Goal: Transaction & Acquisition: Book appointment/travel/reservation

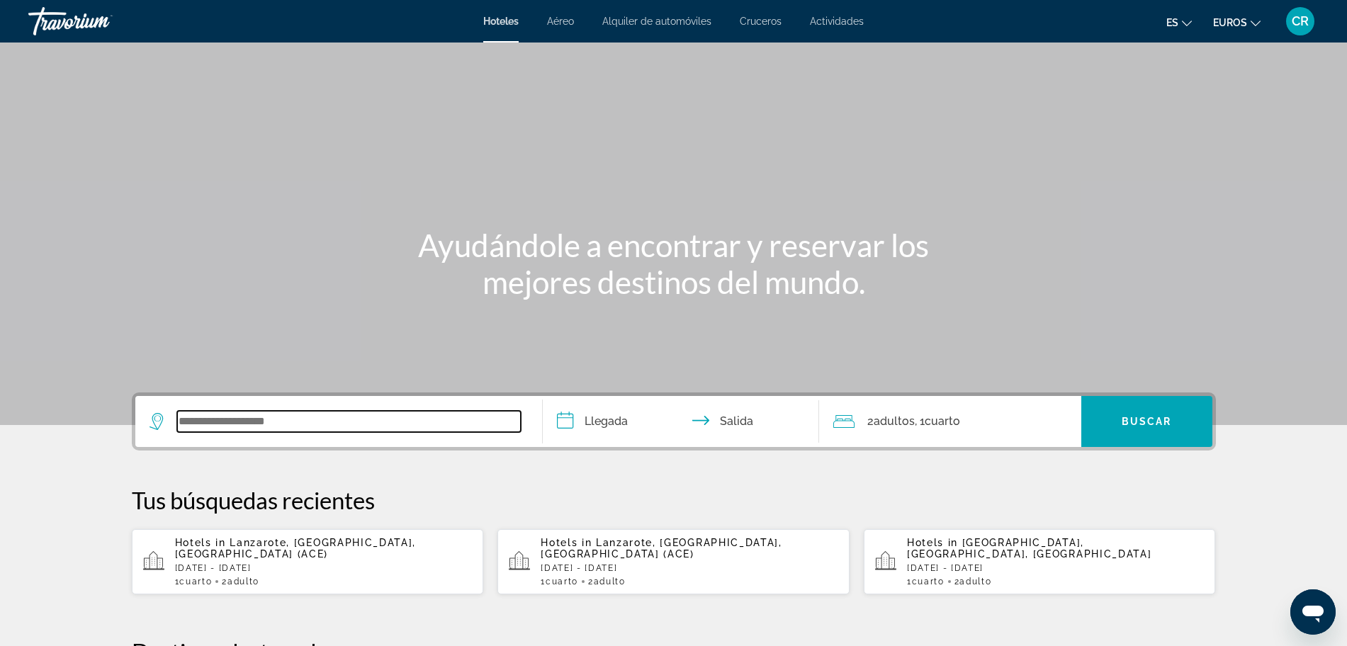
click at [232, 424] on input "Widget de búsqueda" at bounding box center [349, 421] width 344 height 21
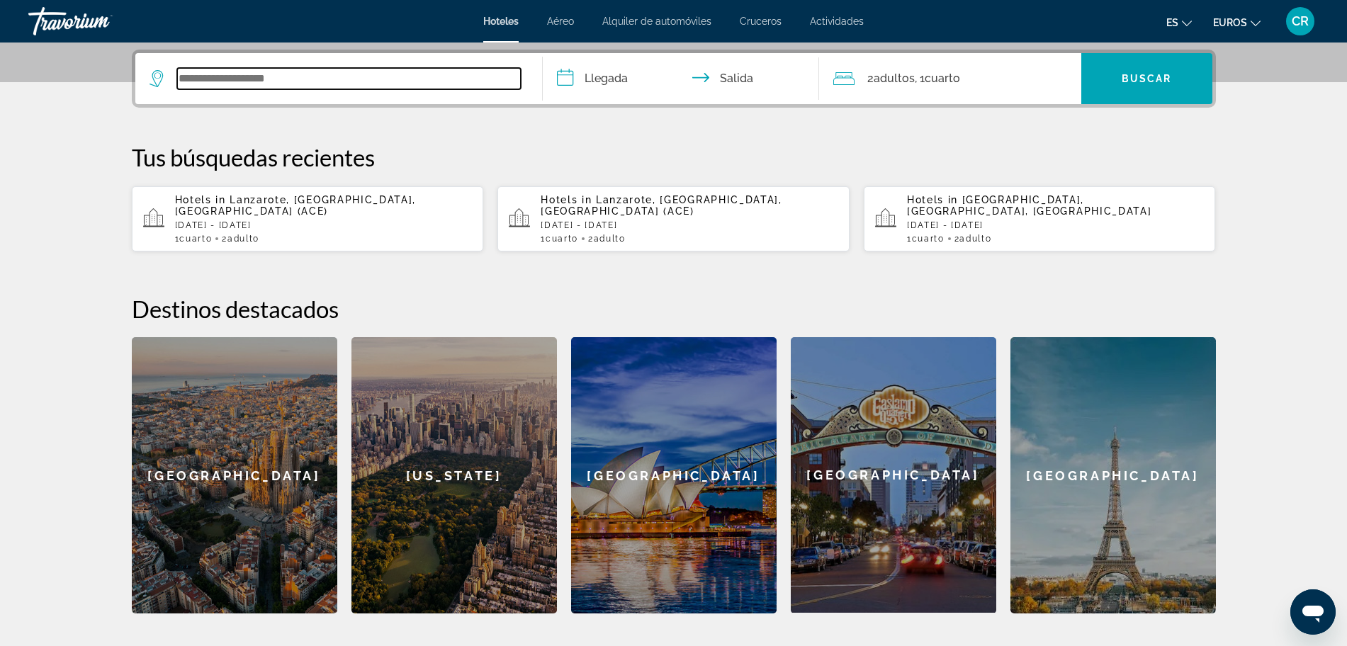
scroll to position [347, 0]
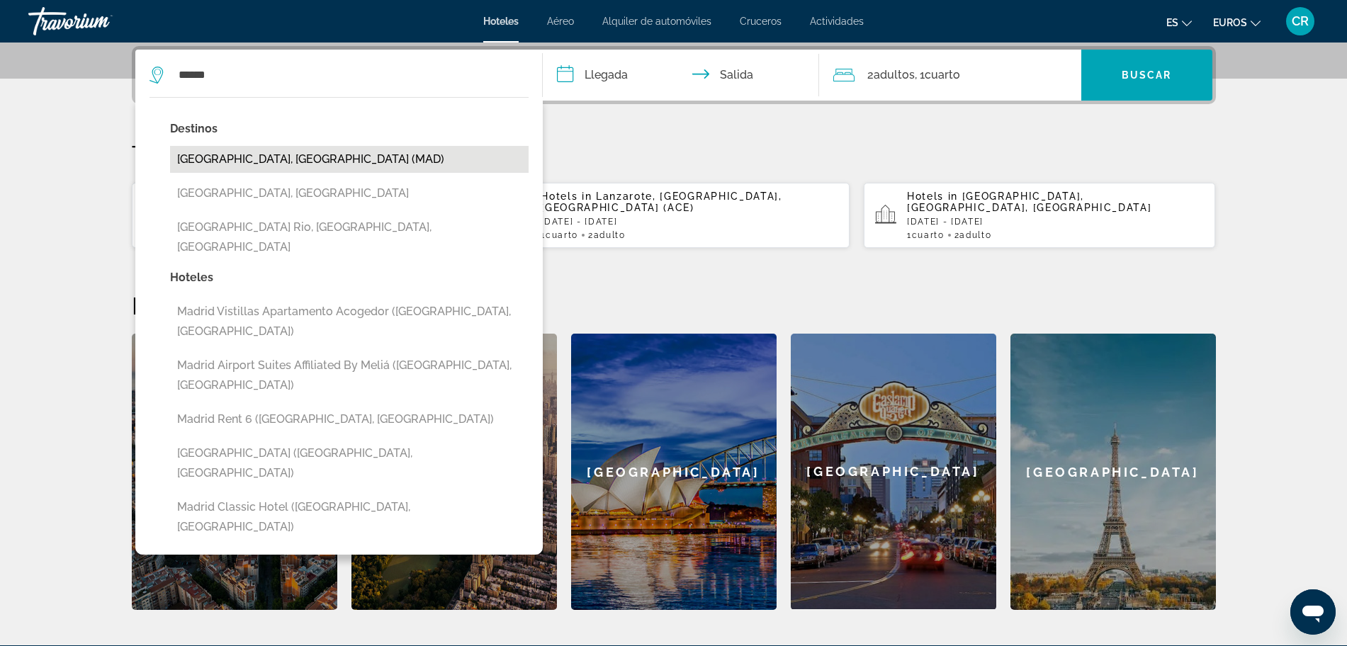
click at [233, 163] on button "[GEOGRAPHIC_DATA], [GEOGRAPHIC_DATA] (MAD)" at bounding box center [349, 159] width 359 height 27
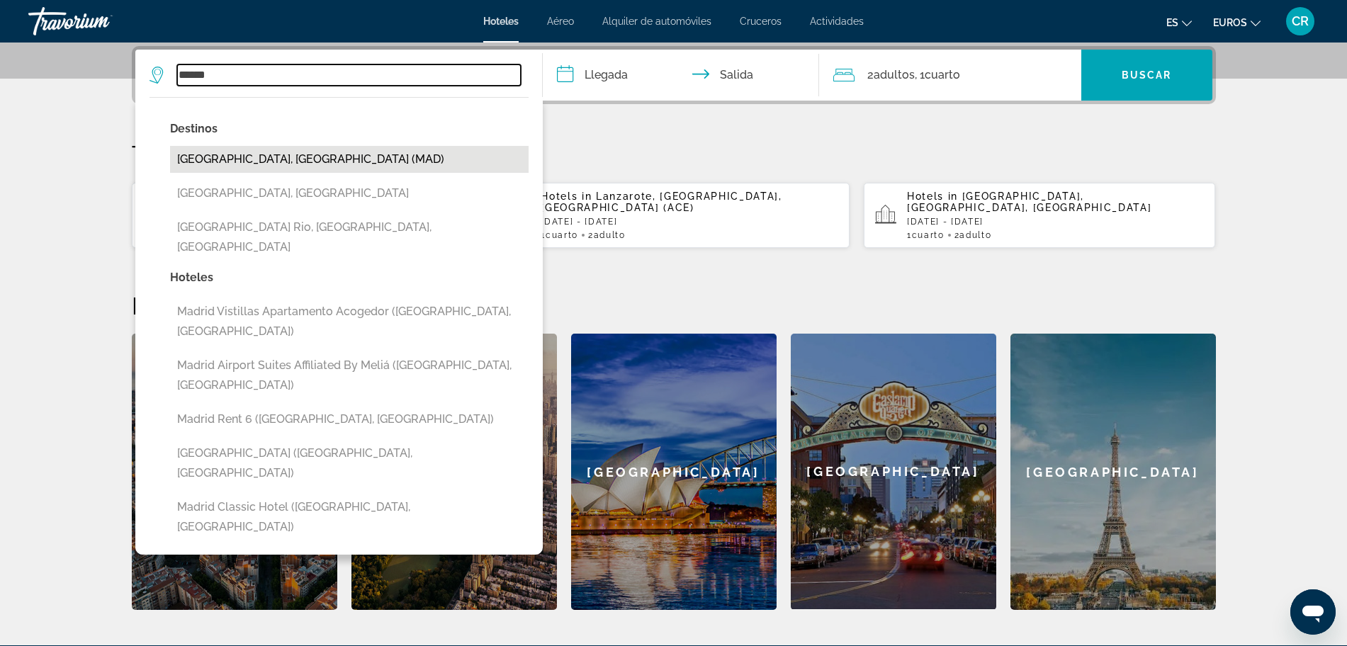
type input "**********"
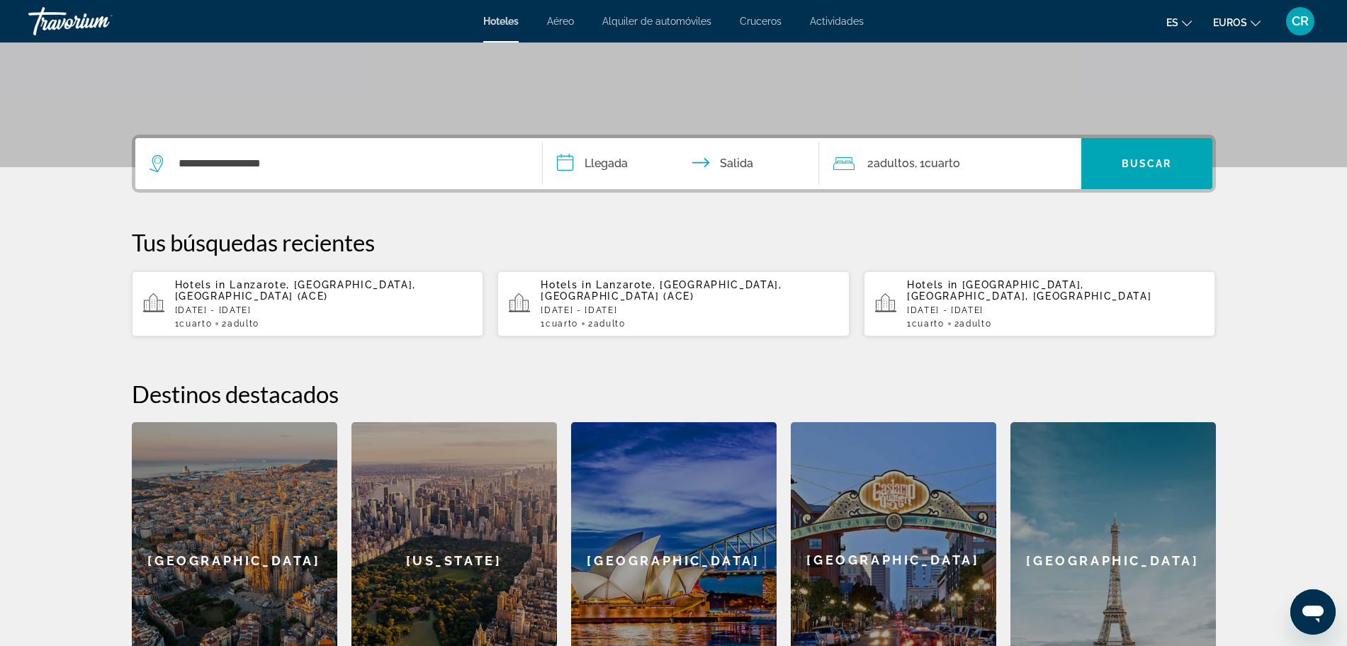
click at [628, 157] on input "**********" at bounding box center [684, 165] width 282 height 55
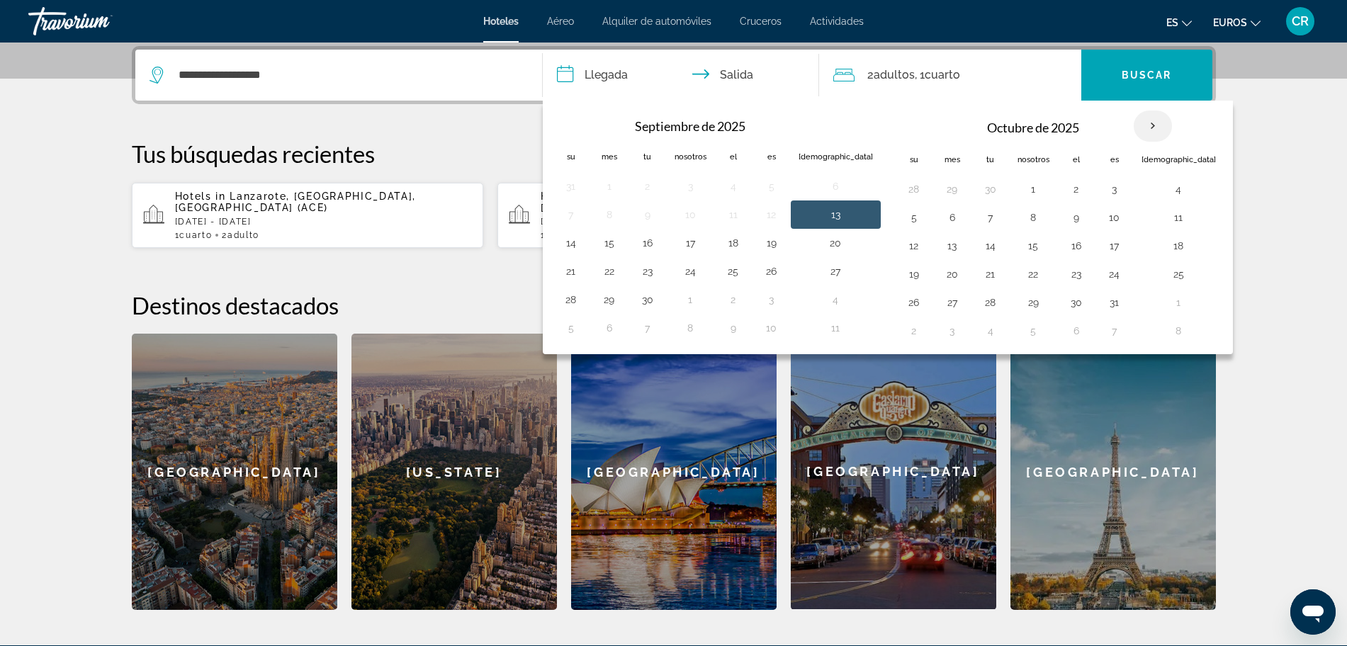
click at [1134, 126] on th "Mes próximo" at bounding box center [1153, 126] width 38 height 31
click at [903, 277] on button "19" at bounding box center [914, 274] width 23 height 20
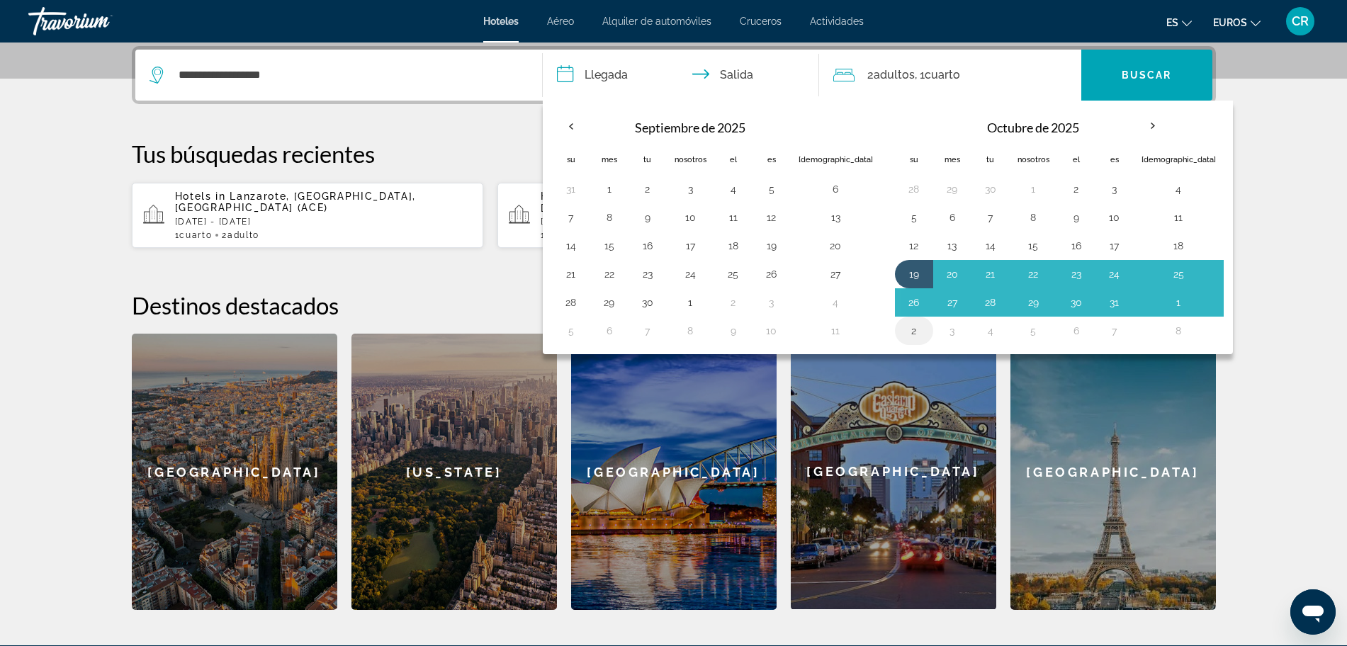
click at [903, 333] on button "2" at bounding box center [914, 331] width 23 height 20
type input "**********"
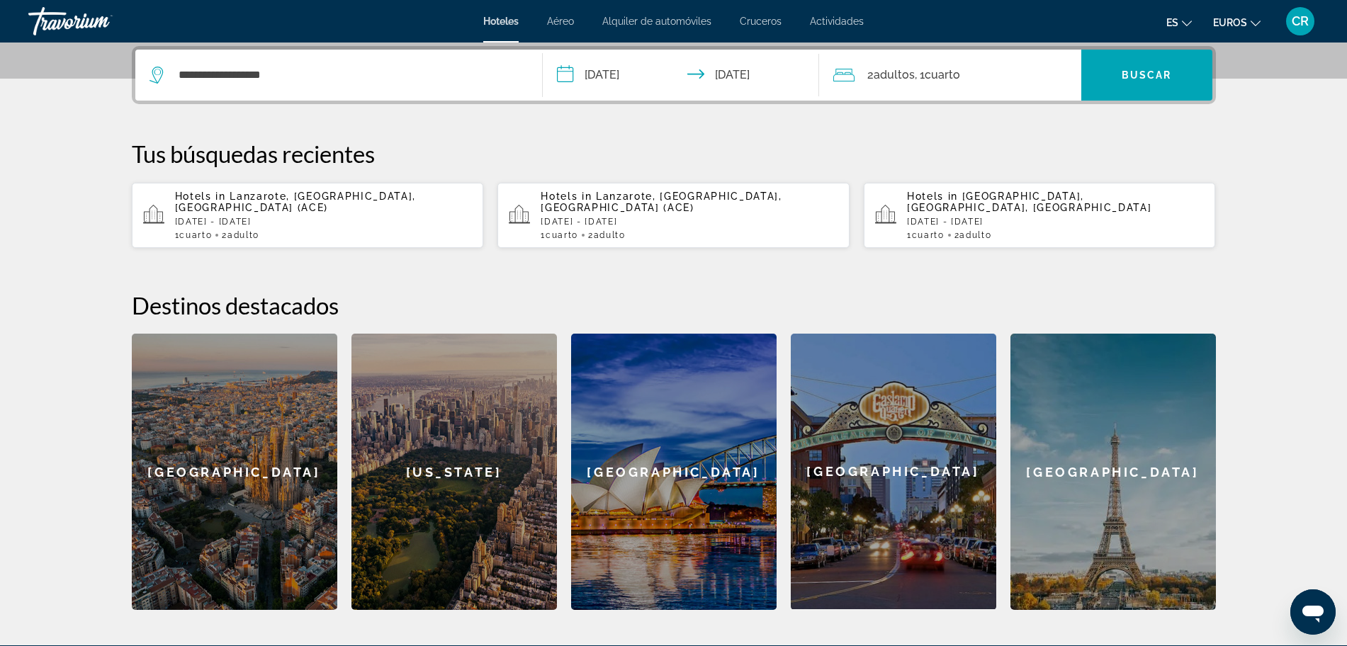
click at [564, 79] on input "**********" at bounding box center [684, 77] width 282 height 55
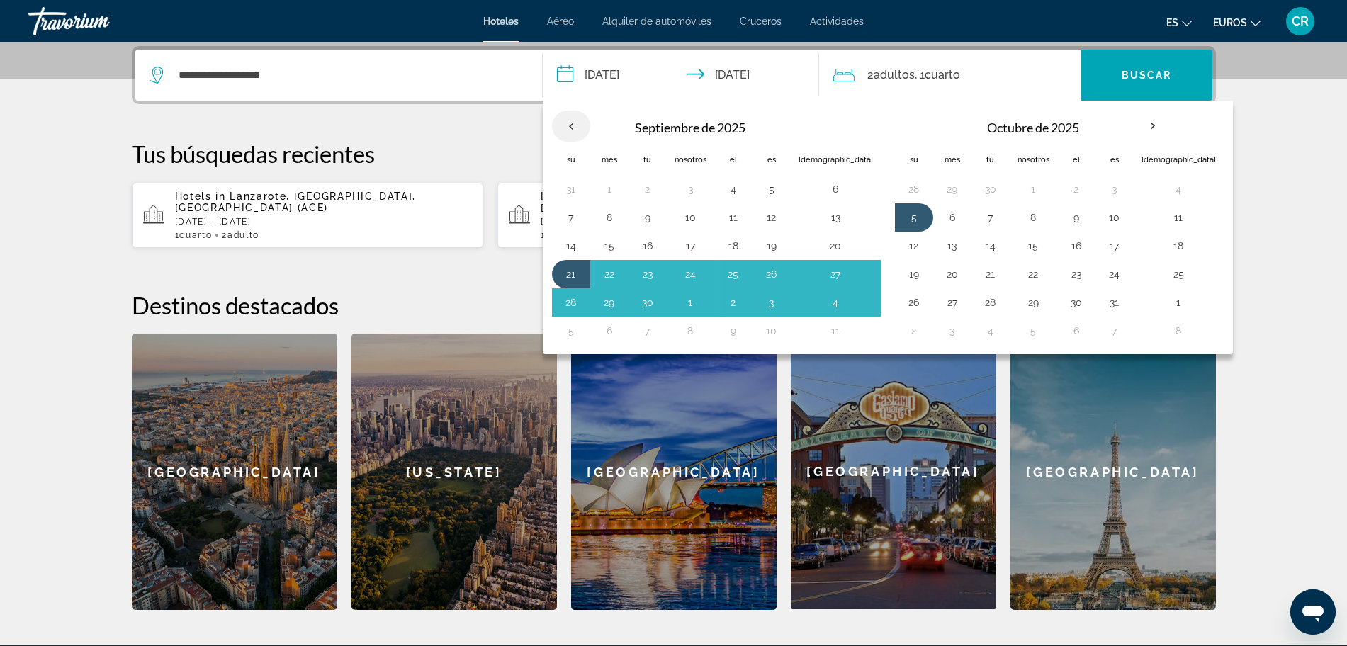
click at [573, 121] on th "Previous month" at bounding box center [571, 126] width 38 height 31
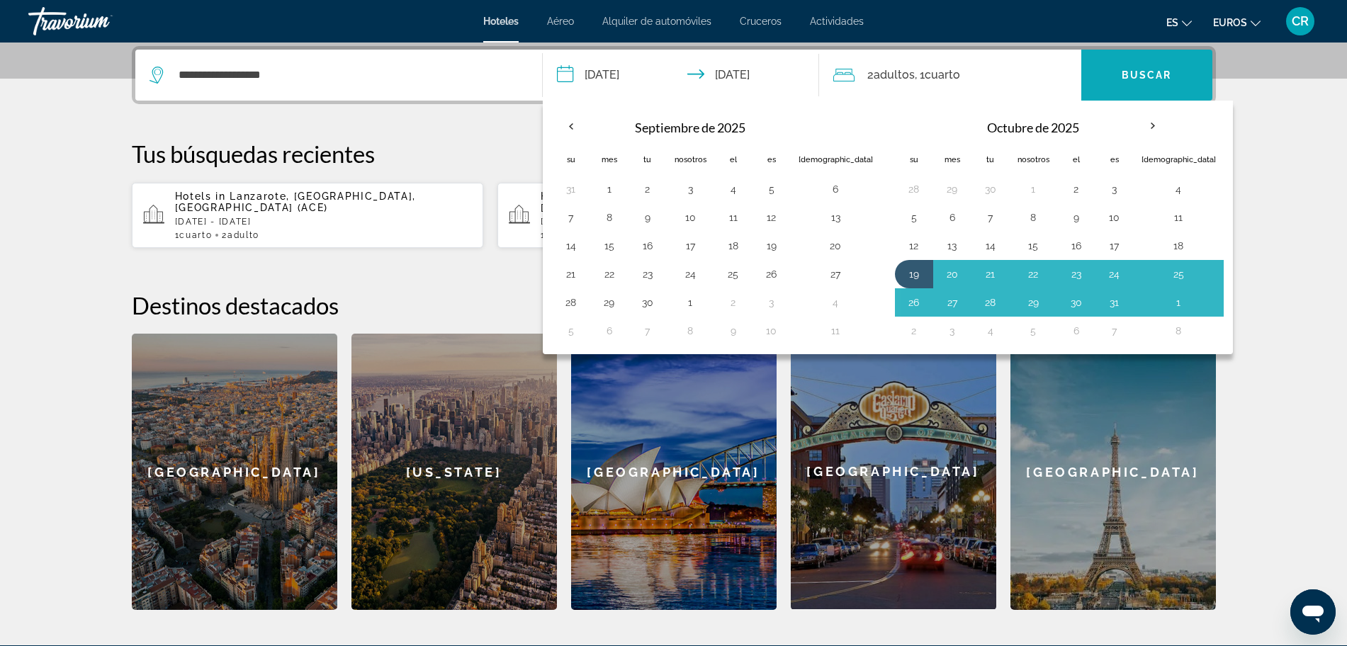
click at [1147, 64] on span "Widget de búsqueda" at bounding box center [1146, 75] width 131 height 34
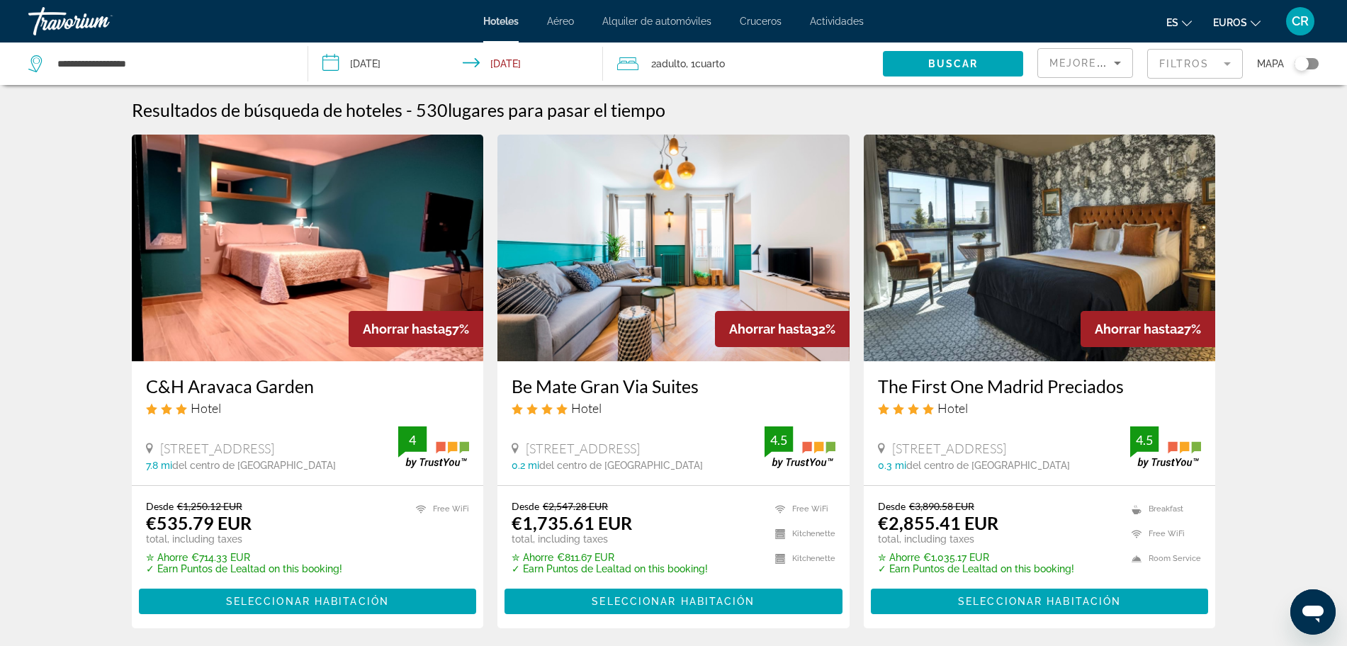
click at [371, 66] on input "**********" at bounding box center [458, 66] width 300 height 47
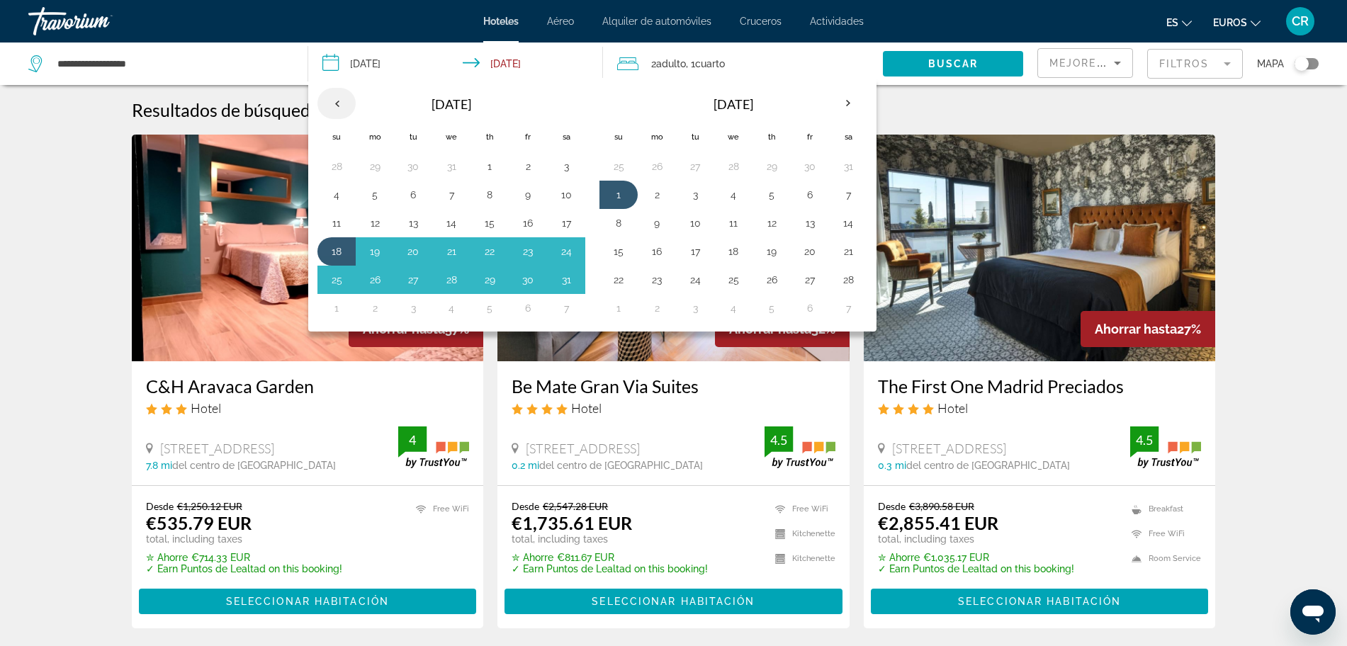
click at [336, 103] on th "Previous month" at bounding box center [337, 103] width 38 height 31
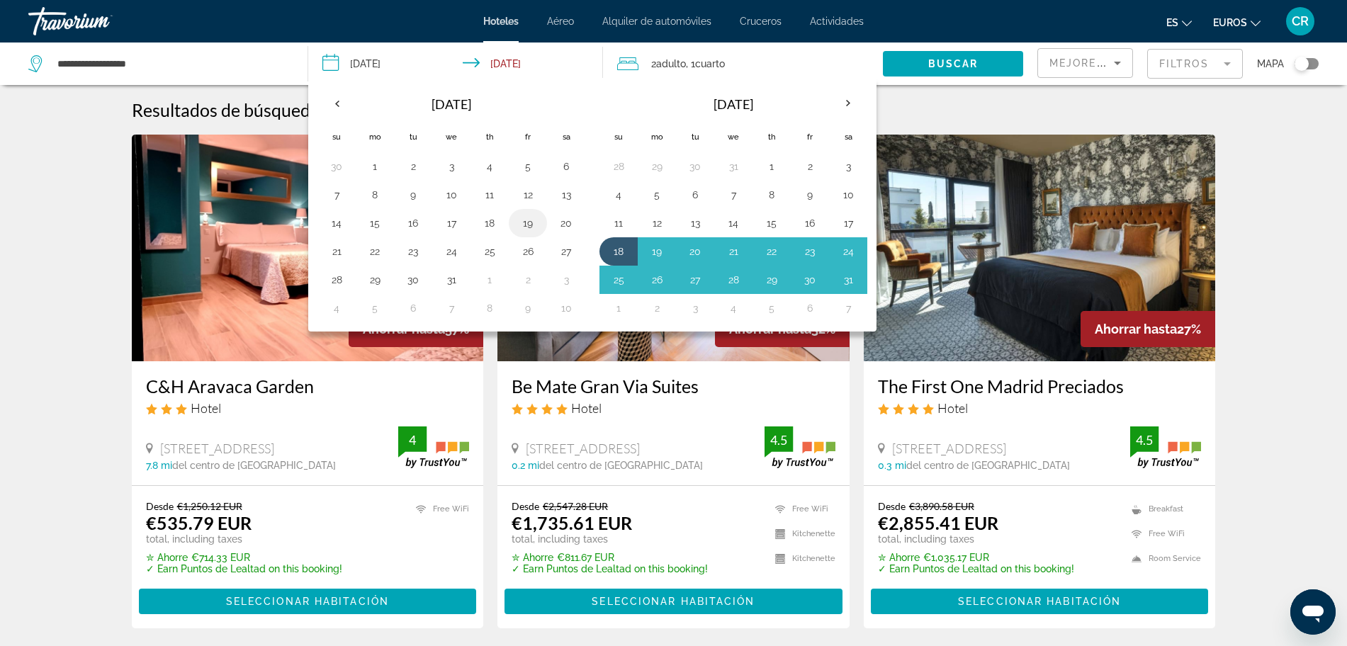
click at [526, 232] on button "19" at bounding box center [528, 223] width 23 height 20
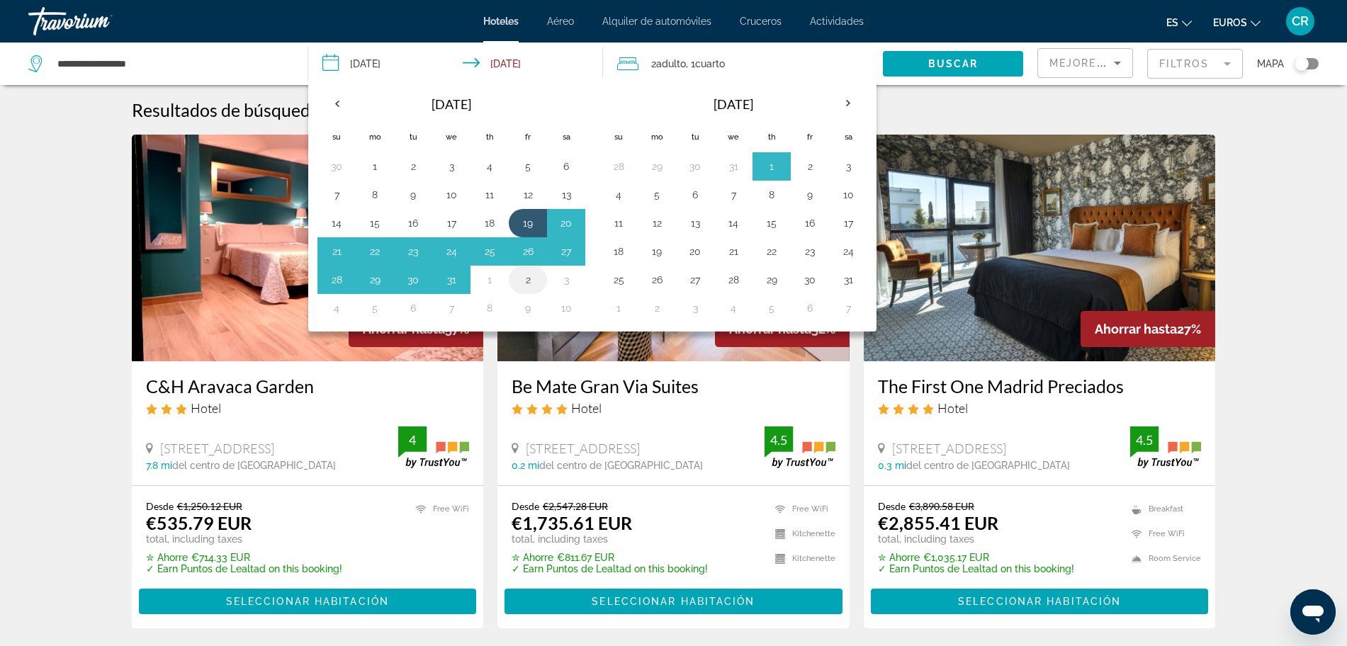
click at [529, 272] on button "2" at bounding box center [528, 280] width 23 height 20
type input "**********"
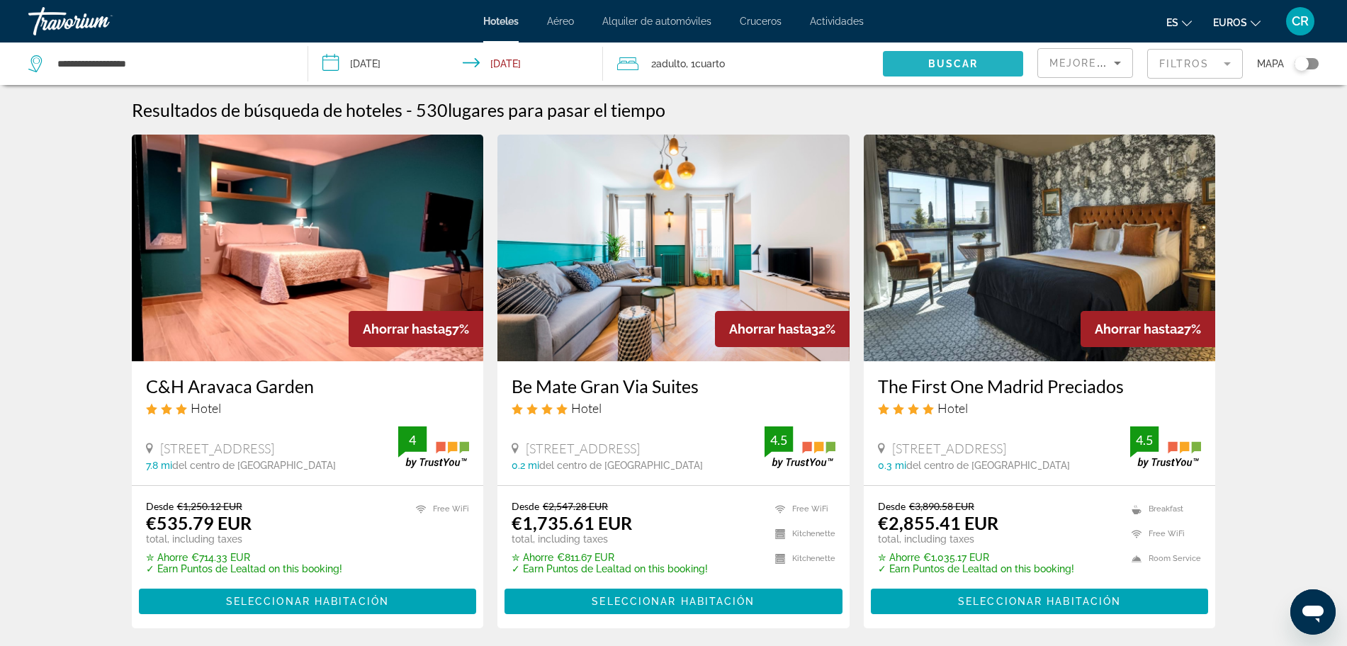
click at [951, 63] on span "Buscar" at bounding box center [953, 63] width 50 height 11
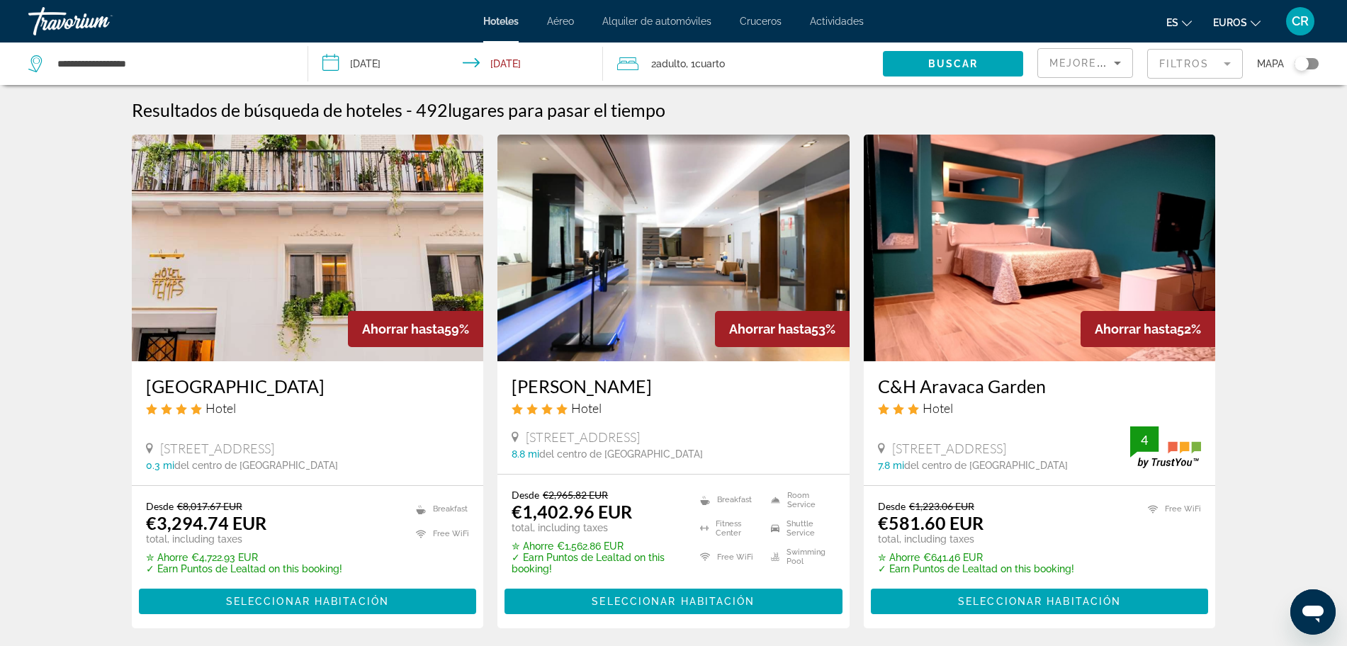
click at [1005, 338] on img "Contenido principal" at bounding box center [1040, 248] width 352 height 227
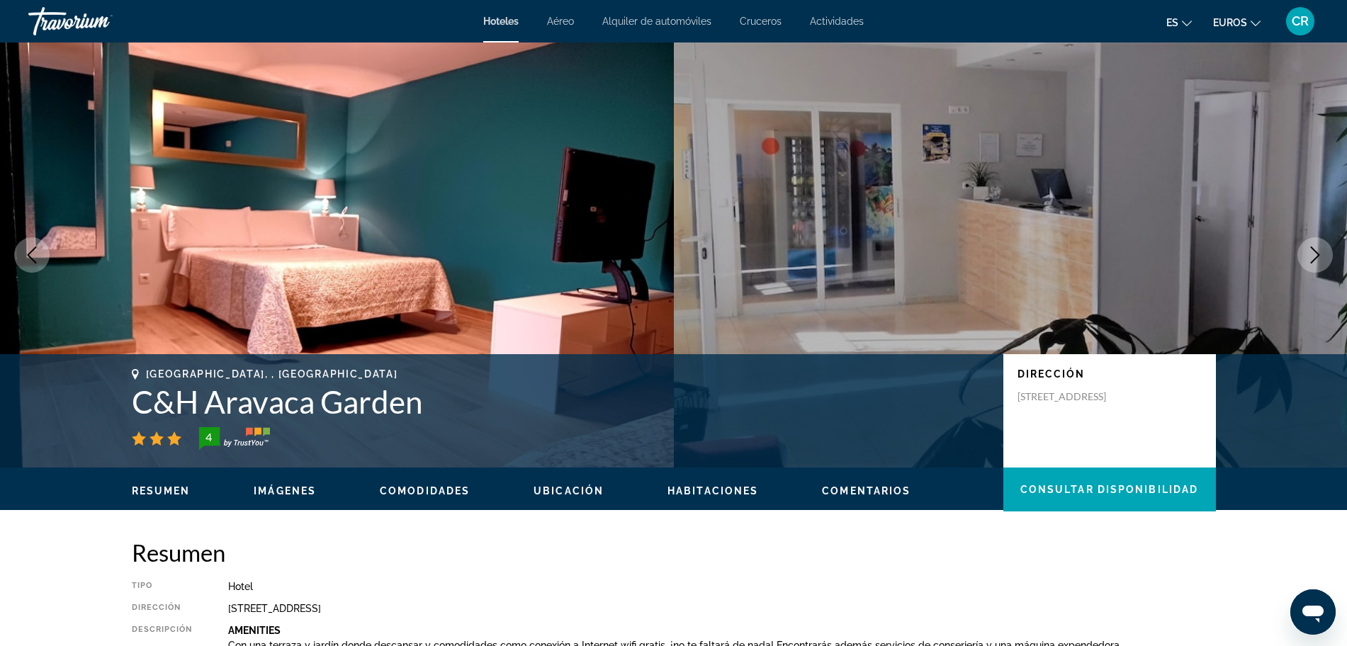
click at [1312, 252] on icon "Next image" at bounding box center [1315, 255] width 17 height 17
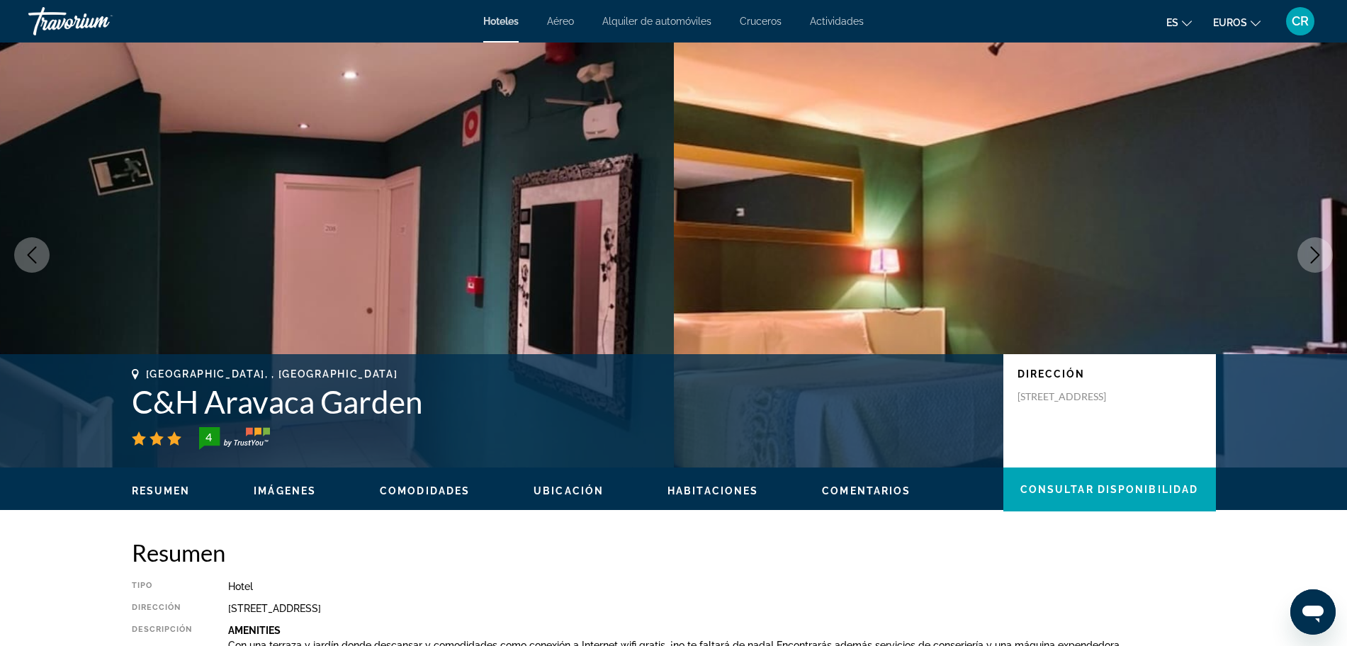
click at [1312, 252] on icon "Next image" at bounding box center [1315, 255] width 17 height 17
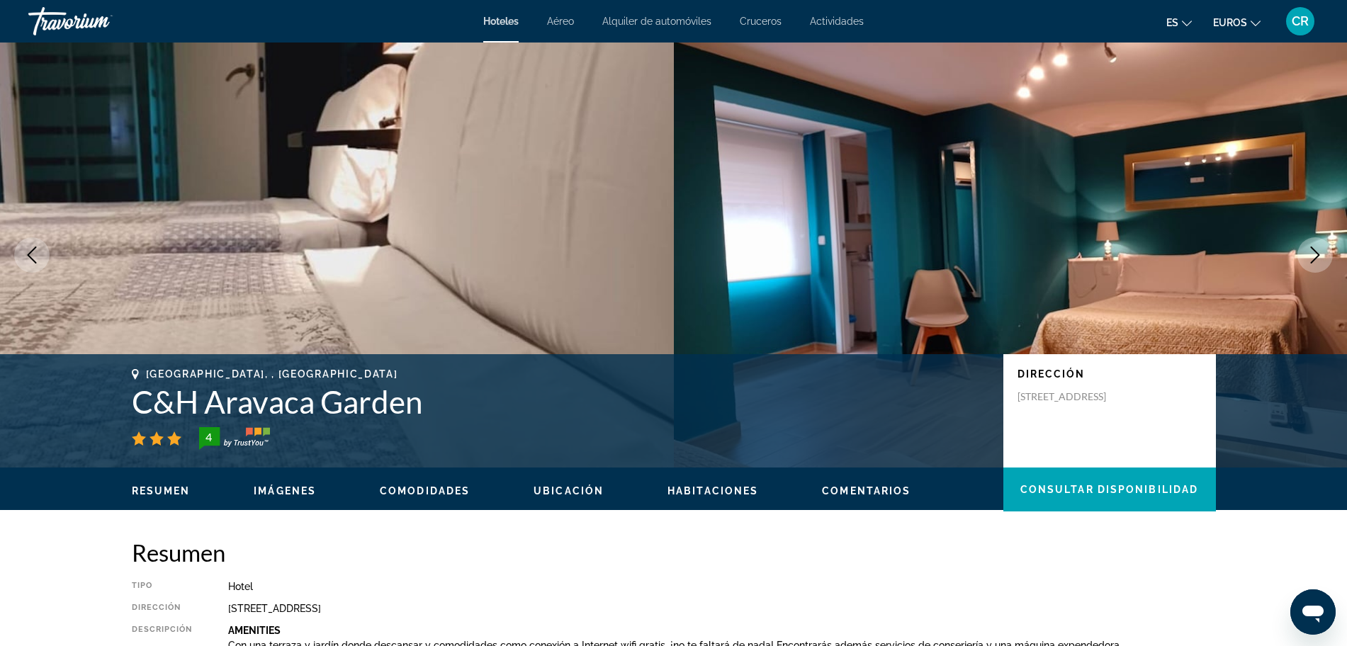
click at [1312, 252] on icon "Next image" at bounding box center [1315, 255] width 17 height 17
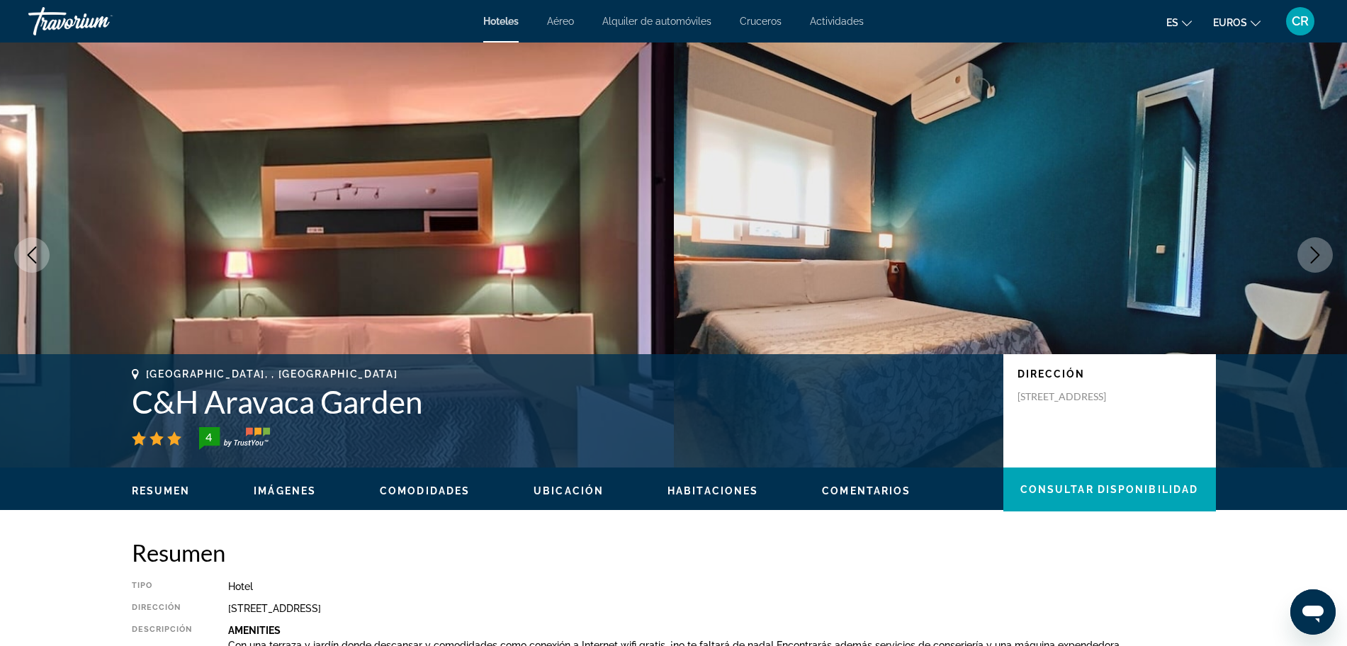
click at [1312, 252] on icon "Next image" at bounding box center [1315, 255] width 17 height 17
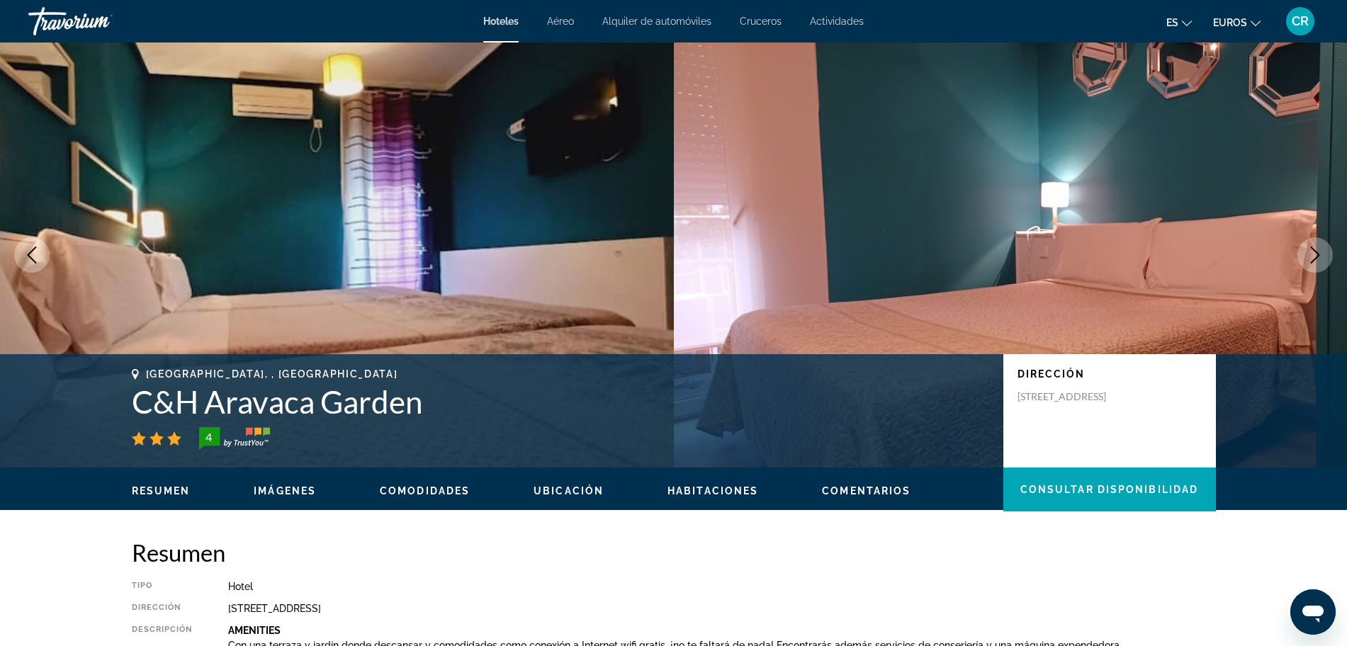
click at [1312, 252] on icon "Next image" at bounding box center [1315, 255] width 17 height 17
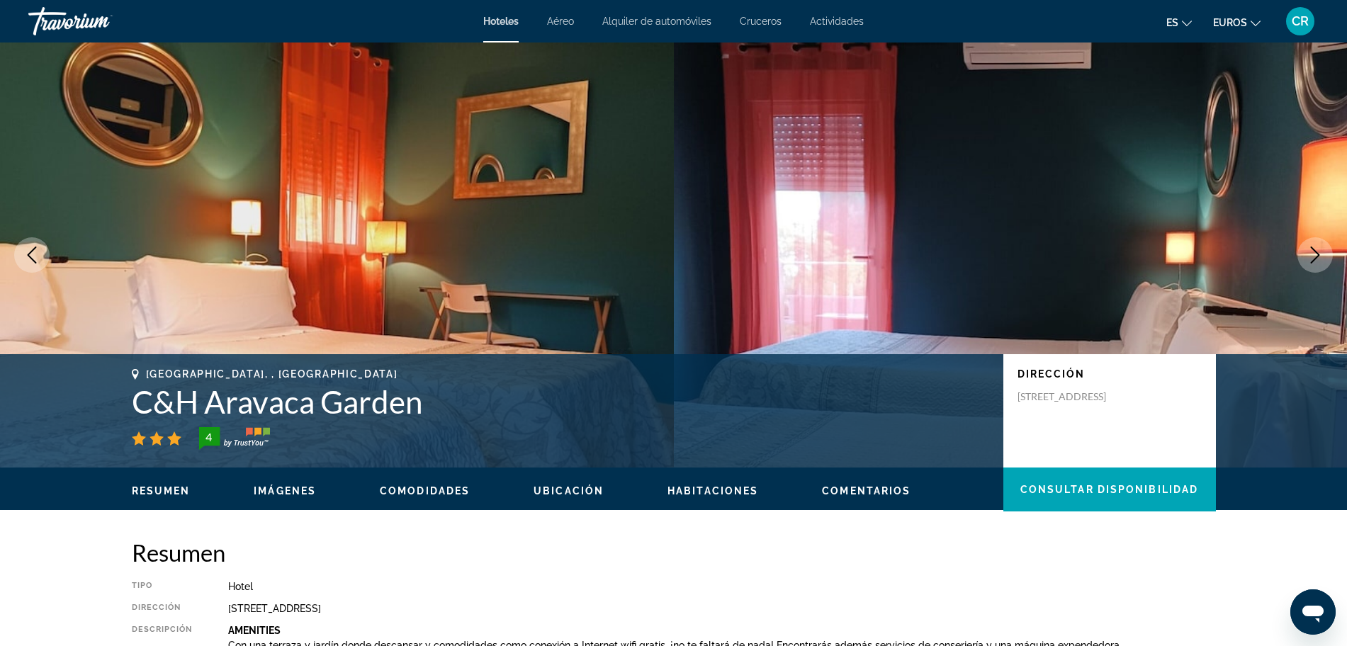
click at [1312, 252] on icon "Next image" at bounding box center [1315, 255] width 17 height 17
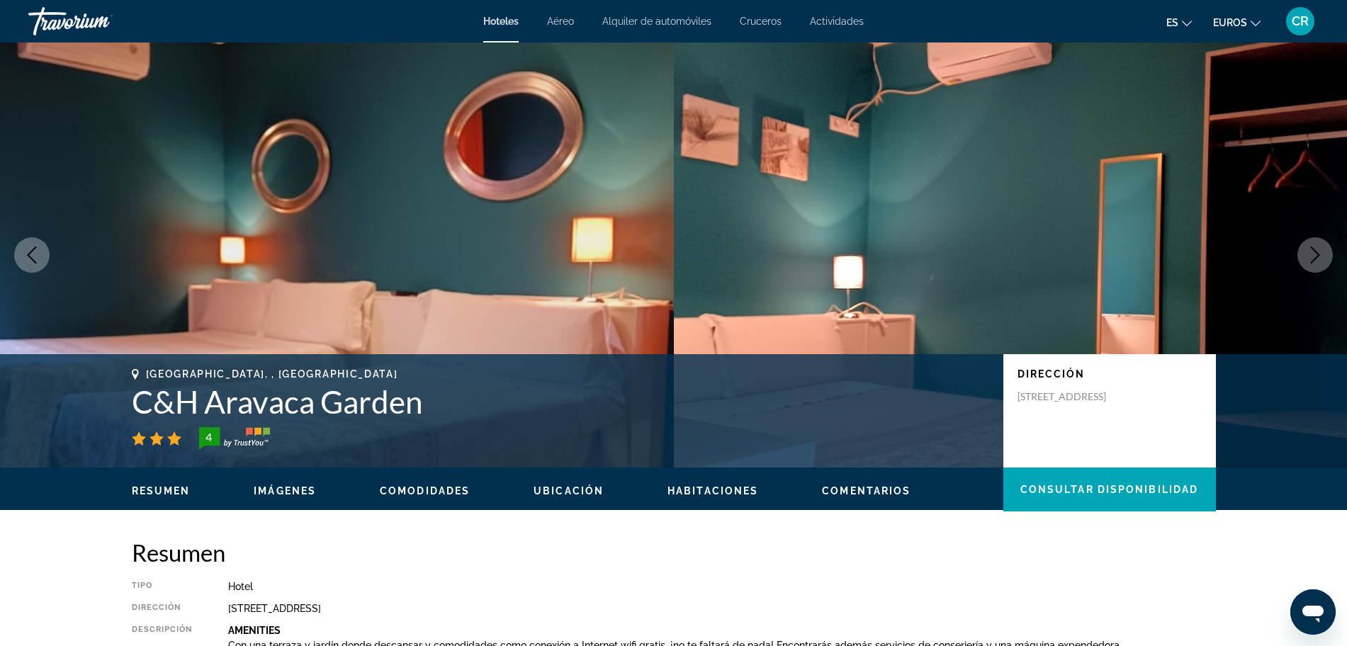
click at [1312, 252] on icon "Next image" at bounding box center [1315, 255] width 17 height 17
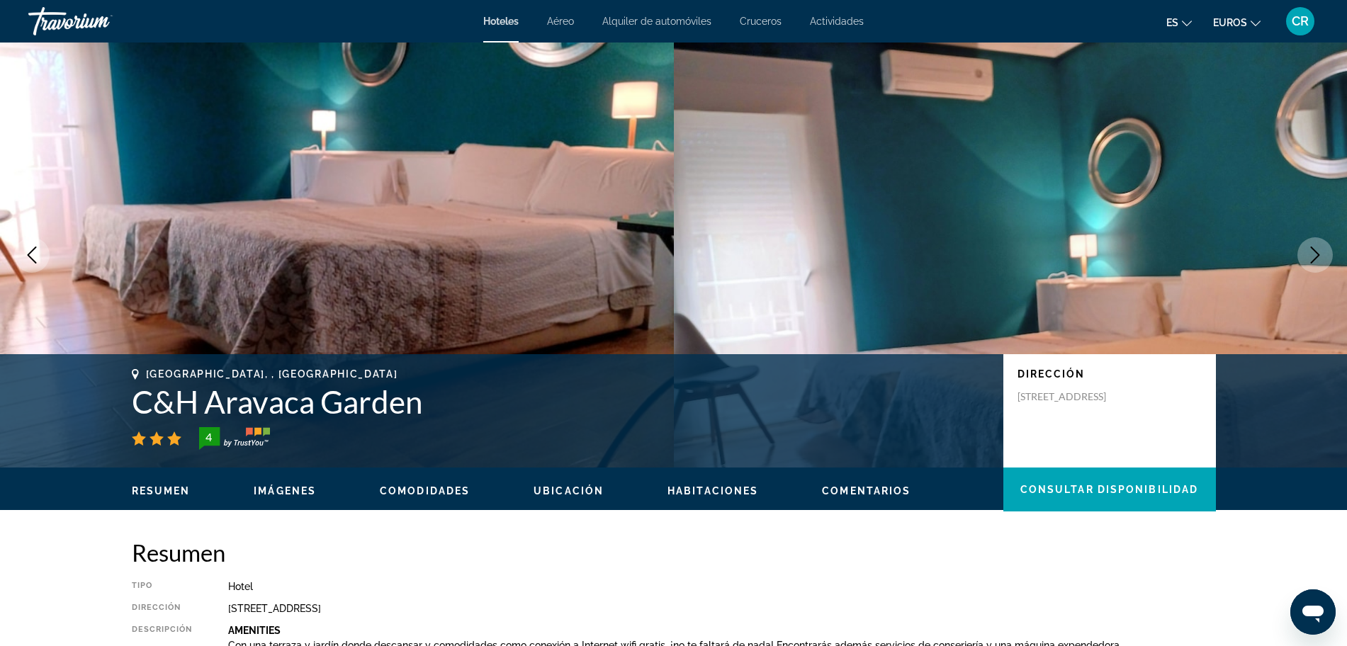
click at [1312, 252] on icon "Next image" at bounding box center [1315, 255] width 17 height 17
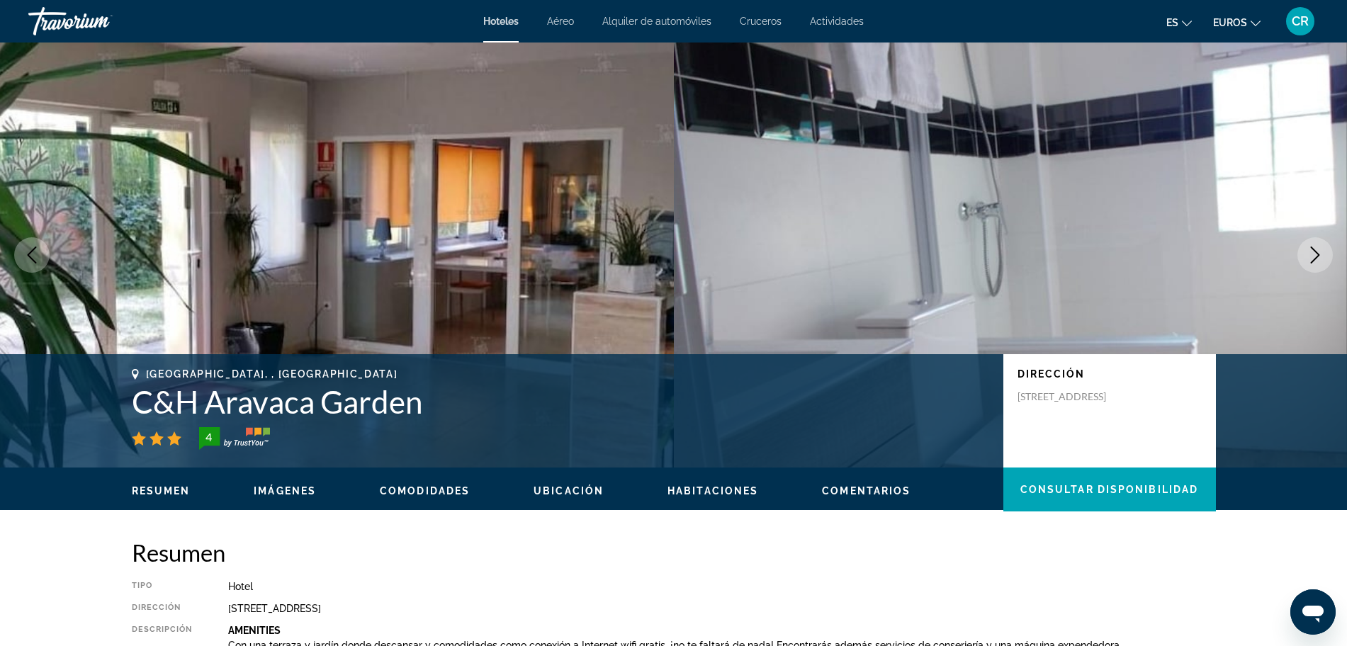
click at [1312, 252] on icon "Next image" at bounding box center [1315, 255] width 17 height 17
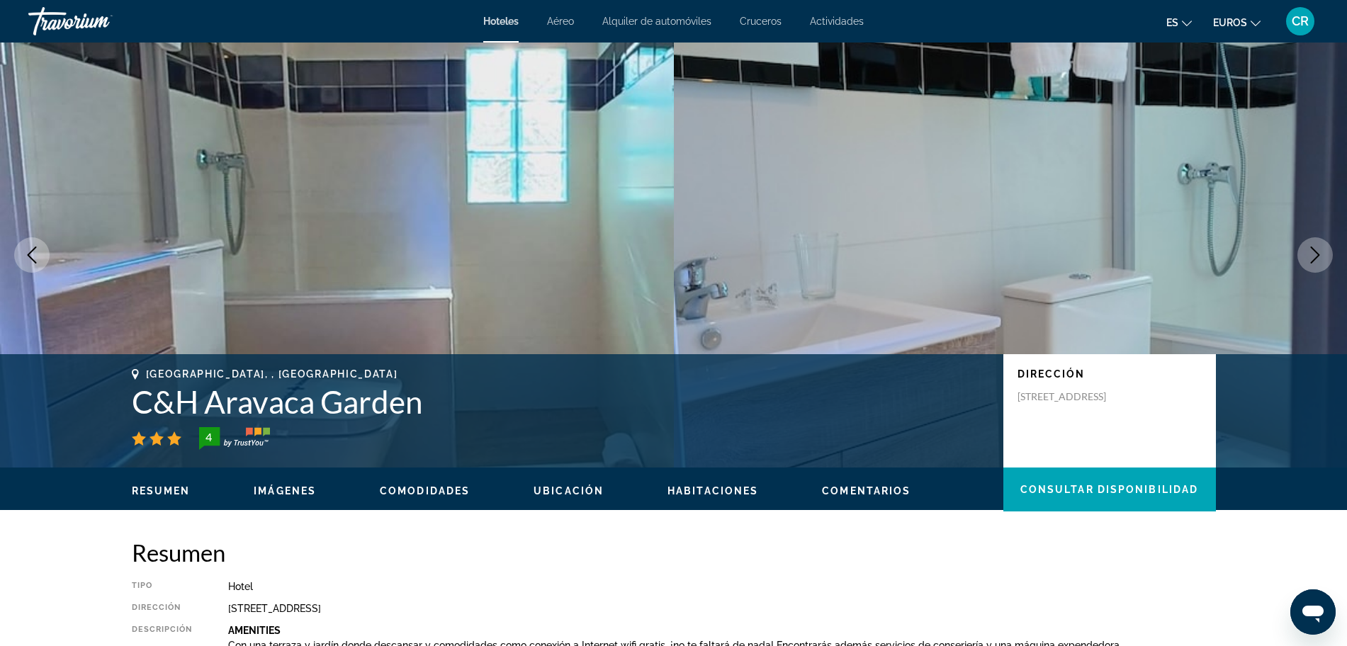
click at [1312, 252] on icon "Next image" at bounding box center [1315, 255] width 17 height 17
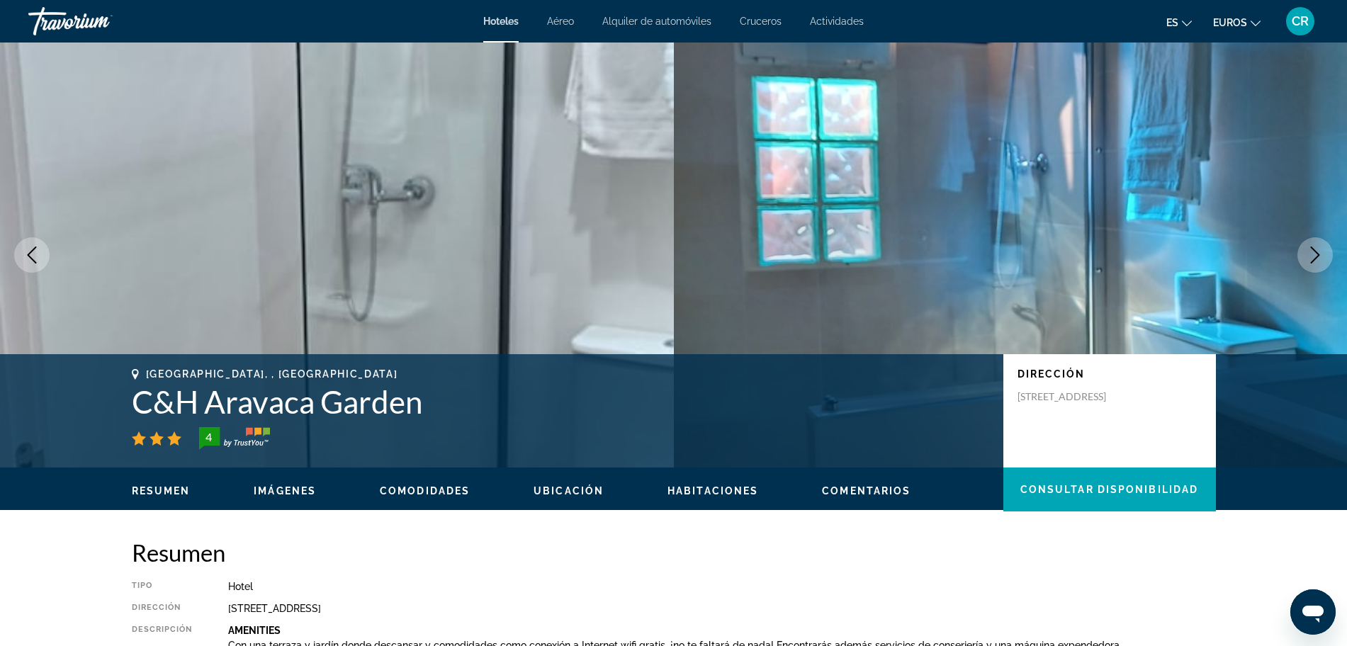
click at [1312, 252] on icon "Next image" at bounding box center [1315, 255] width 17 height 17
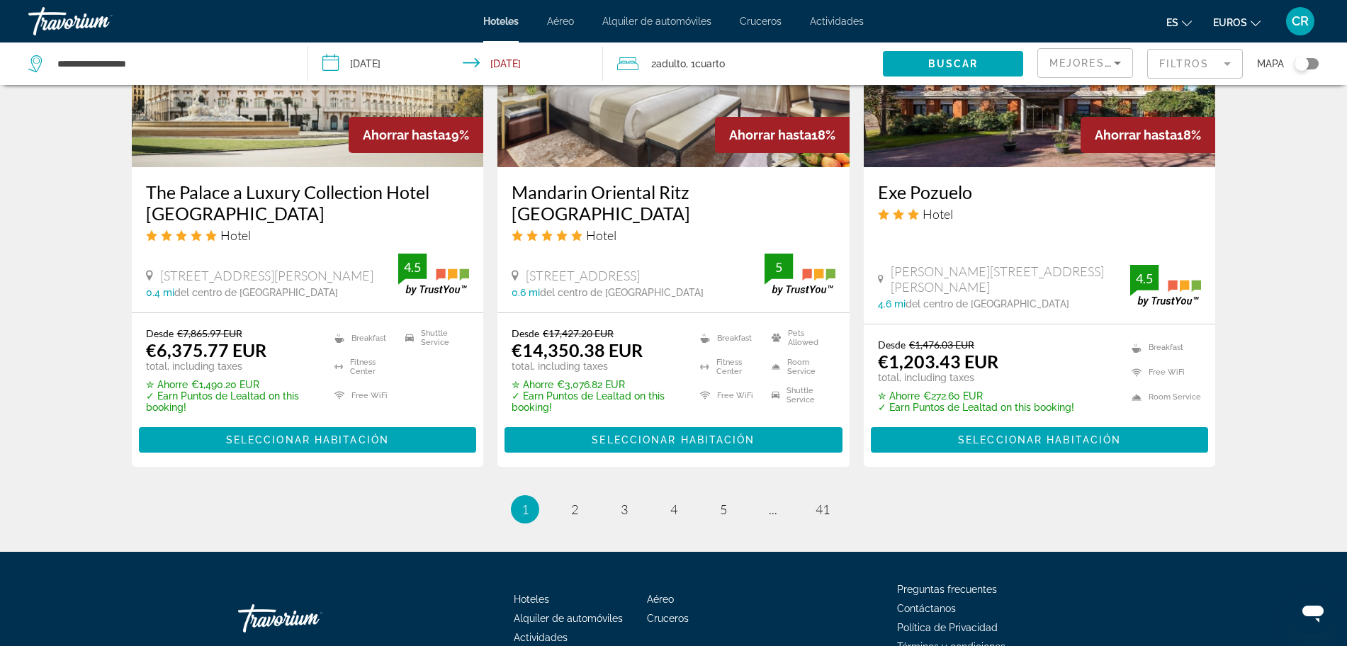
scroll to position [1860, 0]
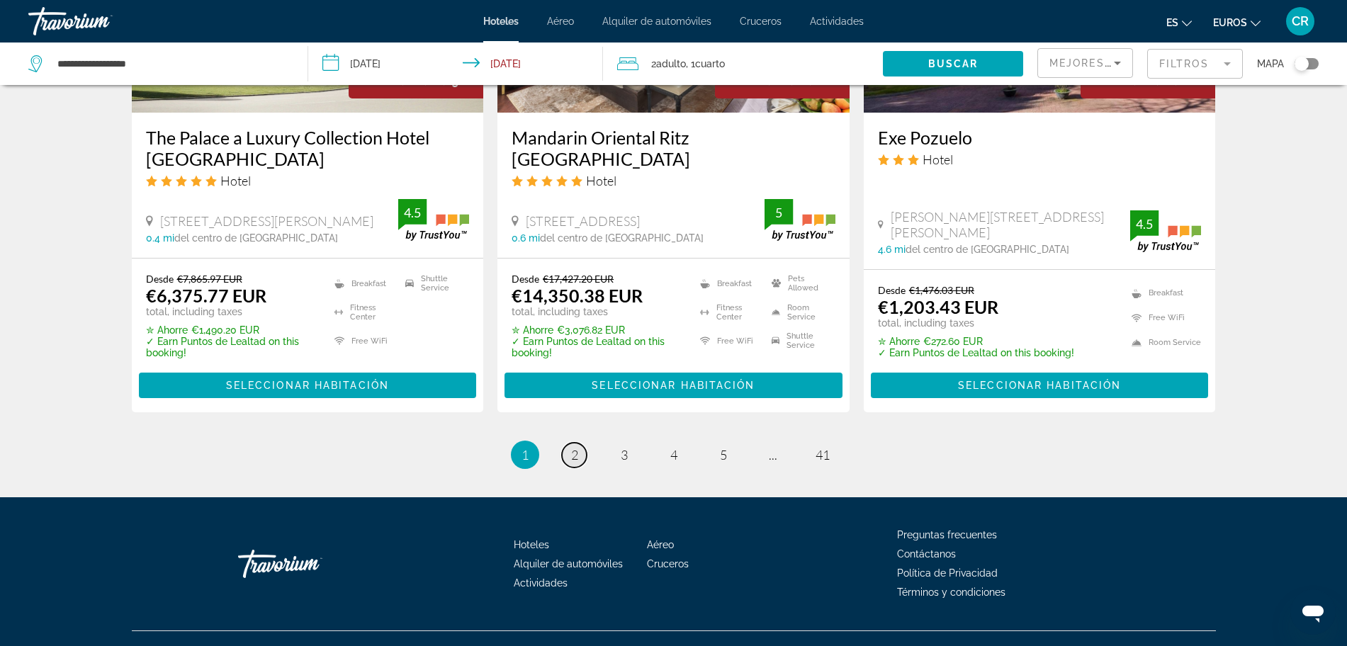
click at [570, 443] on link "page 2" at bounding box center [574, 455] width 25 height 25
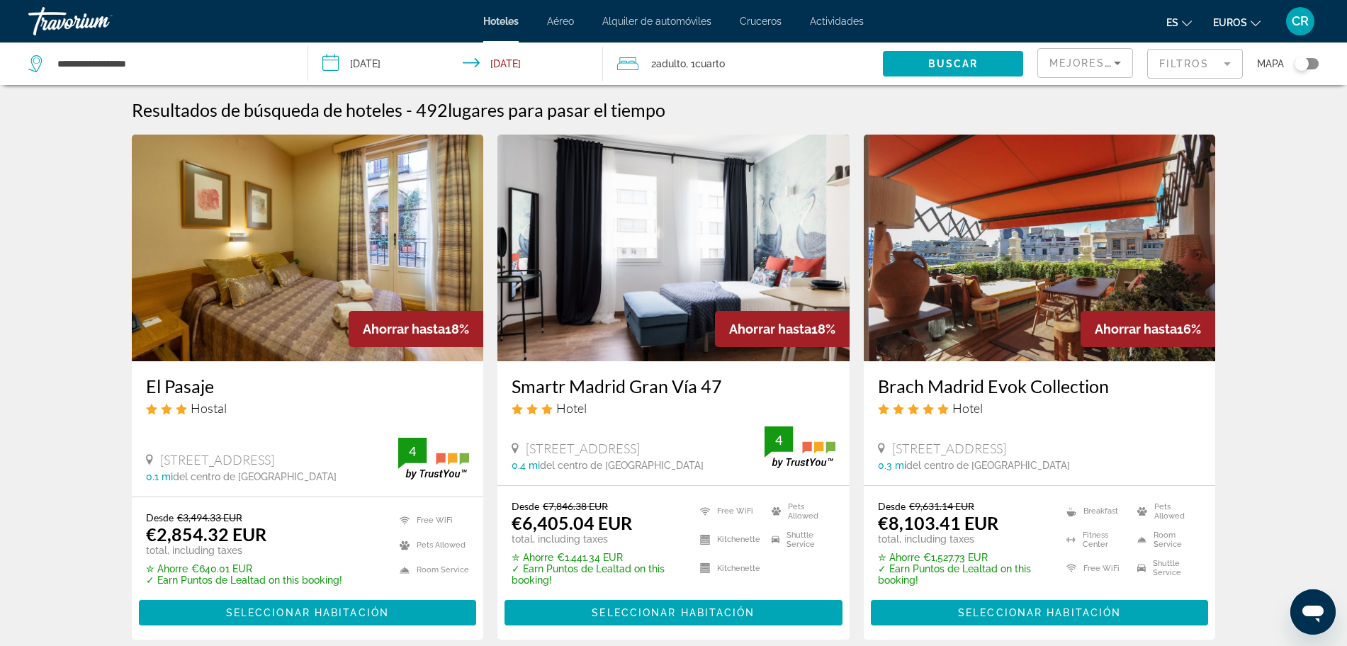
click at [1199, 118] on div "Resultados de búsqueda de hoteles - 492 lugares para pasar el tiempo" at bounding box center [674, 109] width 1084 height 21
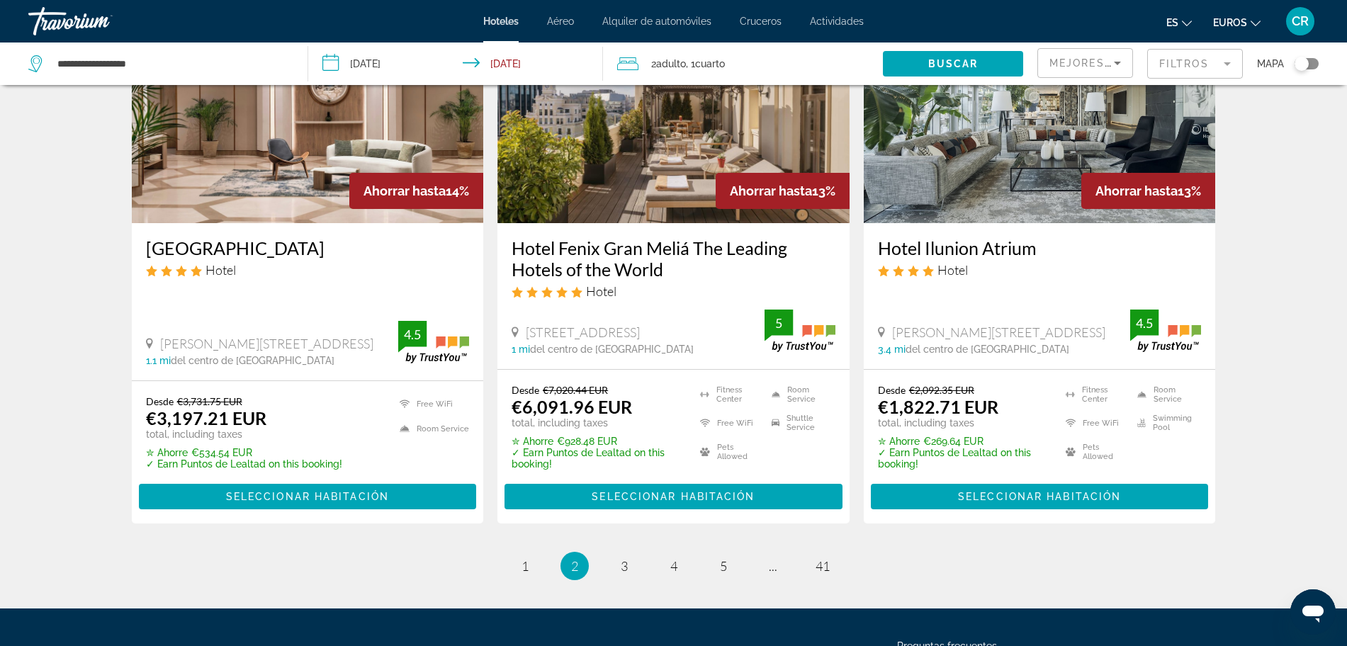
scroll to position [1772, 0]
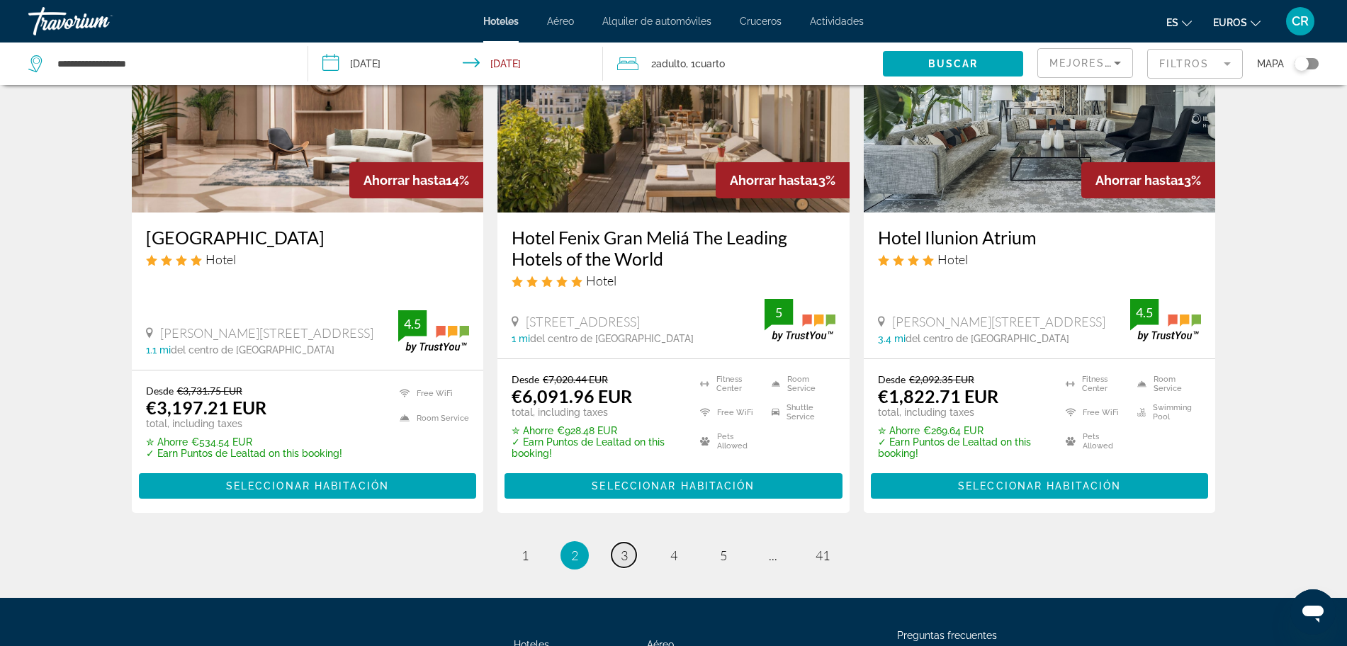
click at [625, 548] on span "3" at bounding box center [624, 556] width 7 height 16
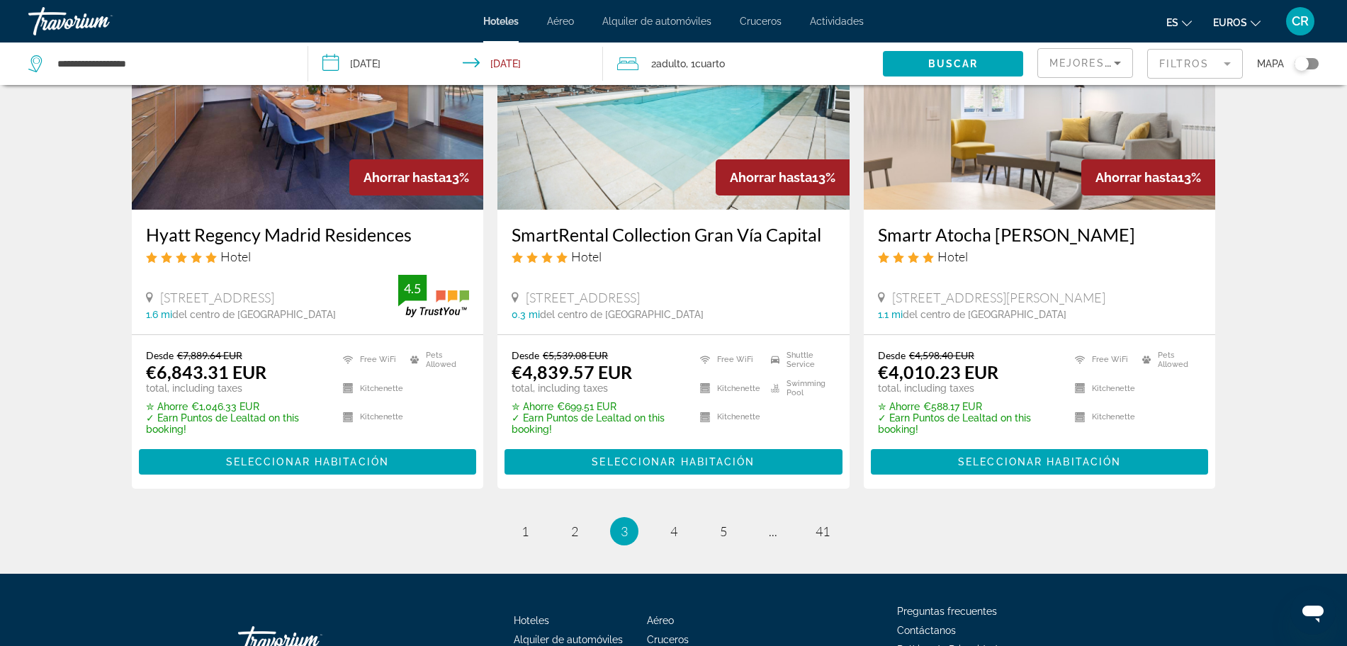
scroll to position [1855, 0]
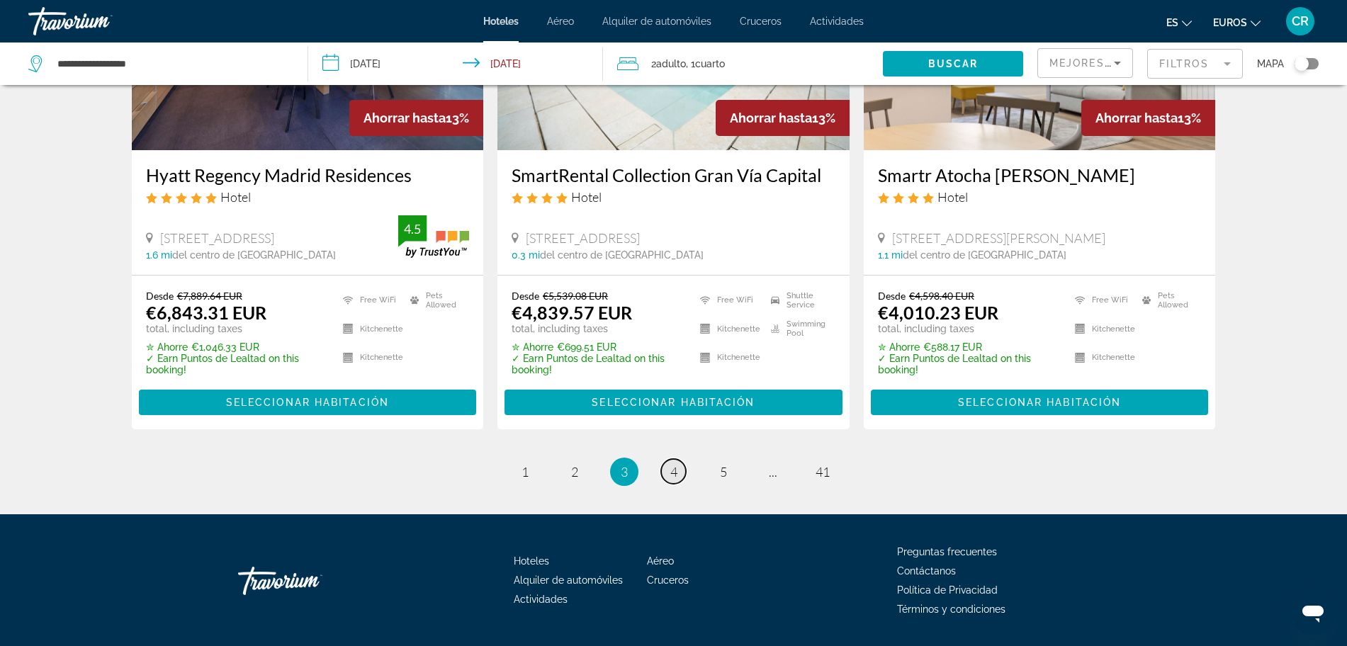
click at [674, 464] on span "4" at bounding box center [673, 472] width 7 height 16
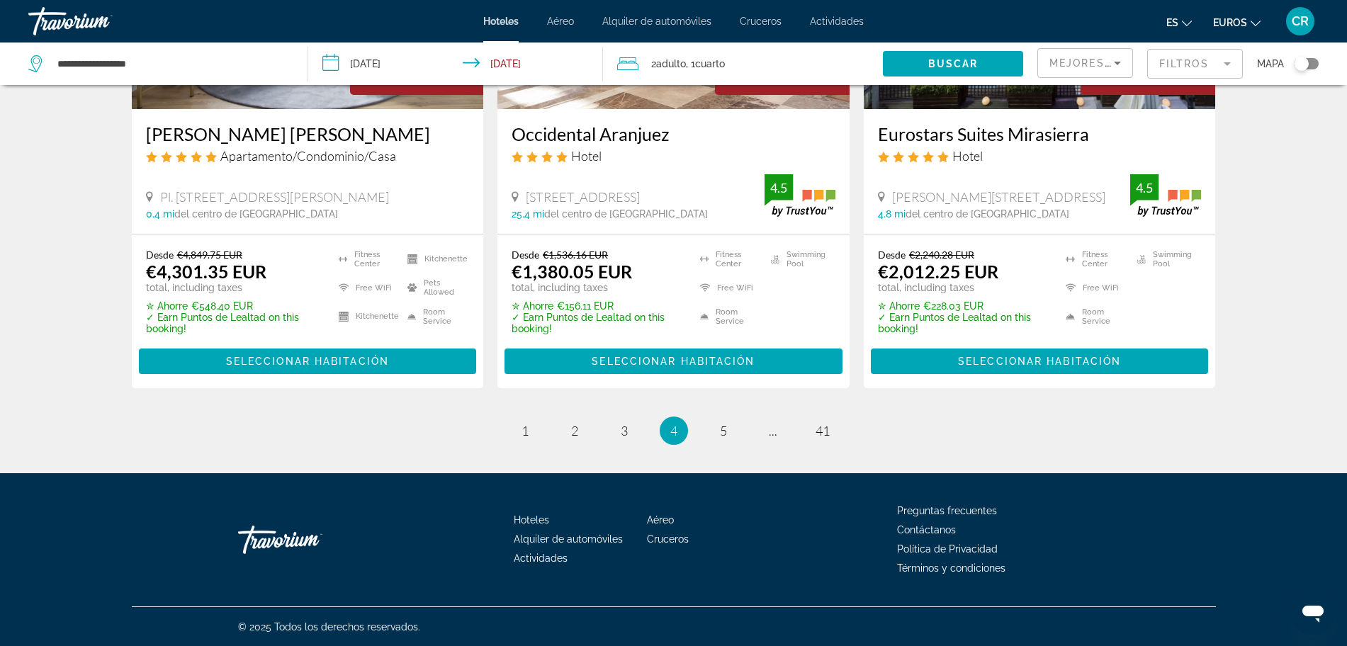
scroll to position [1886, 0]
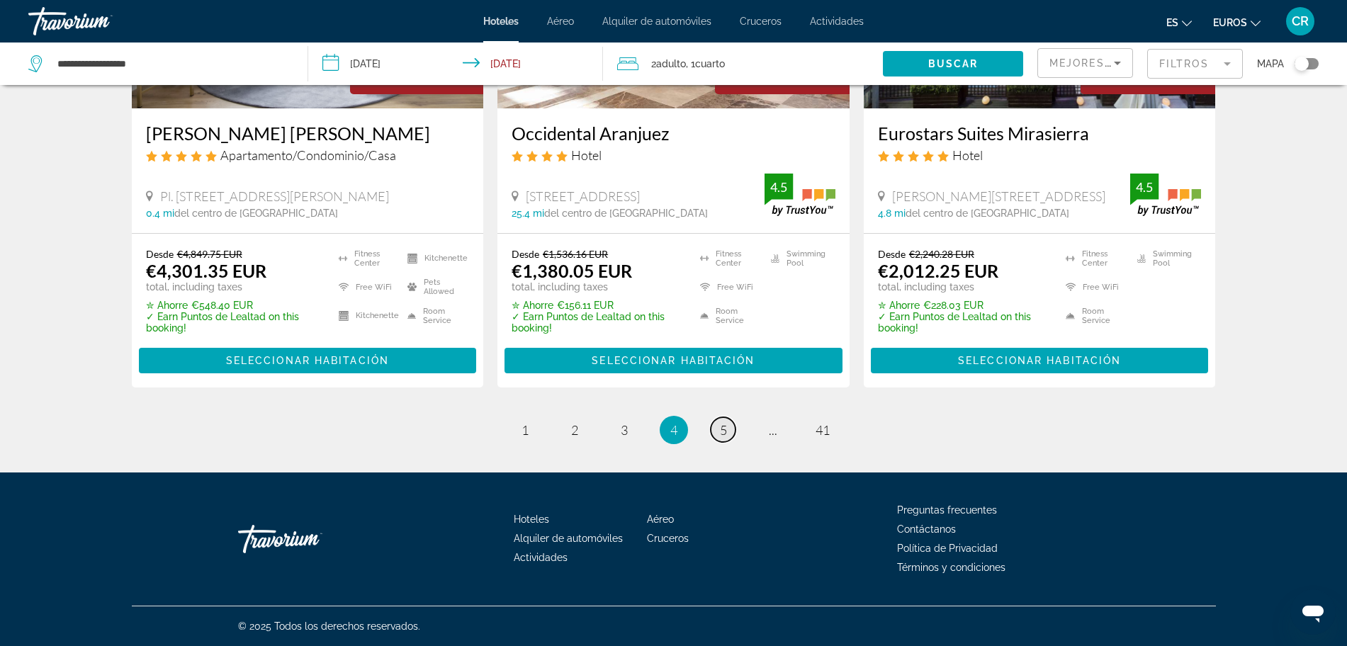
click at [725, 437] on span "5" at bounding box center [723, 430] width 7 height 16
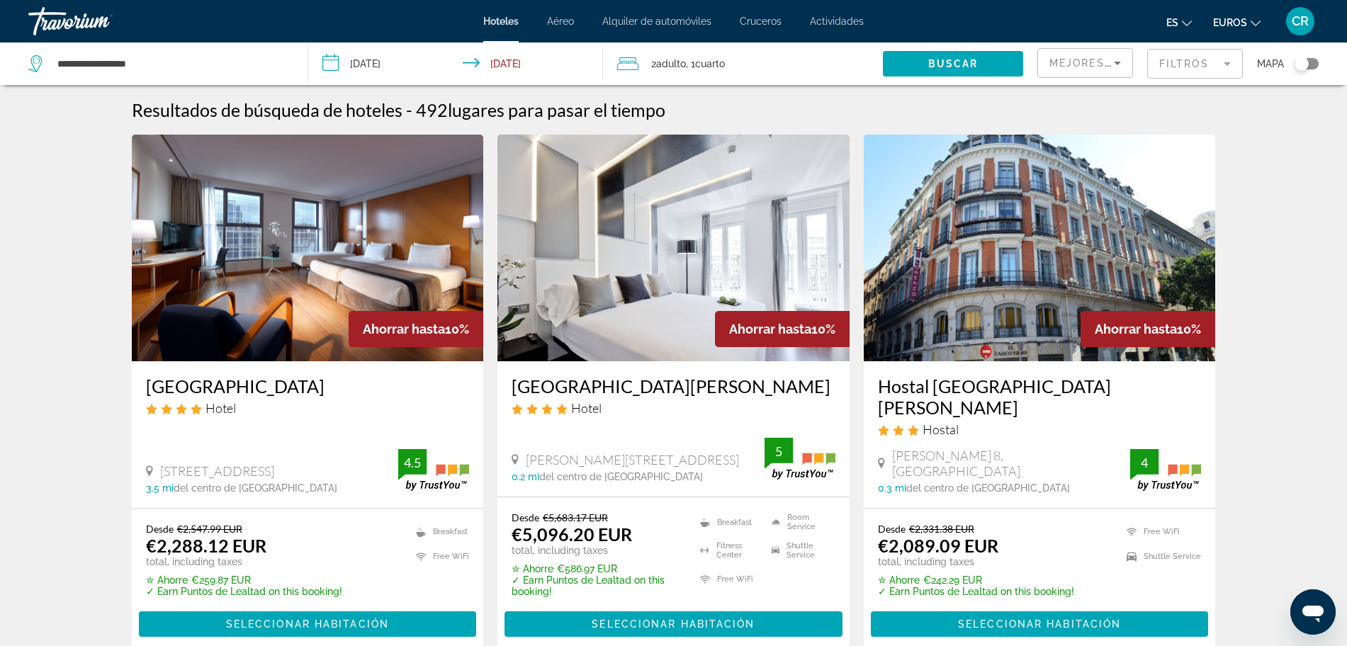
drag, startPoint x: 1243, startPoint y: 62, endPoint x: 1222, endPoint y: 71, distance: 23.2
click at [1232, 68] on div "Mejores descuentos Filtros Mapa" at bounding box center [1178, 64] width 281 height 43
click at [1221, 71] on mat-form-field "Filtros" at bounding box center [1195, 64] width 96 height 30
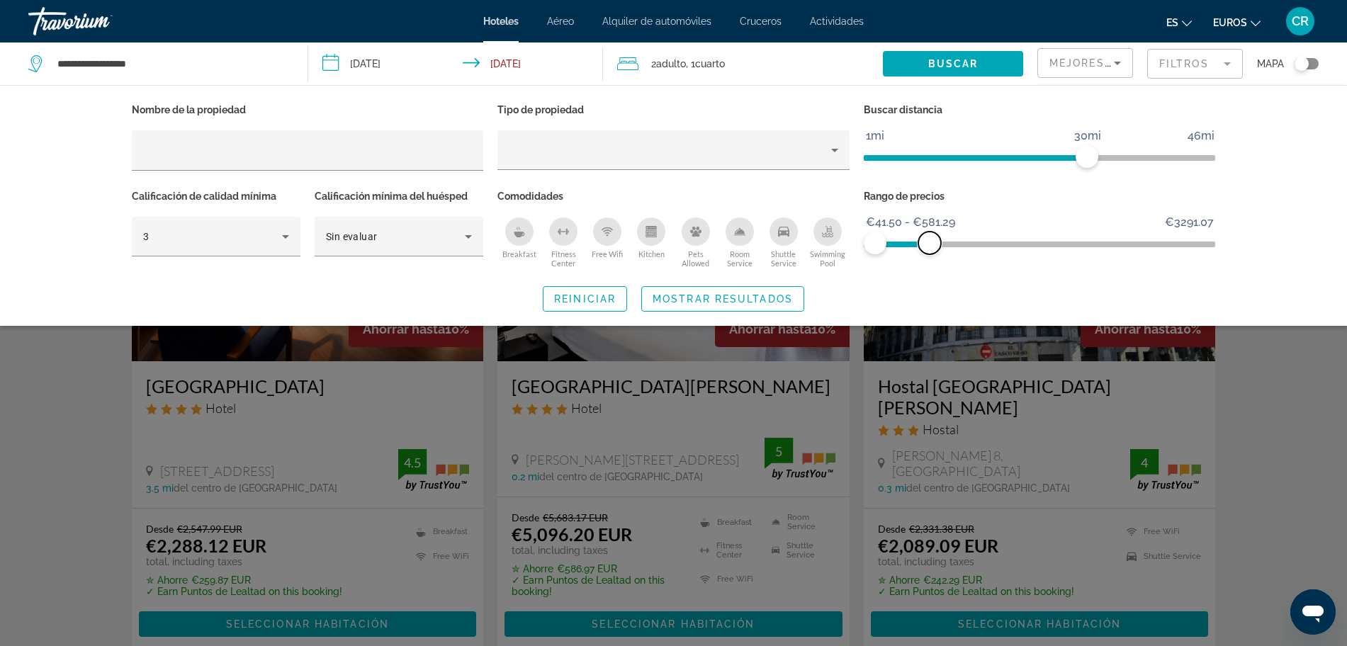
drag, startPoint x: 1205, startPoint y: 245, endPoint x: 930, endPoint y: 245, distance: 275.0
click at [930, 245] on span "ngx-slider-max" at bounding box center [929, 243] width 23 height 23
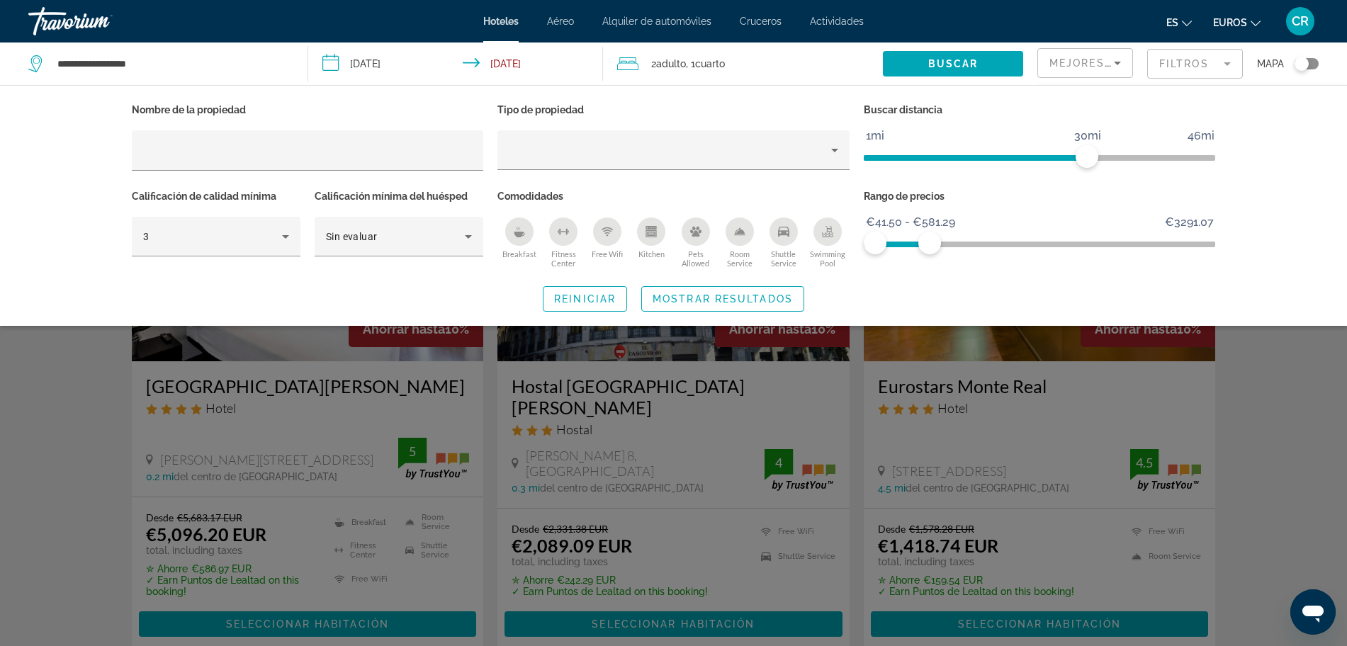
click at [938, 284] on div "Nombre de la propiedad Tipo de propiedad Buscar distancia 1mi 46mi 30mi Calific…" at bounding box center [673, 206] width 1141 height 212
click at [1265, 388] on div "Search widget" at bounding box center [673, 430] width 1347 height 434
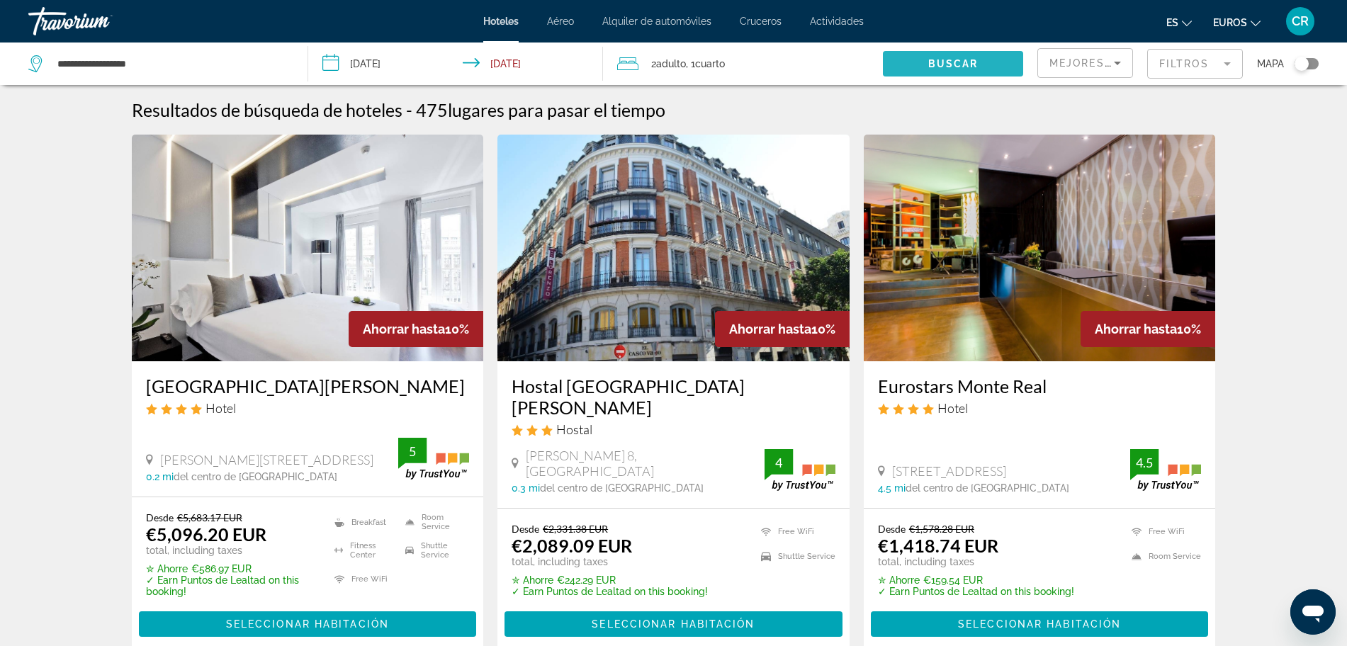
click at [963, 62] on span "Buscar" at bounding box center [953, 63] width 50 height 11
click at [934, 62] on span "Buscar" at bounding box center [953, 63] width 50 height 11
click at [1219, 65] on mat-form-field "Filtros" at bounding box center [1195, 64] width 96 height 30
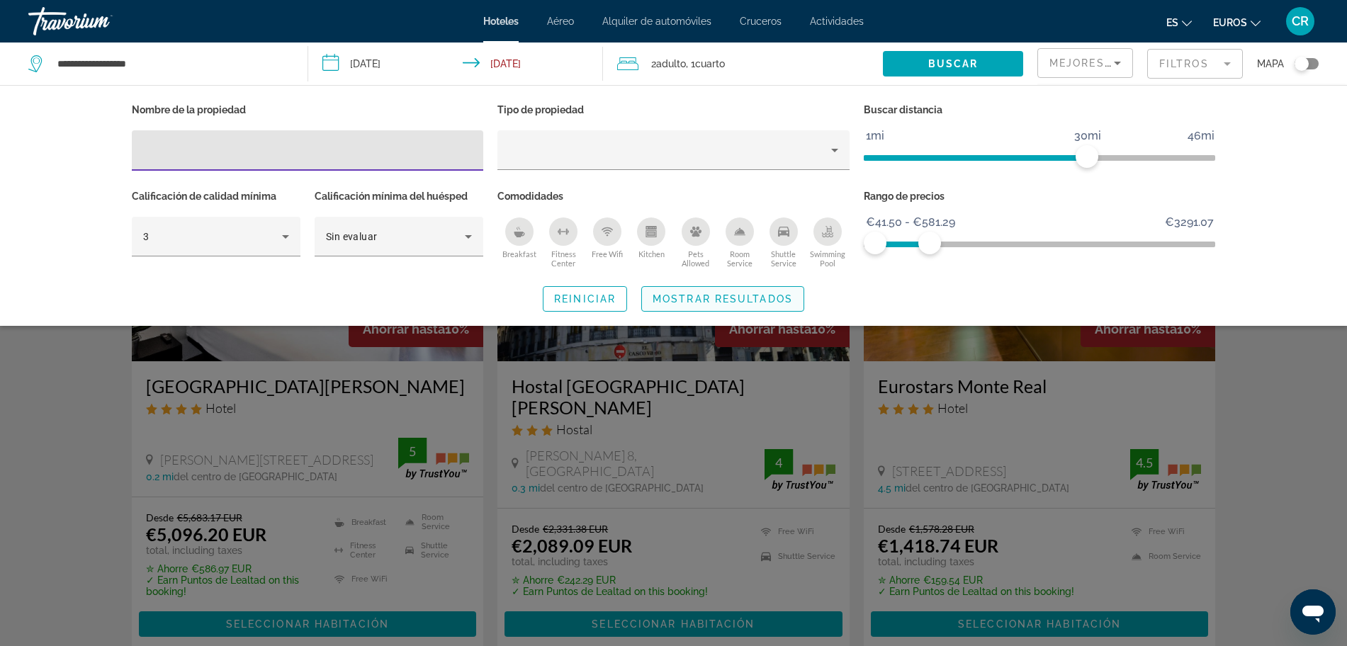
click at [685, 303] on span "Mostrar resultados" at bounding box center [723, 298] width 140 height 11
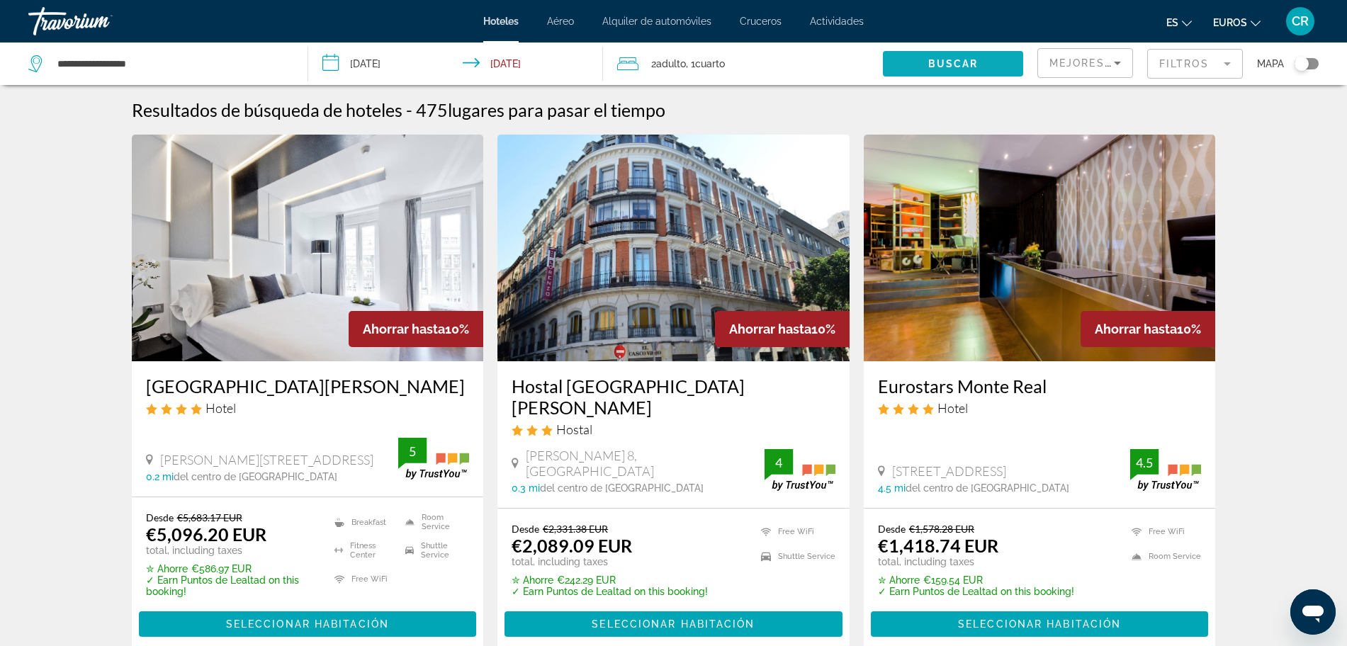
drag, startPoint x: 975, startPoint y: 63, endPoint x: 1006, endPoint y: 72, distance: 32.3
click at [975, 62] on span "Buscar" at bounding box center [953, 63] width 50 height 11
click at [938, 52] on span "Search widget" at bounding box center [953, 64] width 140 height 34
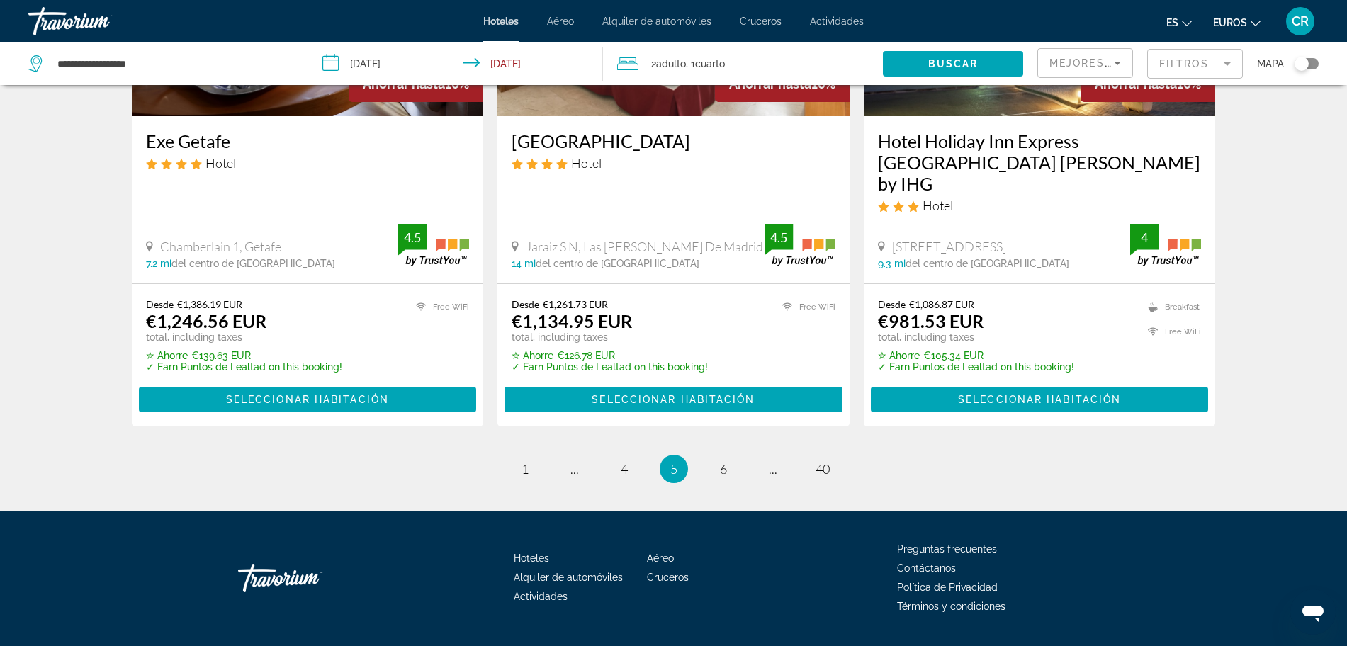
scroll to position [1842, 0]
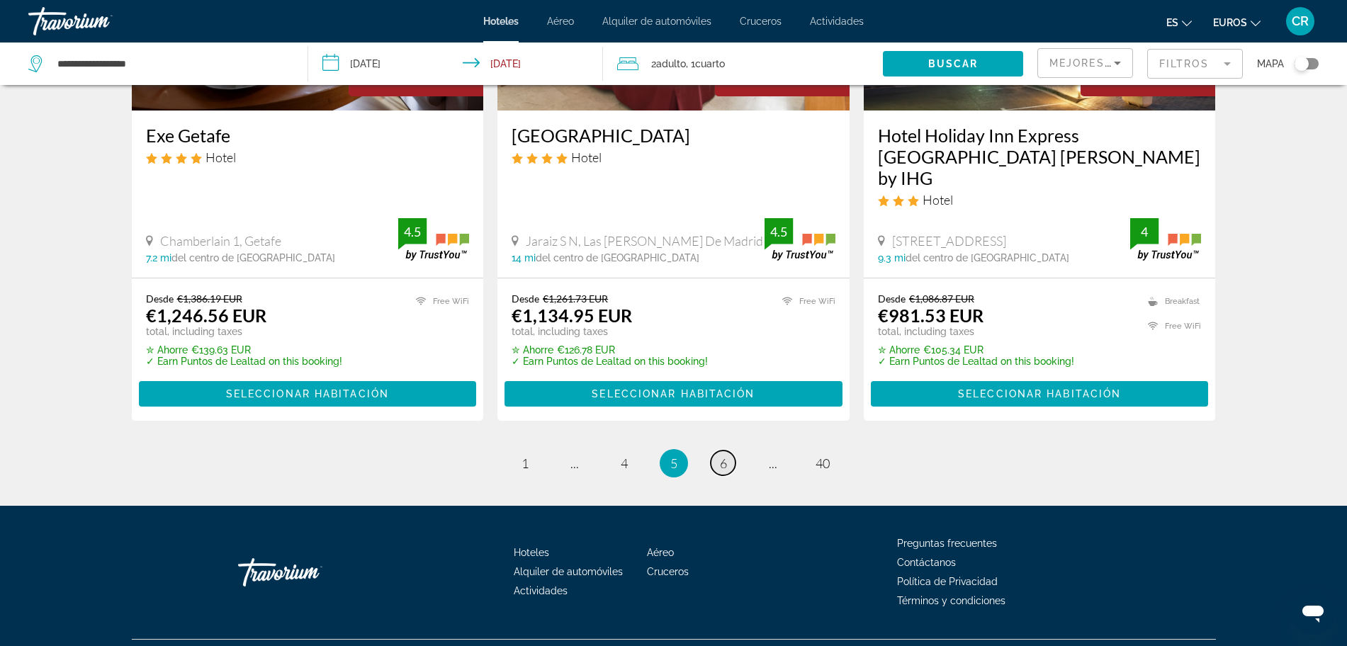
click at [715, 451] on link "page 6" at bounding box center [723, 463] width 25 height 25
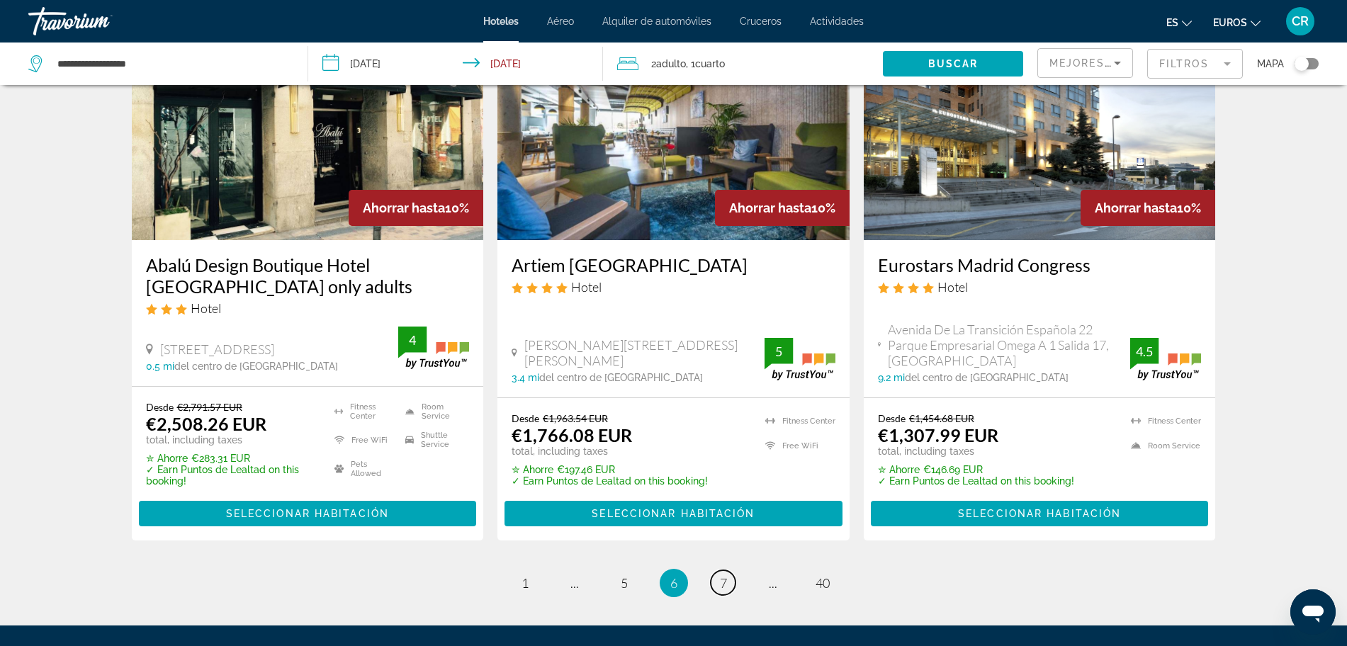
scroll to position [1860, 0]
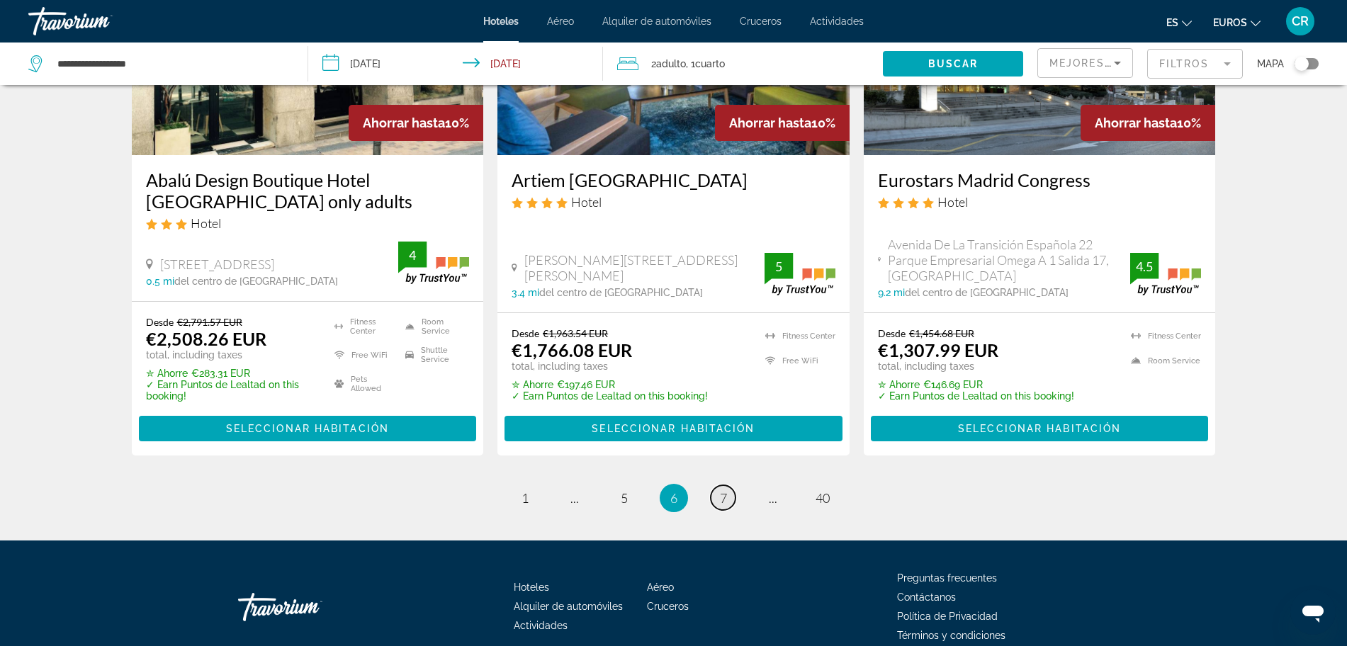
click at [726, 490] on span "7" at bounding box center [723, 498] width 7 height 16
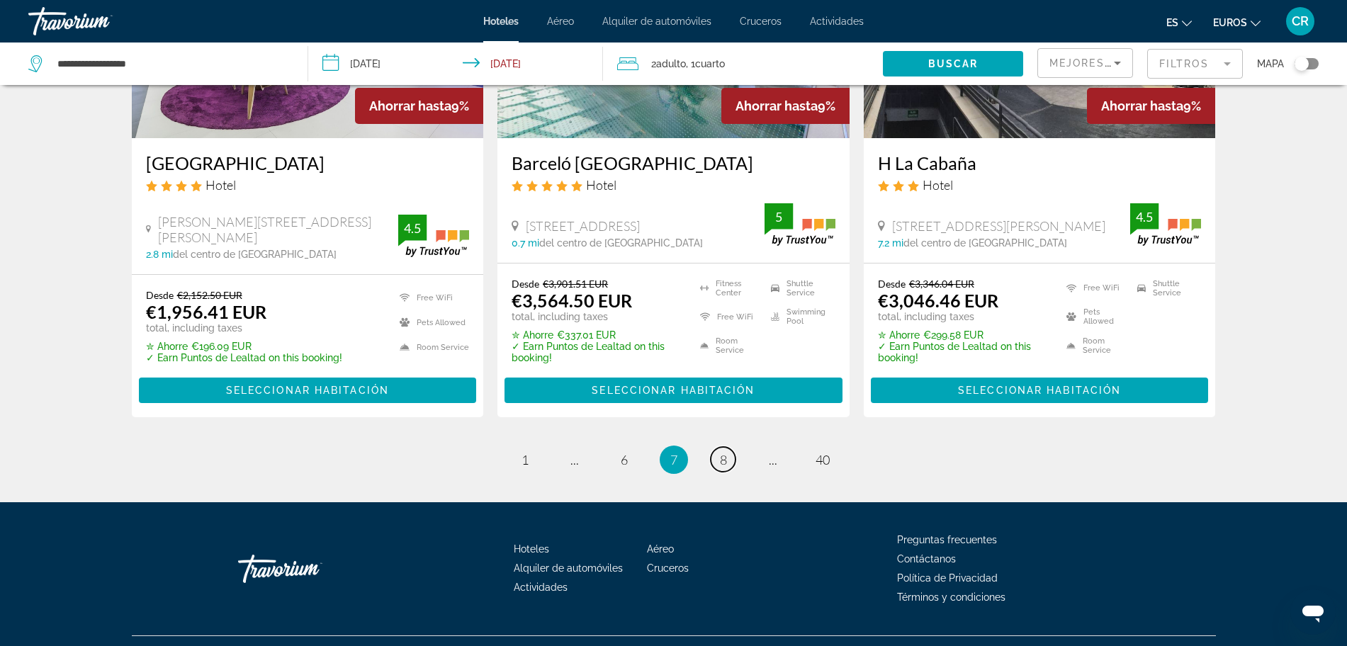
scroll to position [1860, 0]
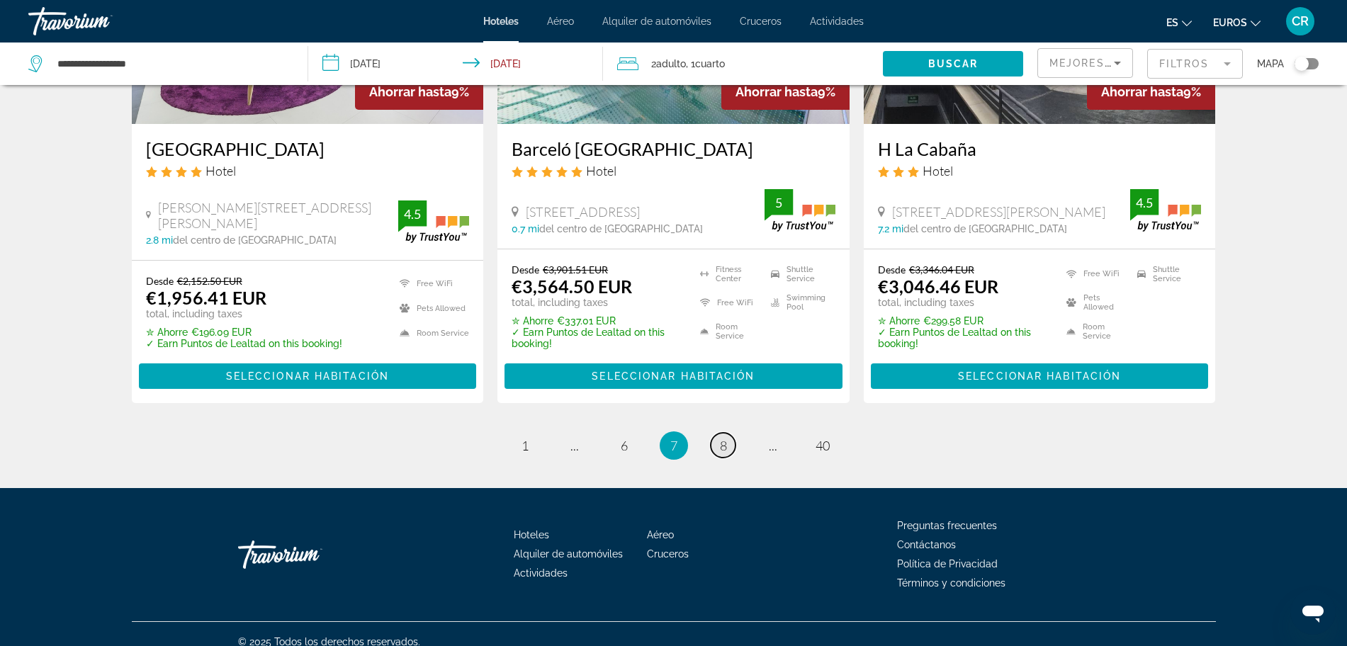
click at [728, 446] on link "page 8" at bounding box center [723, 445] width 25 height 25
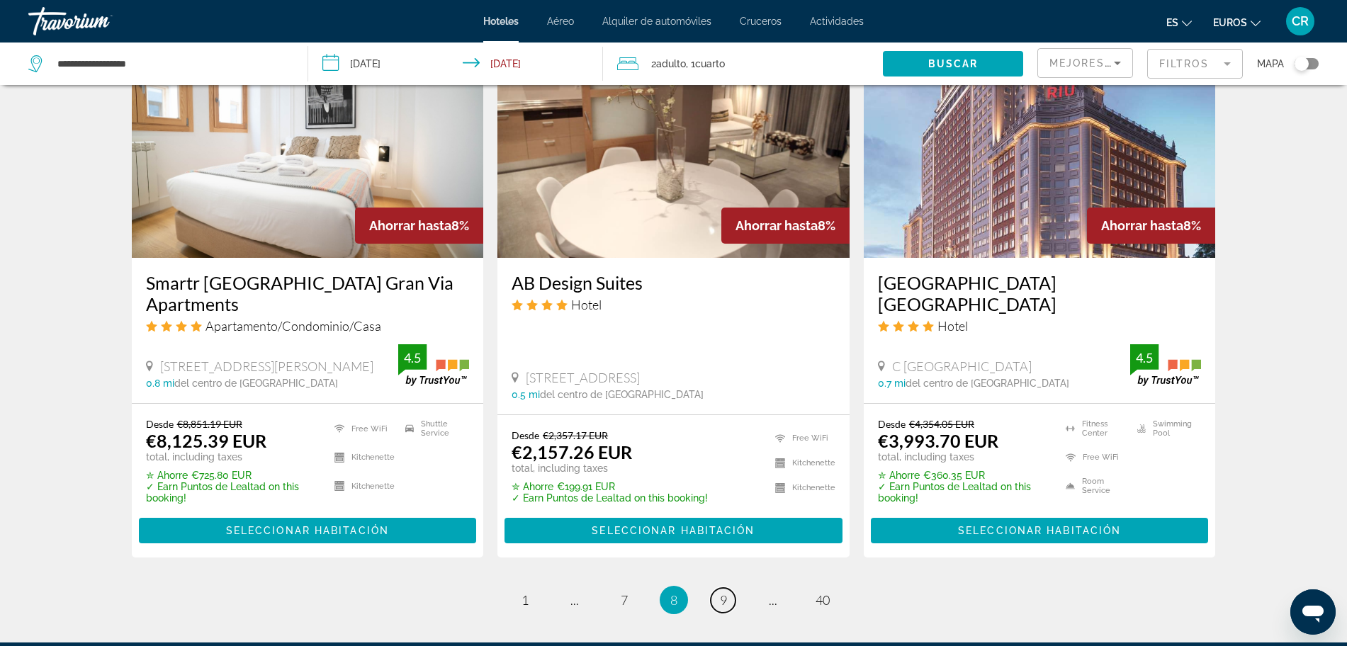
scroll to position [1772, 0]
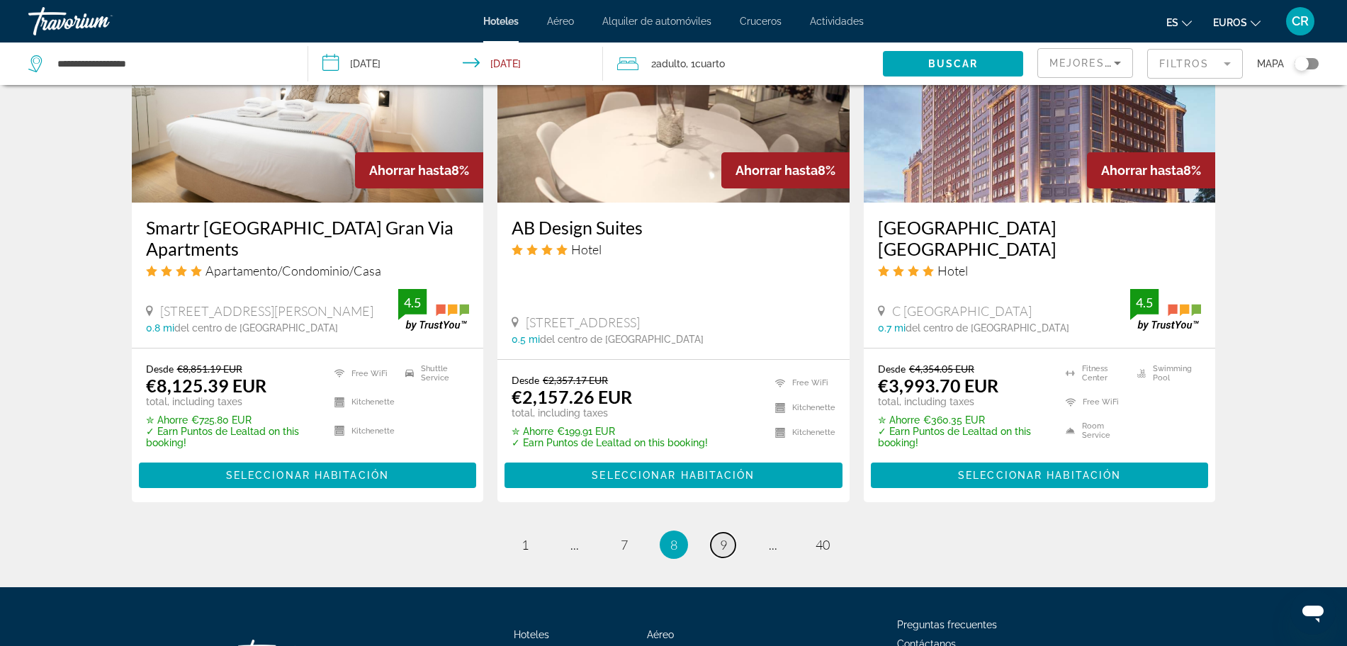
click at [725, 537] on span "9" at bounding box center [723, 545] width 7 height 16
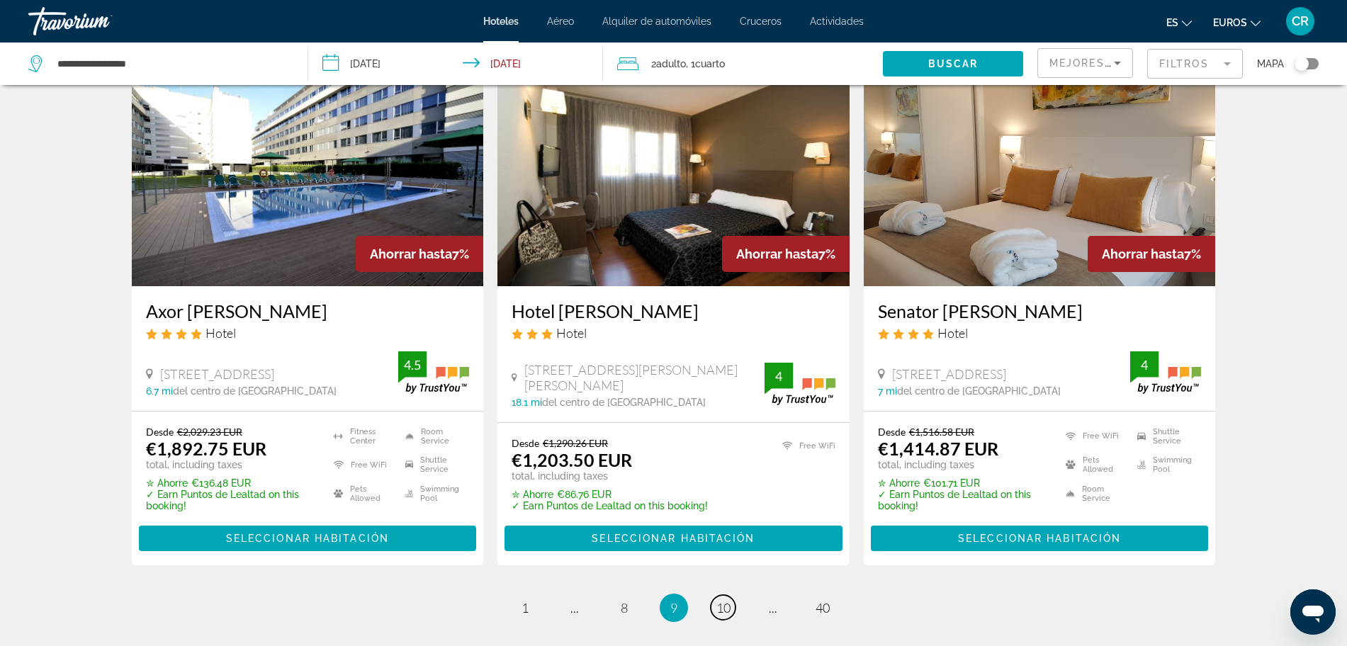
scroll to position [1772, 0]
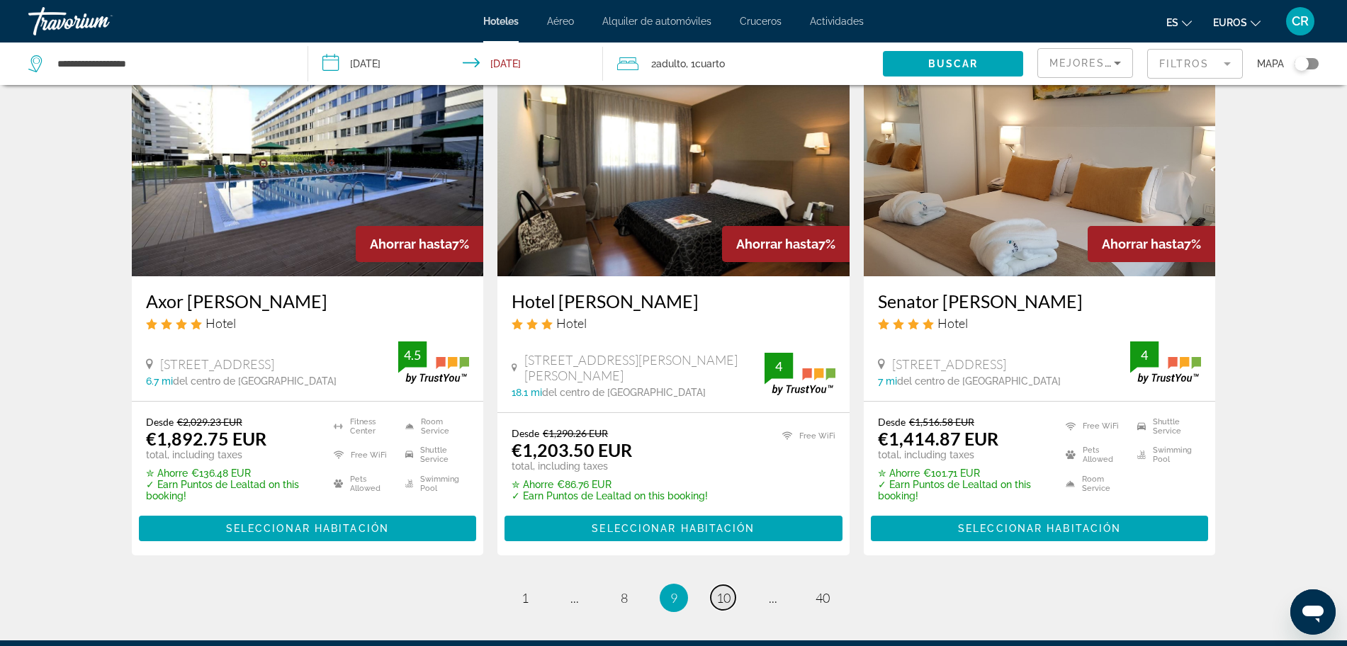
click at [727, 590] on span "10" at bounding box center [724, 598] width 14 height 16
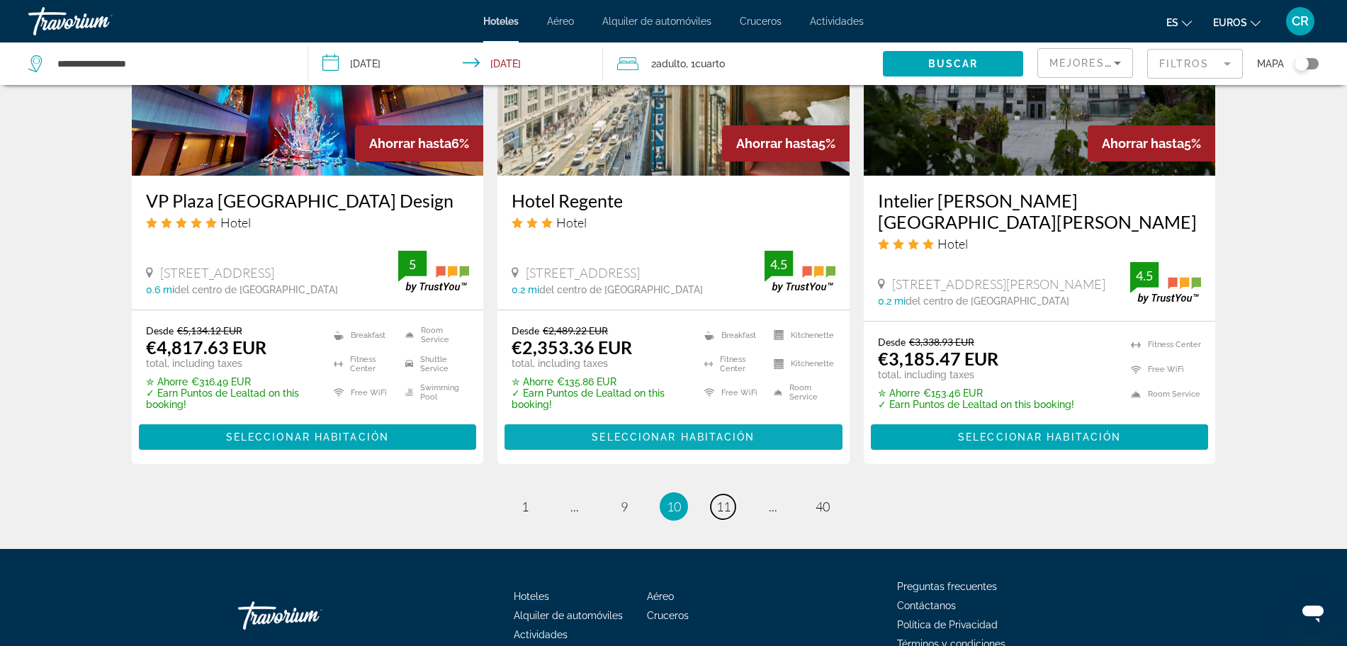
scroll to position [1876, 0]
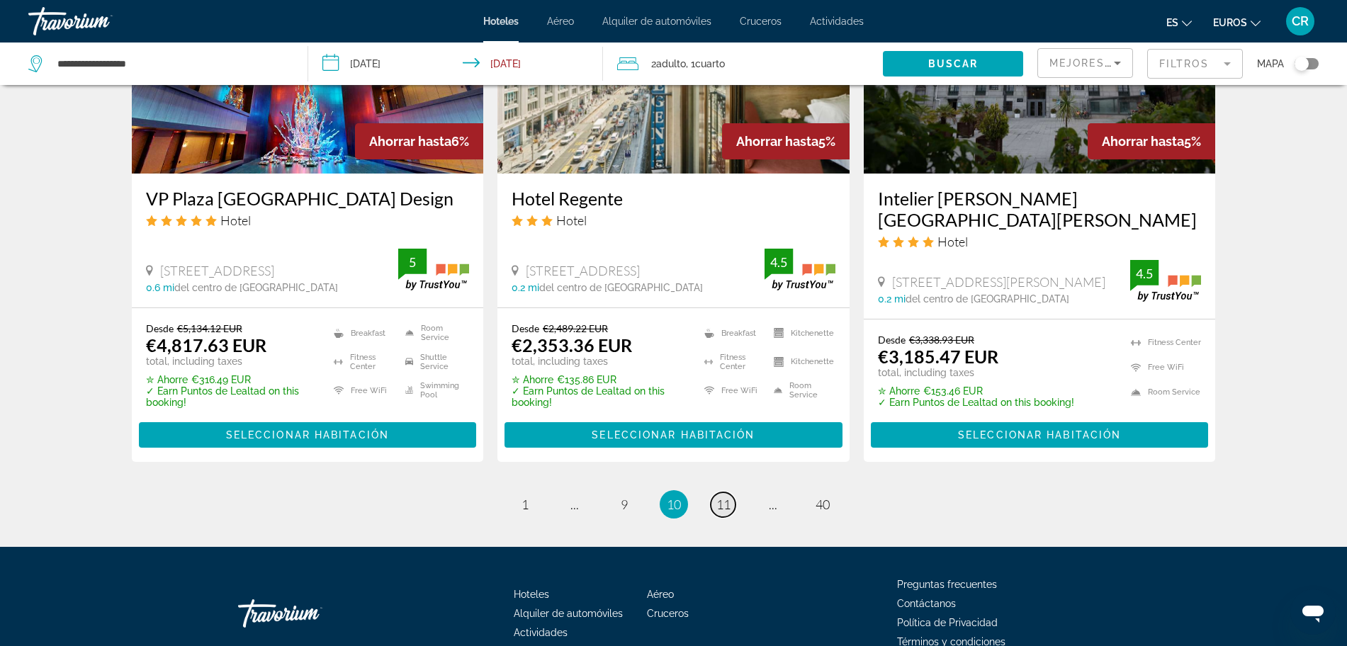
click at [726, 497] on span "11" at bounding box center [724, 505] width 14 height 16
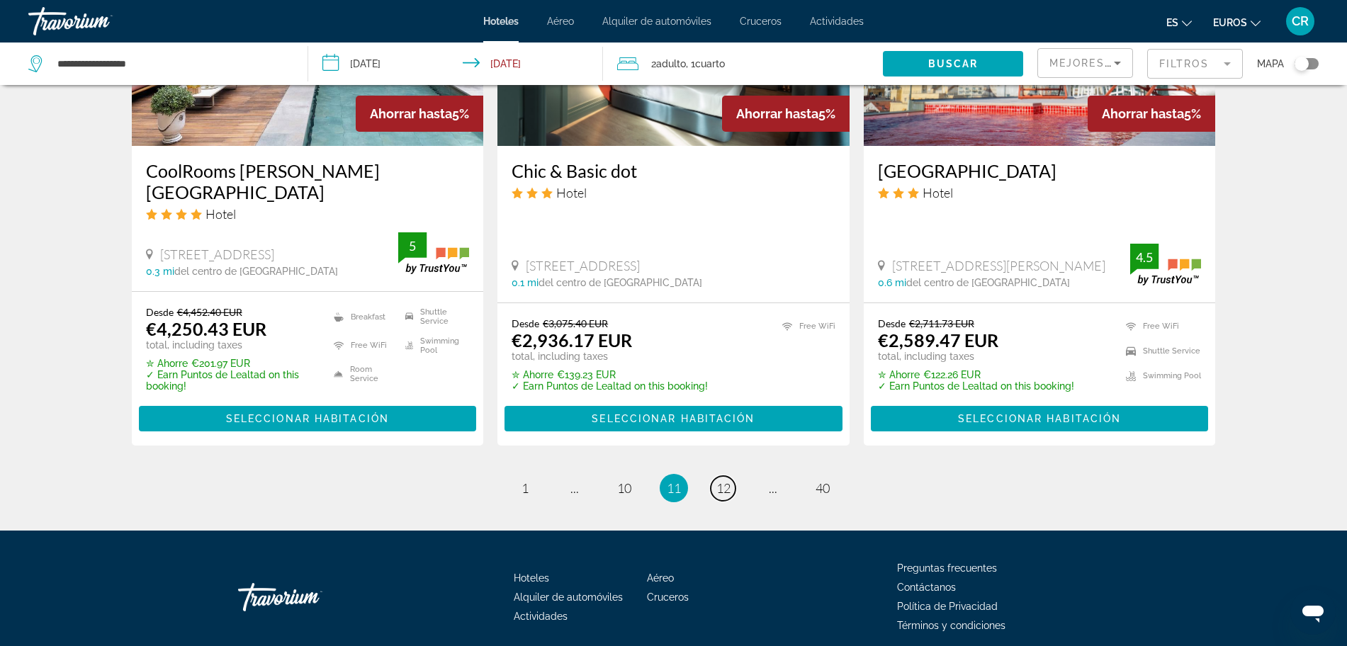
scroll to position [1860, 0]
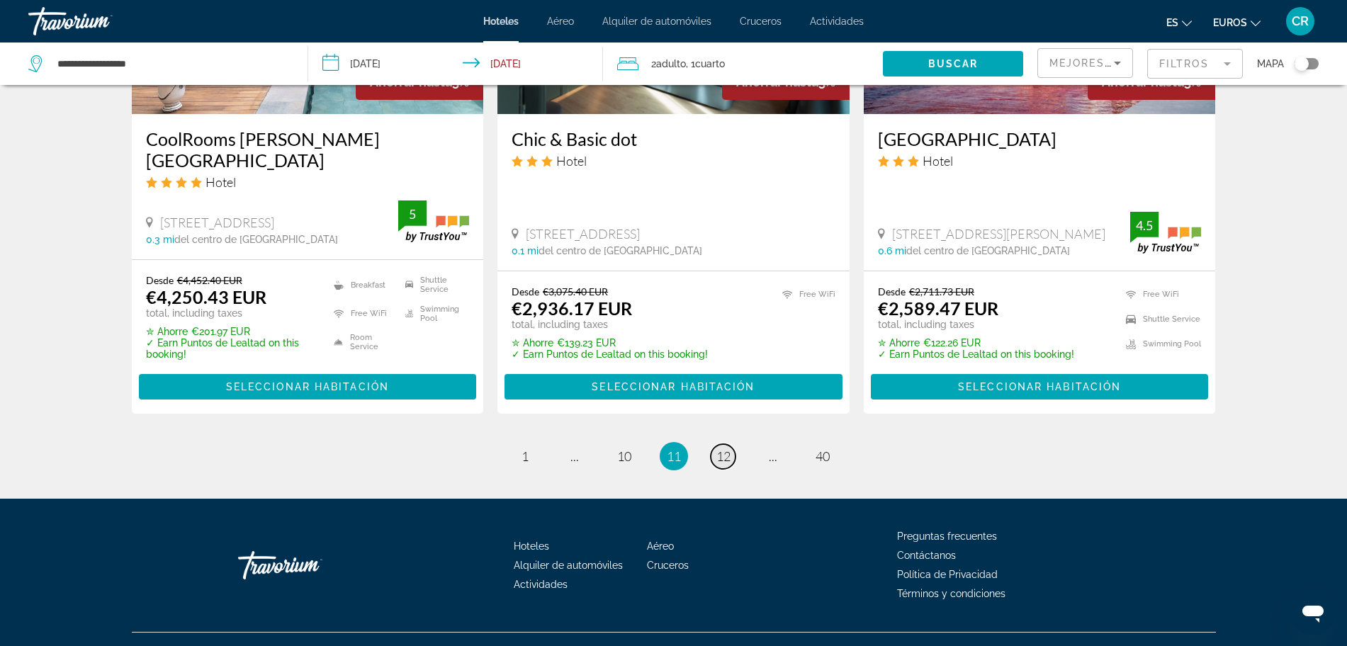
click at [729, 449] on span "12" at bounding box center [724, 457] width 14 height 16
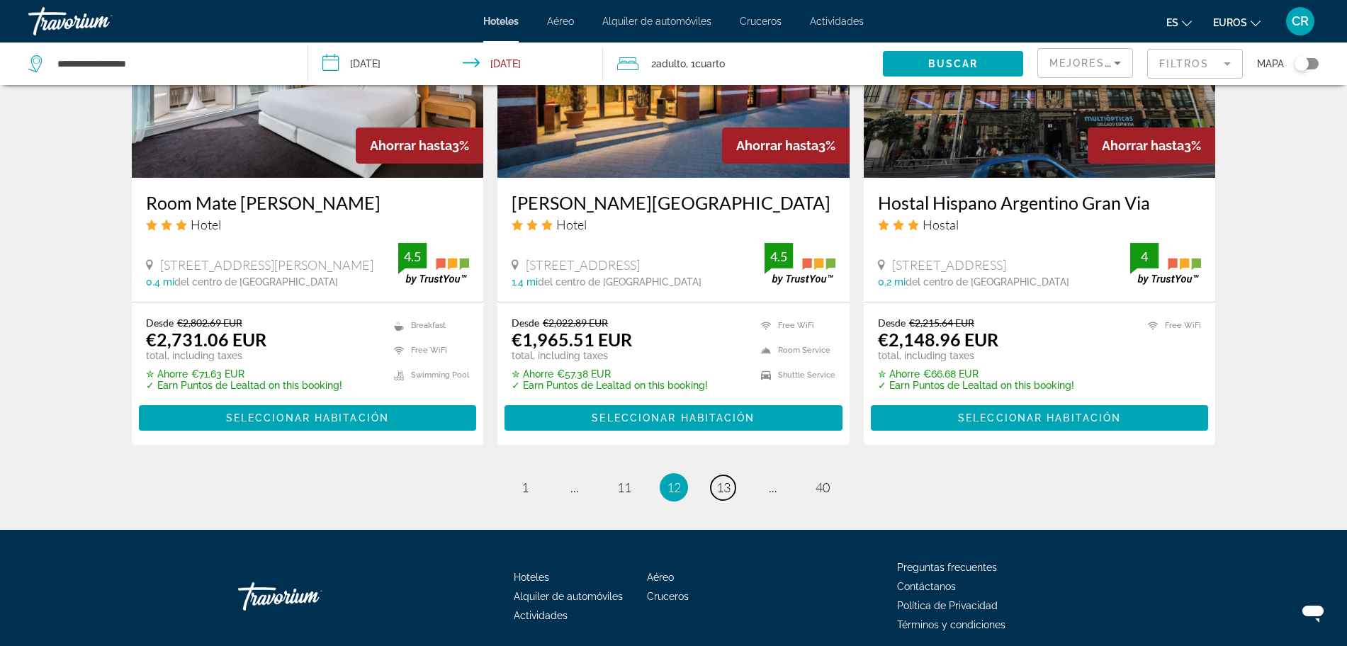
scroll to position [1875, 0]
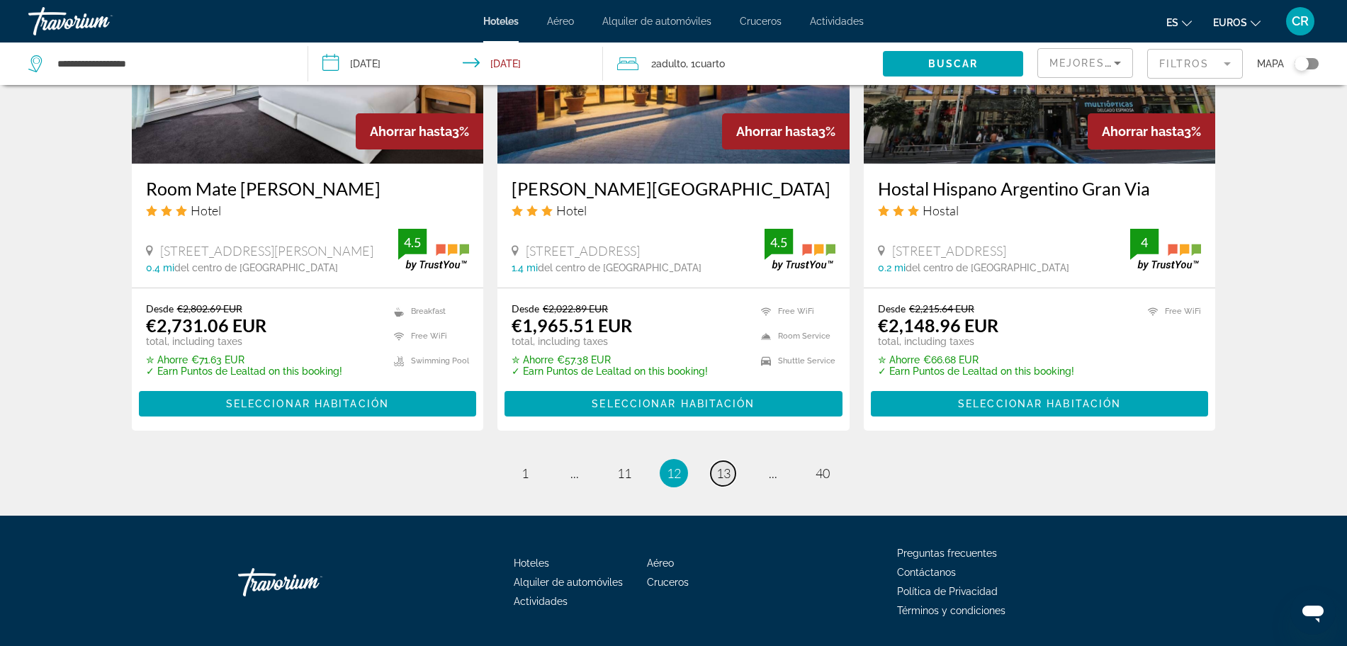
click at [720, 466] on span "13" at bounding box center [724, 474] width 14 height 16
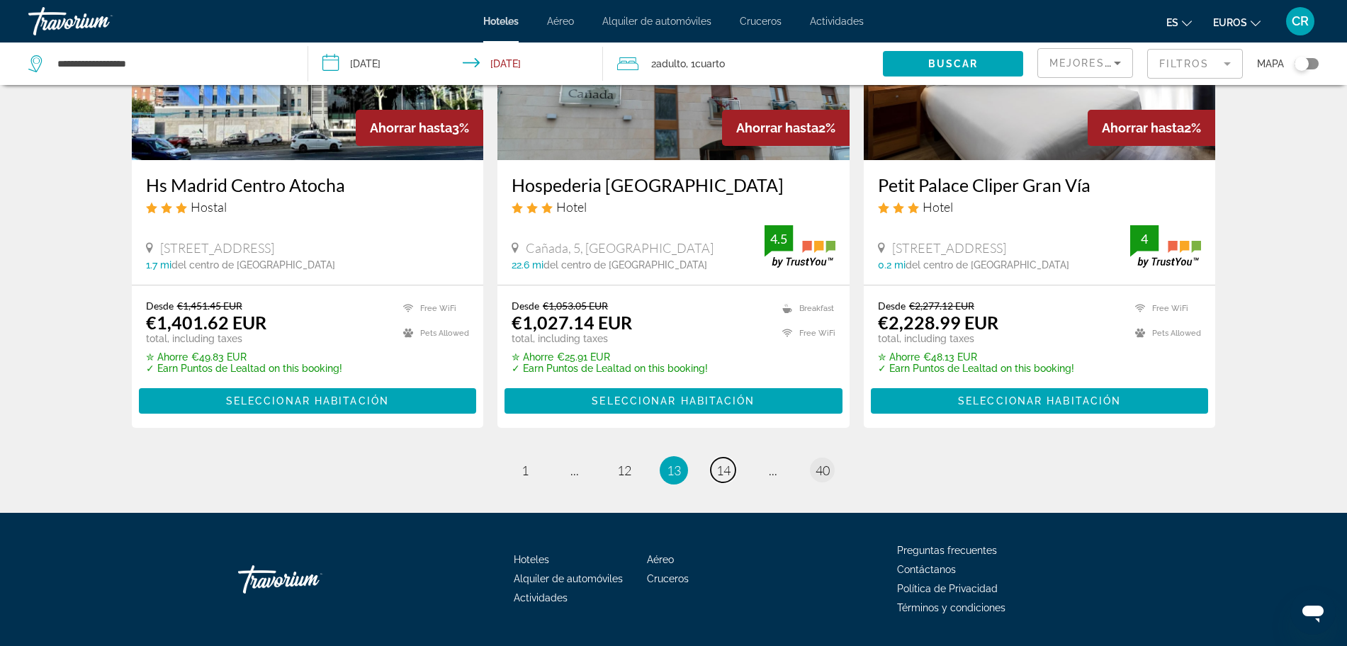
scroll to position [1843, 0]
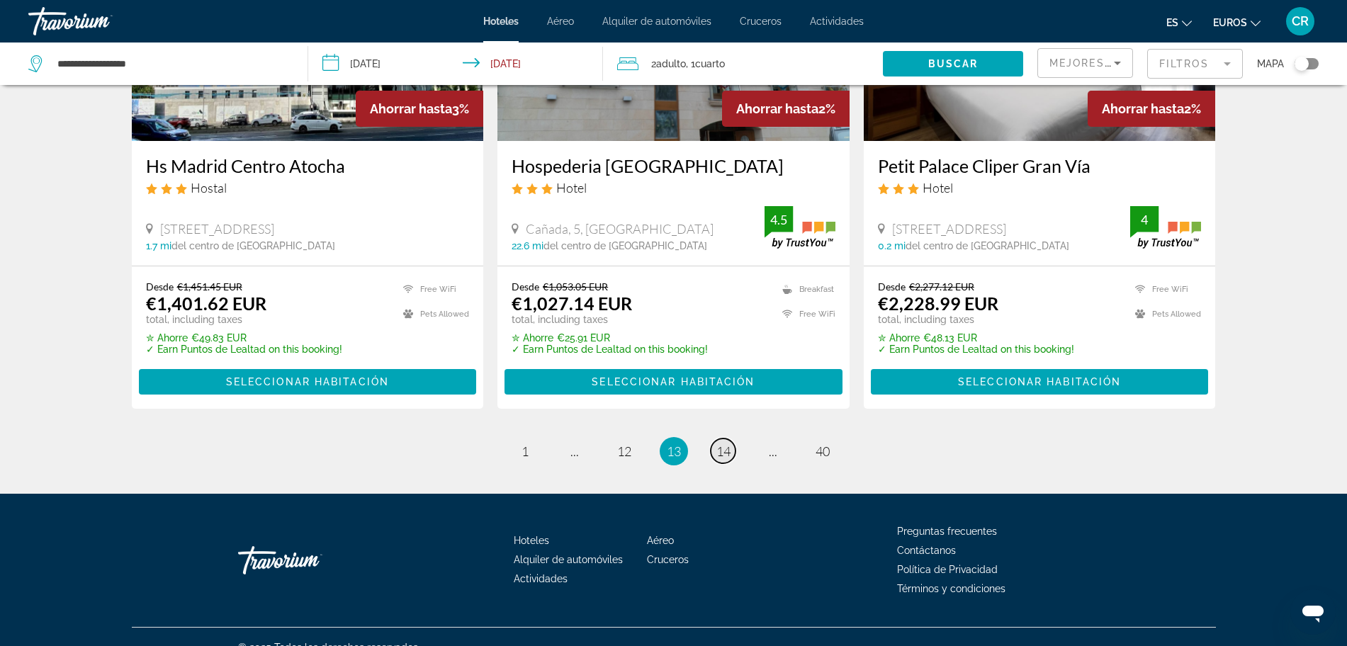
click at [727, 444] on span "14" at bounding box center [724, 452] width 14 height 16
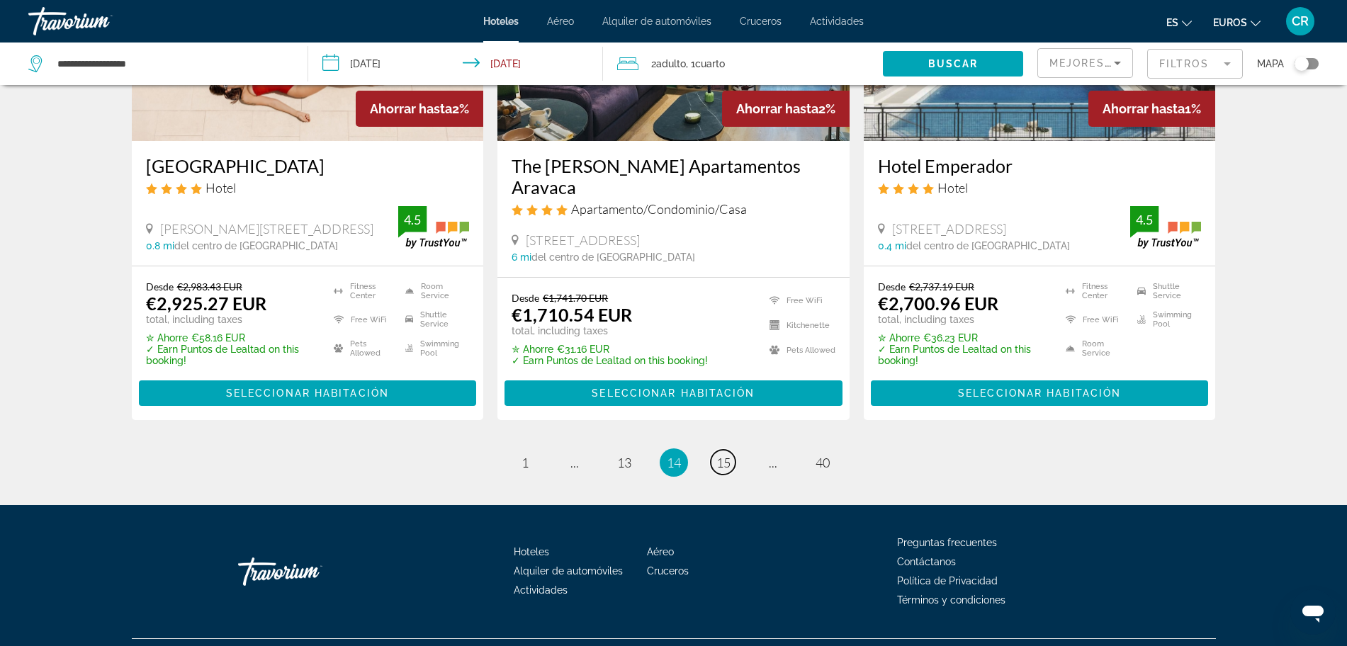
scroll to position [1855, 0]
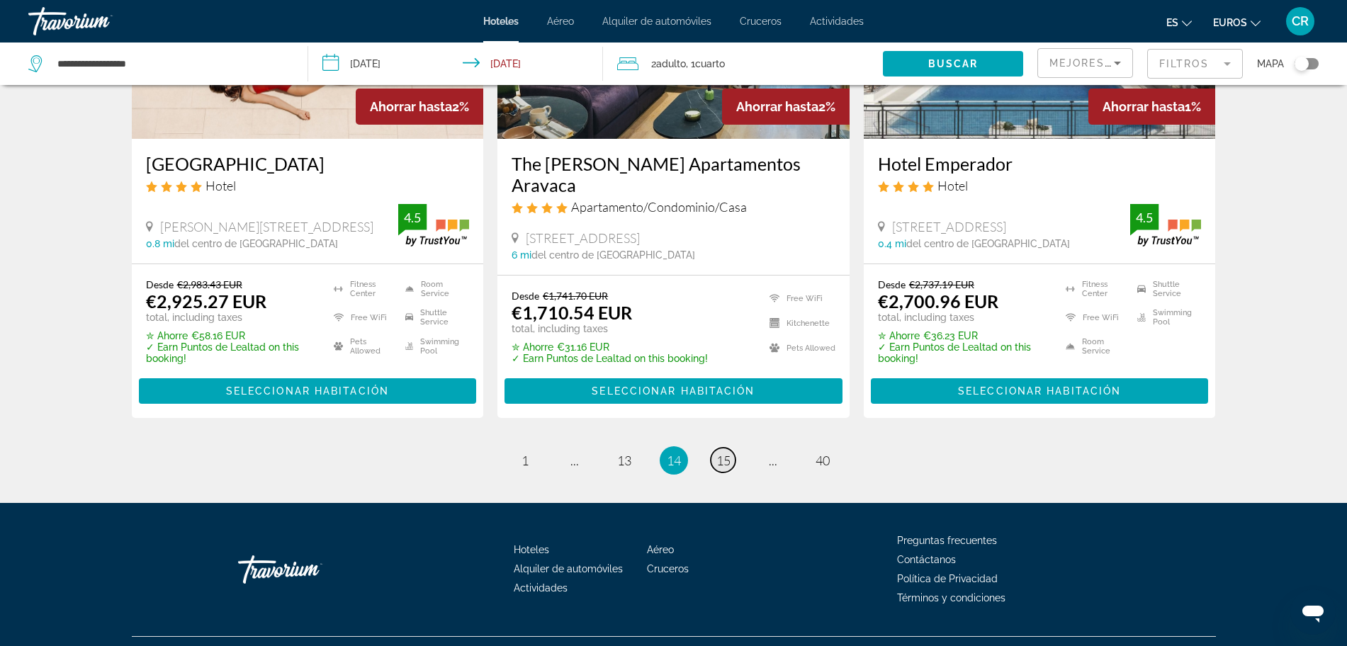
click at [723, 453] on span "15" at bounding box center [724, 461] width 14 height 16
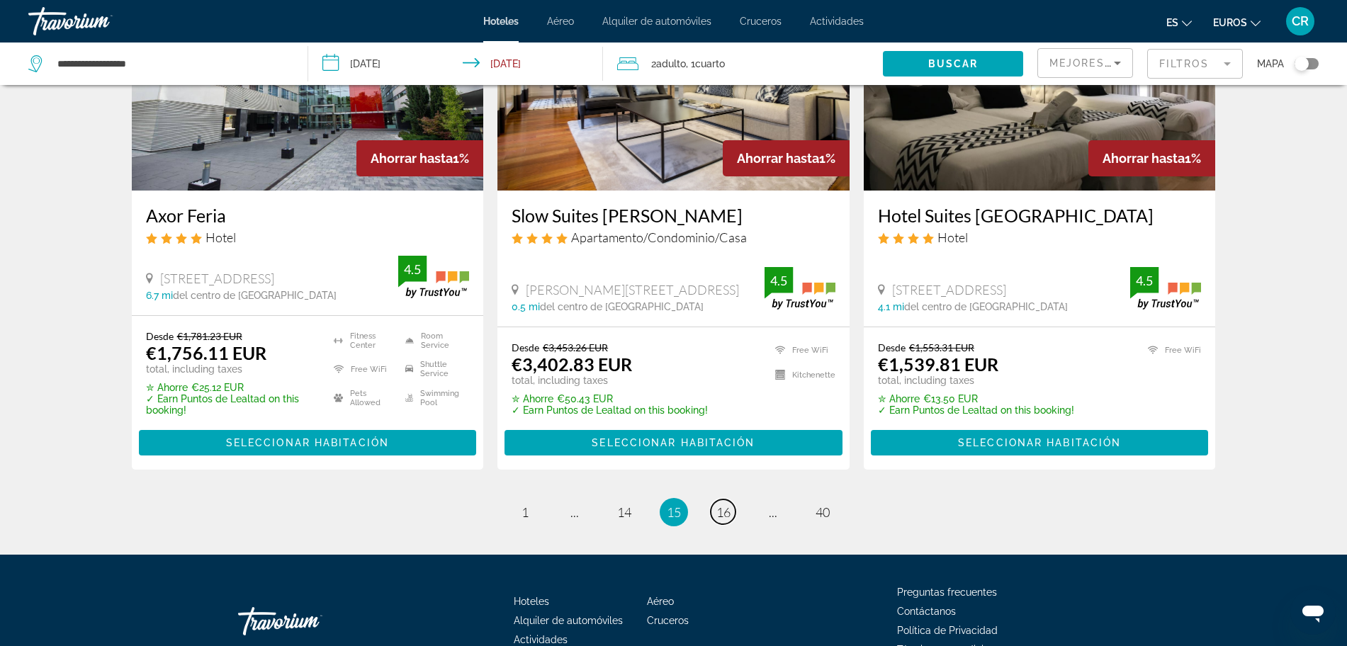
scroll to position [1855, 0]
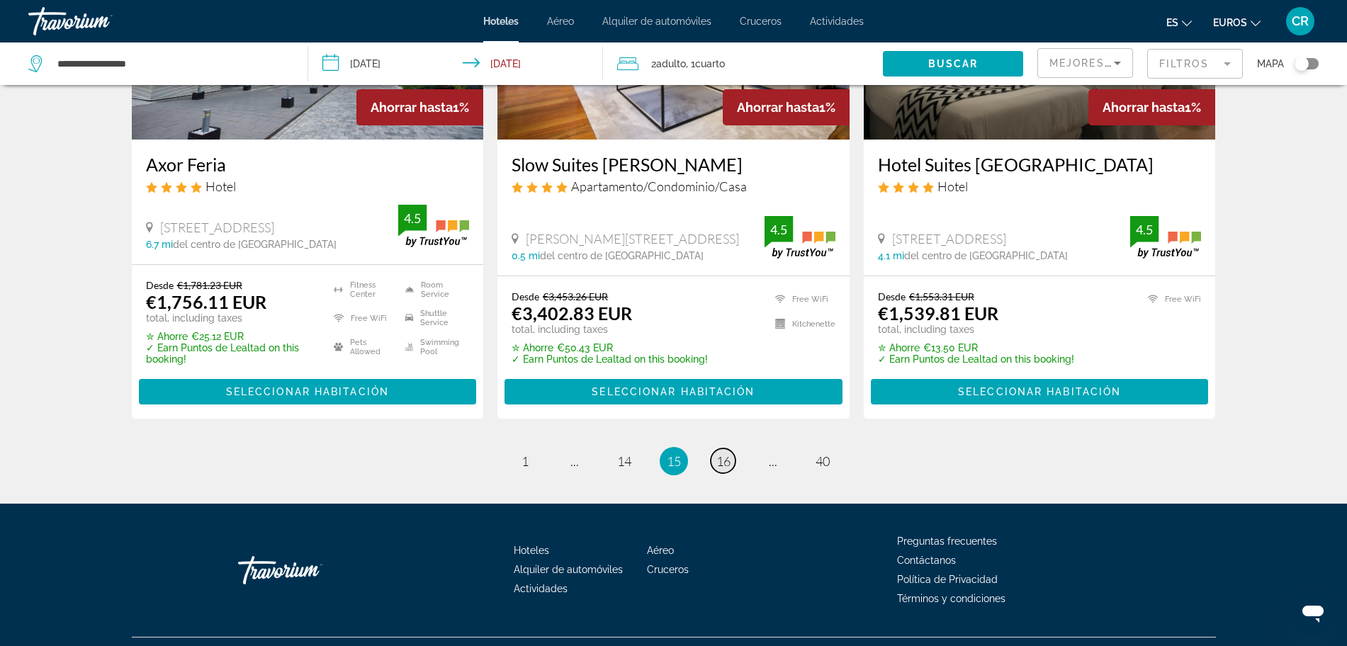
click at [724, 454] on span "16" at bounding box center [724, 462] width 14 height 16
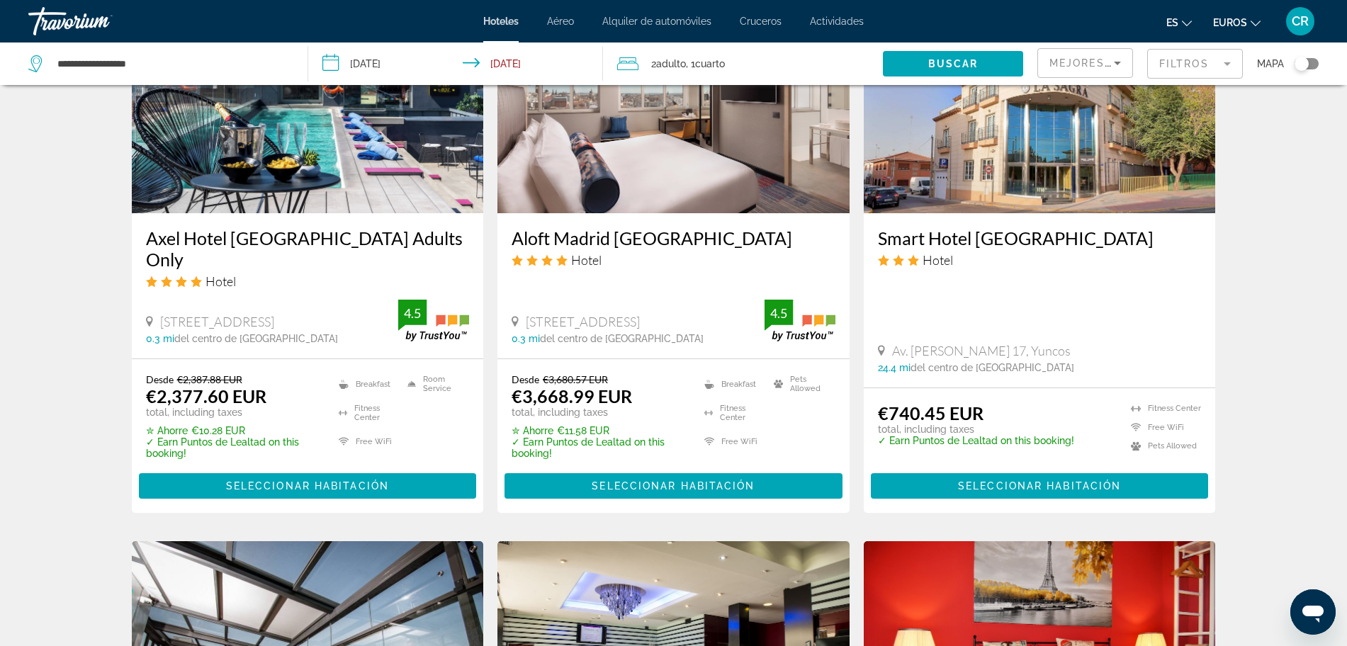
scroll to position [1240, 0]
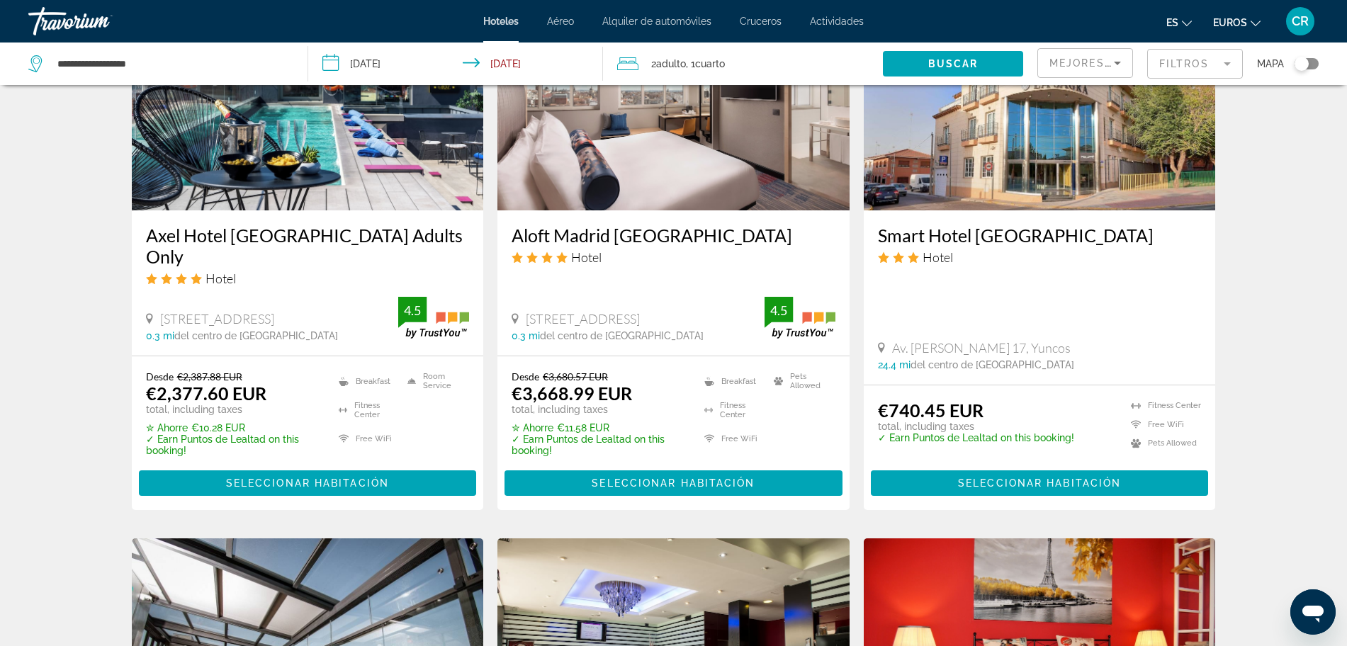
click at [1025, 340] on span "Av. [PERSON_NAME] 17, Yuncos" at bounding box center [981, 348] width 179 height 16
drag, startPoint x: 1047, startPoint y: 305, endPoint x: 892, endPoint y: 302, distance: 156.0
click at [892, 340] on div "Av. [PERSON_NAME] 17, Yuncos" at bounding box center [1040, 348] width 324 height 16
copy span "Av. [PERSON_NAME] 17, Yuncos"
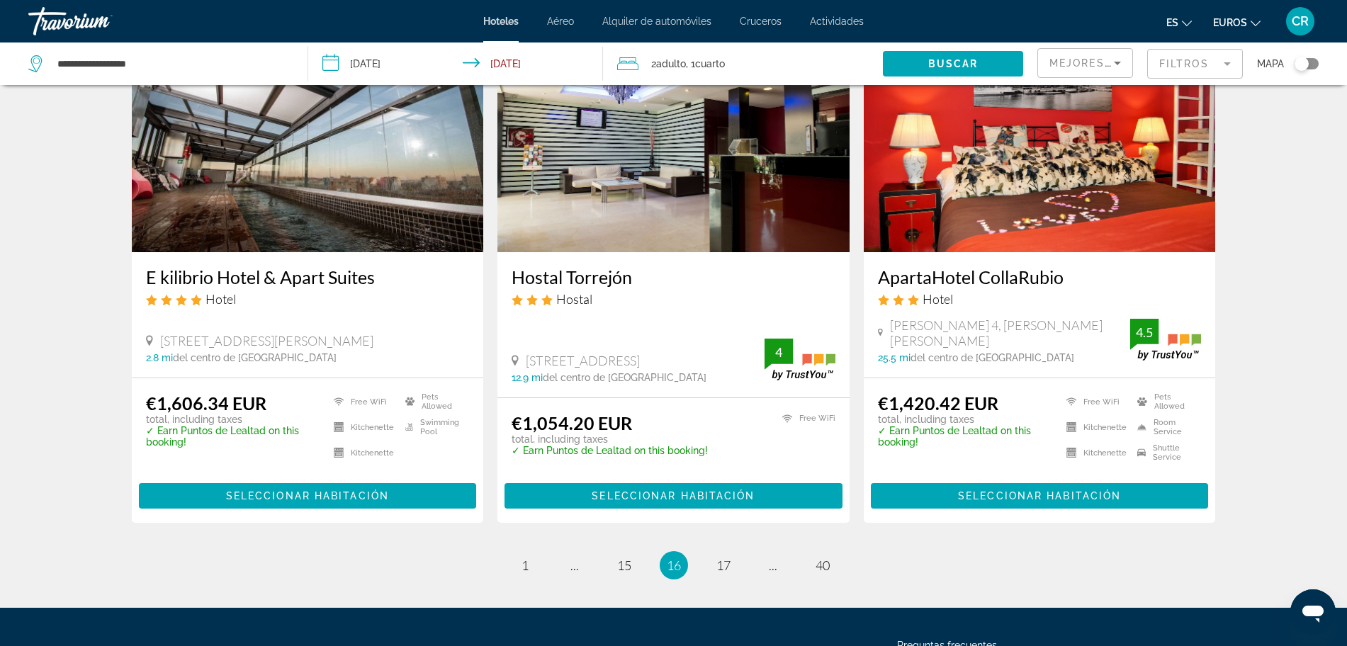
scroll to position [1772, 0]
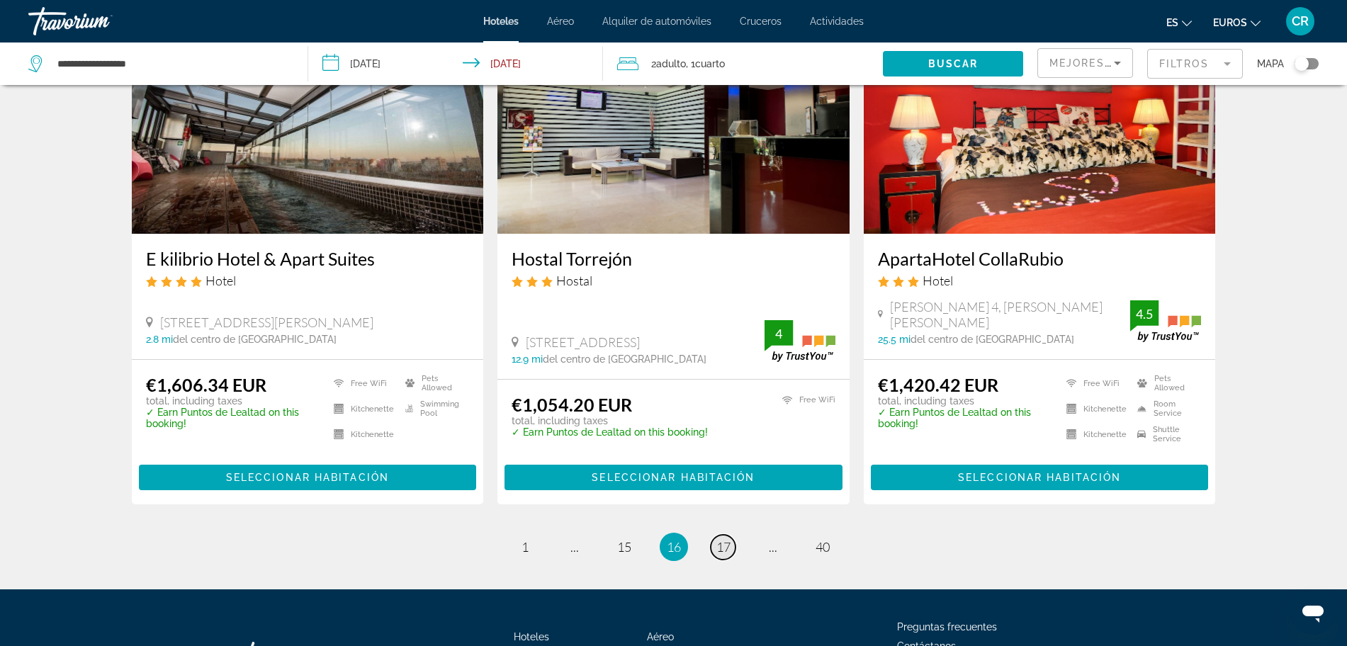
click at [719, 539] on span "17" at bounding box center [724, 547] width 14 height 16
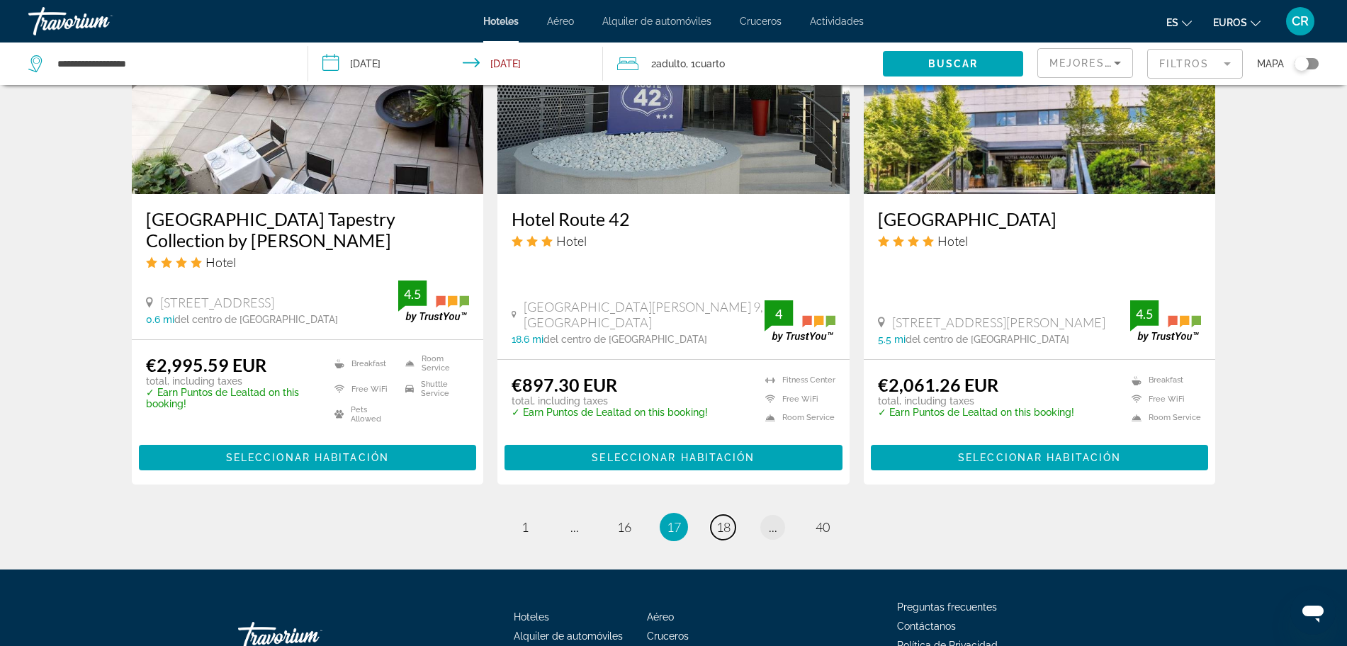
scroll to position [1772, 0]
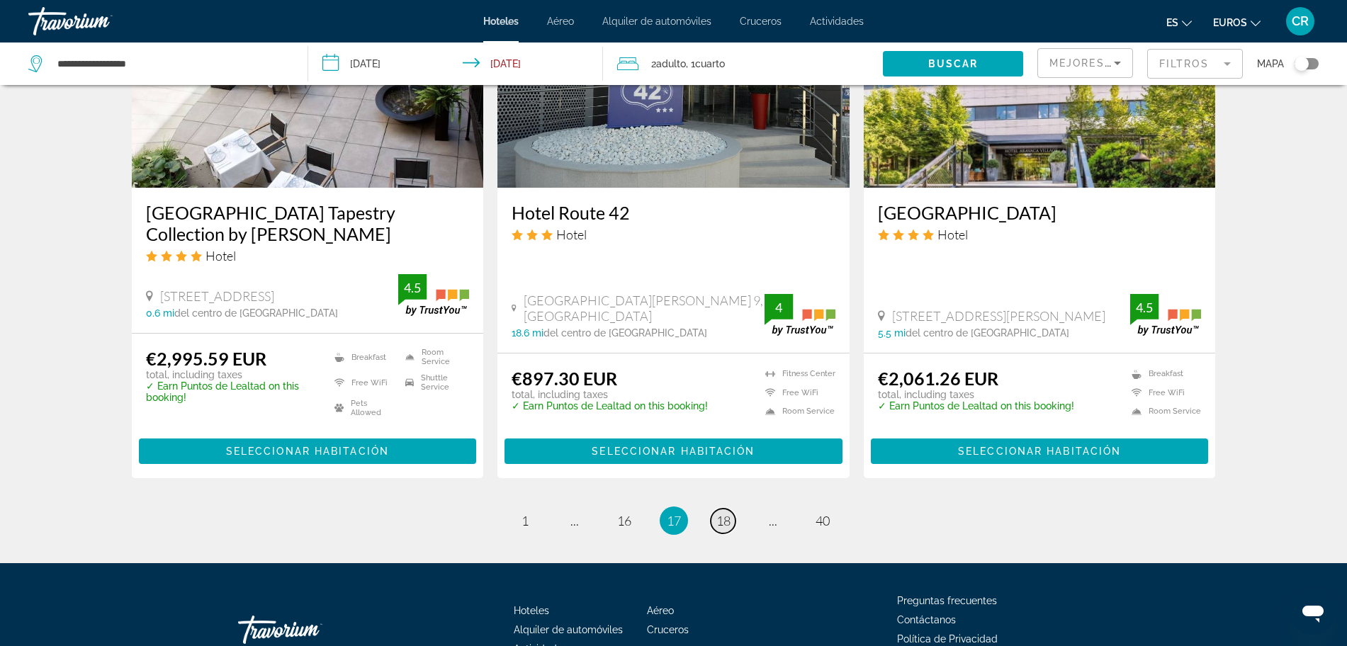
click at [722, 513] on span "18" at bounding box center [724, 521] width 14 height 16
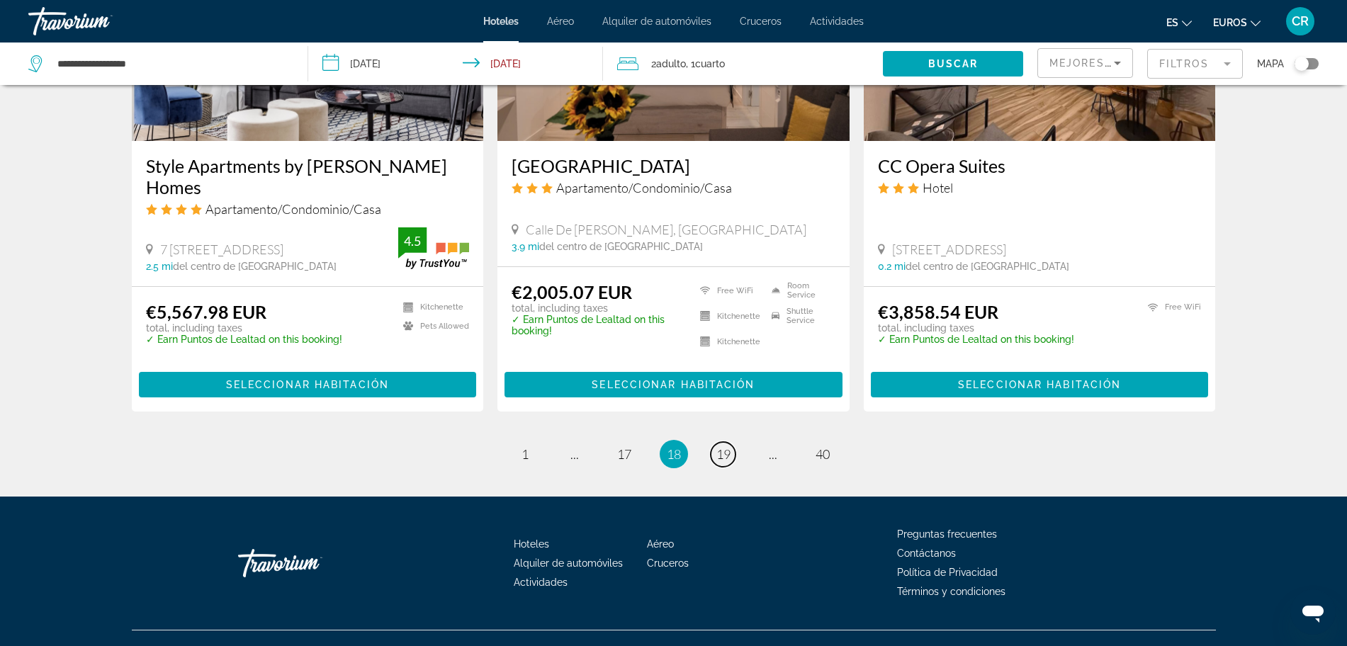
scroll to position [1763, 0]
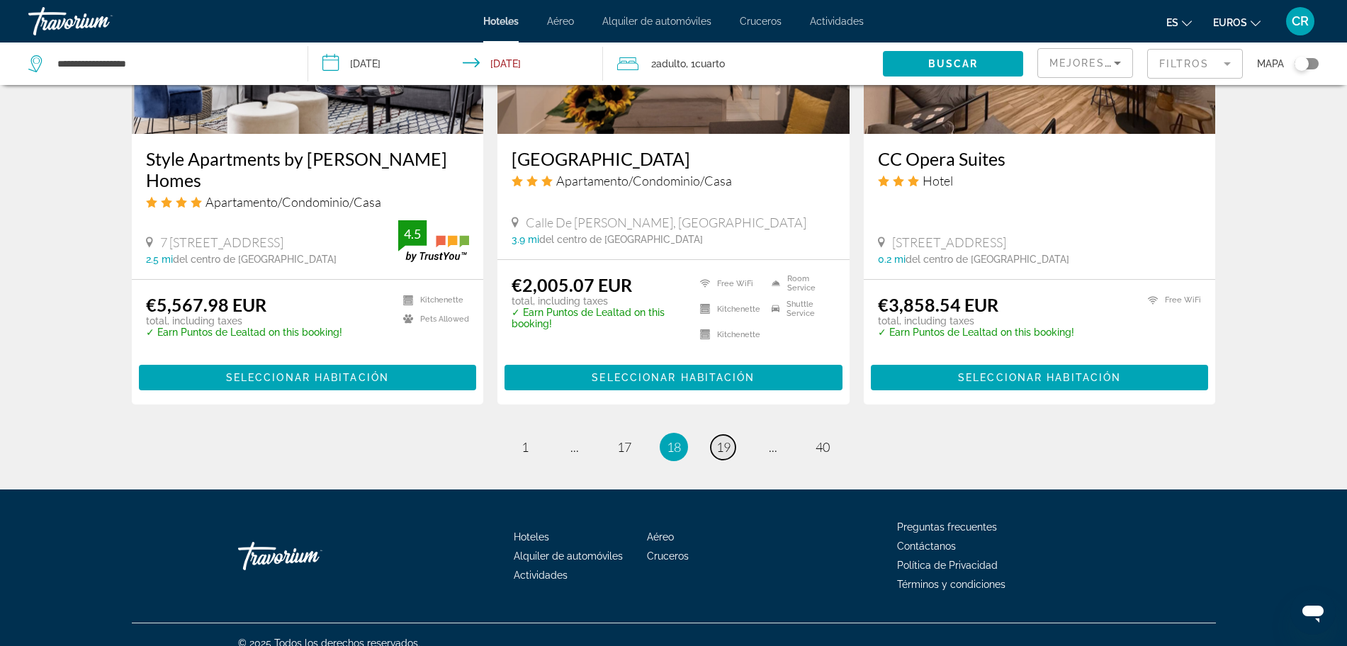
click at [728, 439] on span "19" at bounding box center [724, 447] width 14 height 16
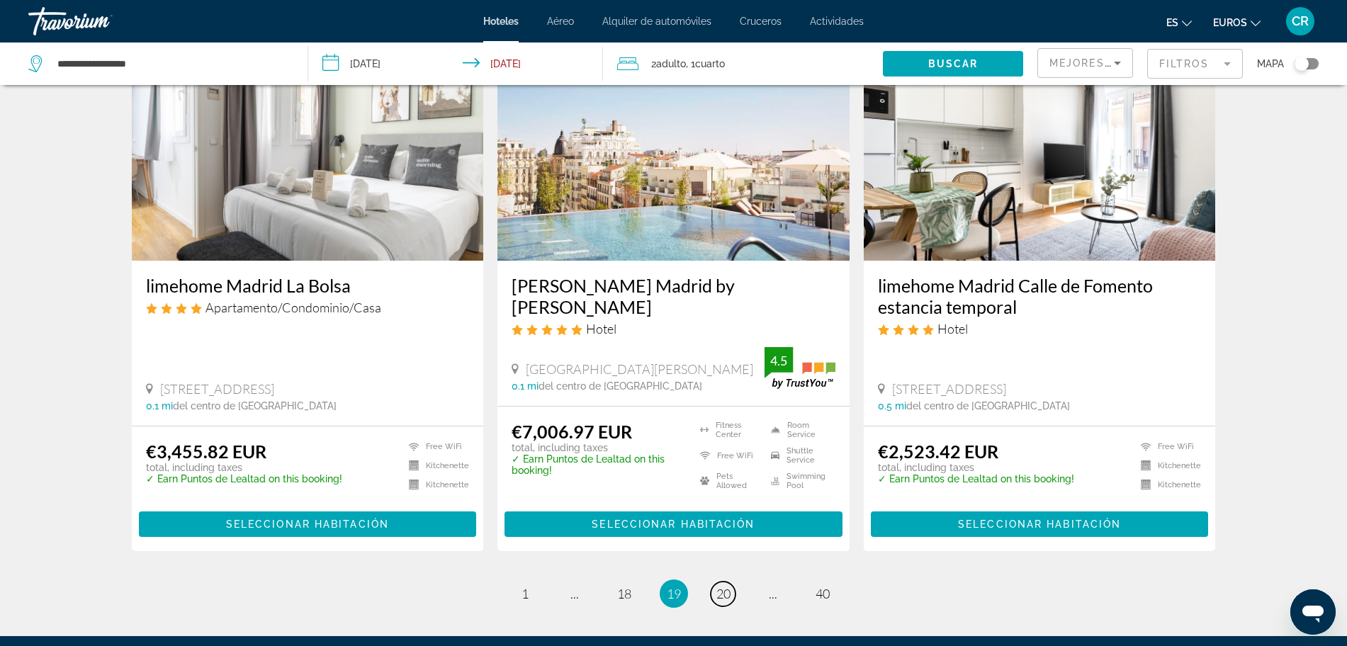
scroll to position [1683, 0]
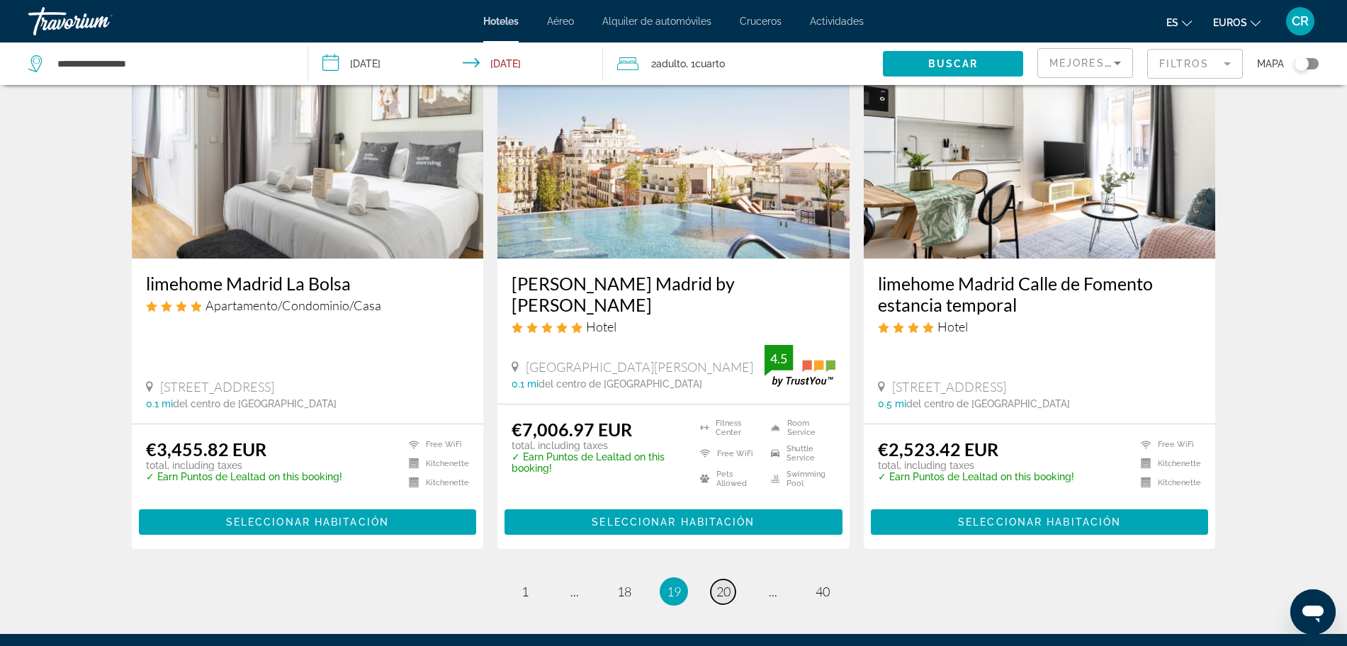
click at [725, 584] on span "20" at bounding box center [724, 592] width 14 height 16
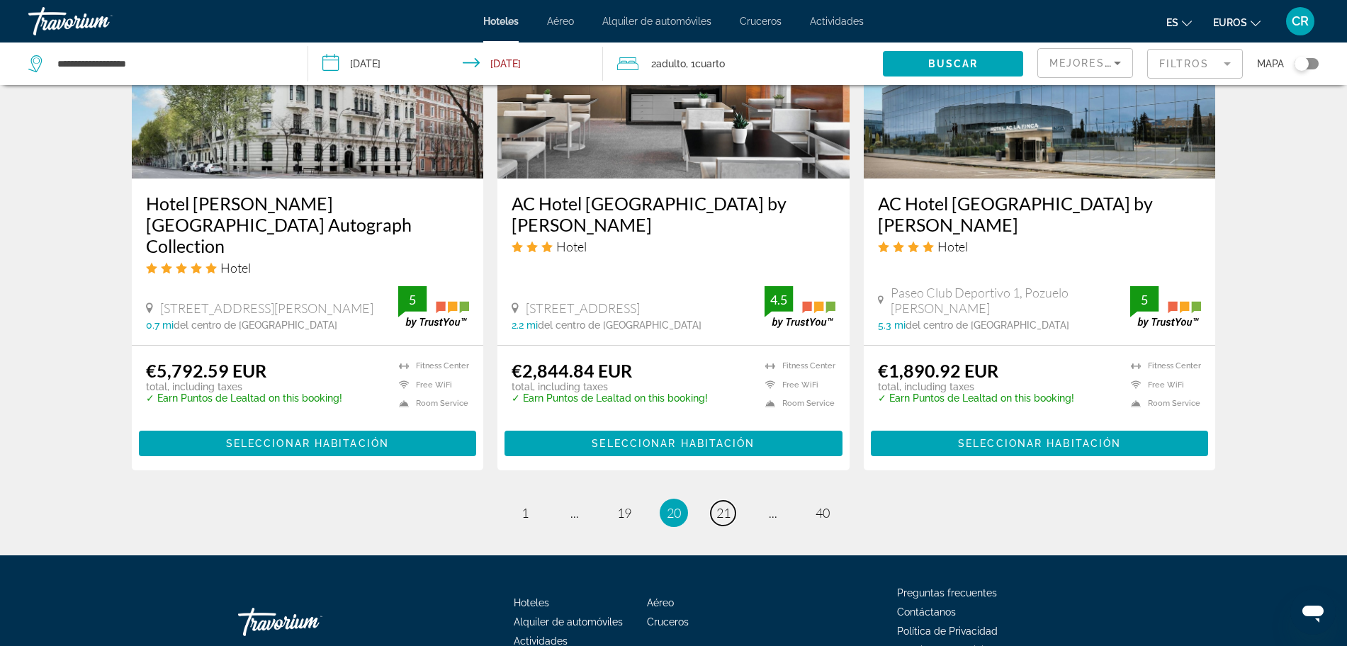
scroll to position [1772, 0]
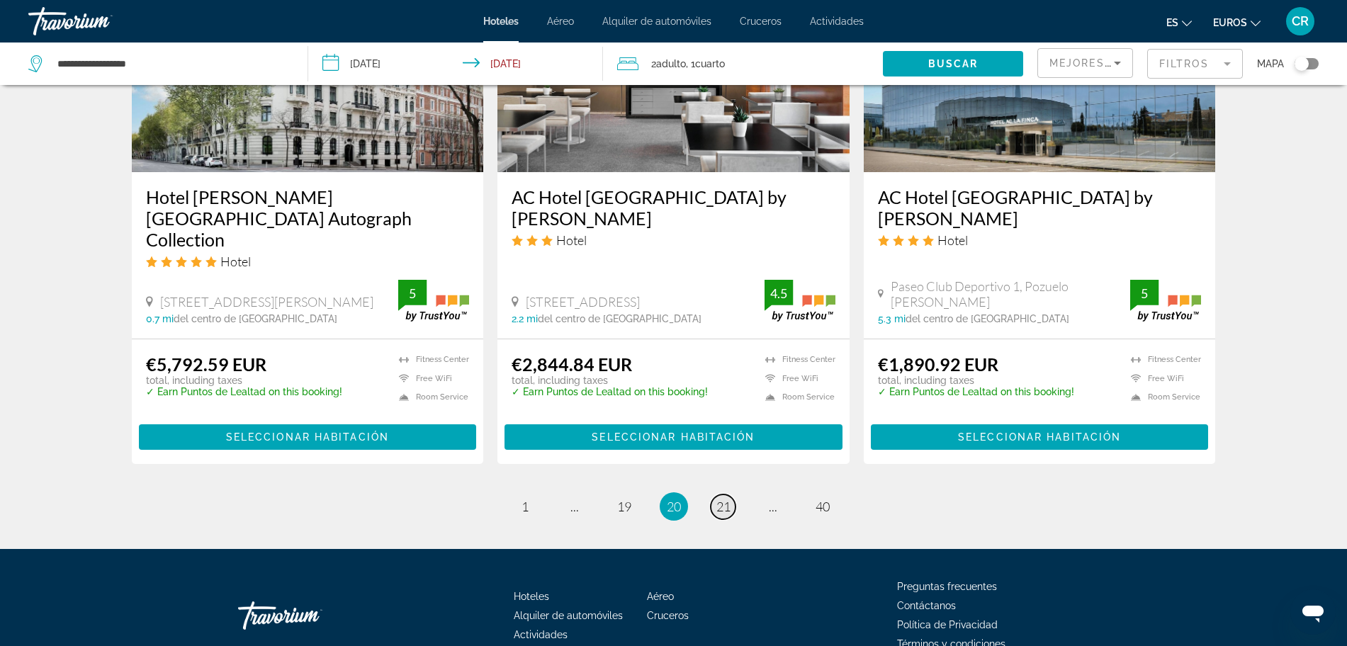
click at [723, 499] on span "21" at bounding box center [724, 507] width 14 height 16
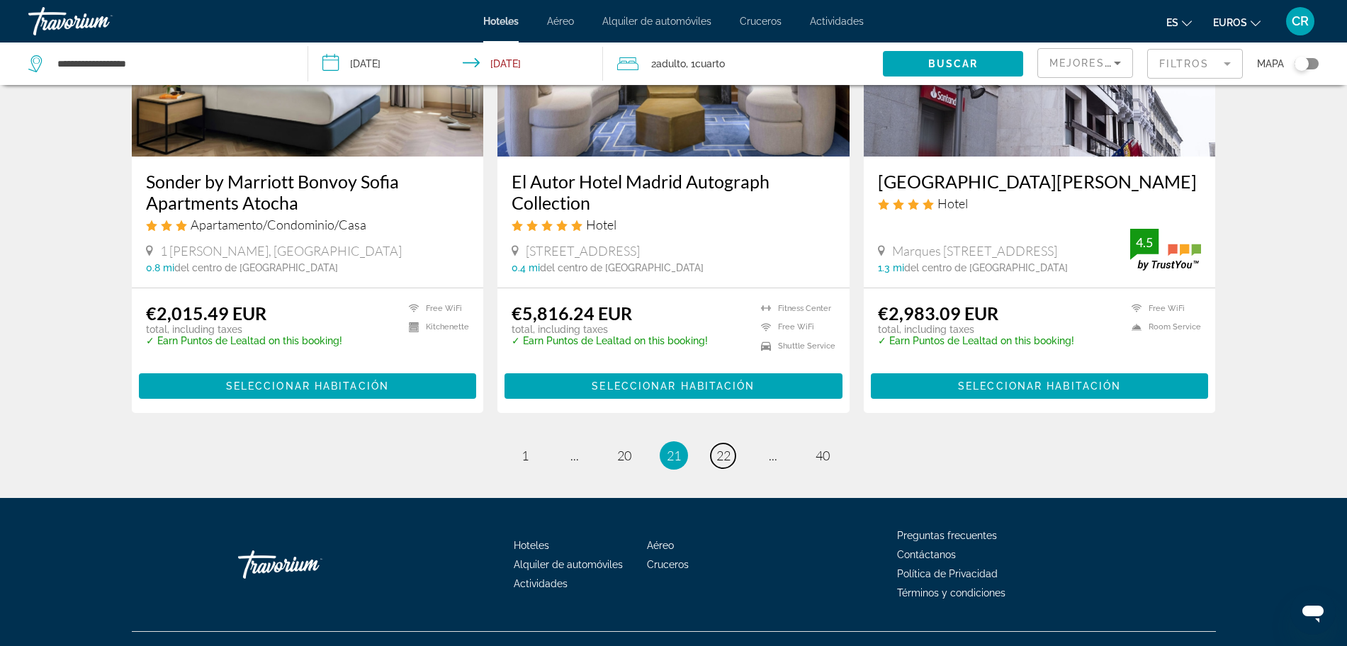
scroll to position [1772, 0]
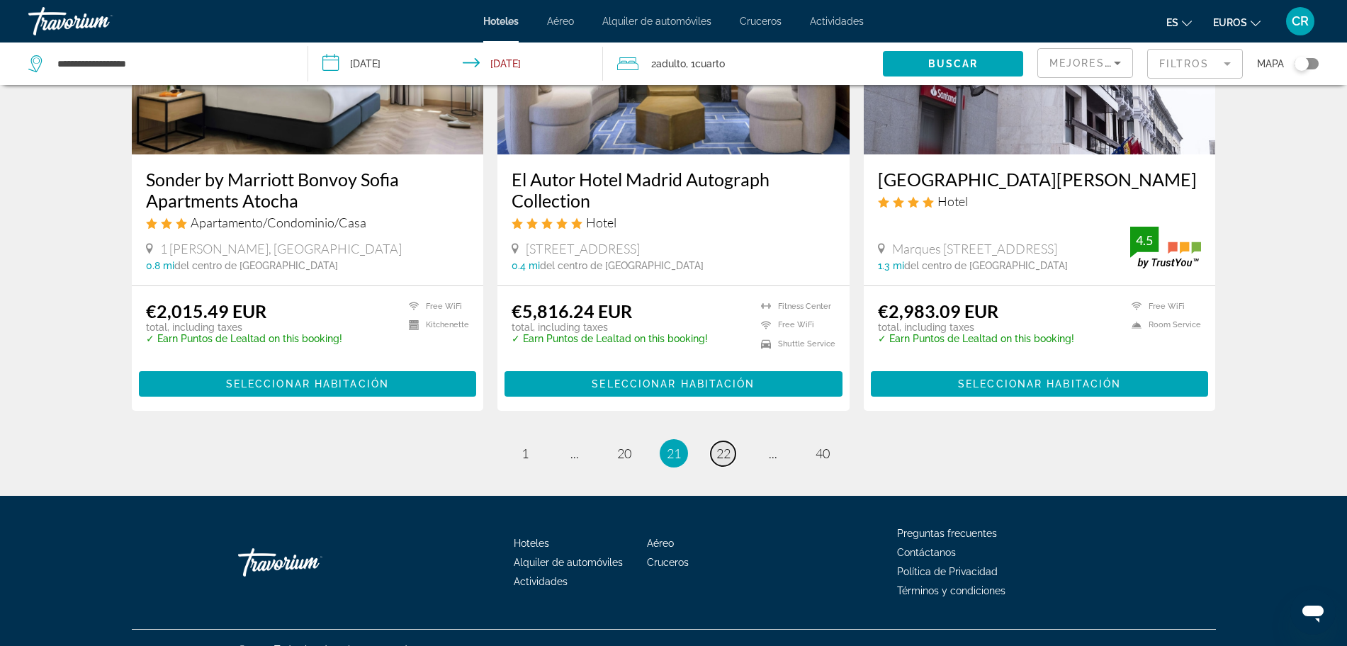
click at [723, 446] on span "22" at bounding box center [724, 454] width 14 height 16
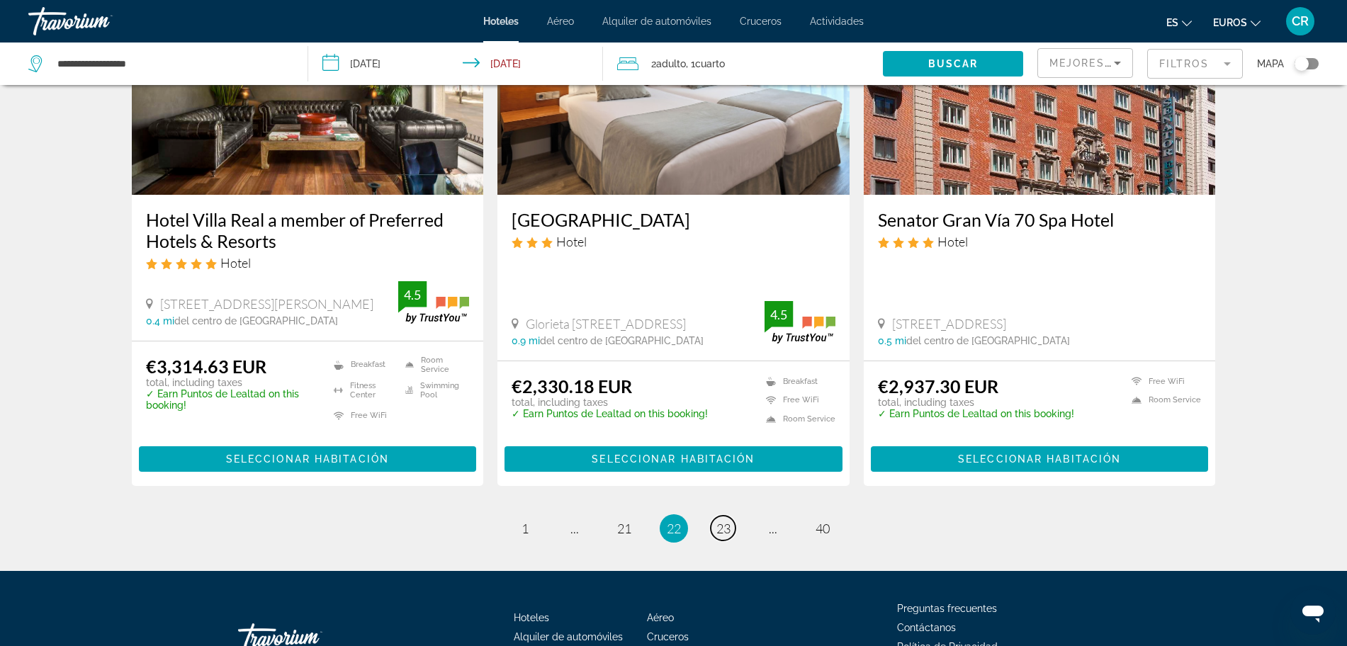
scroll to position [1772, 0]
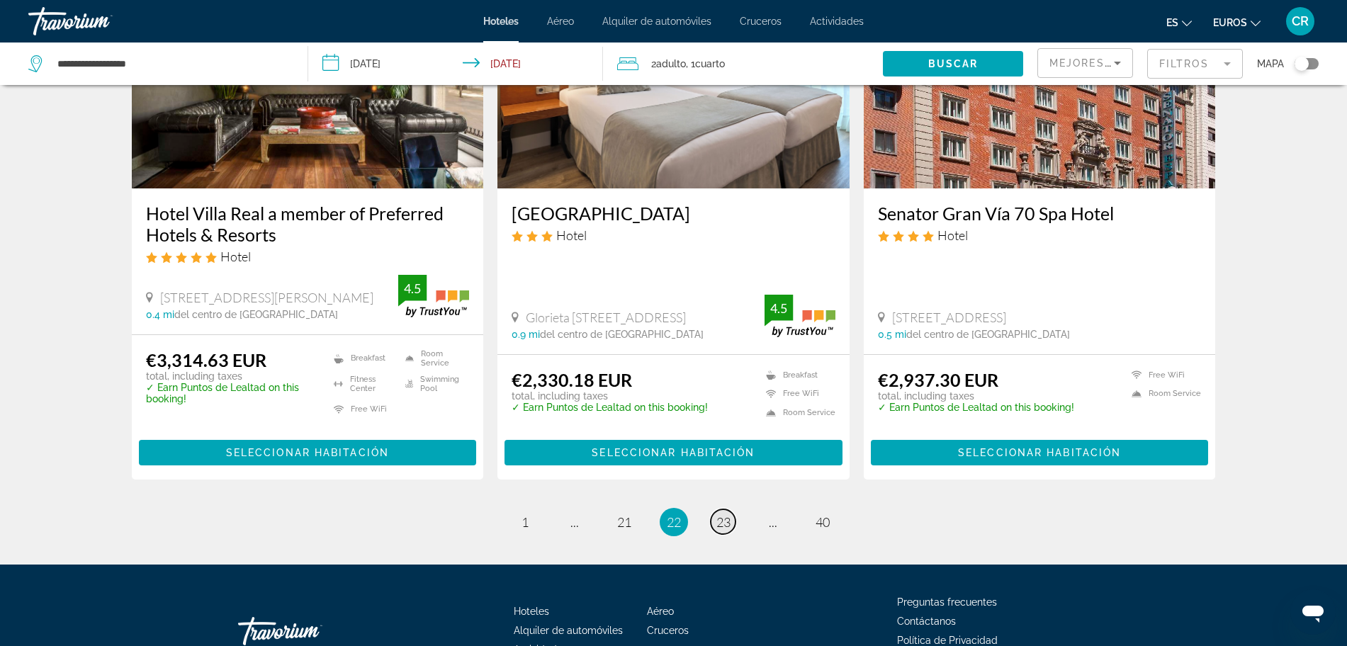
click at [724, 515] on span "23" at bounding box center [724, 523] width 14 height 16
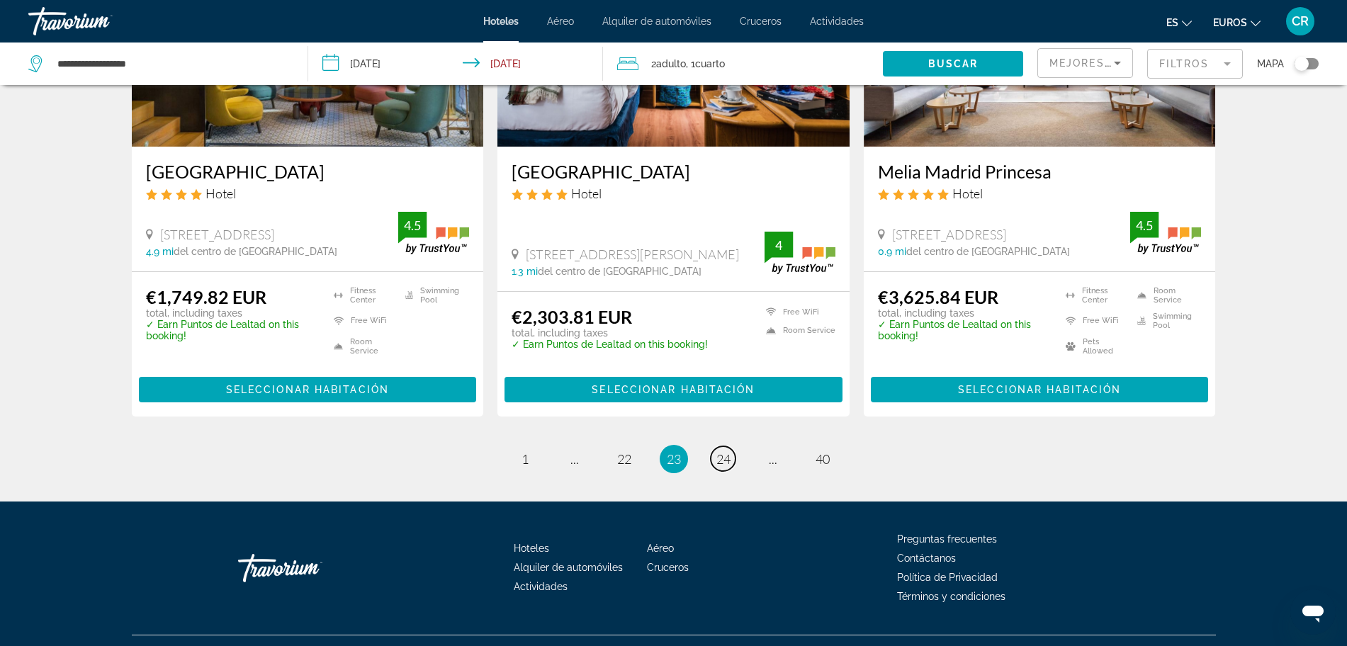
scroll to position [1839, 0]
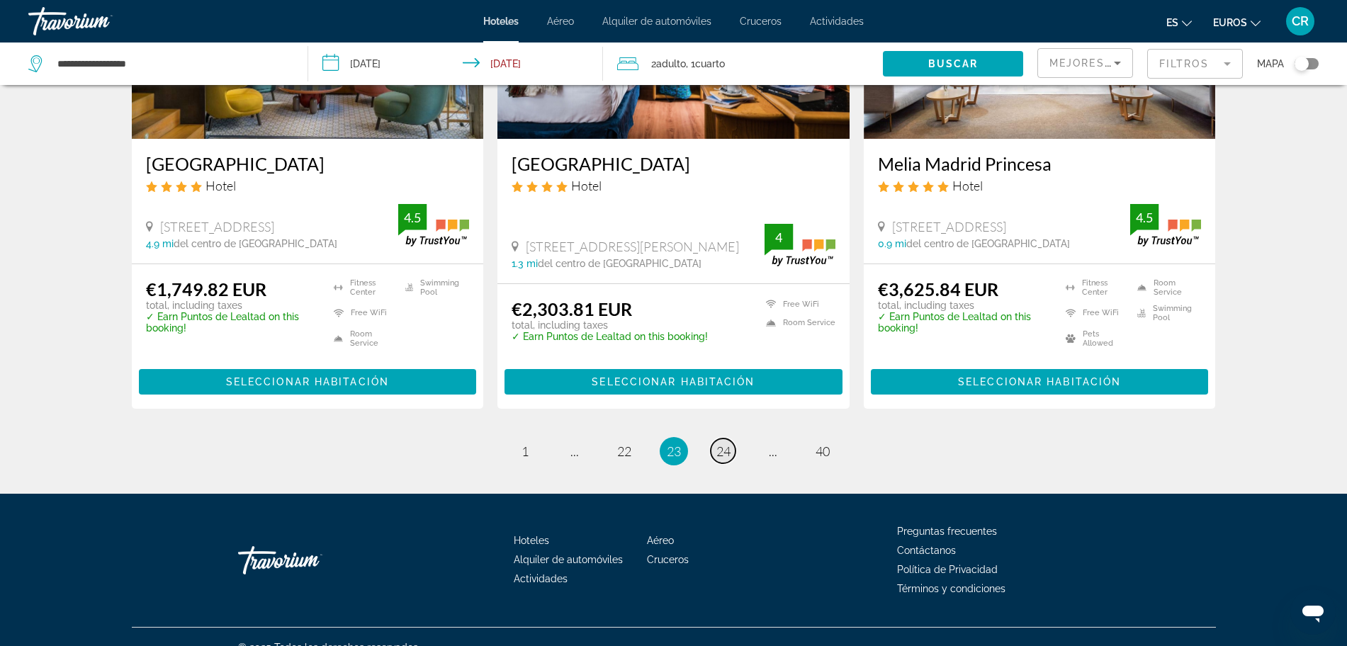
click at [719, 444] on span "24" at bounding box center [724, 452] width 14 height 16
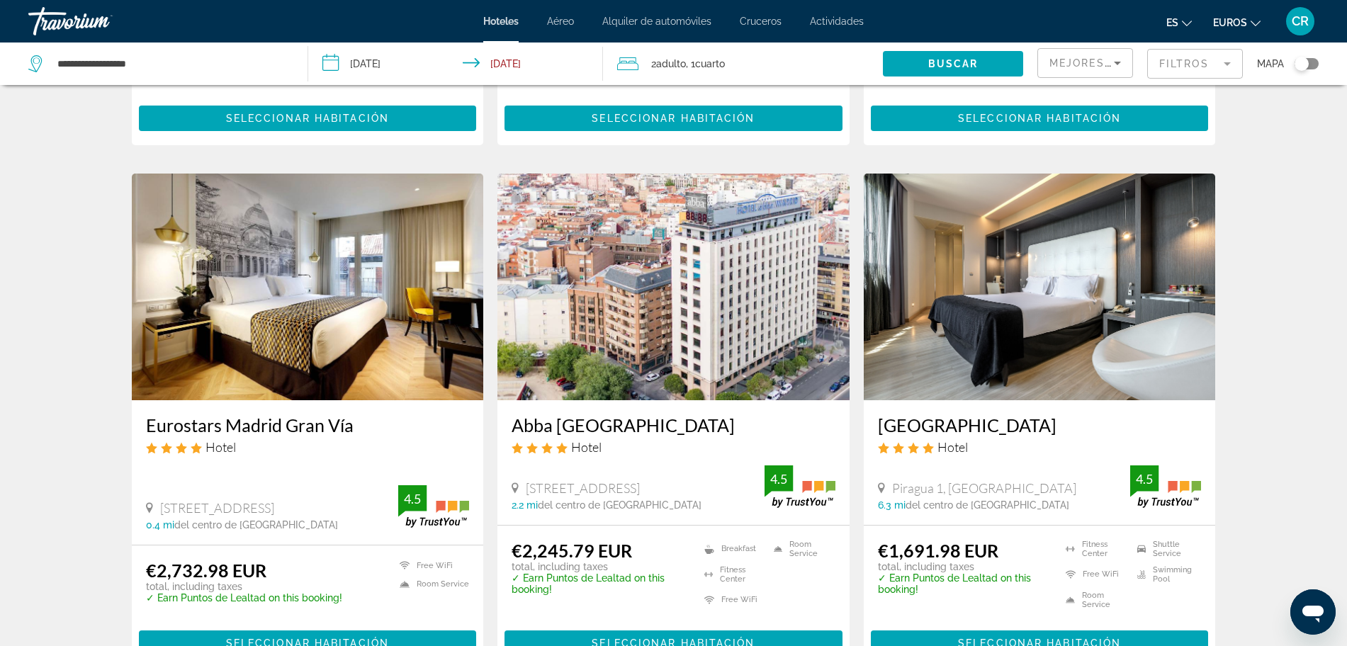
scroll to position [1683, 0]
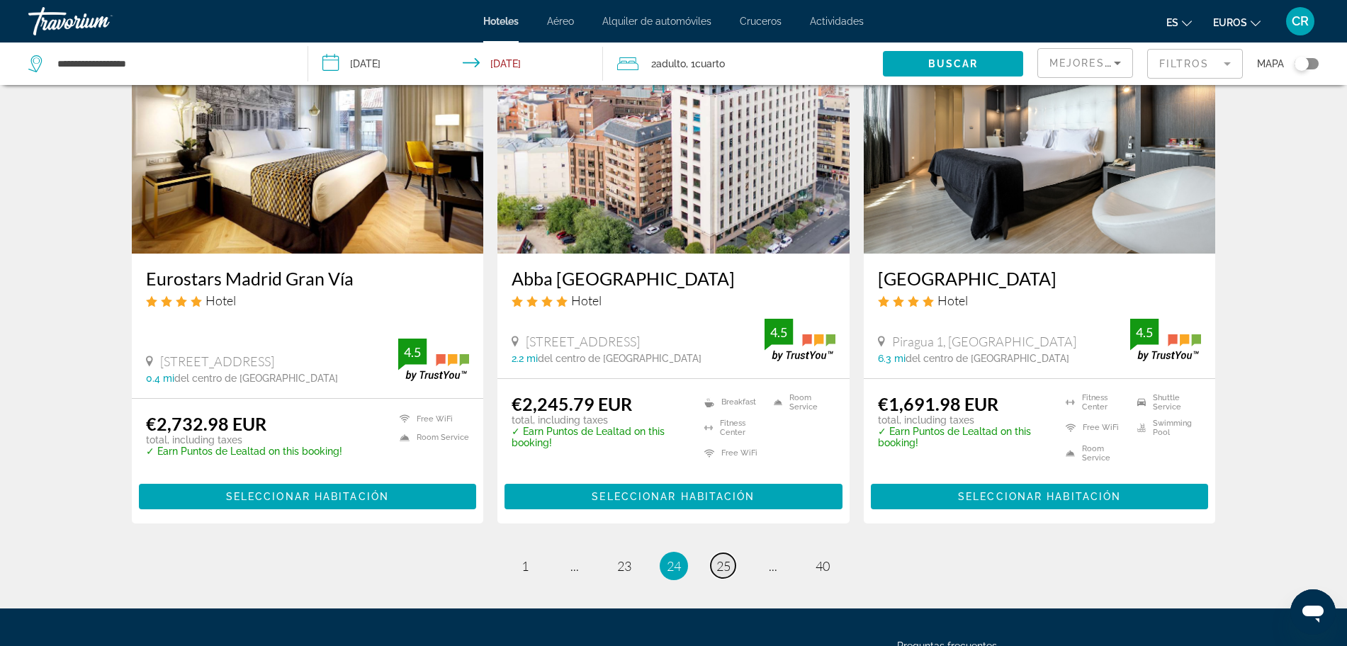
click at [723, 558] on span "25" at bounding box center [724, 566] width 14 height 16
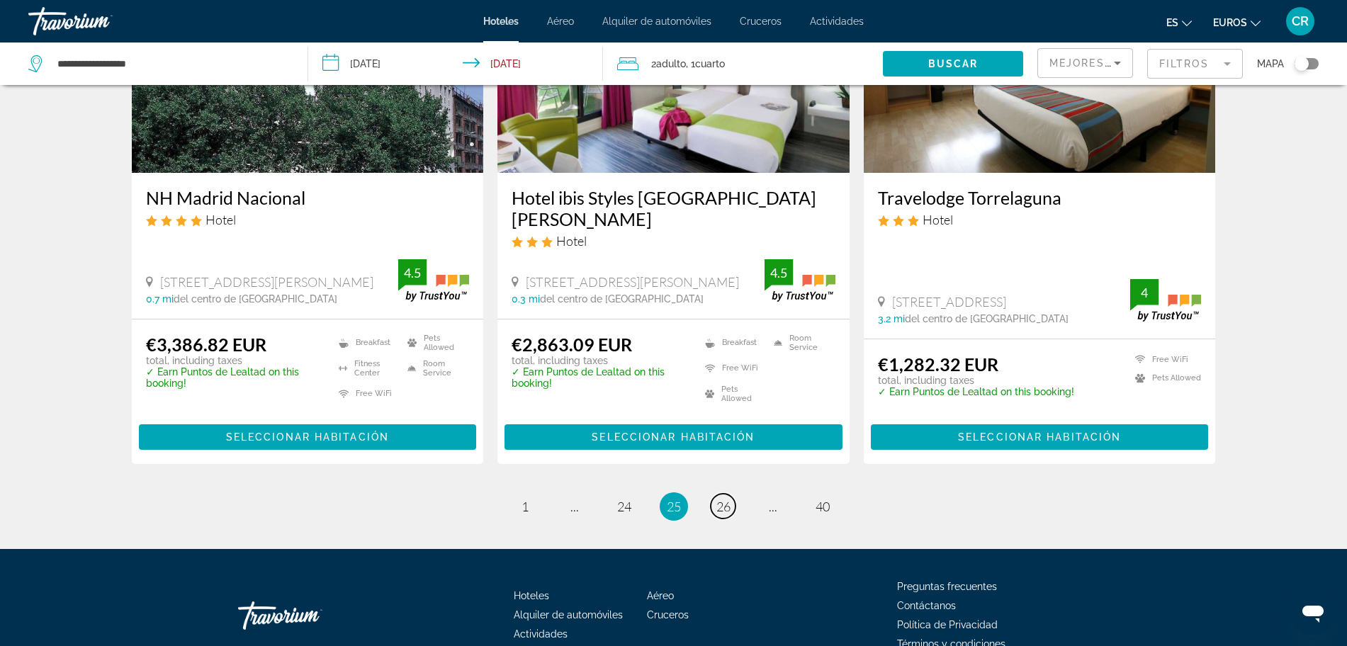
scroll to position [1772, 0]
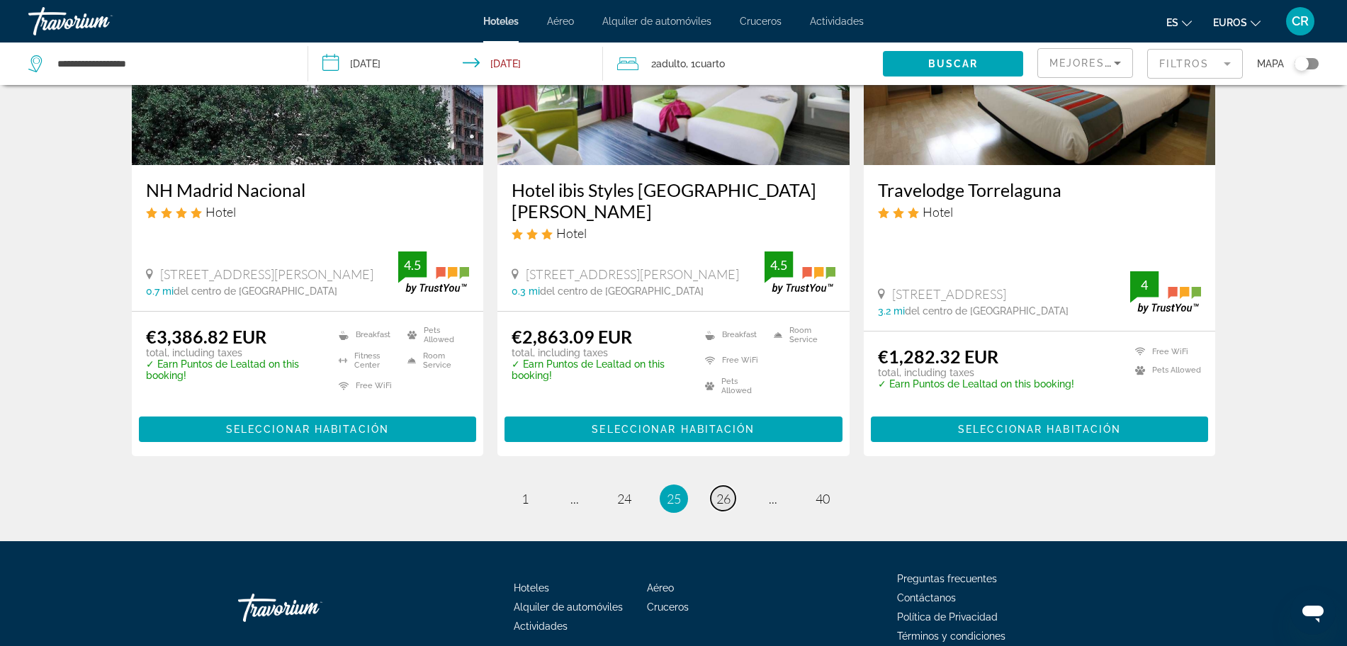
click at [724, 491] on span "26" at bounding box center [724, 499] width 14 height 16
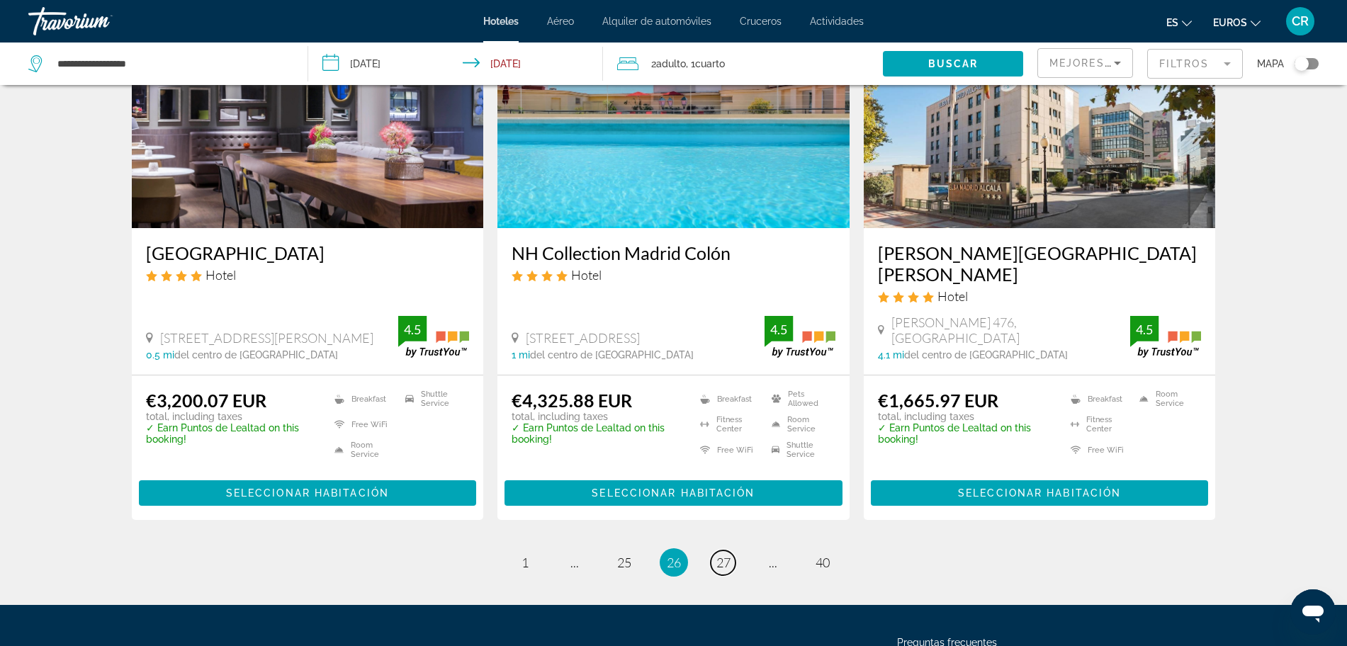
scroll to position [1772, 0]
click at [724, 554] on span "27" at bounding box center [724, 562] width 14 height 16
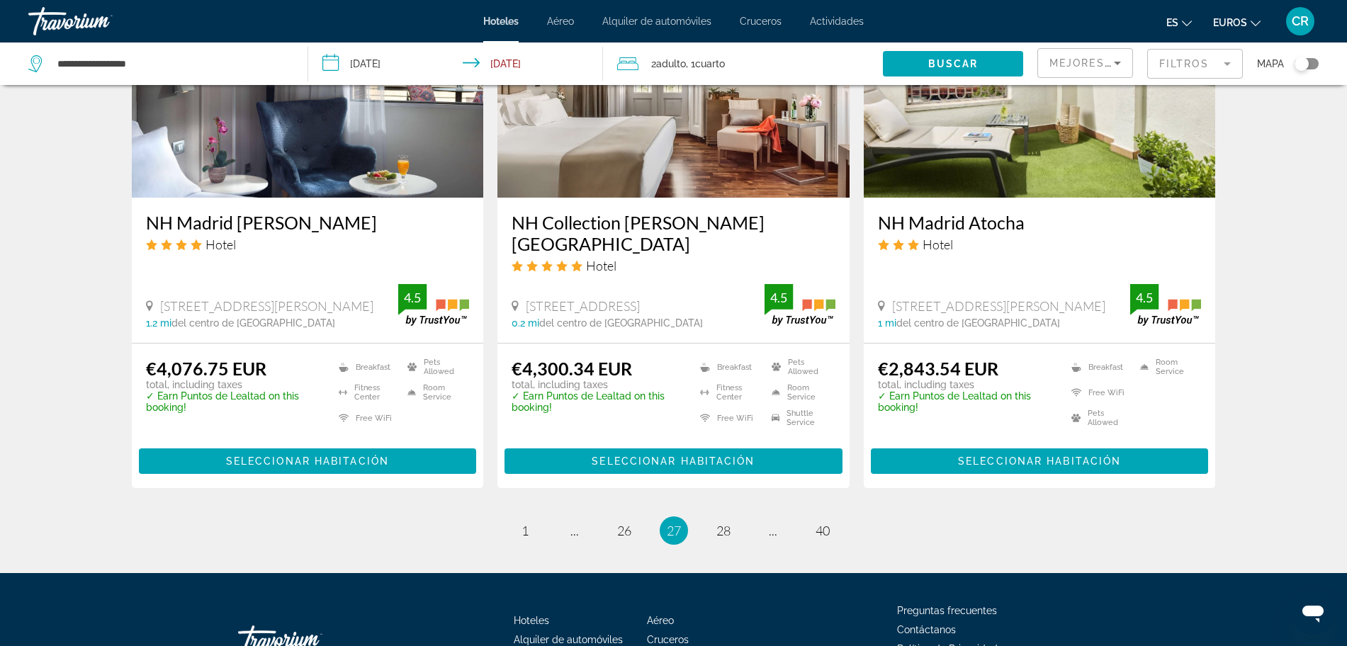
scroll to position [1772, 0]
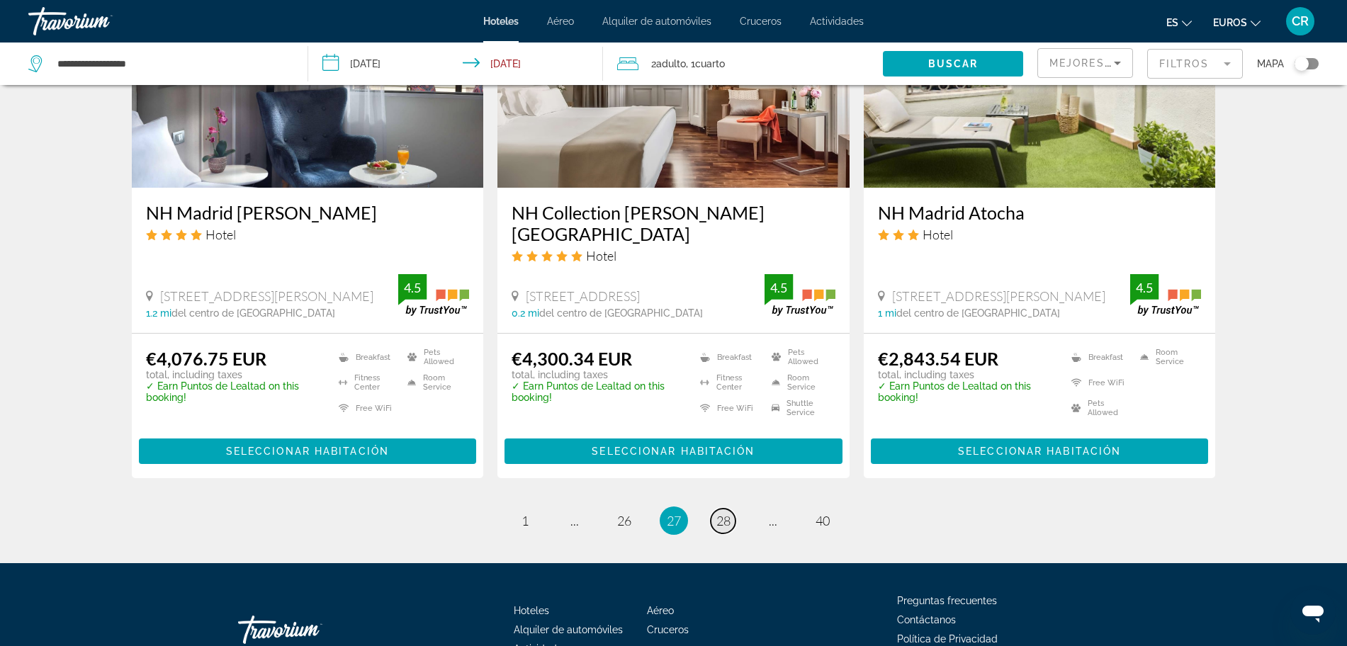
click at [724, 513] on span "28" at bounding box center [724, 521] width 14 height 16
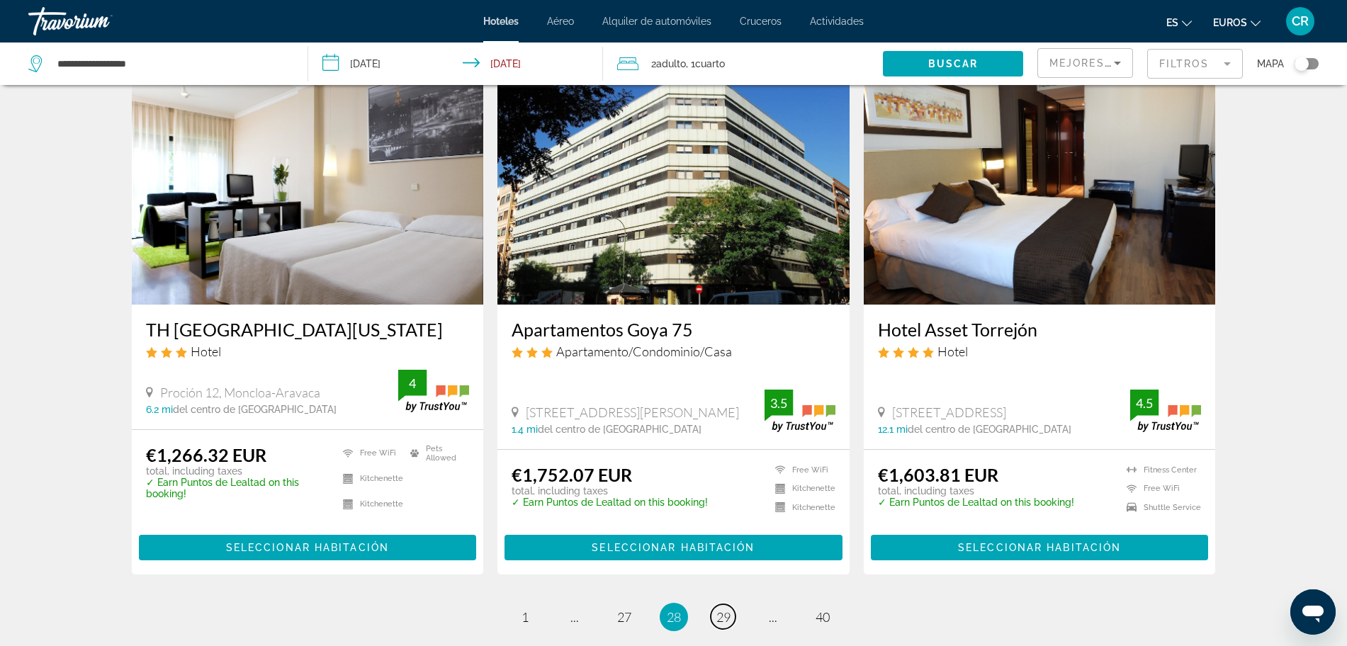
scroll to position [1683, 0]
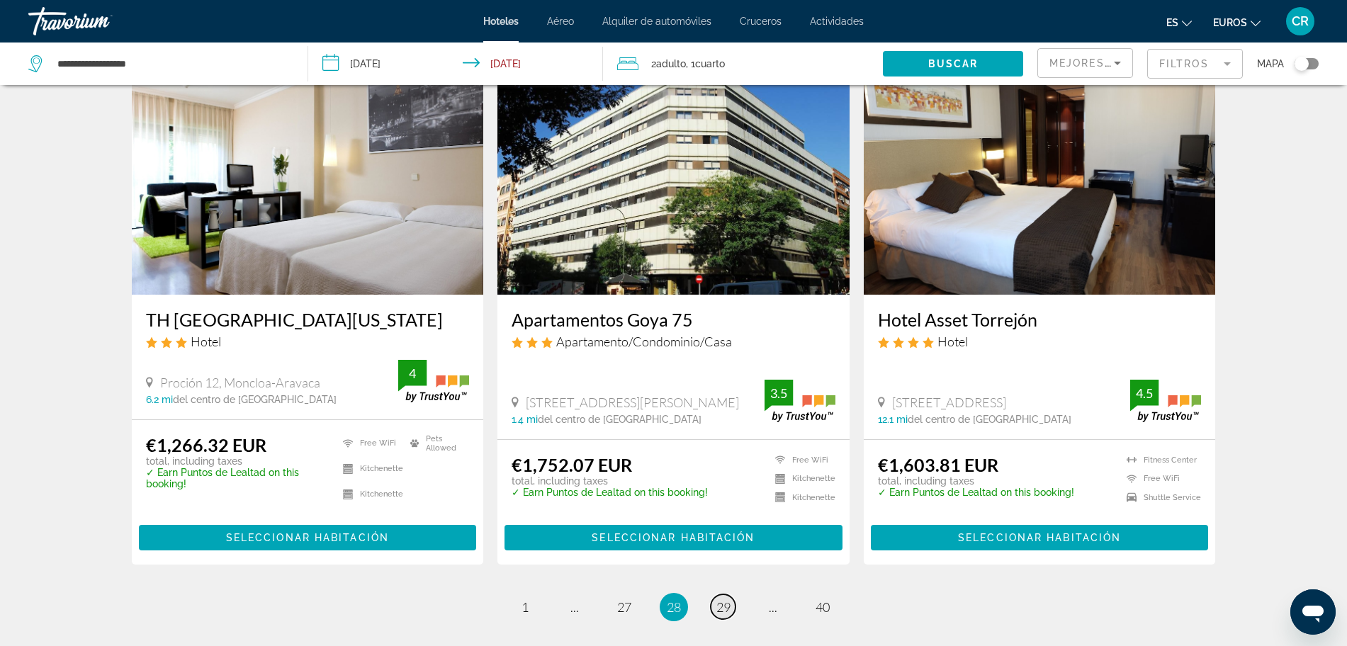
click at [723, 600] on span "29" at bounding box center [724, 608] width 14 height 16
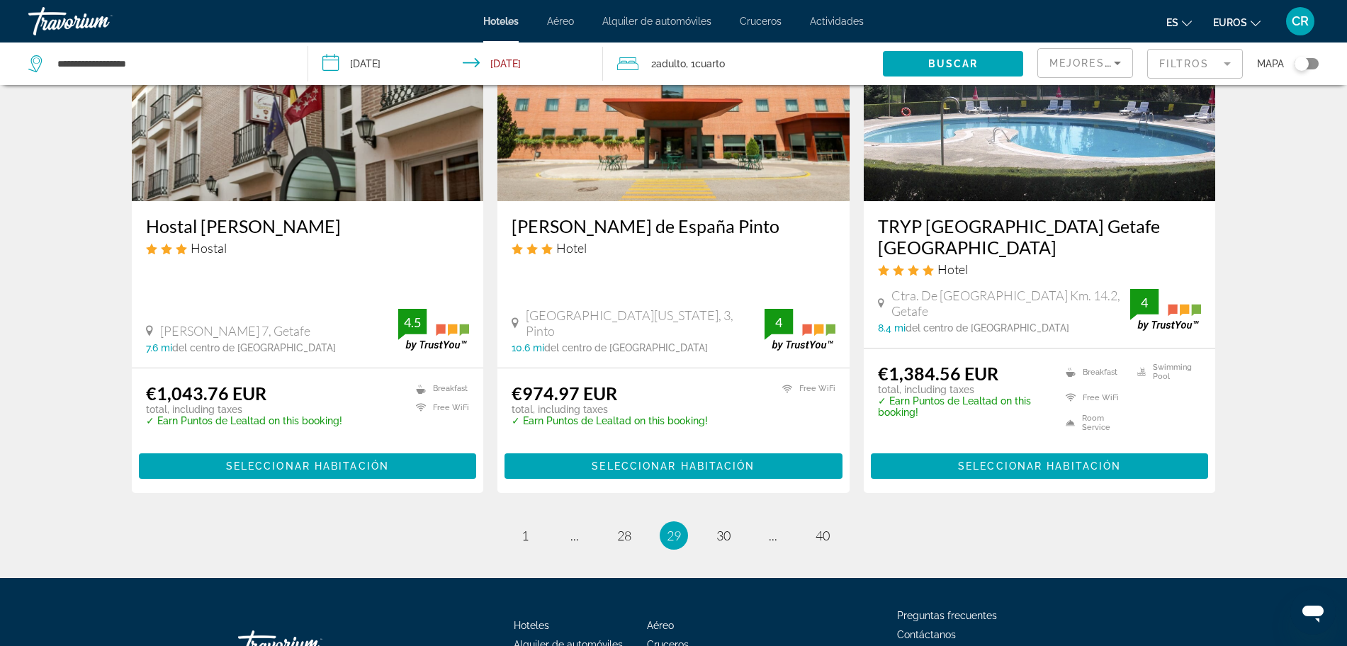
scroll to position [1801, 0]
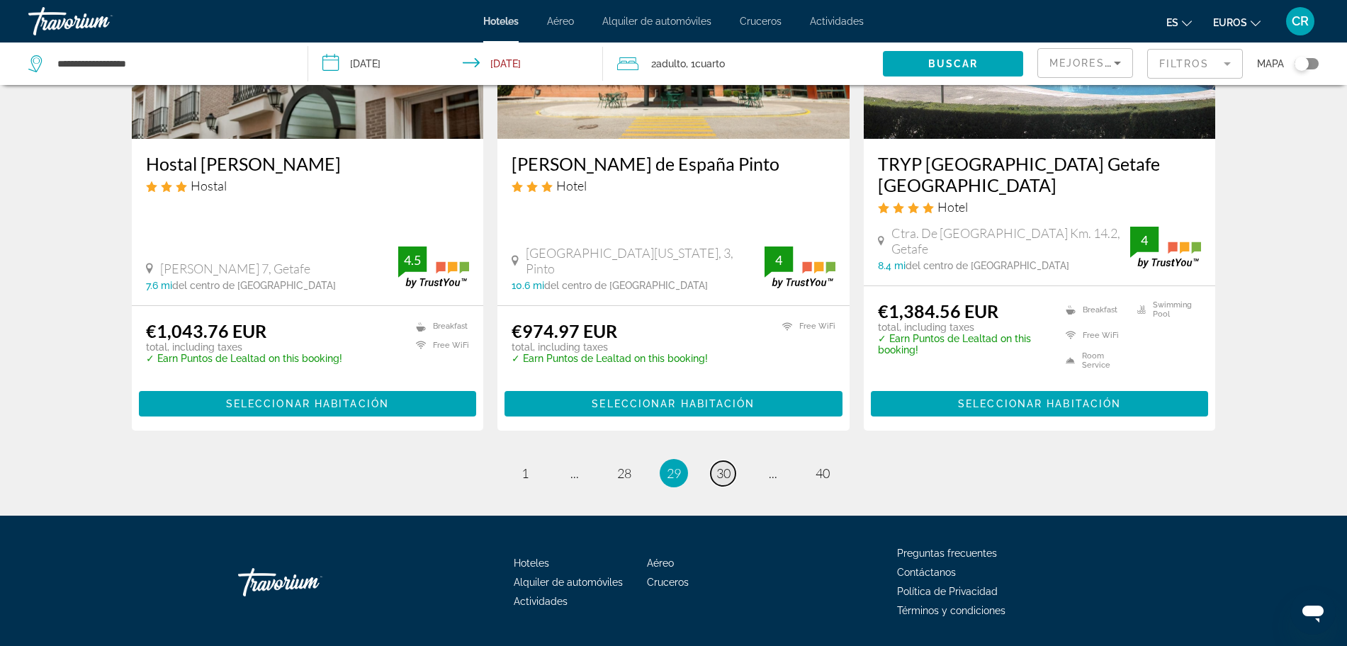
click at [724, 466] on span "30" at bounding box center [724, 474] width 14 height 16
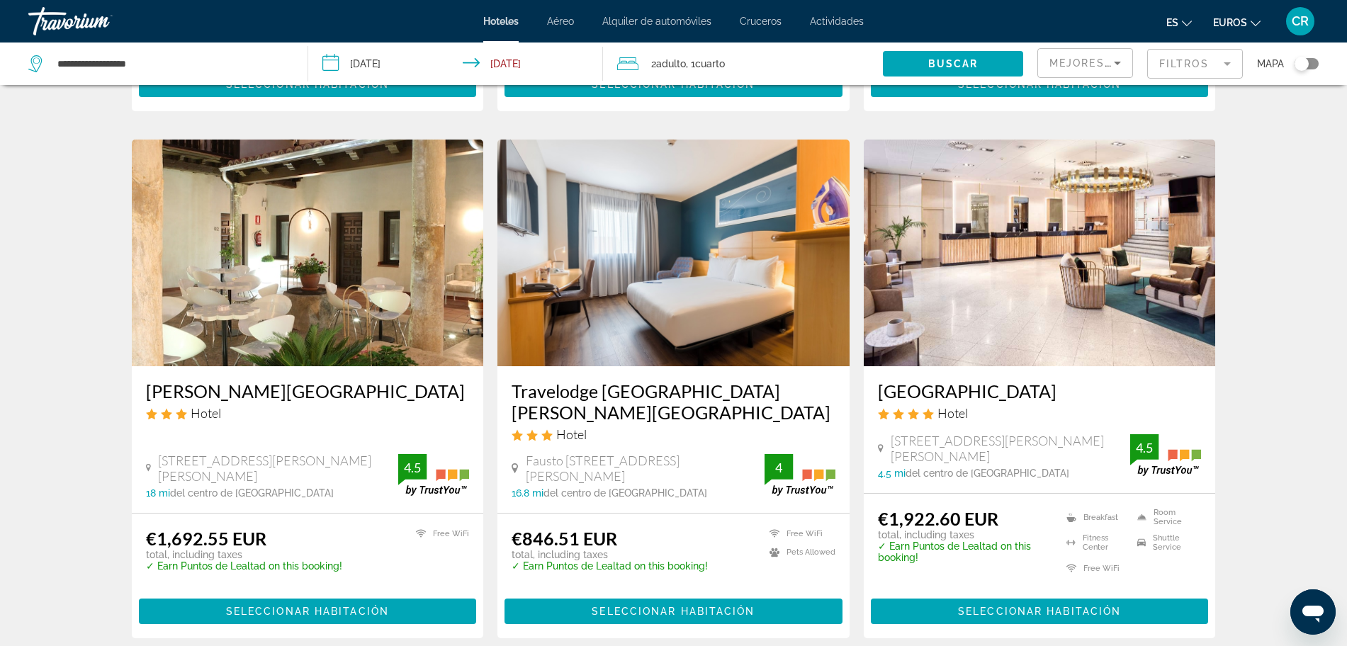
scroll to position [1063, 0]
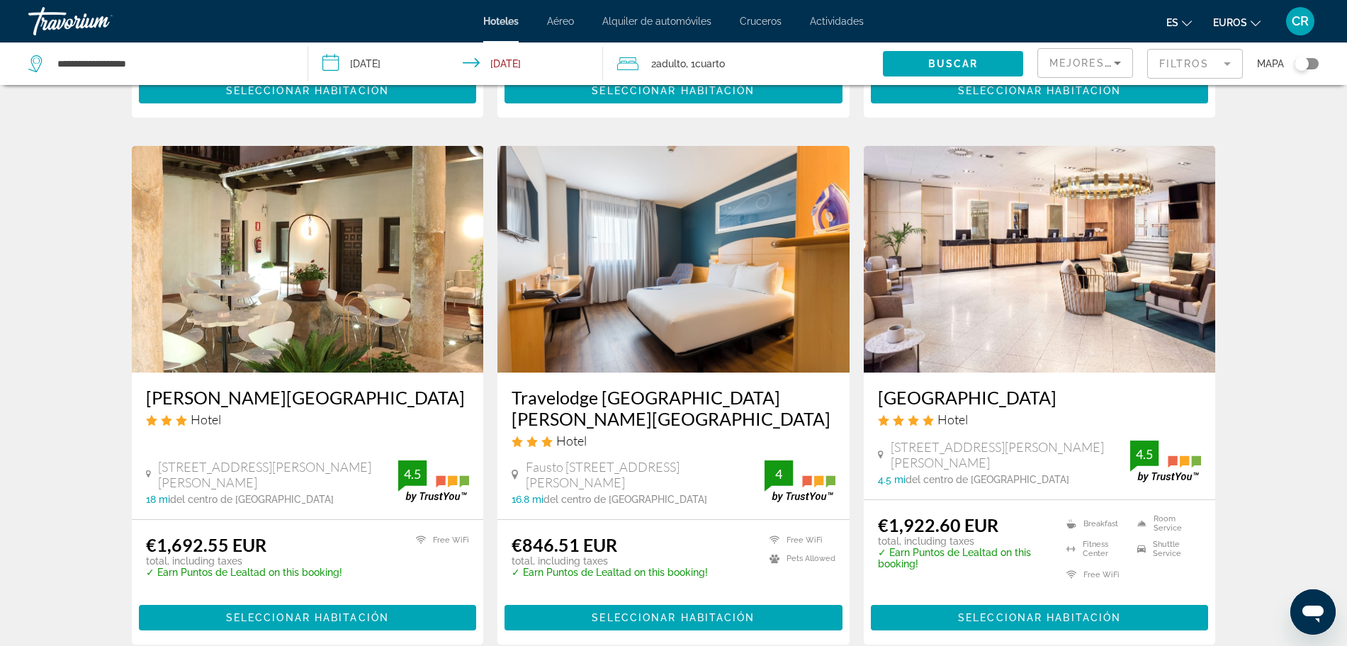
click at [697, 387] on h3 "Travelodge [GEOGRAPHIC_DATA] [PERSON_NAME][GEOGRAPHIC_DATA]" at bounding box center [674, 408] width 324 height 43
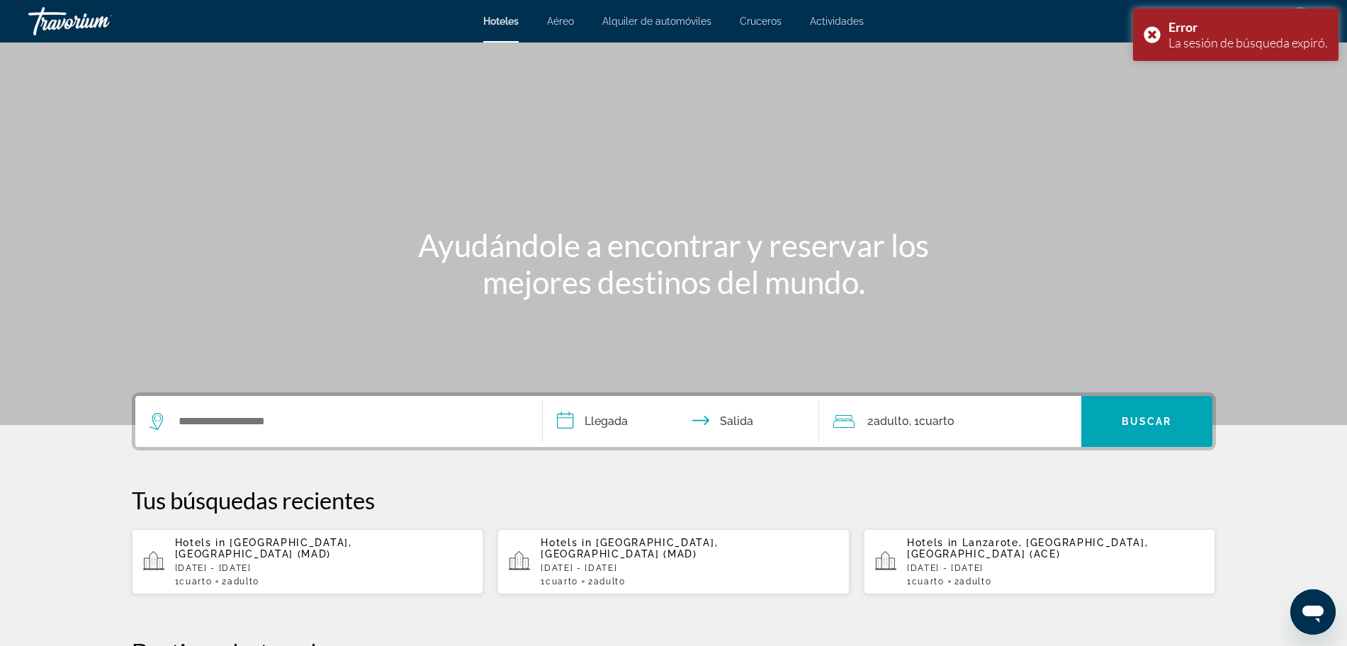
drag, startPoint x: 330, startPoint y: 402, endPoint x: 320, endPoint y: 411, distance: 13.0
click at [321, 411] on div "Search widget" at bounding box center [339, 421] width 378 height 51
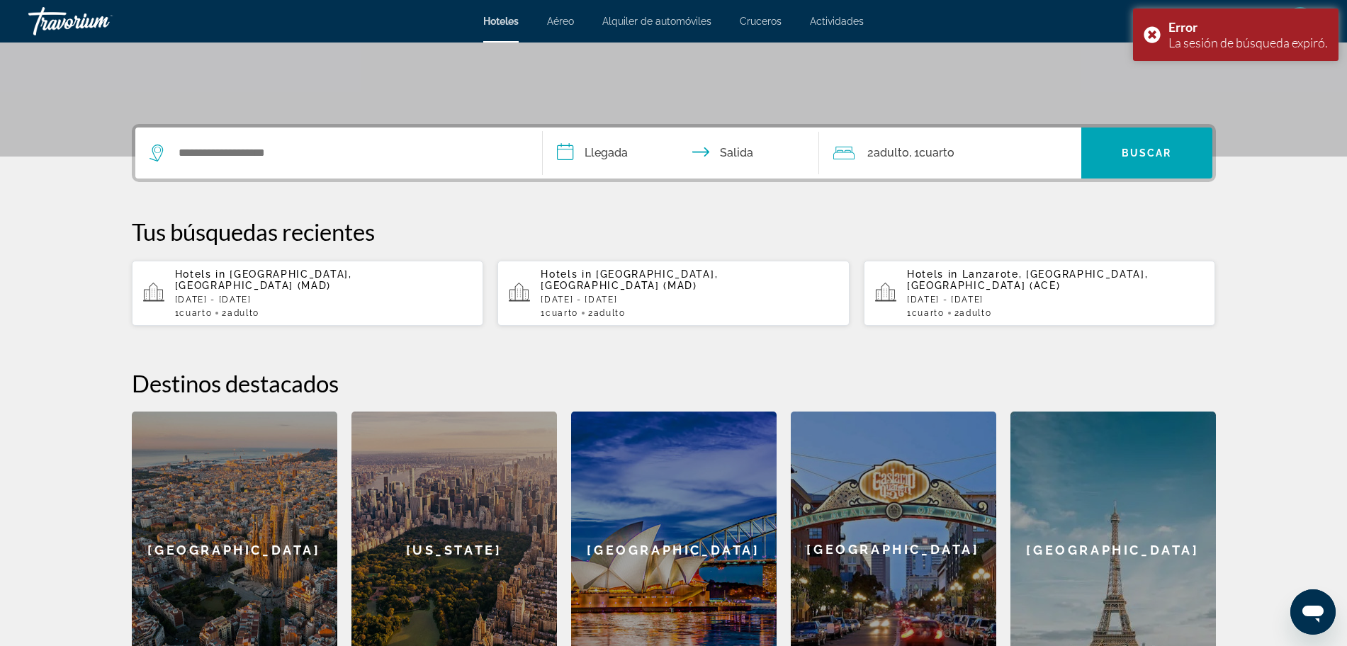
scroll to position [321, 0]
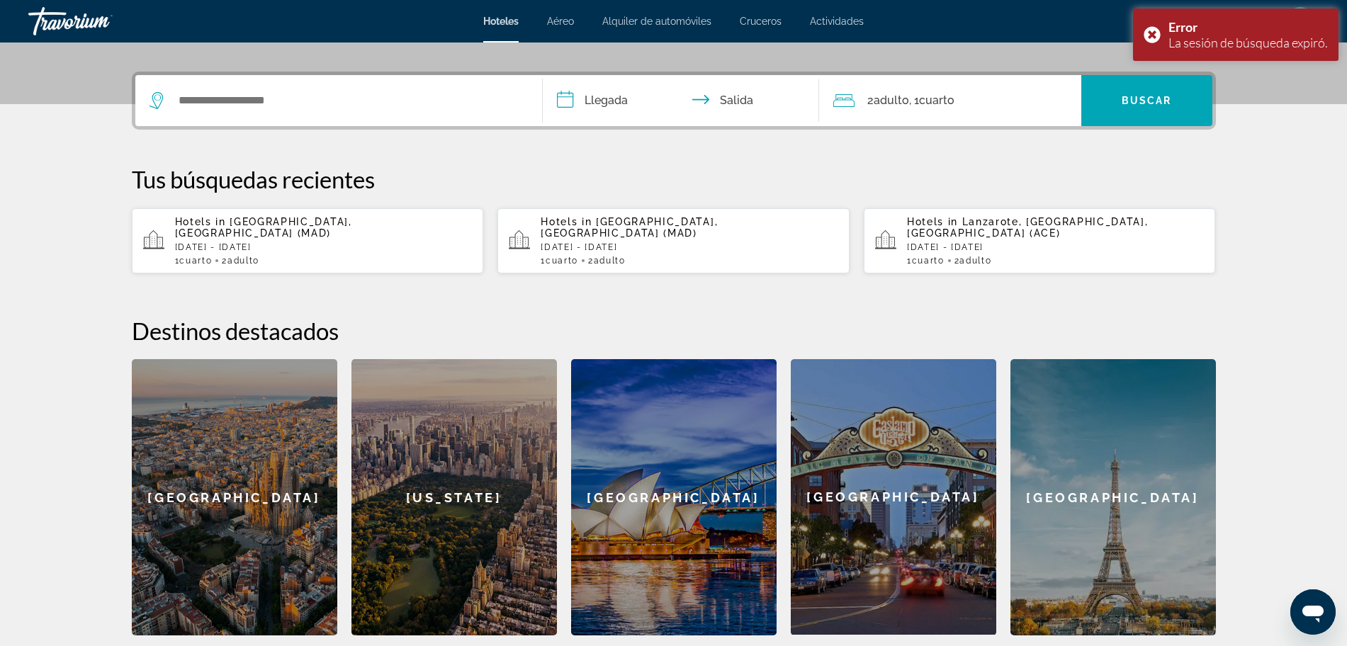
click at [310, 415] on div "[GEOGRAPHIC_DATA]" at bounding box center [235, 497] width 206 height 276
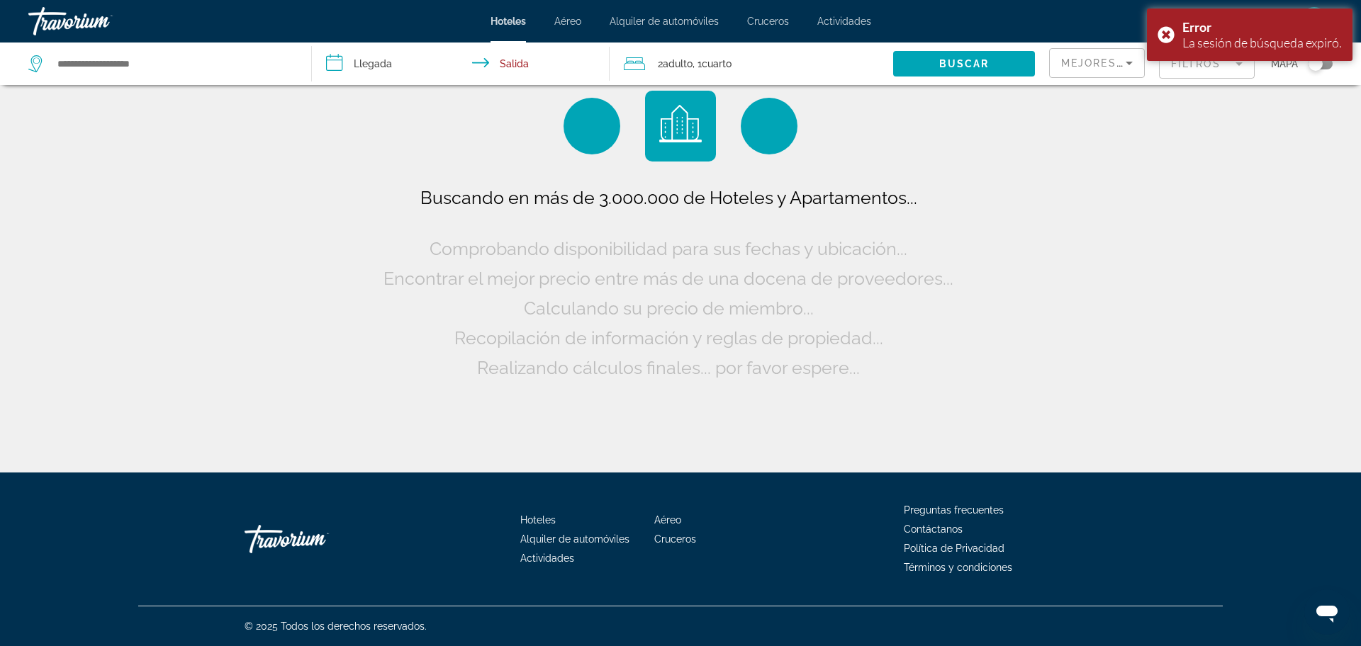
click at [130, 76] on div "Search widget" at bounding box center [162, 64] width 269 height 43
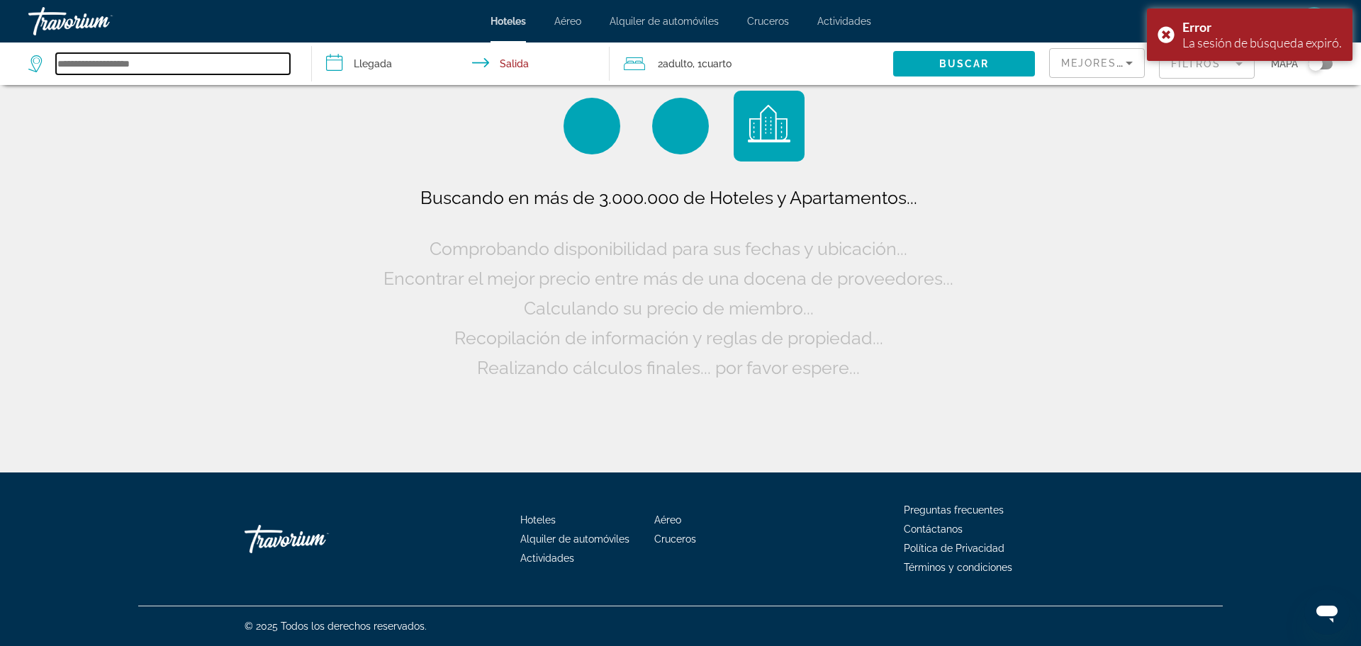
drag, startPoint x: 153, startPoint y: 55, endPoint x: 167, endPoint y: 45, distance: 16.7
click at [155, 55] on input "Search widget" at bounding box center [173, 63] width 234 height 21
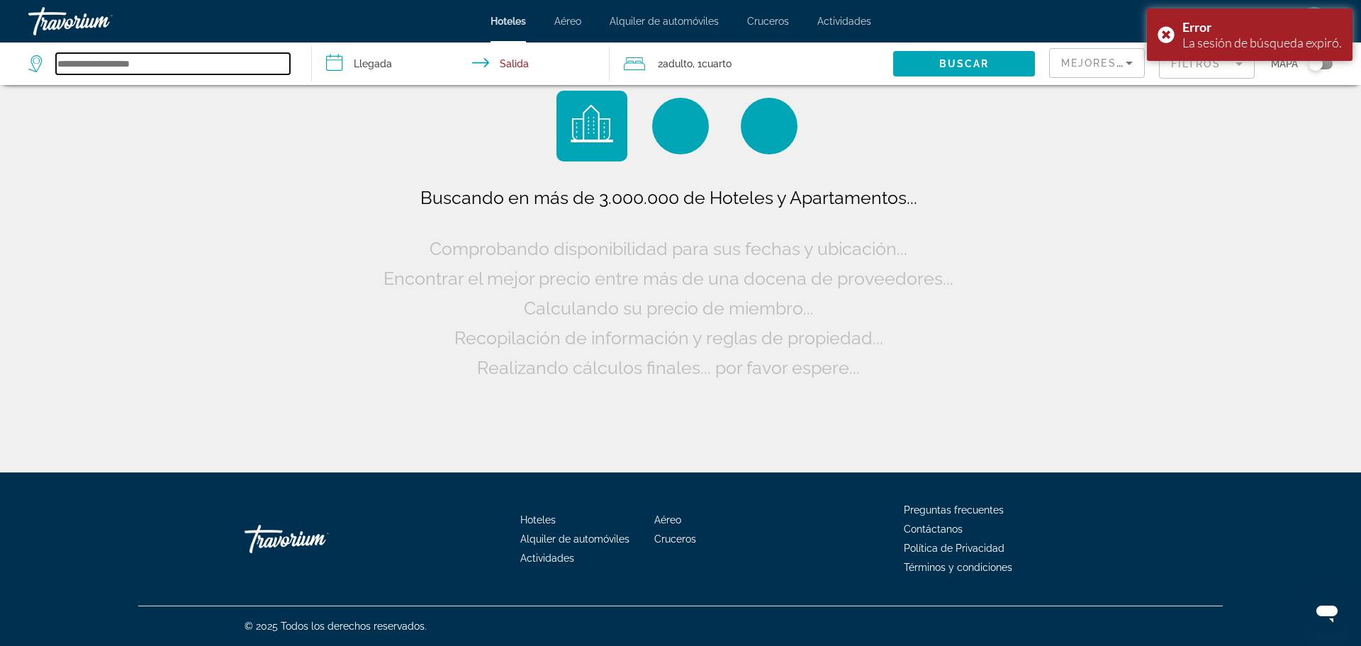
click at [156, 64] on input "Search widget" at bounding box center [173, 63] width 234 height 21
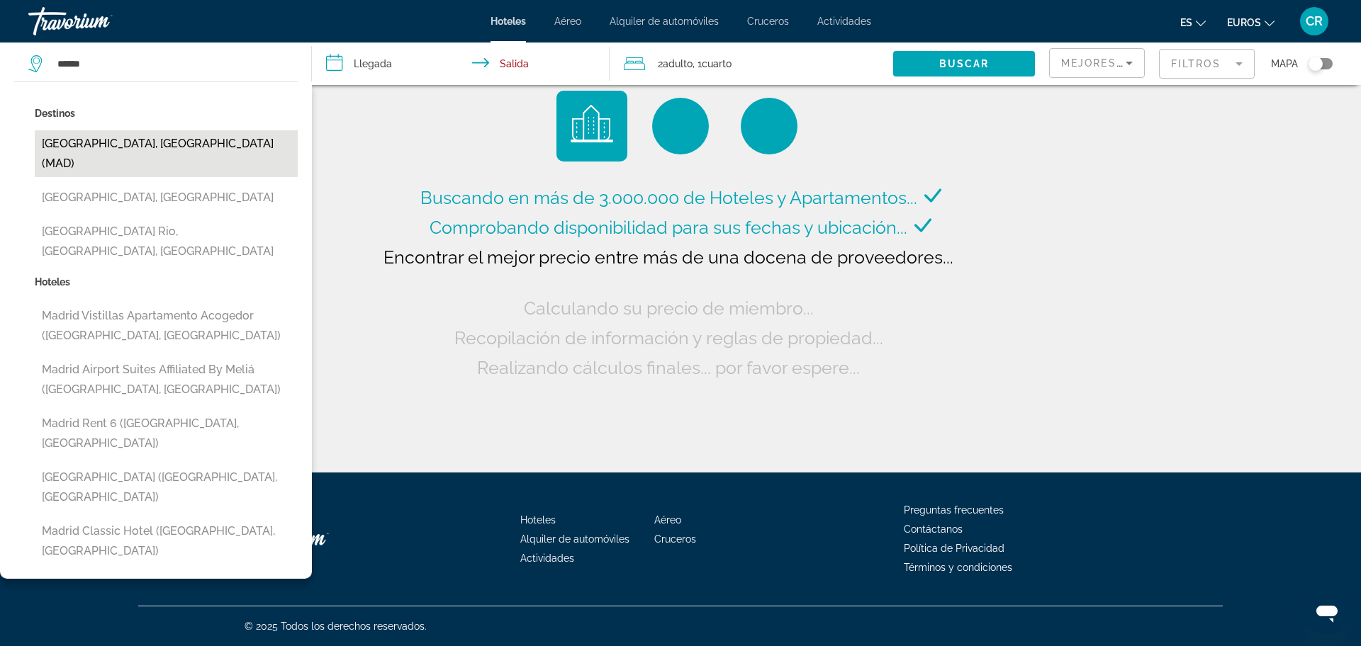
click at [164, 142] on button "[GEOGRAPHIC_DATA], [GEOGRAPHIC_DATA] (MAD)" at bounding box center [166, 153] width 263 height 47
type input "**********"
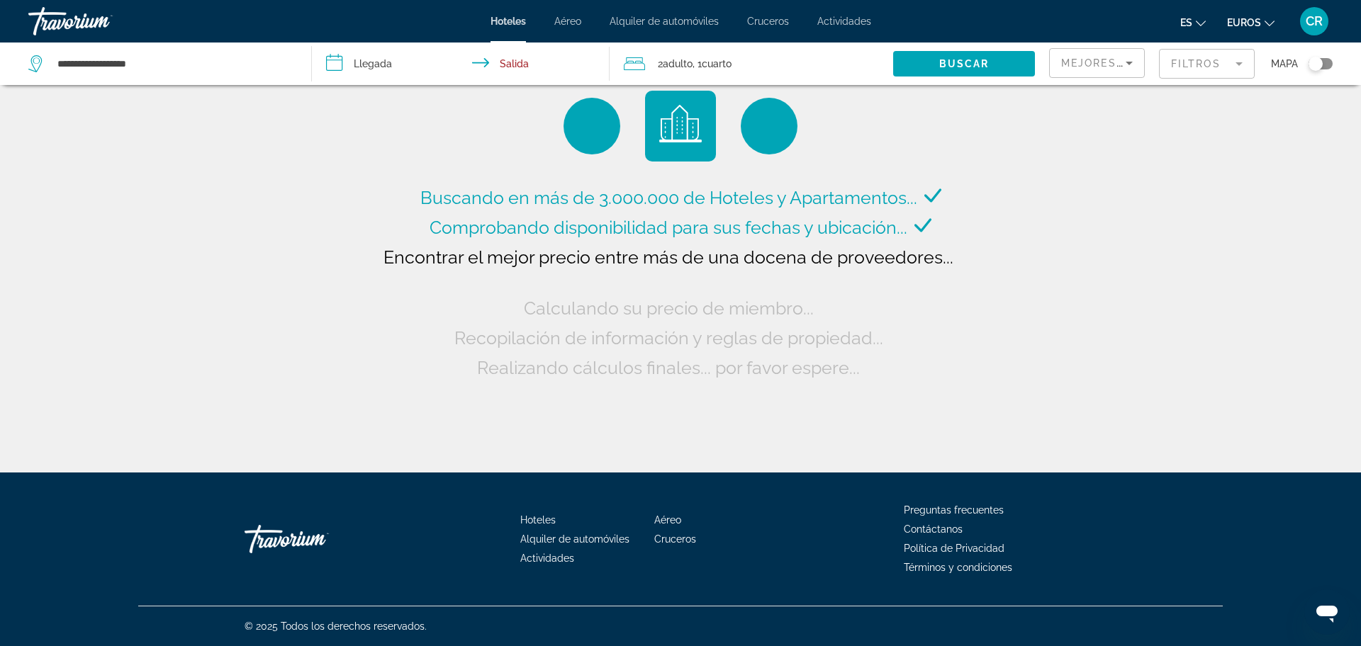
click at [377, 72] on input "**********" at bounding box center [463, 66] width 303 height 47
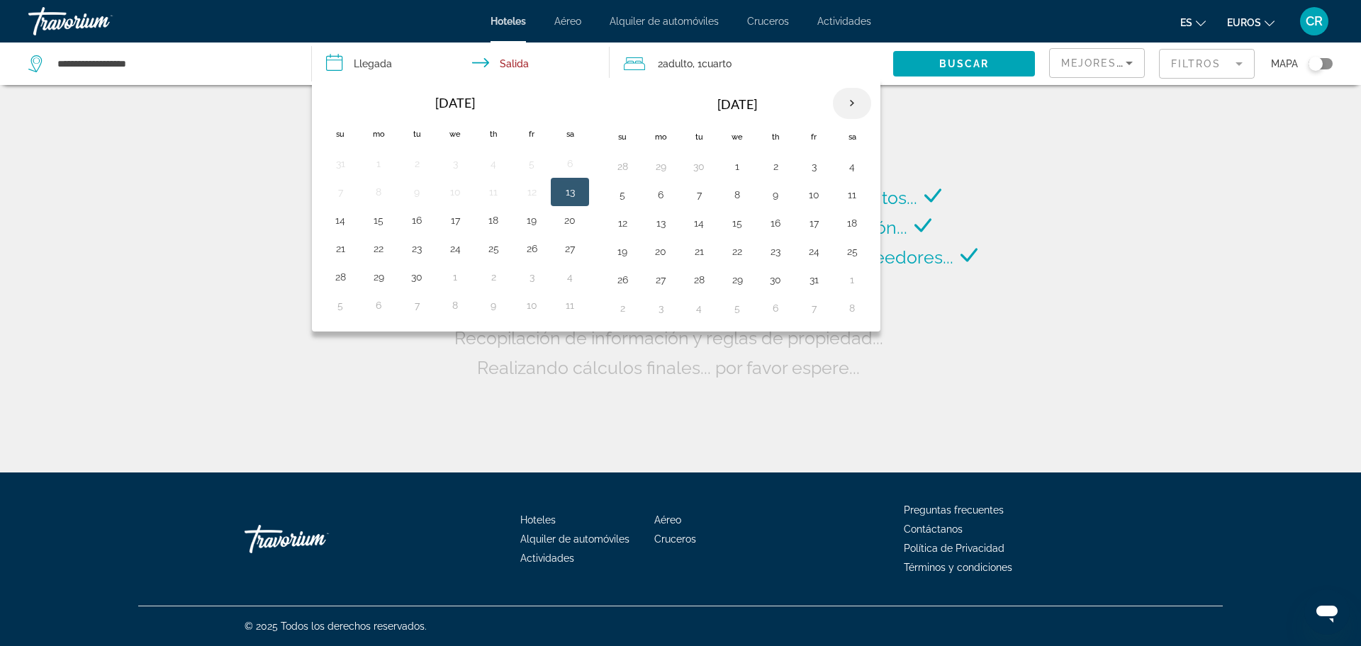
click at [848, 101] on th "Next month" at bounding box center [852, 103] width 38 height 31
click at [816, 226] on button "19" at bounding box center [813, 223] width 23 height 20
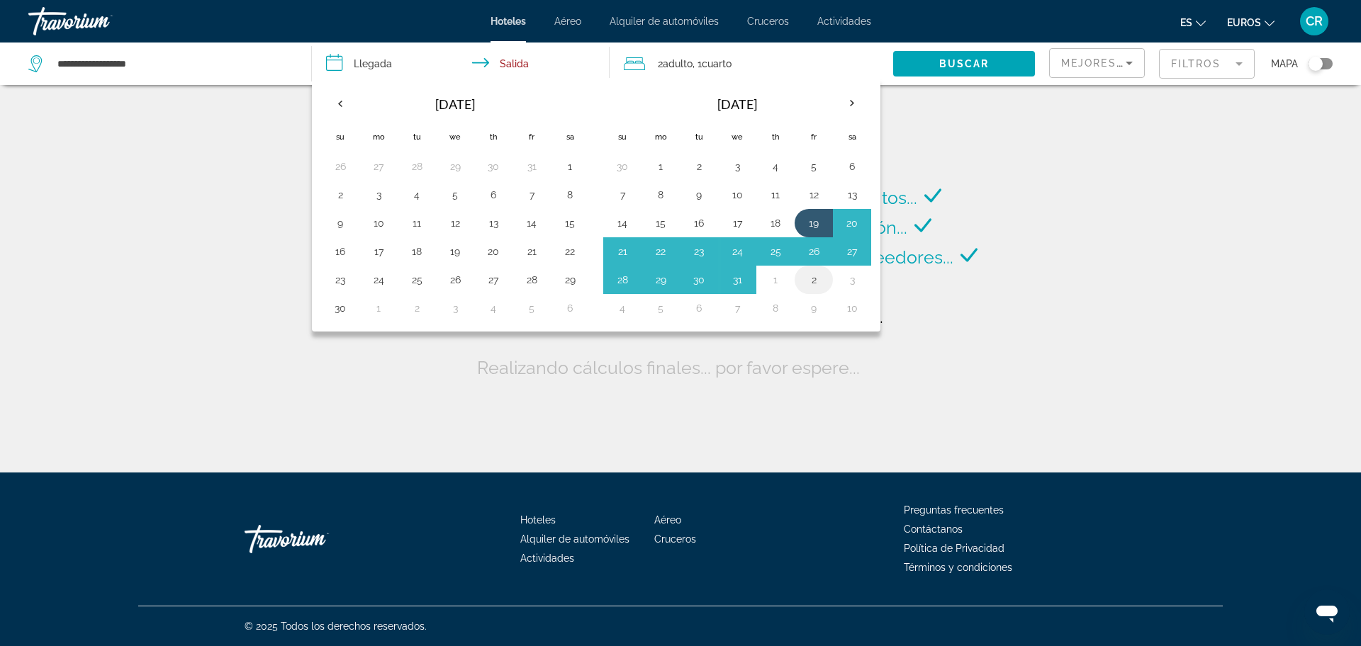
click at [812, 281] on button "2" at bounding box center [813, 280] width 23 height 20
type input "**********"
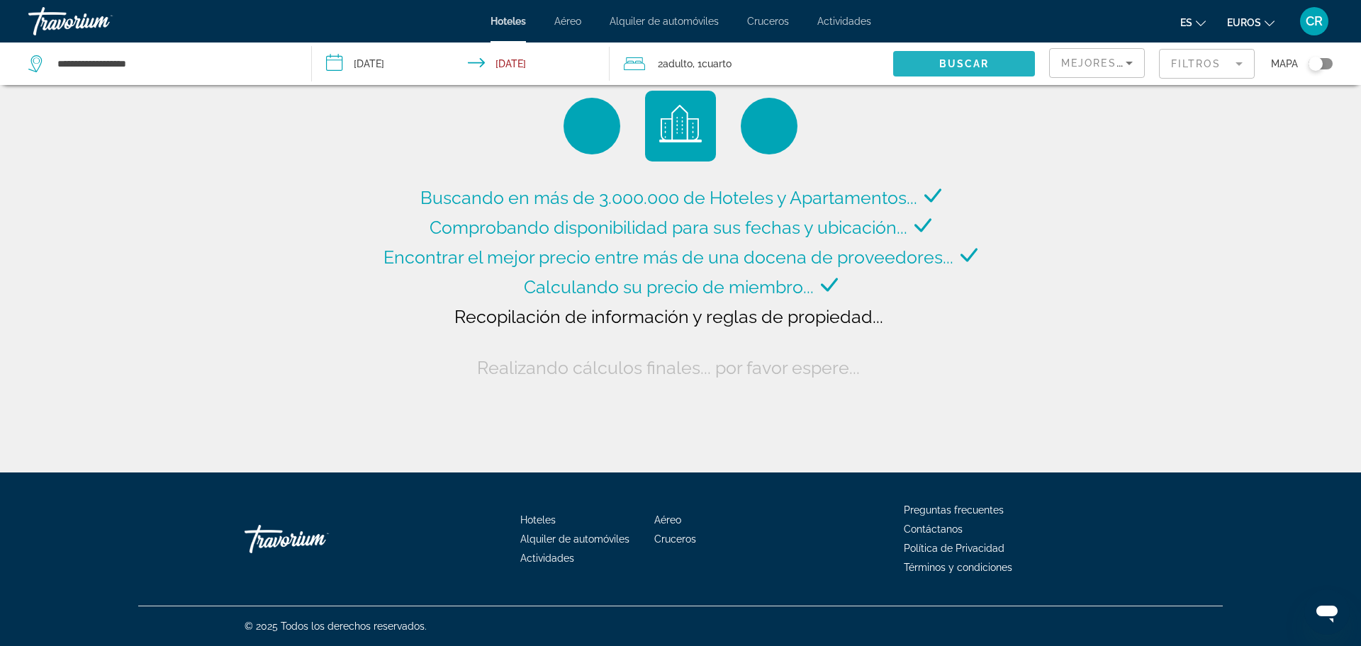
click at [981, 68] on span "Buscar" at bounding box center [964, 63] width 50 height 11
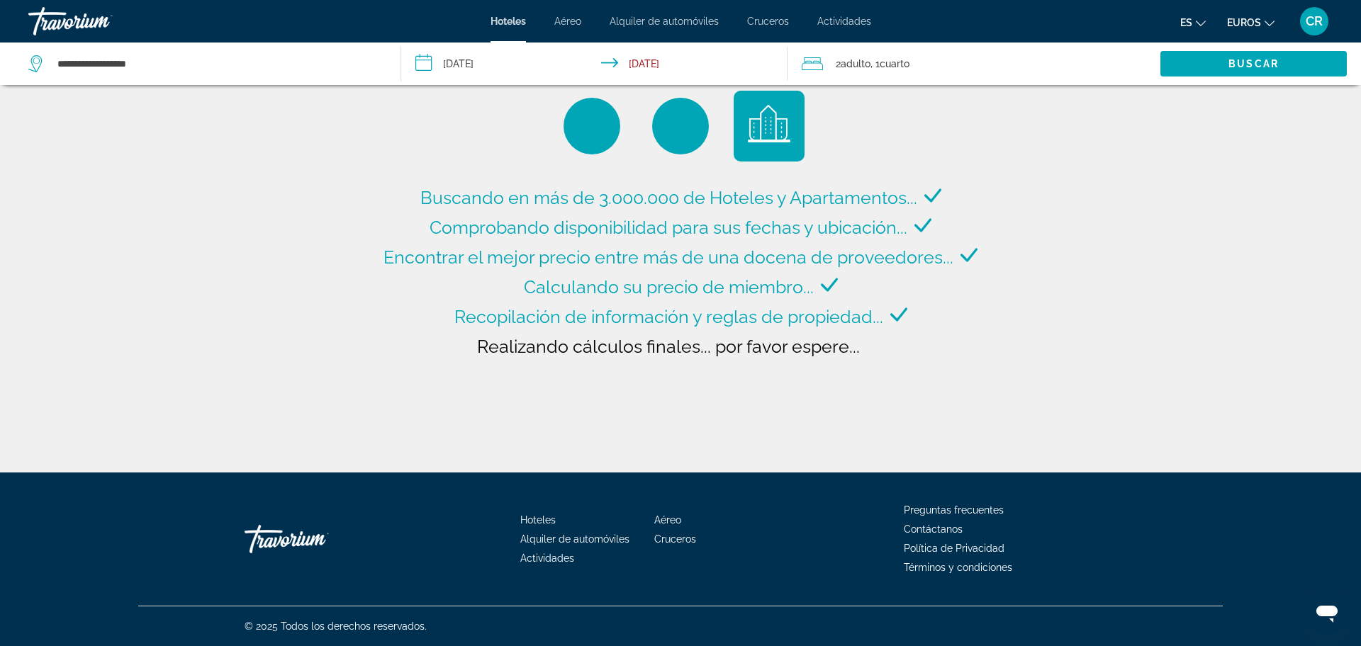
type input "**********"
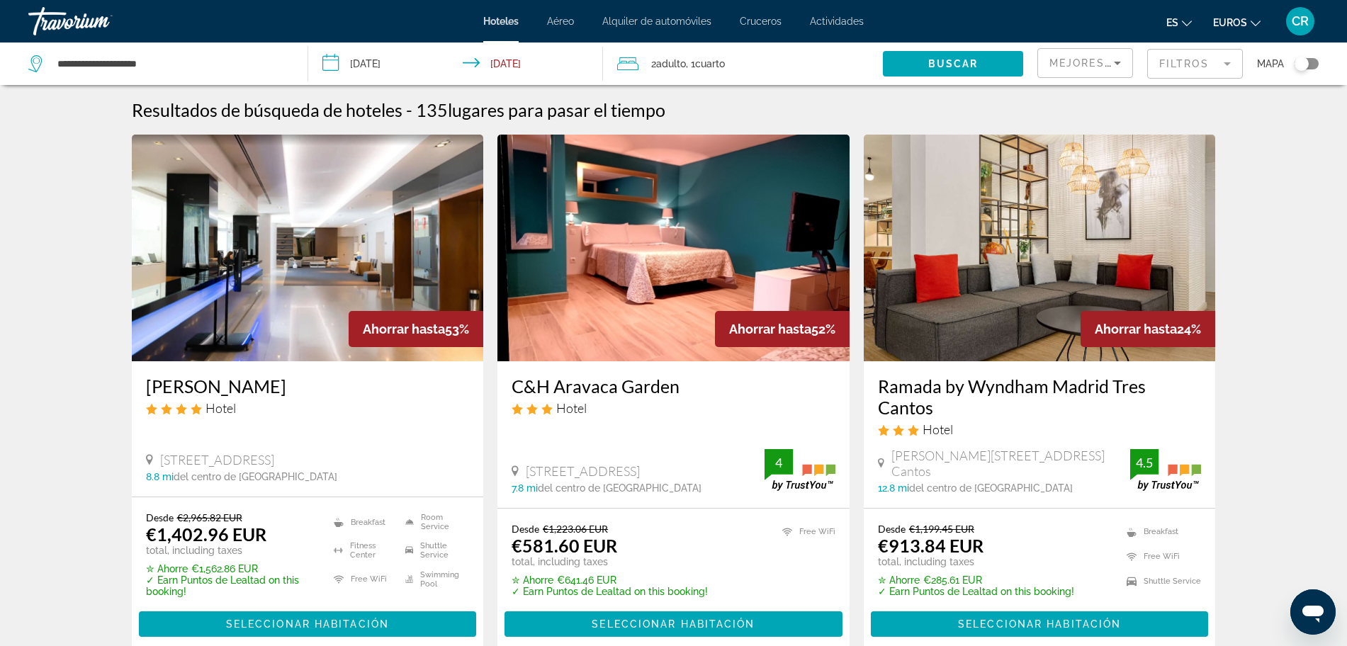
drag, startPoint x: 712, startPoint y: 464, endPoint x: 524, endPoint y: 458, distance: 187.2
click at [524, 458] on div "[STREET_ADDRESS][GEOGRAPHIC_DATA] mi del centro de [GEOGRAPHIC_DATA]" at bounding box center [674, 471] width 324 height 45
copy span "[STREET_ADDRESS]"
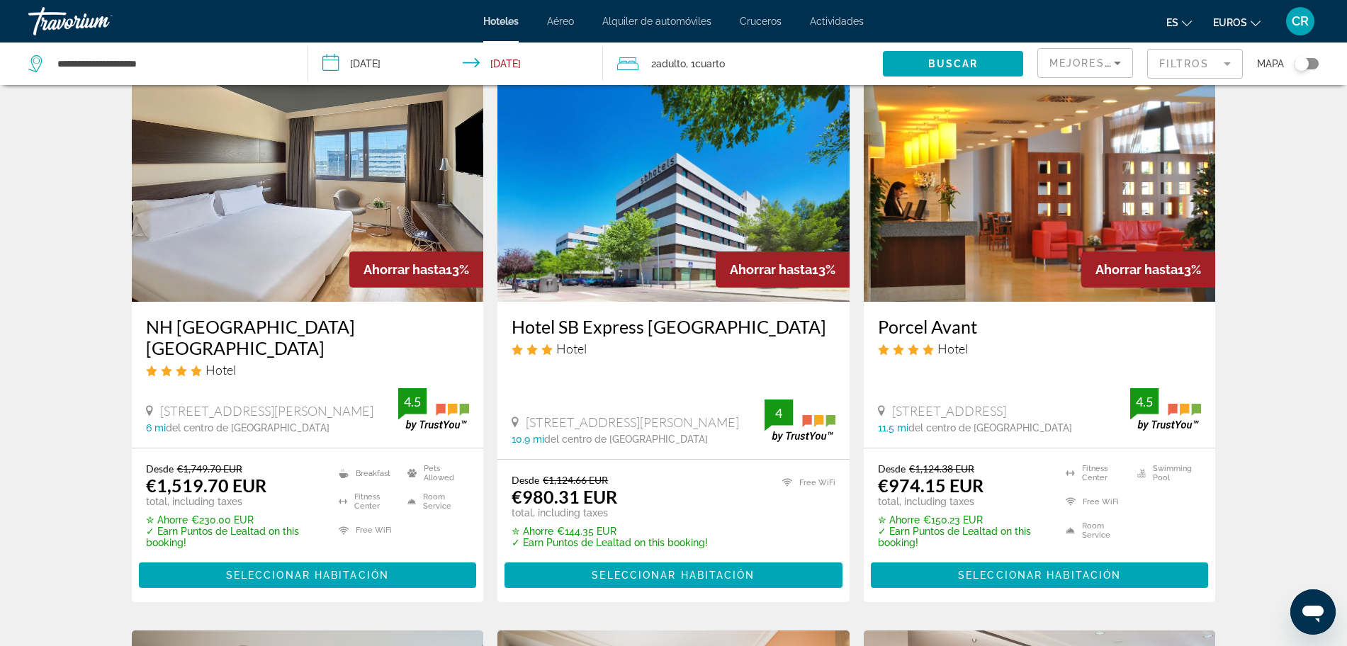
scroll to position [1152, 0]
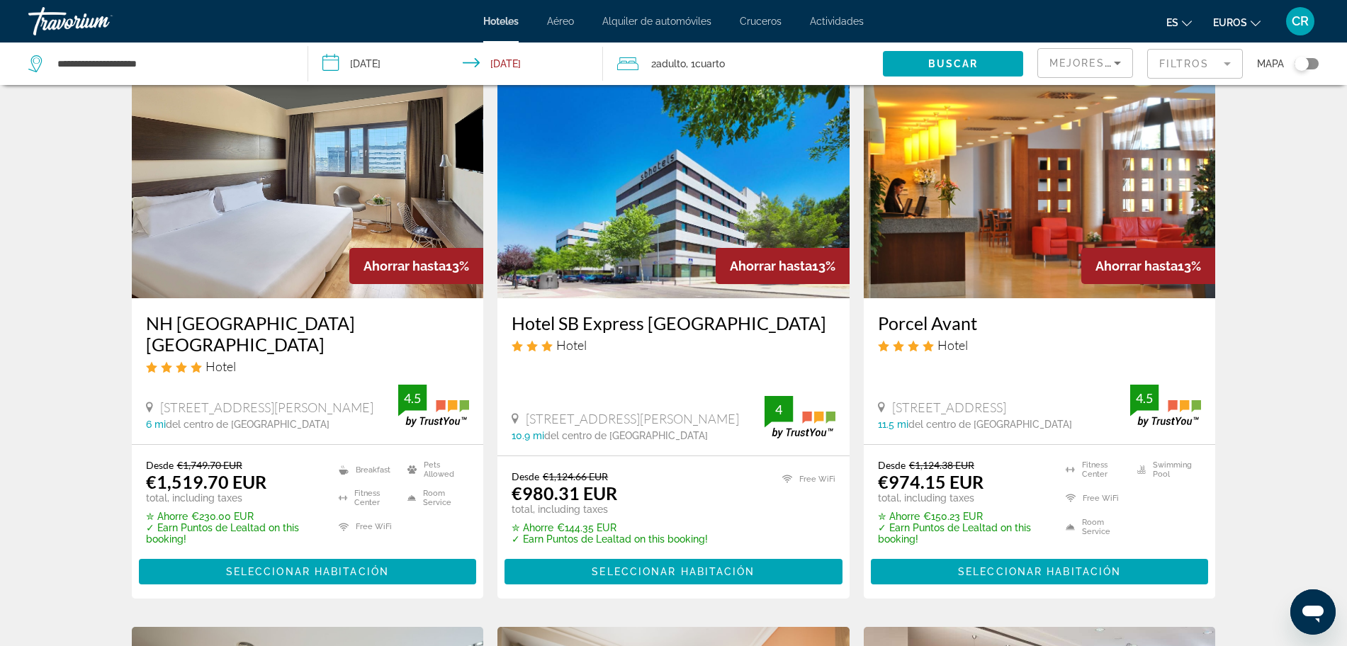
click at [381, 64] on input "**********" at bounding box center [458, 66] width 300 height 47
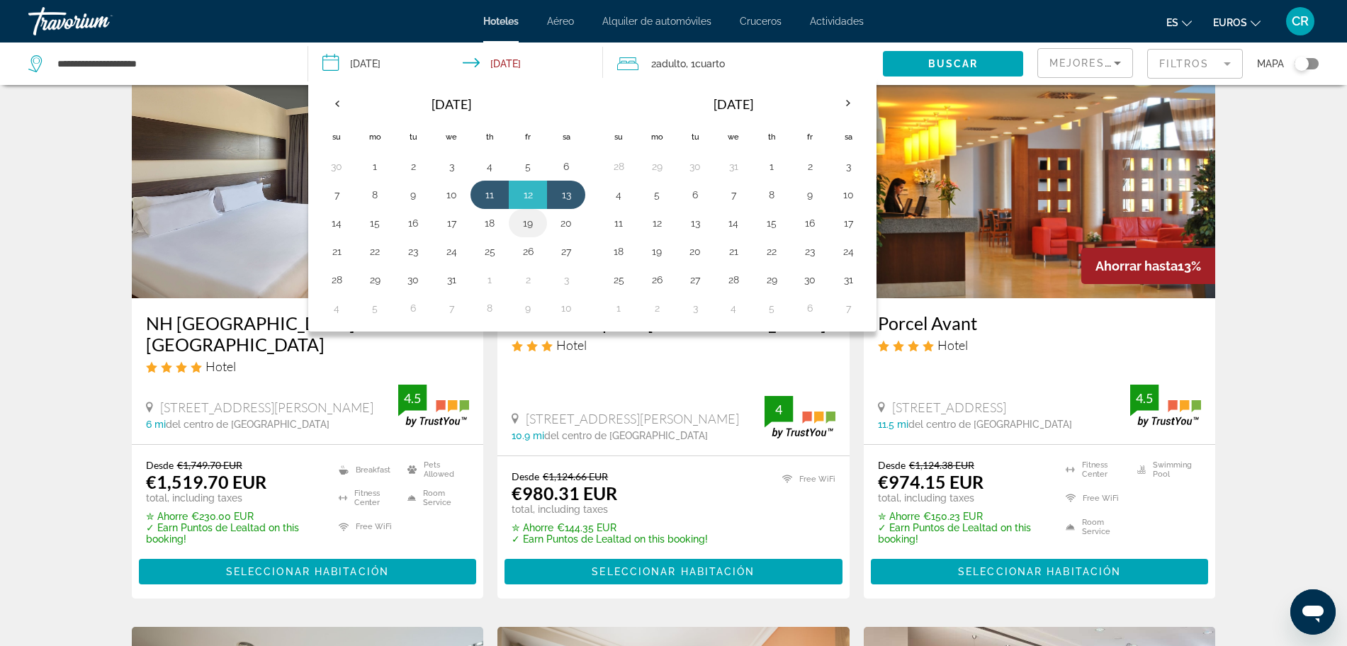
click at [533, 225] on button "19" at bounding box center [528, 223] width 23 height 20
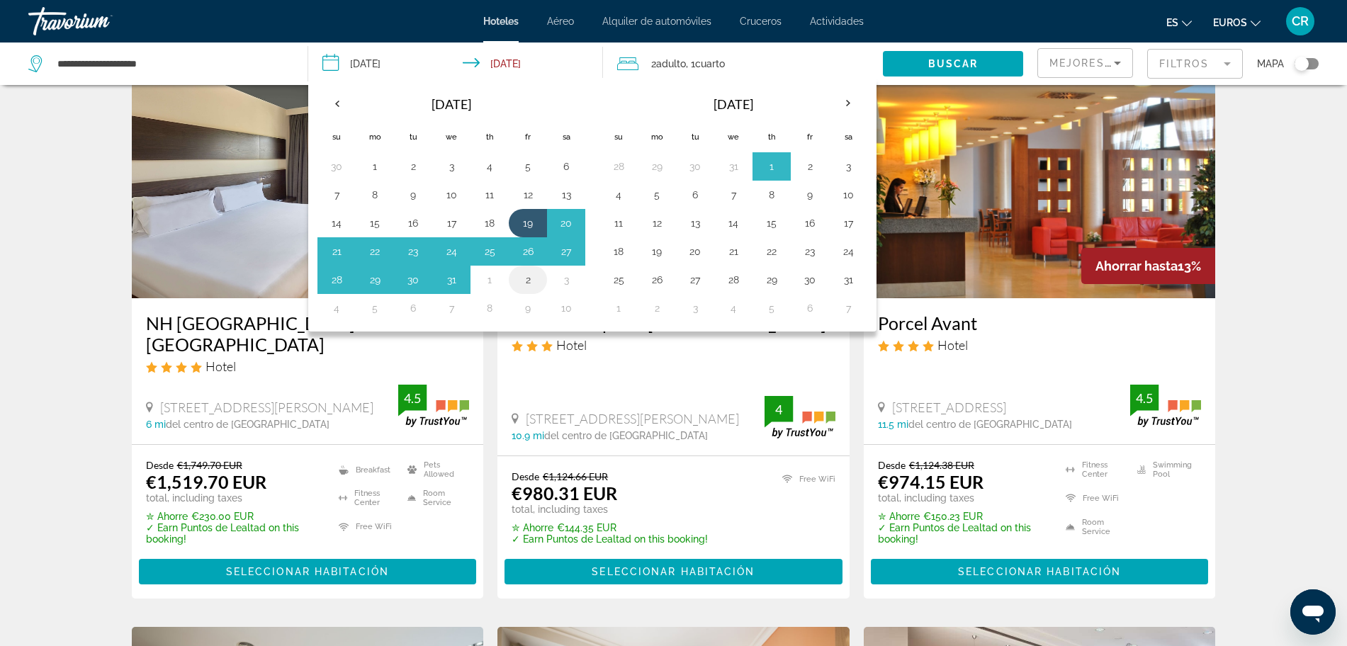
click at [531, 280] on button "2" at bounding box center [528, 280] width 23 height 20
type input "**********"
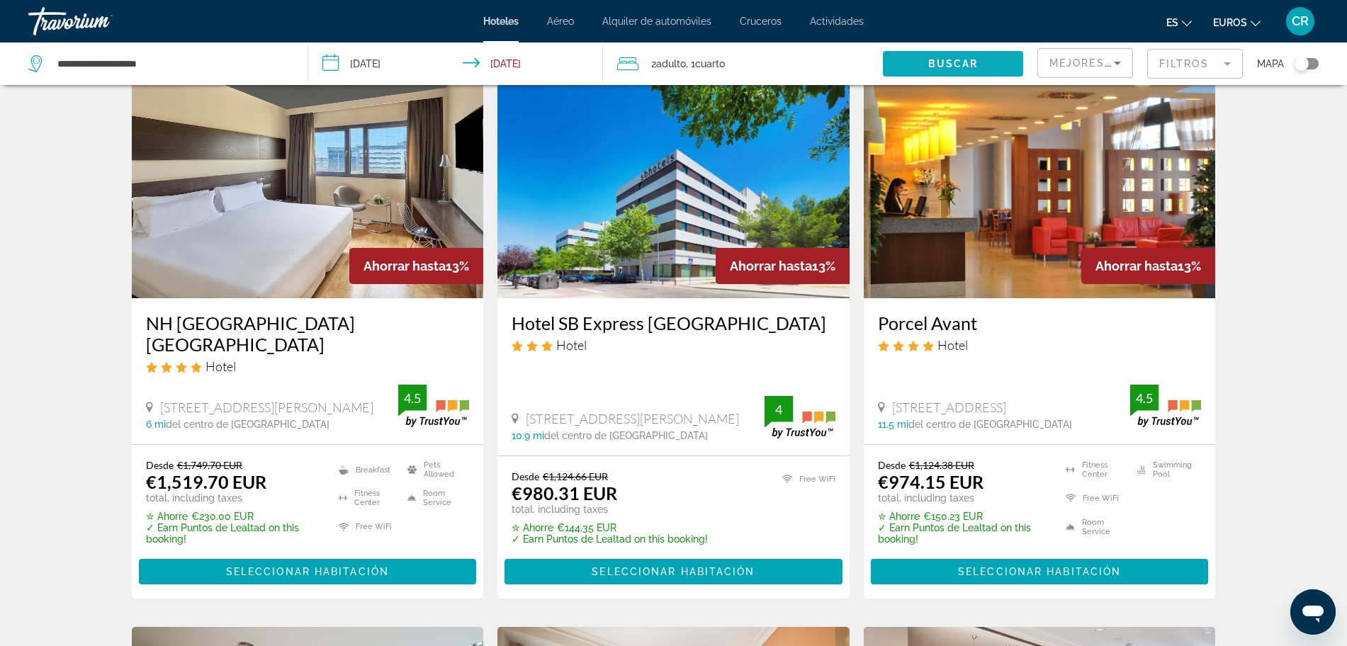
click at [968, 62] on span "Buscar" at bounding box center [953, 63] width 50 height 11
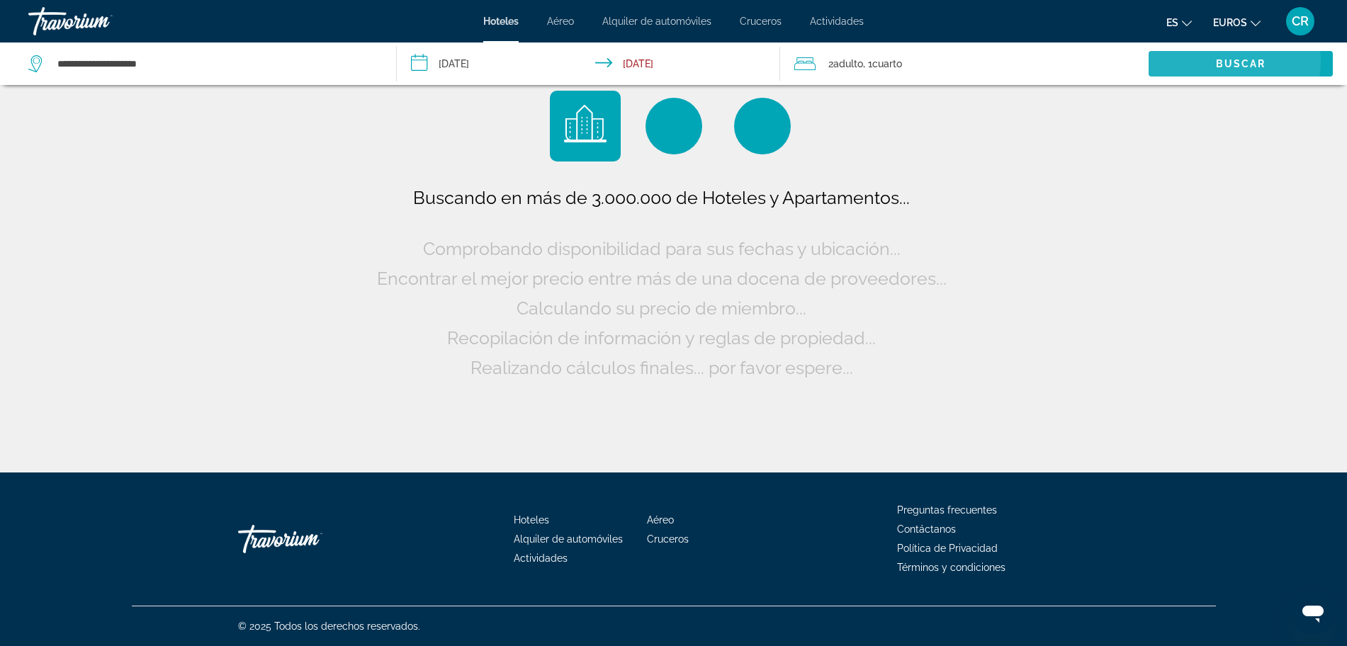
scroll to position [0, 0]
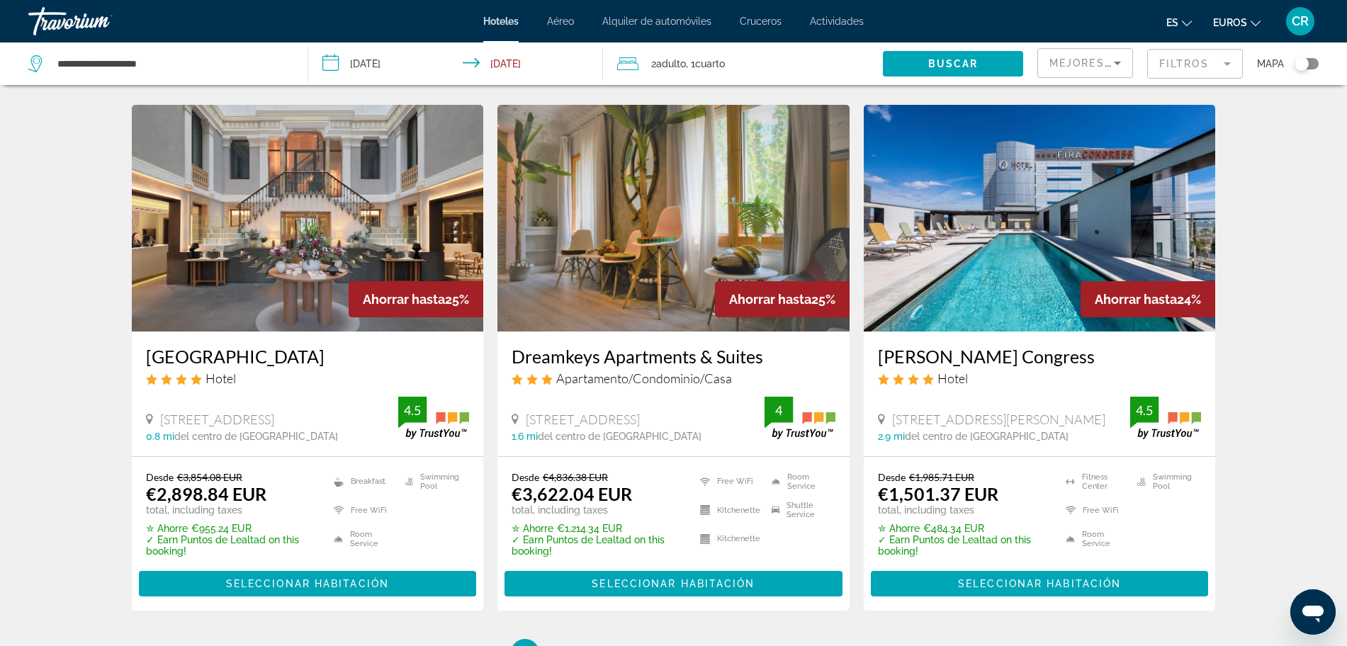
scroll to position [1860, 0]
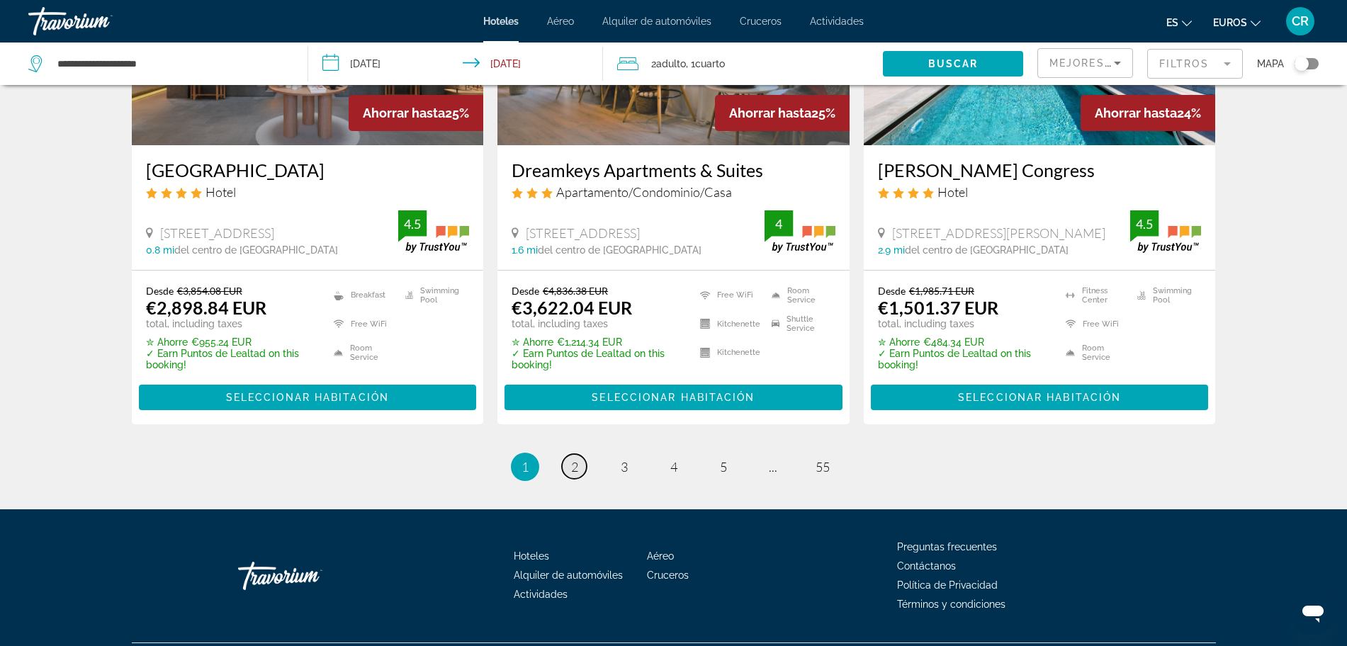
click at [580, 466] on link "page 2" at bounding box center [574, 466] width 25 height 25
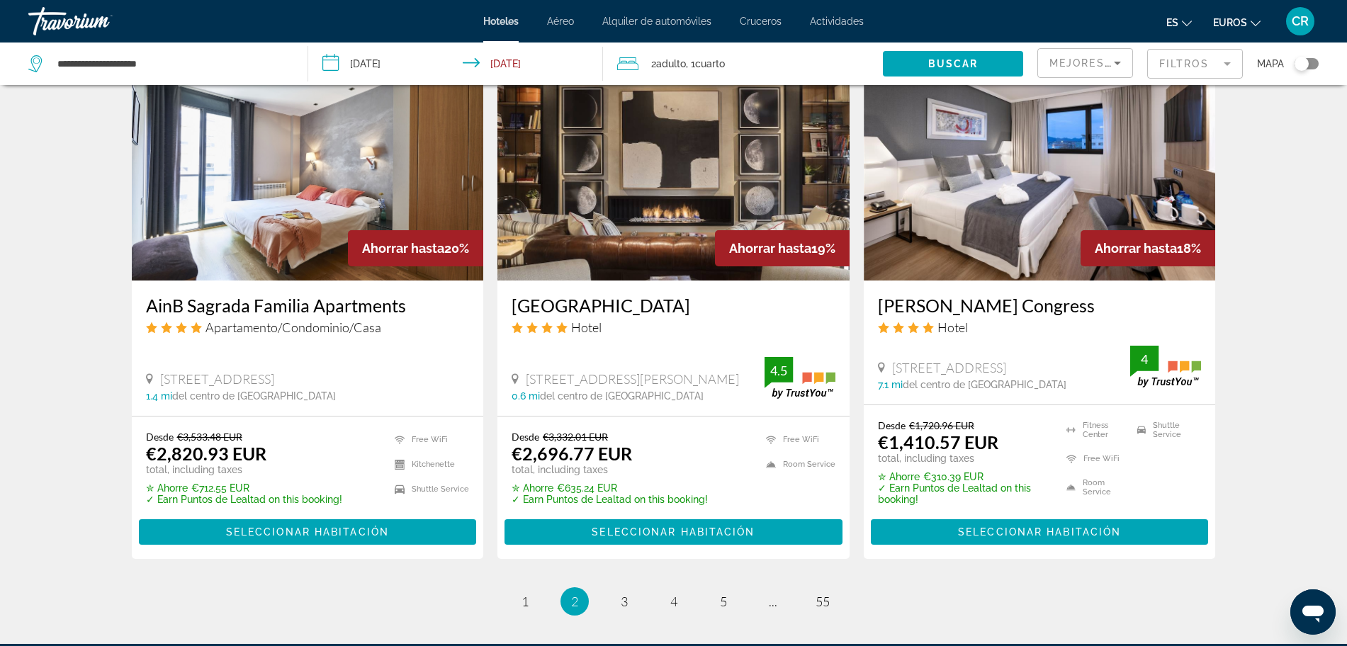
scroll to position [1860, 0]
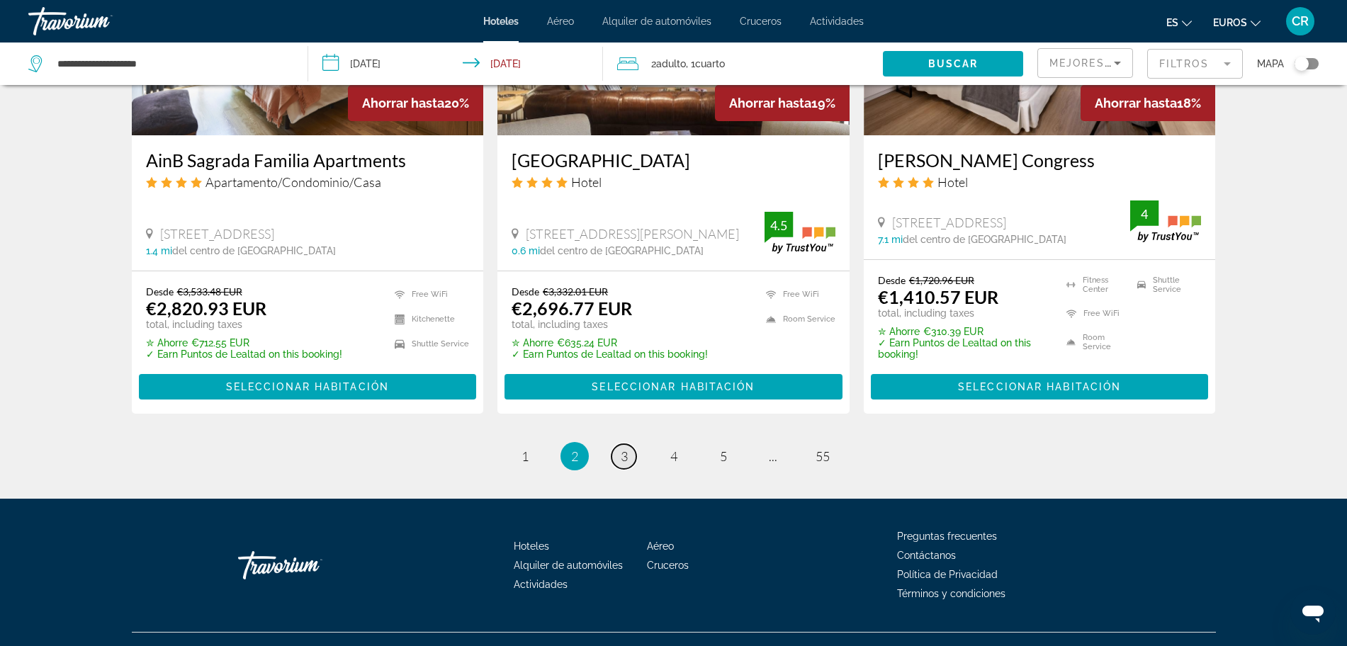
click at [623, 449] on span "3" at bounding box center [624, 457] width 7 height 16
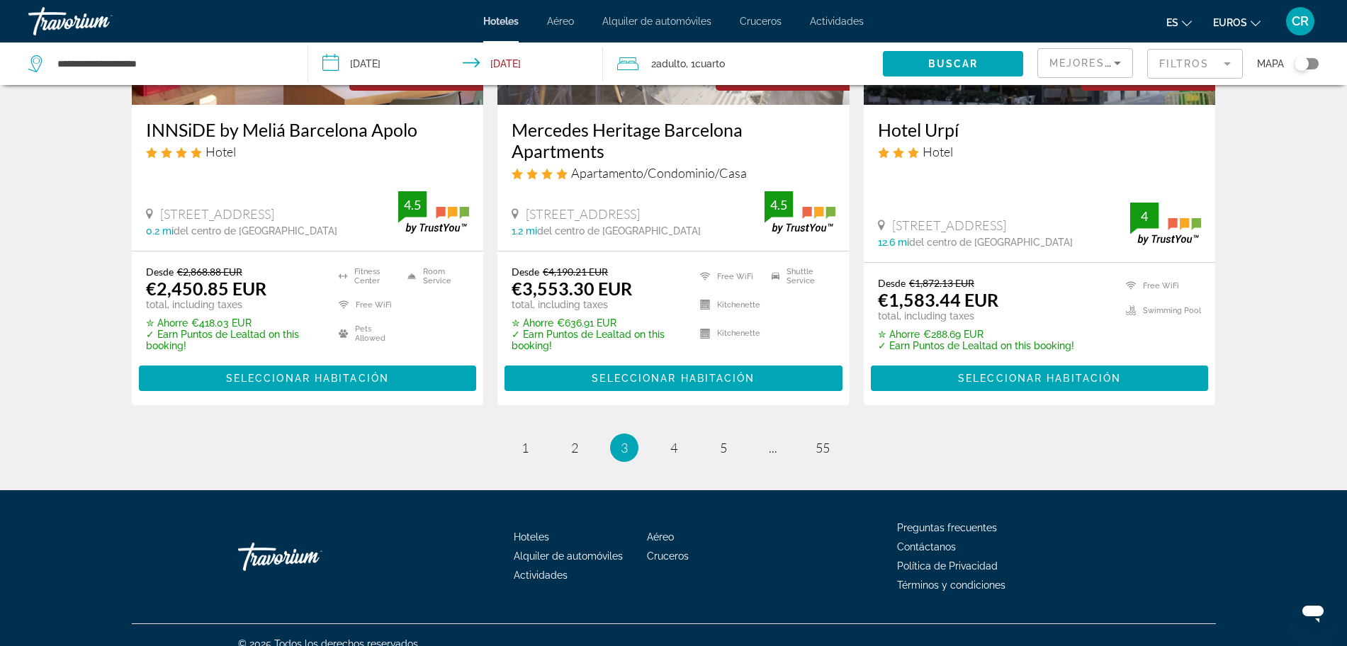
scroll to position [1877, 0]
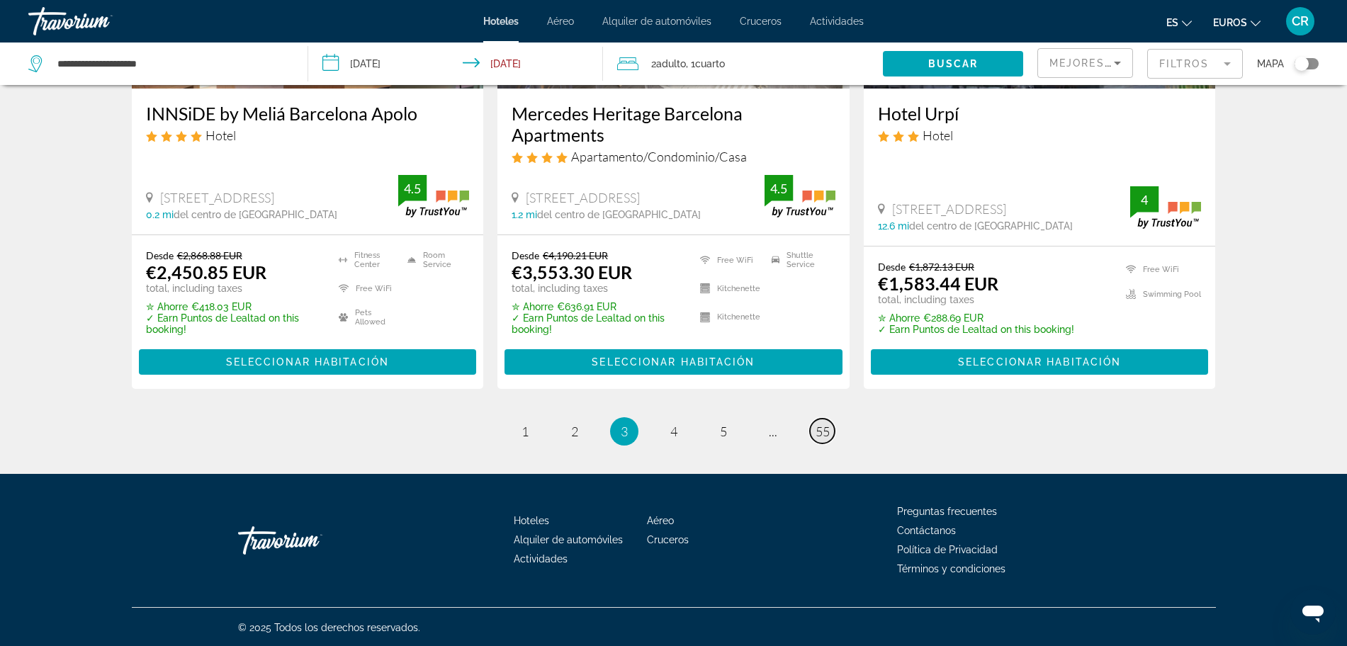
click at [824, 429] on span "55" at bounding box center [823, 432] width 14 height 16
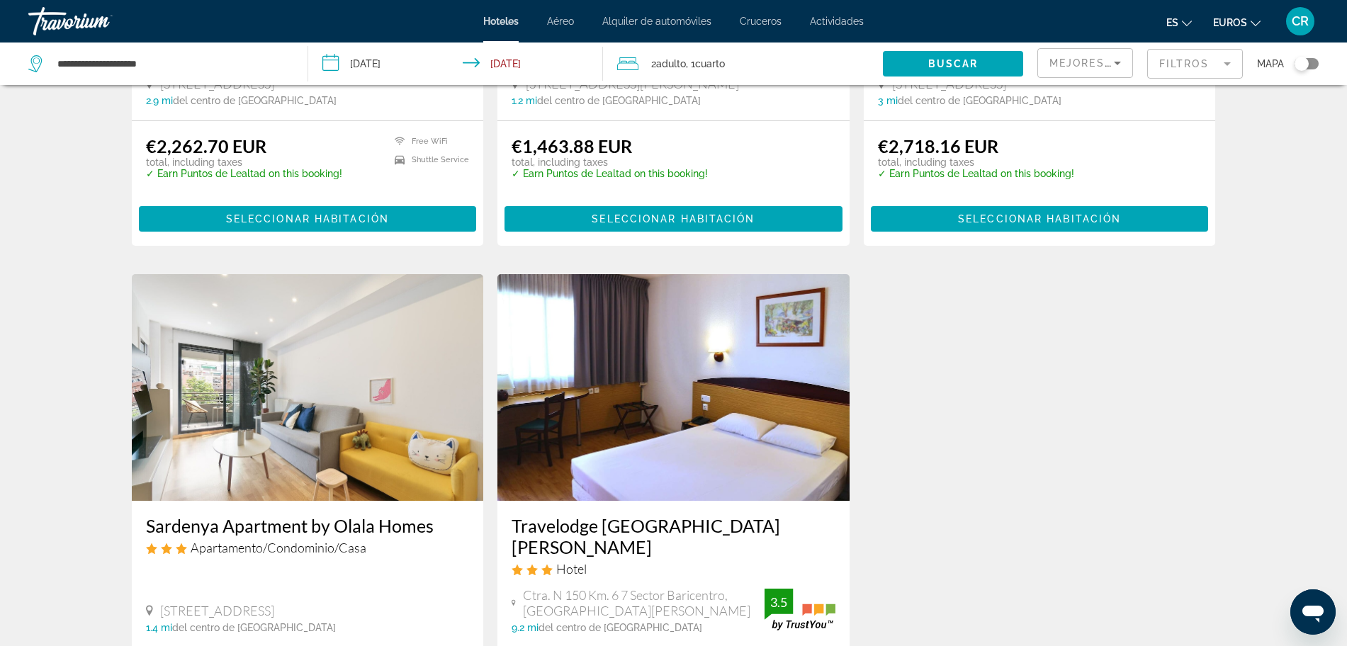
scroll to position [361, 0]
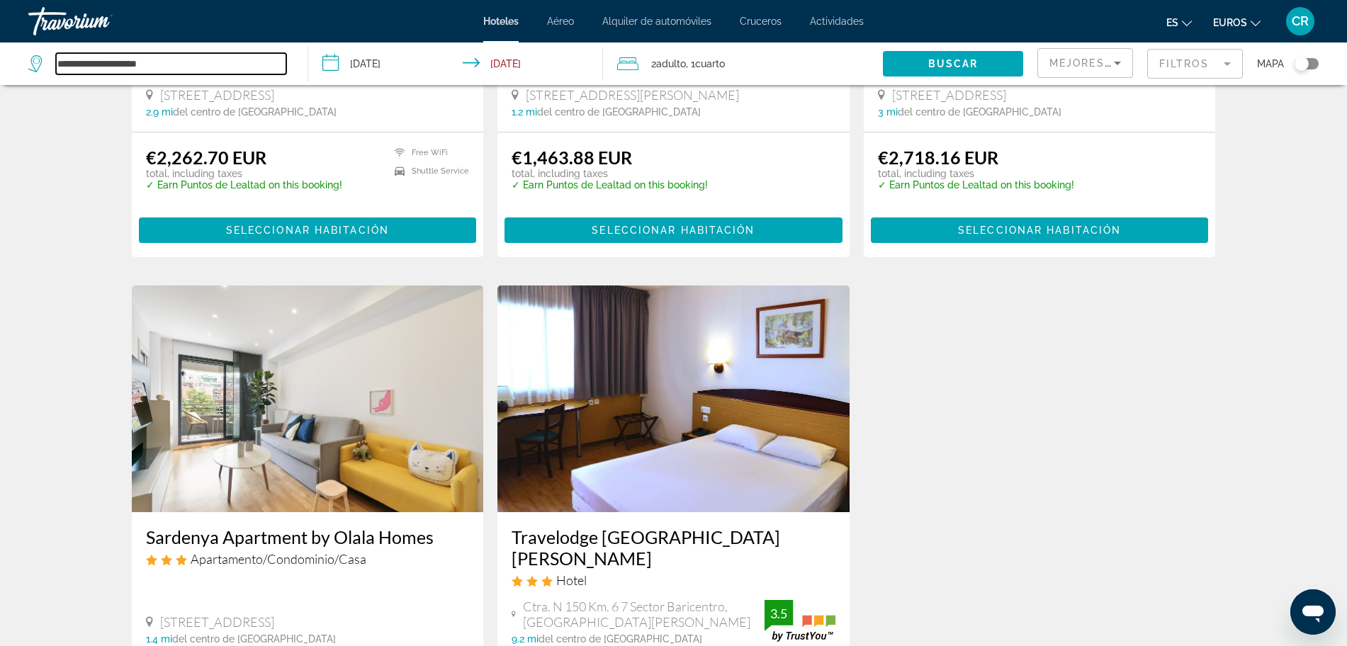
click at [163, 64] on input "**********" at bounding box center [171, 63] width 230 height 21
drag, startPoint x: 179, startPoint y: 62, endPoint x: 43, endPoint y: 76, distance: 137.5
click at [43, 76] on div "**********" at bounding box center [160, 64] width 265 height 43
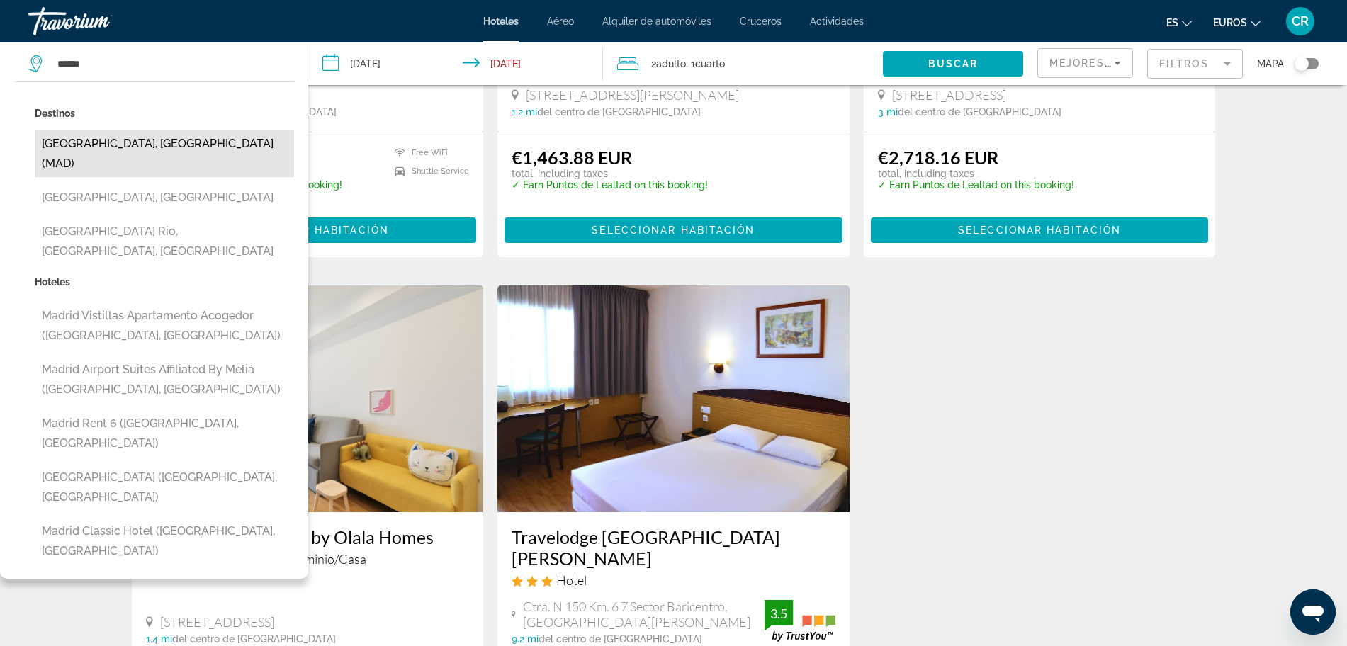
click at [116, 142] on button "[GEOGRAPHIC_DATA], [GEOGRAPHIC_DATA] (MAD)" at bounding box center [164, 153] width 259 height 47
type input "**********"
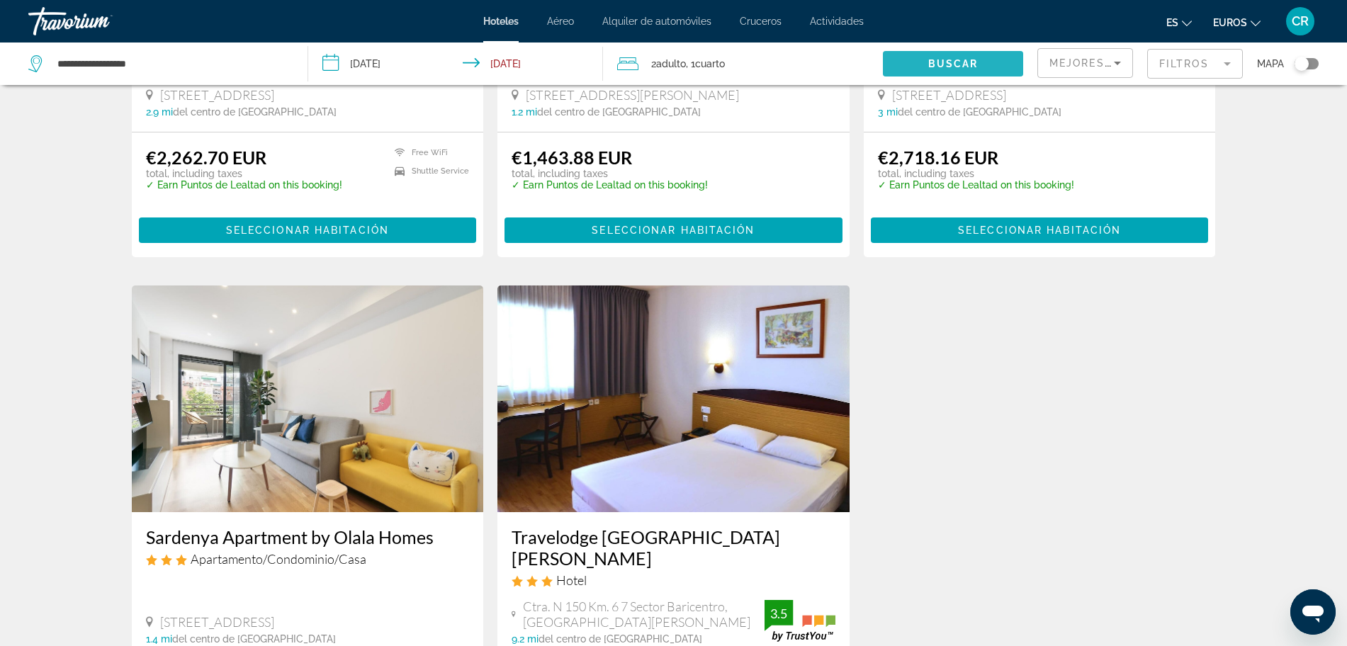
click at [968, 61] on span "Buscar" at bounding box center [953, 63] width 50 height 11
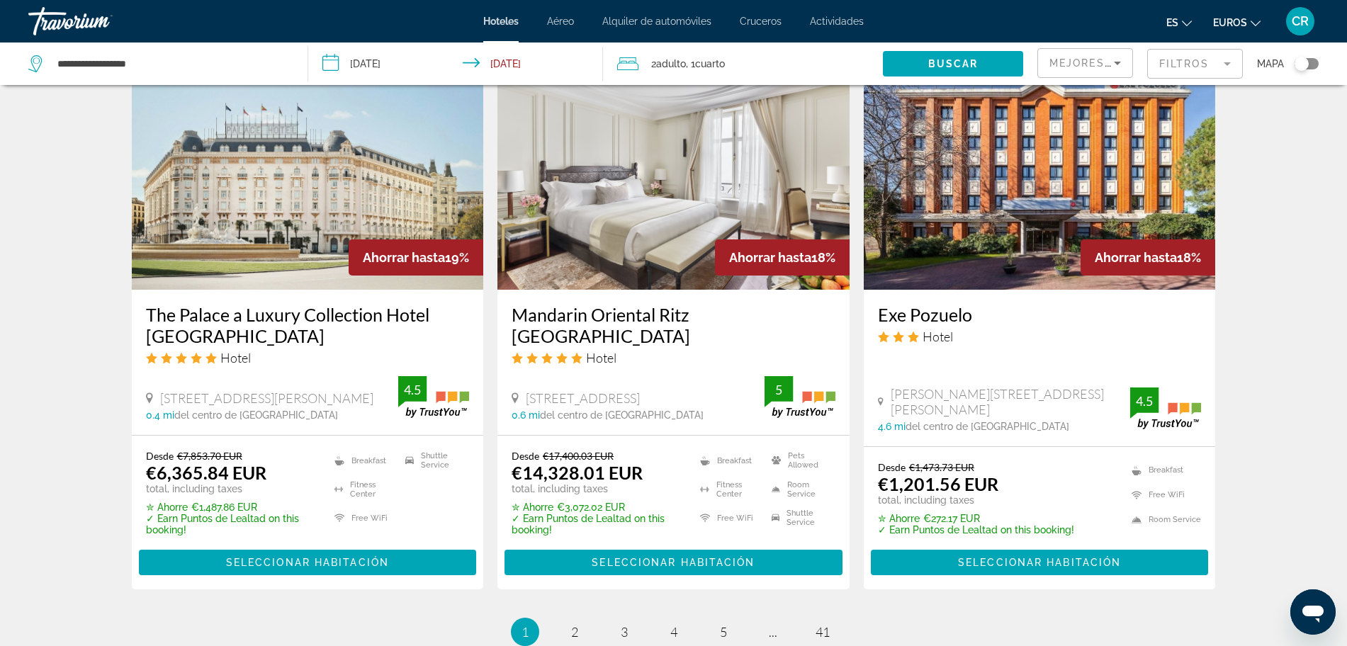
scroll to position [1772, 0]
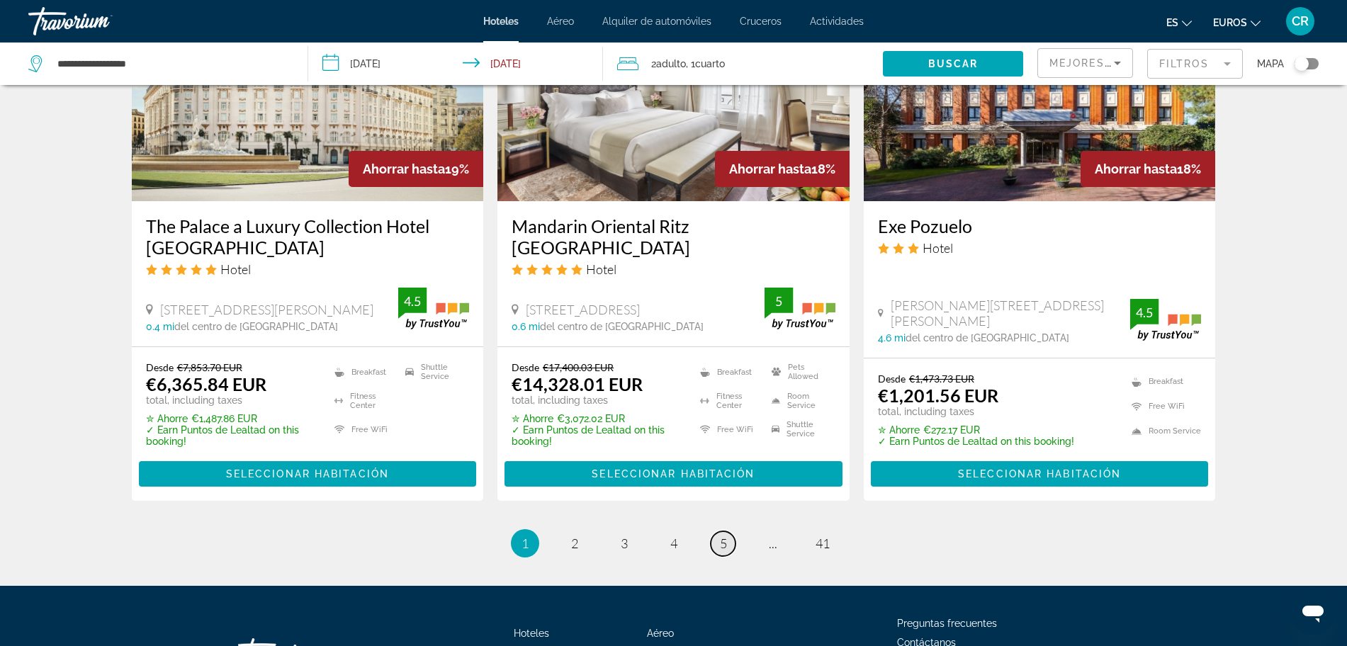
click at [727, 532] on link "page 5" at bounding box center [723, 544] width 25 height 25
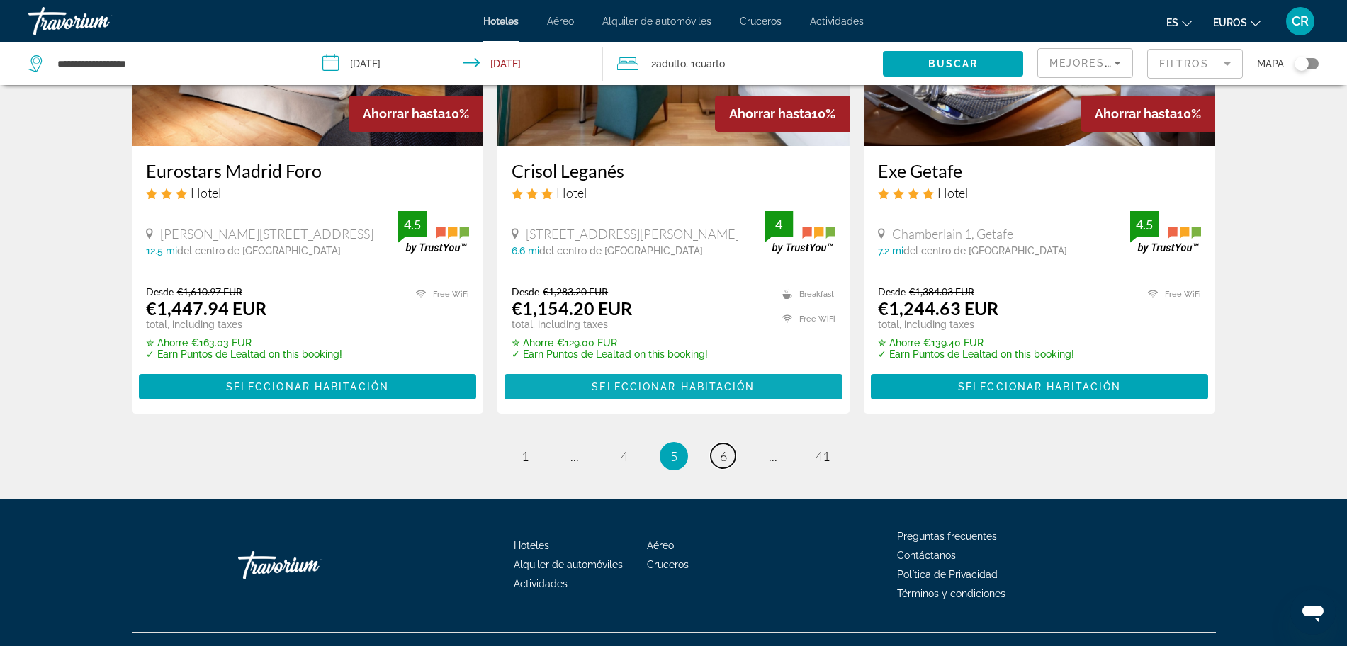
scroll to position [1821, 0]
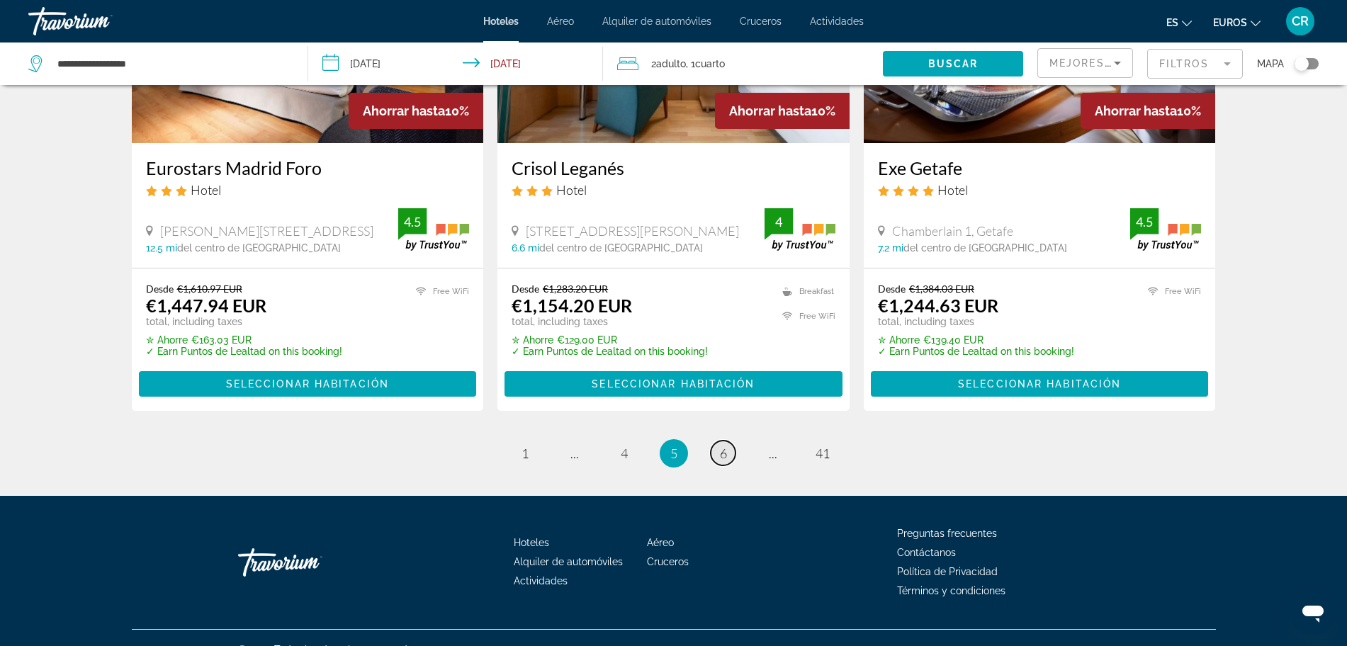
click at [726, 446] on span "6" at bounding box center [723, 454] width 7 height 16
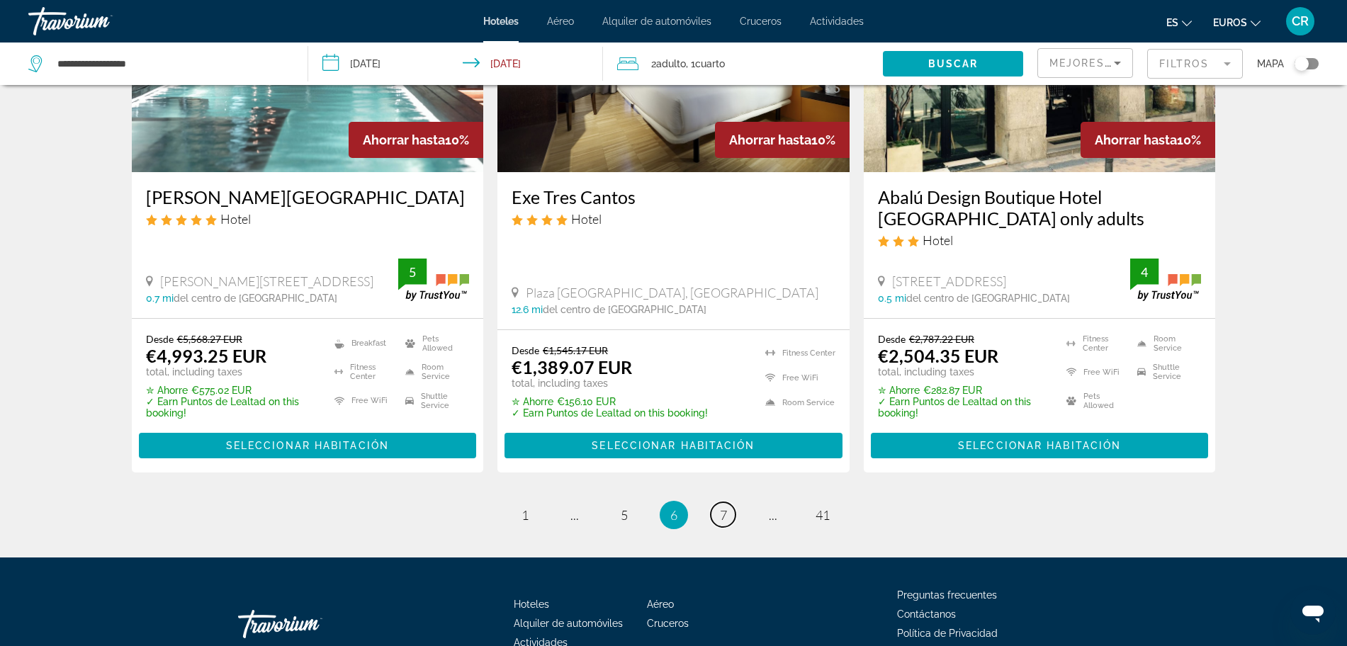
scroll to position [1896, 0]
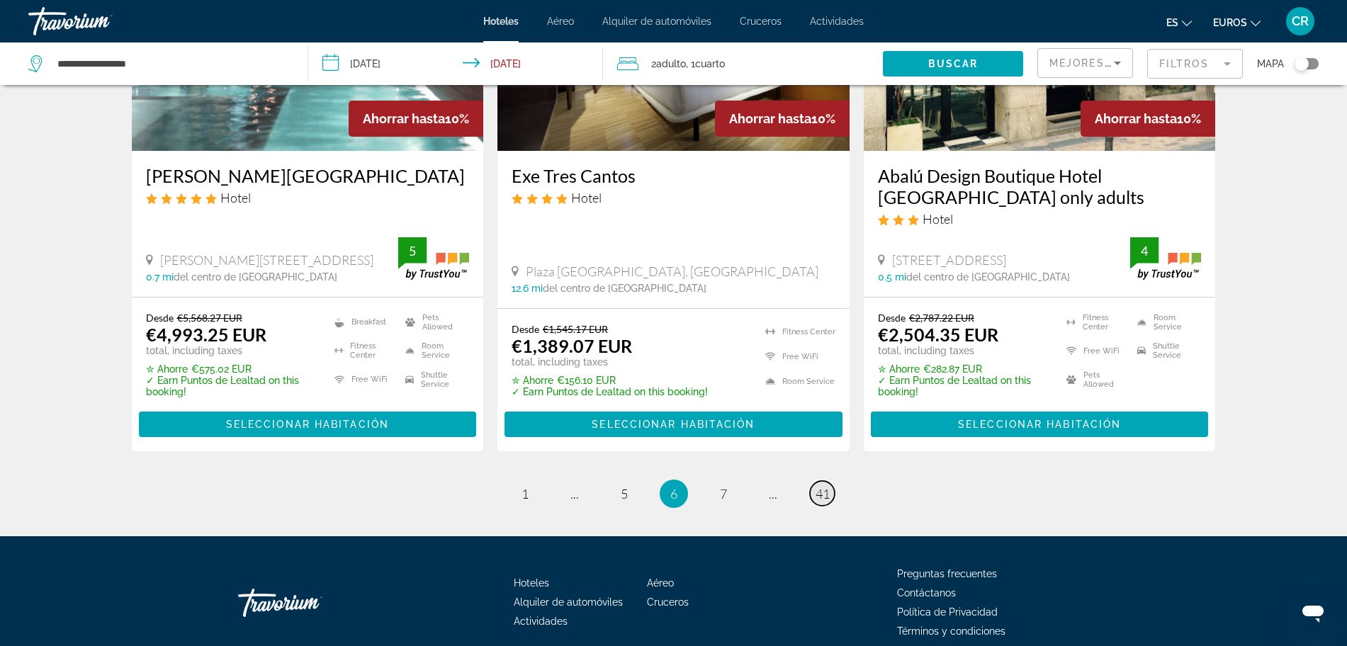
click at [826, 486] on span "41" at bounding box center [823, 494] width 14 height 16
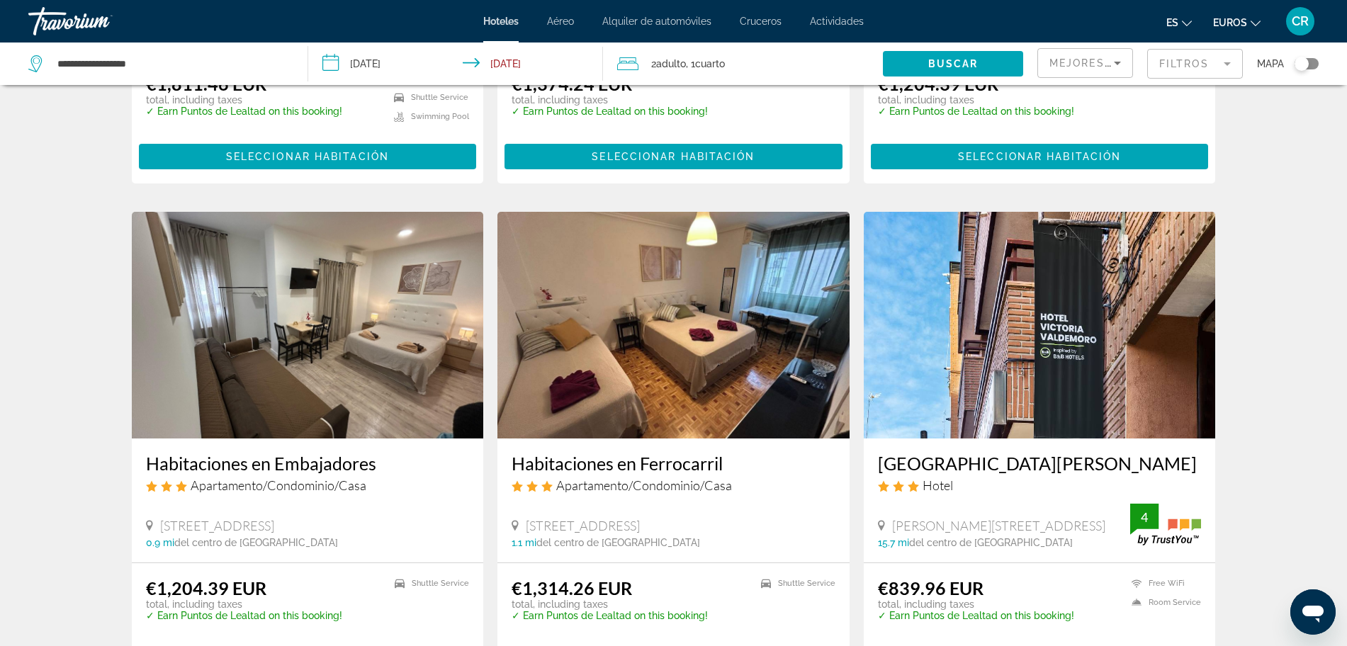
scroll to position [1444, 0]
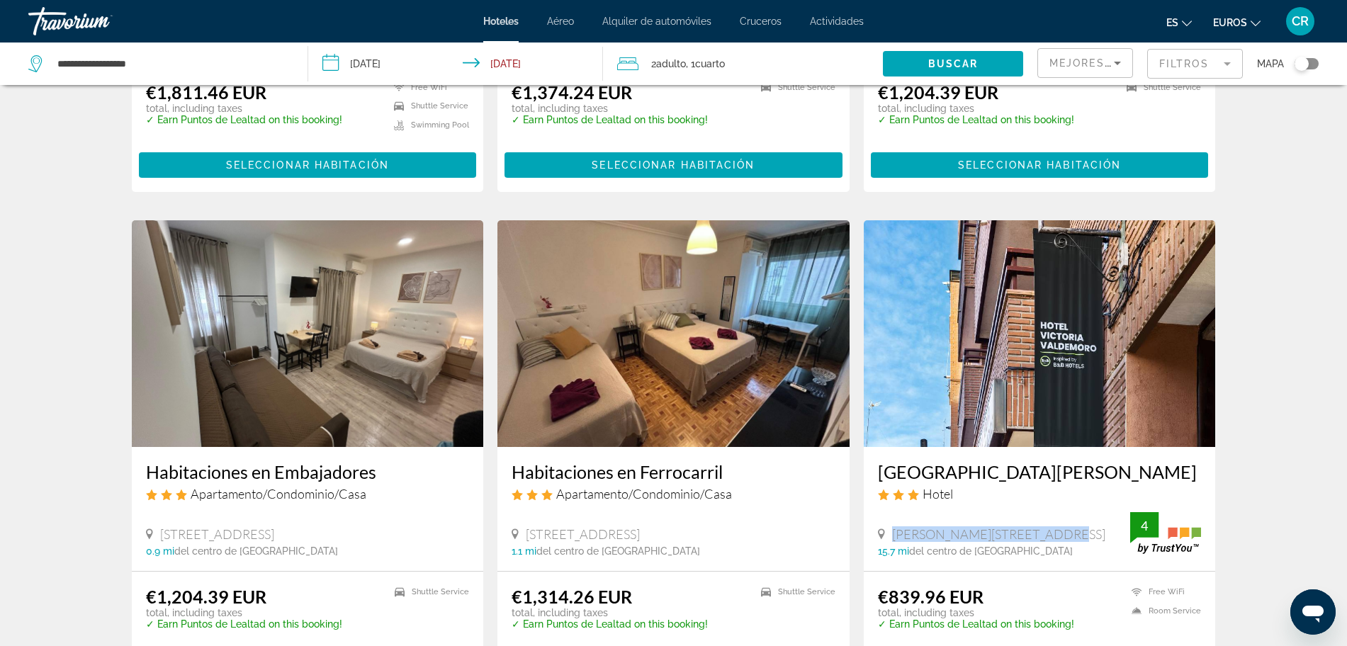
drag, startPoint x: 1045, startPoint y: 494, endPoint x: 892, endPoint y: 496, distance: 153.1
click at [892, 527] on div "[PERSON_NAME][STREET_ADDRESS]" at bounding box center [1004, 535] width 253 height 16
copy span "[PERSON_NAME][STREET_ADDRESS]"
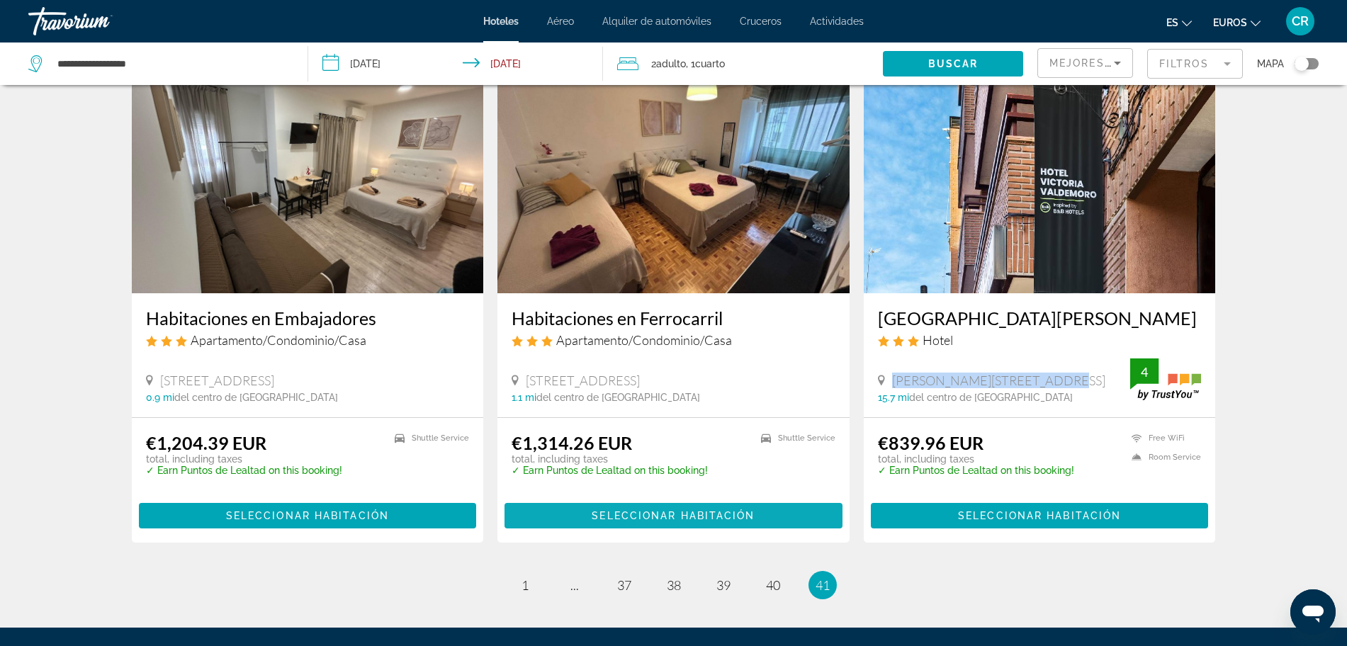
scroll to position [1621, 0]
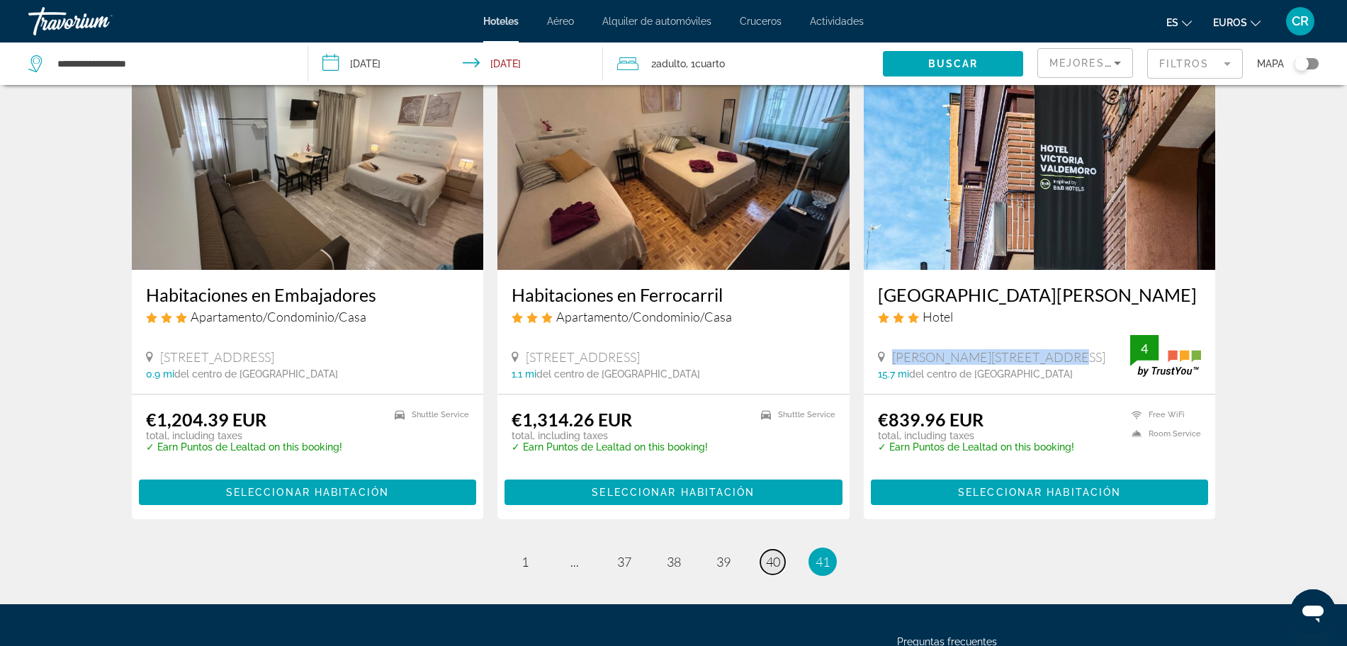
click at [772, 550] on link "page 40" at bounding box center [772, 562] width 25 height 25
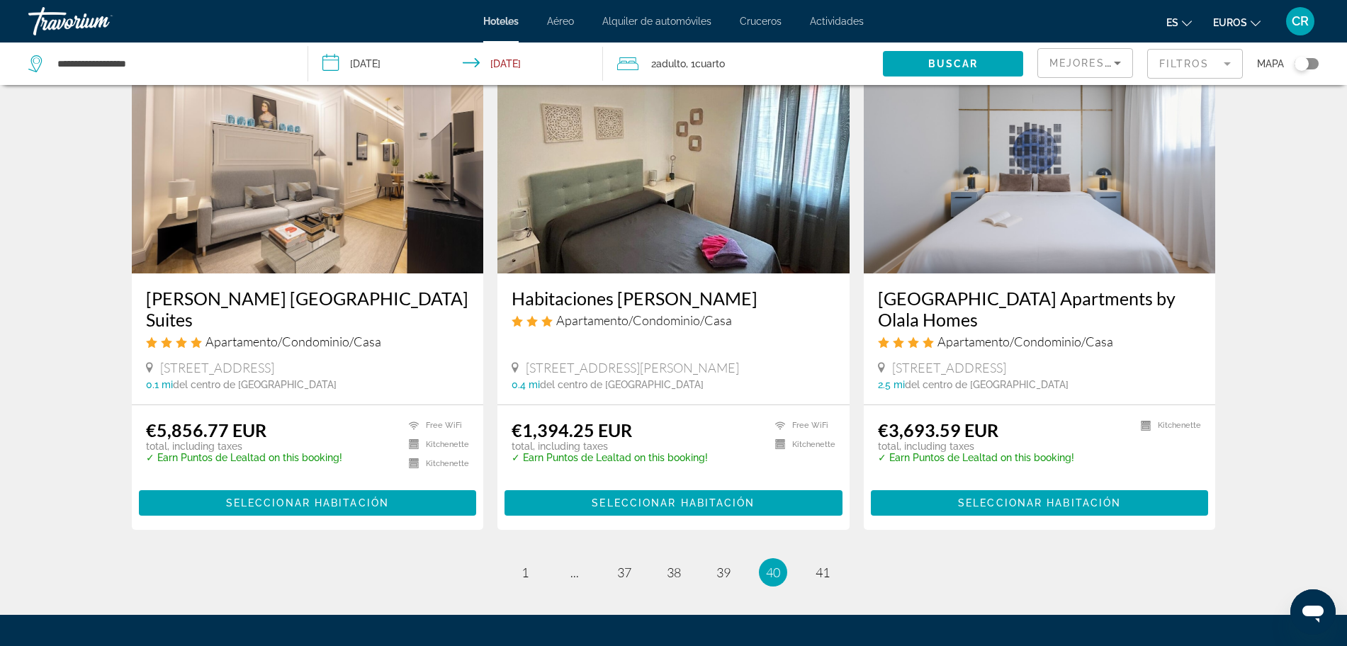
scroll to position [1683, 0]
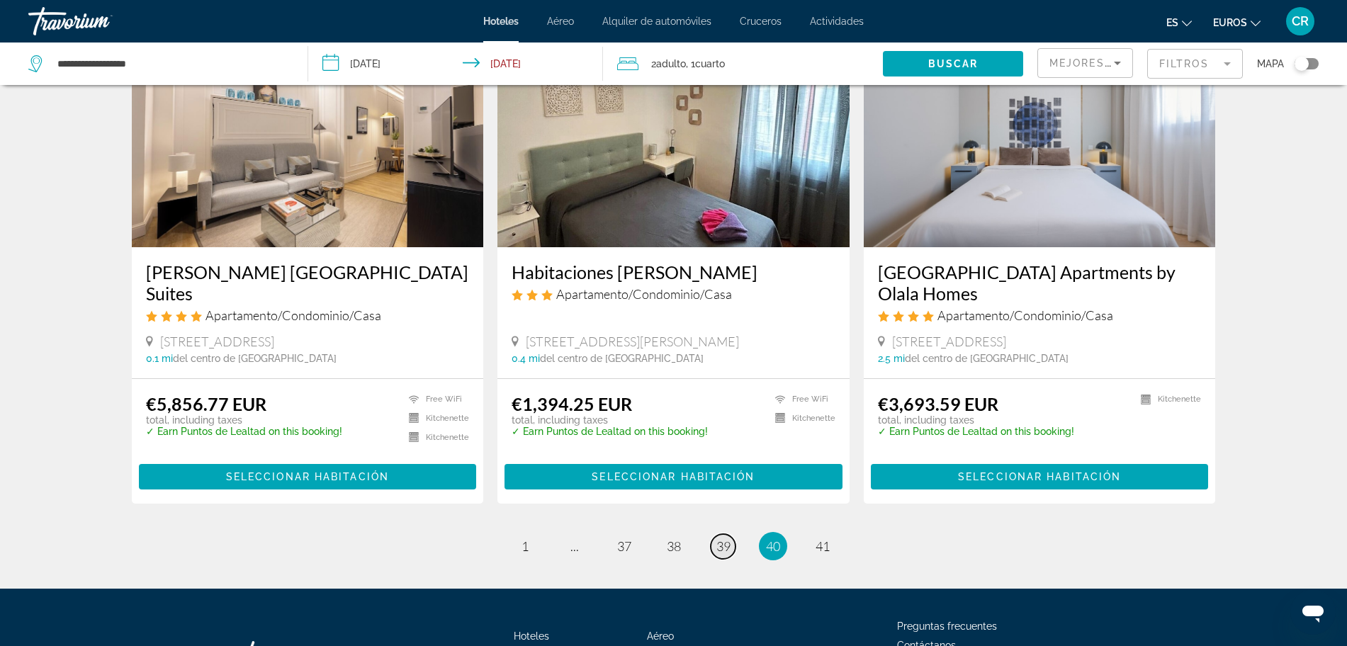
click at [721, 539] on span "39" at bounding box center [724, 547] width 14 height 16
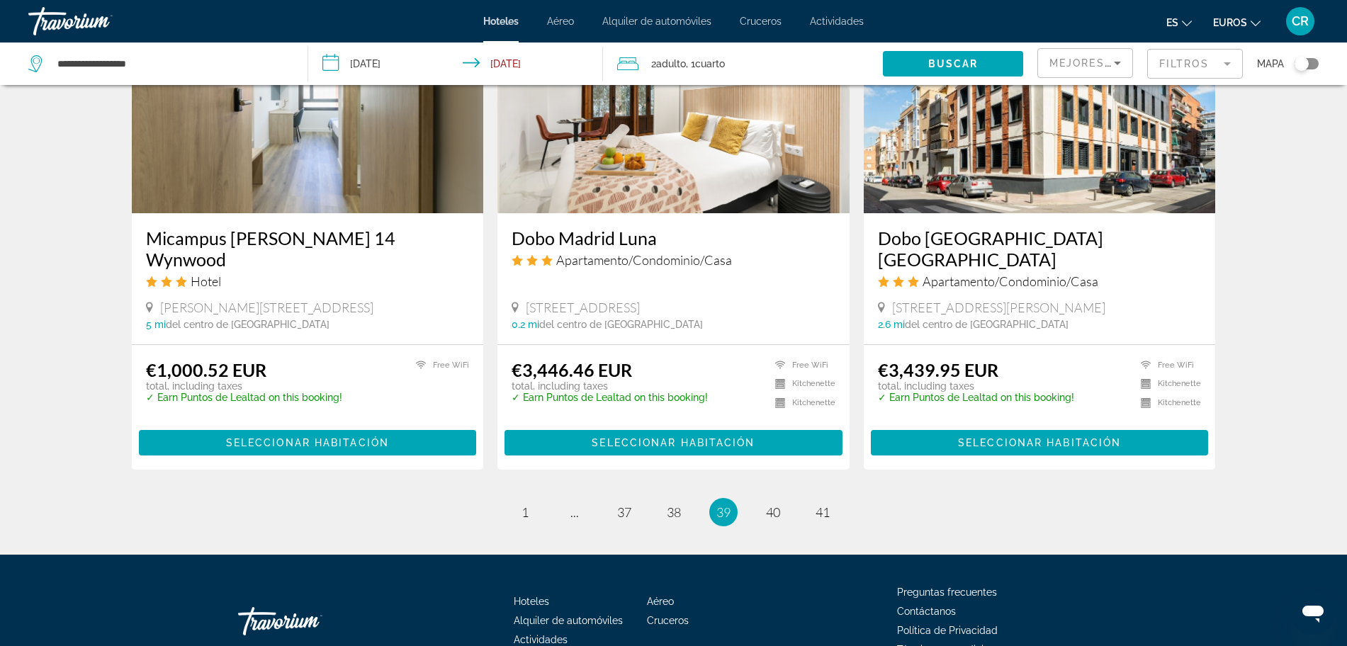
scroll to position [1772, 0]
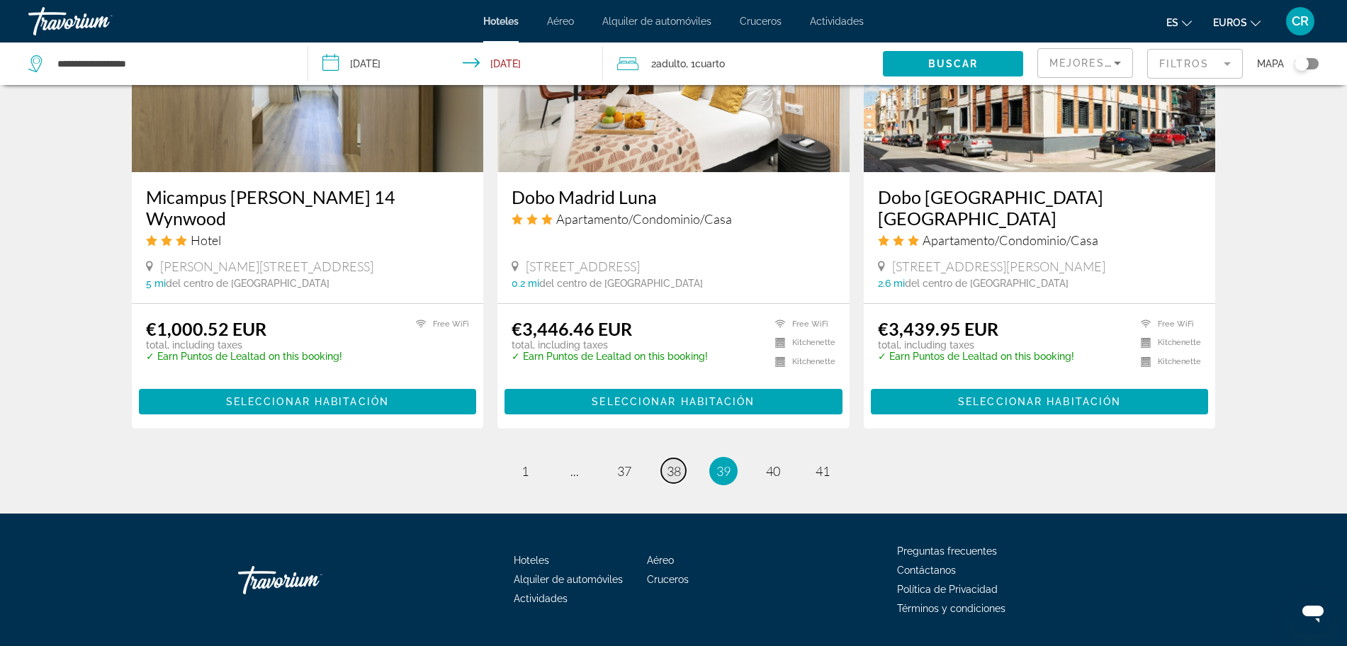
click at [672, 463] on span "38" at bounding box center [674, 471] width 14 height 16
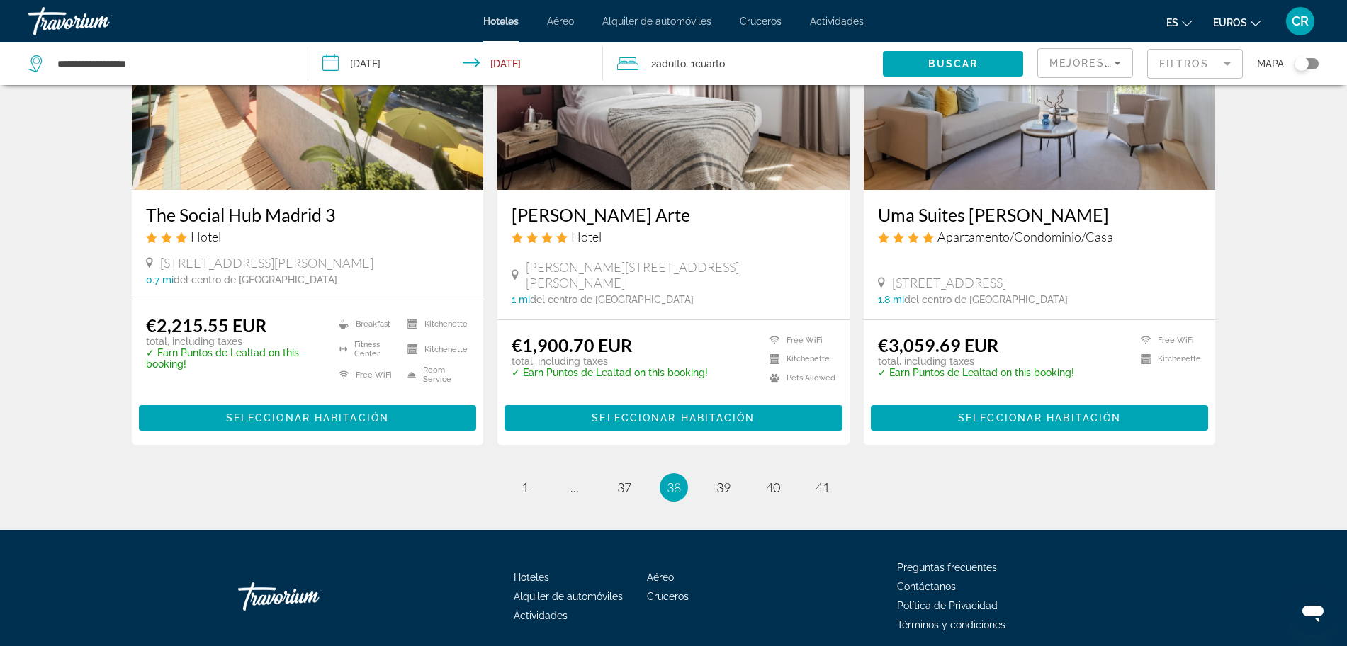
scroll to position [1720, 0]
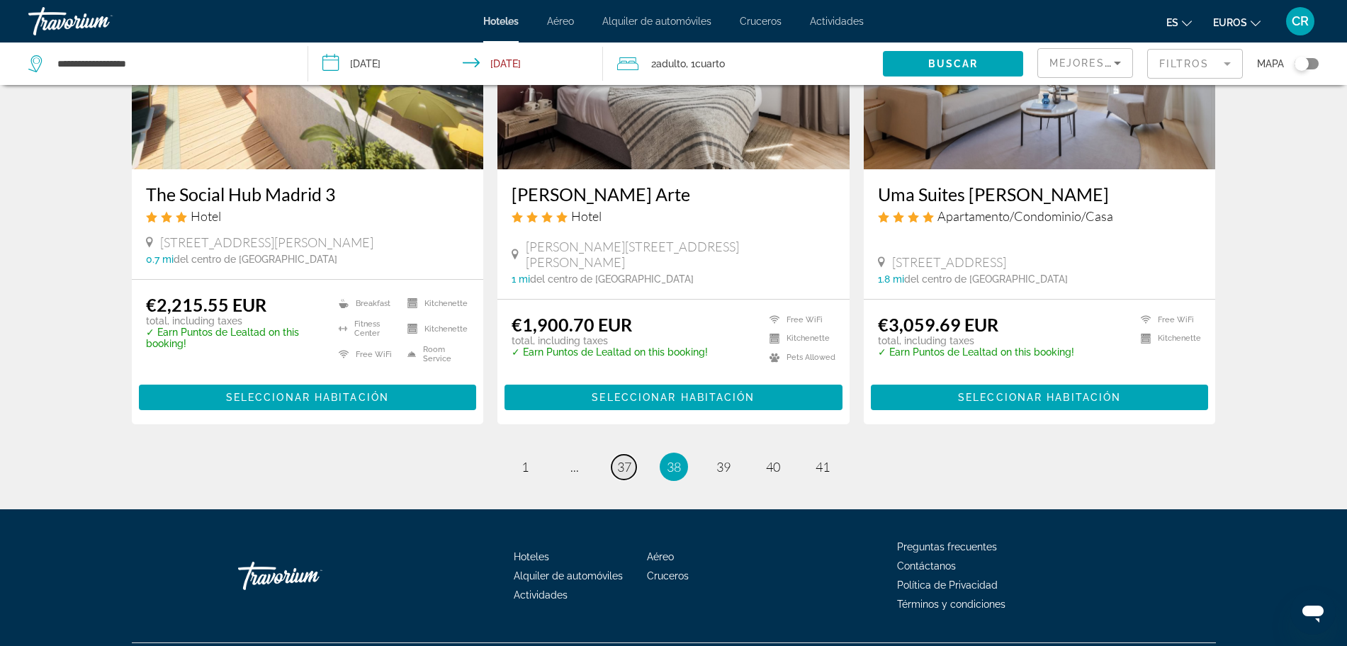
click at [622, 459] on span "37" at bounding box center [624, 467] width 14 height 16
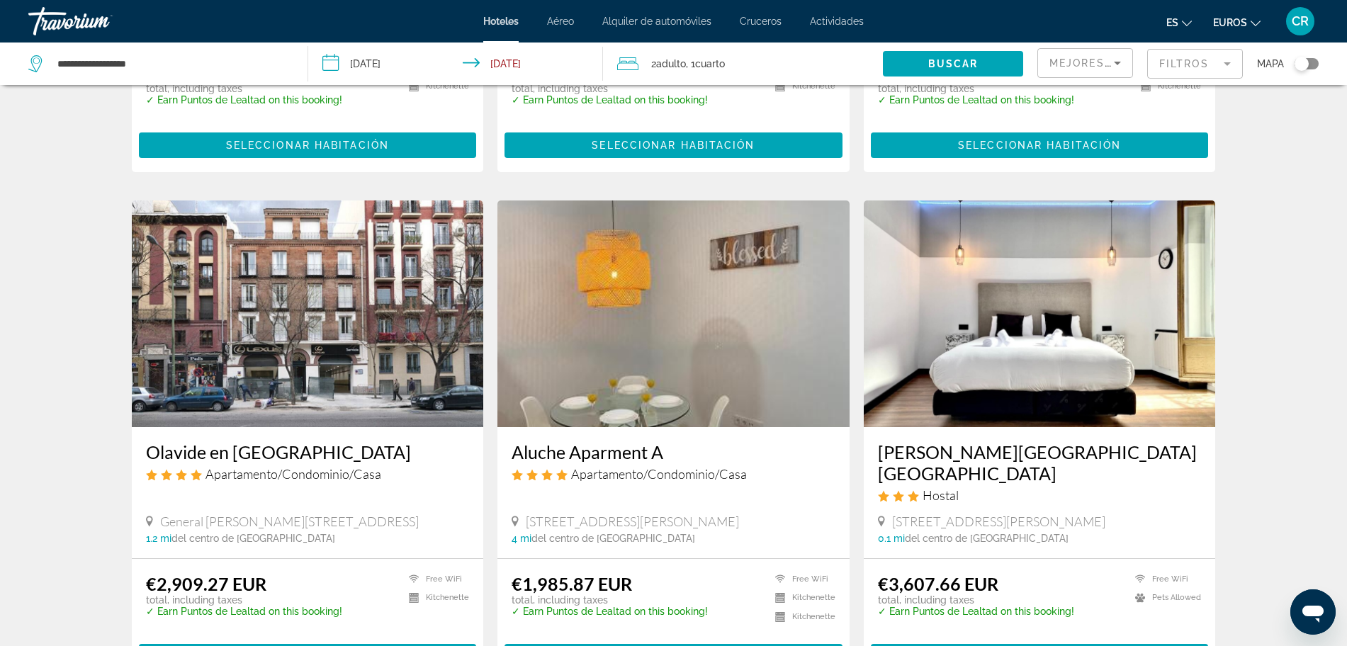
scroll to position [1695, 0]
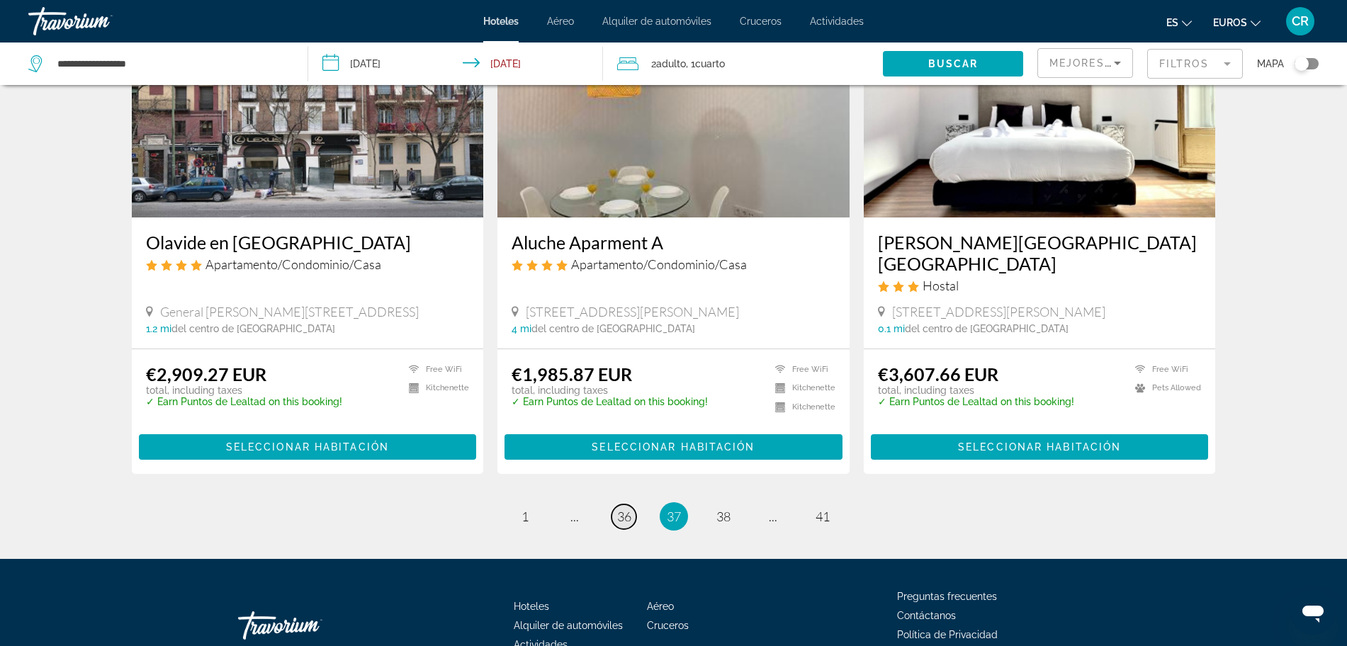
click at [624, 509] on span "36" at bounding box center [624, 517] width 14 height 16
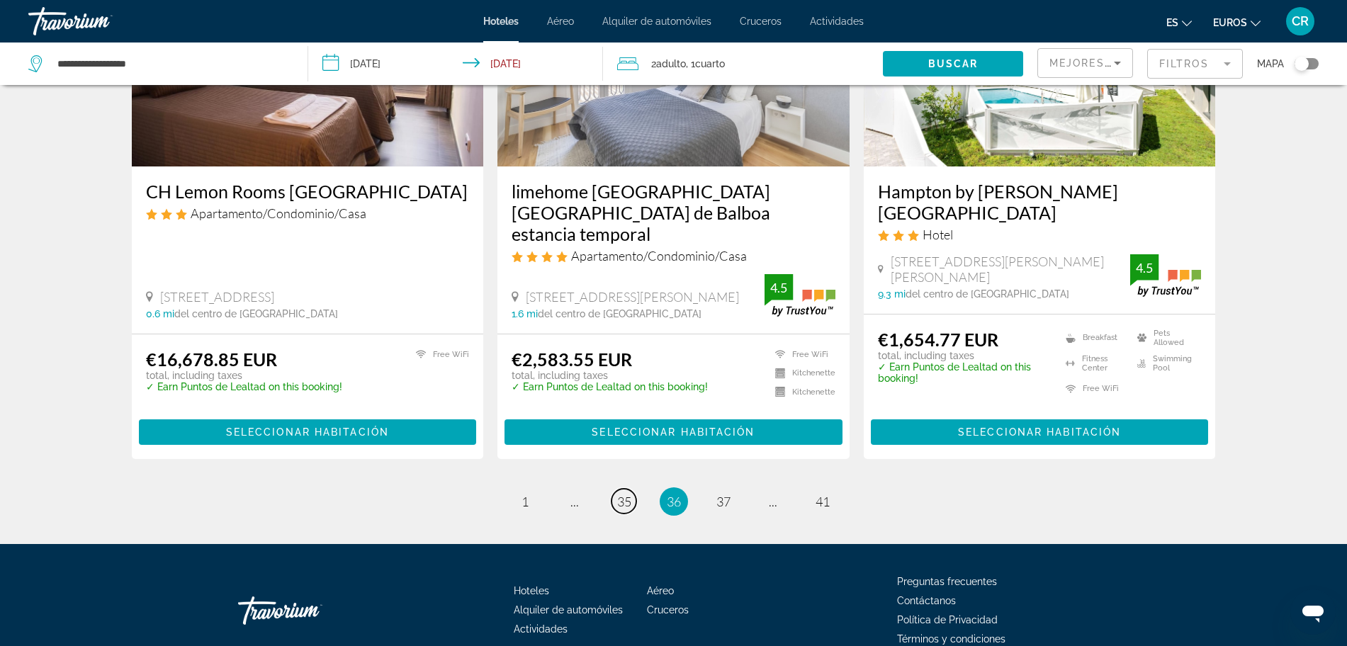
scroll to position [1780, 0]
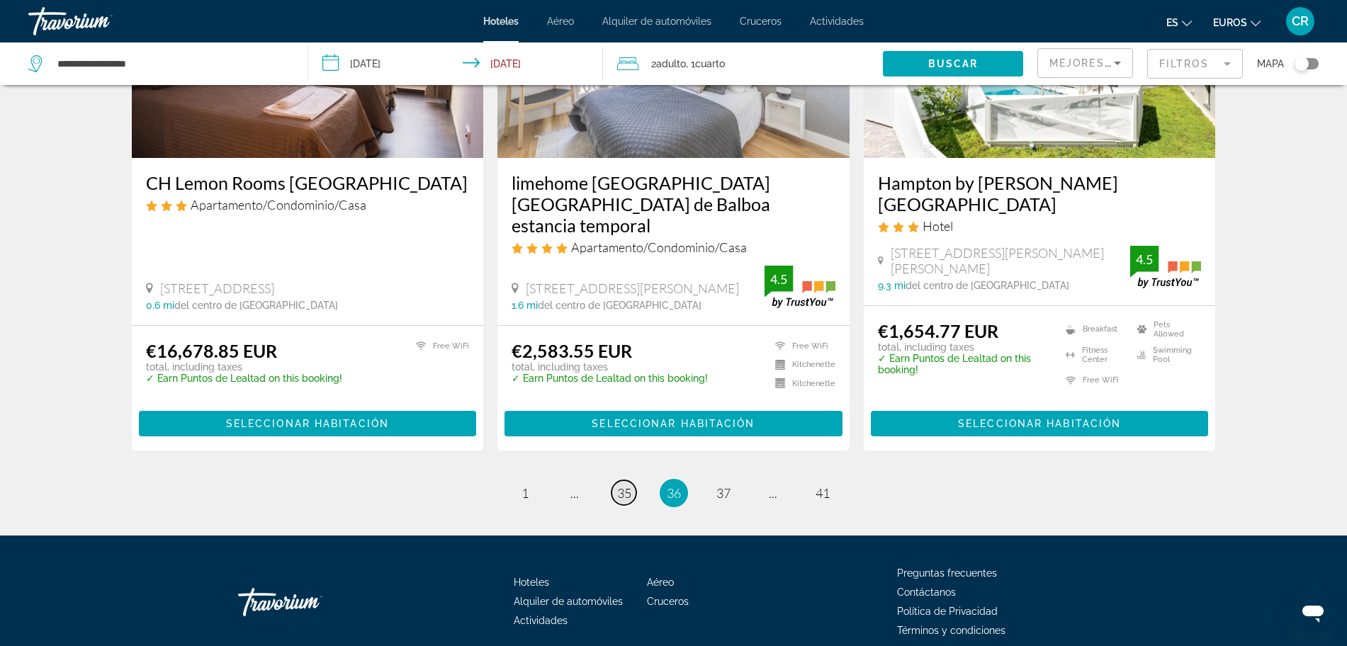
click at [617, 485] on span "35" at bounding box center [624, 493] width 14 height 16
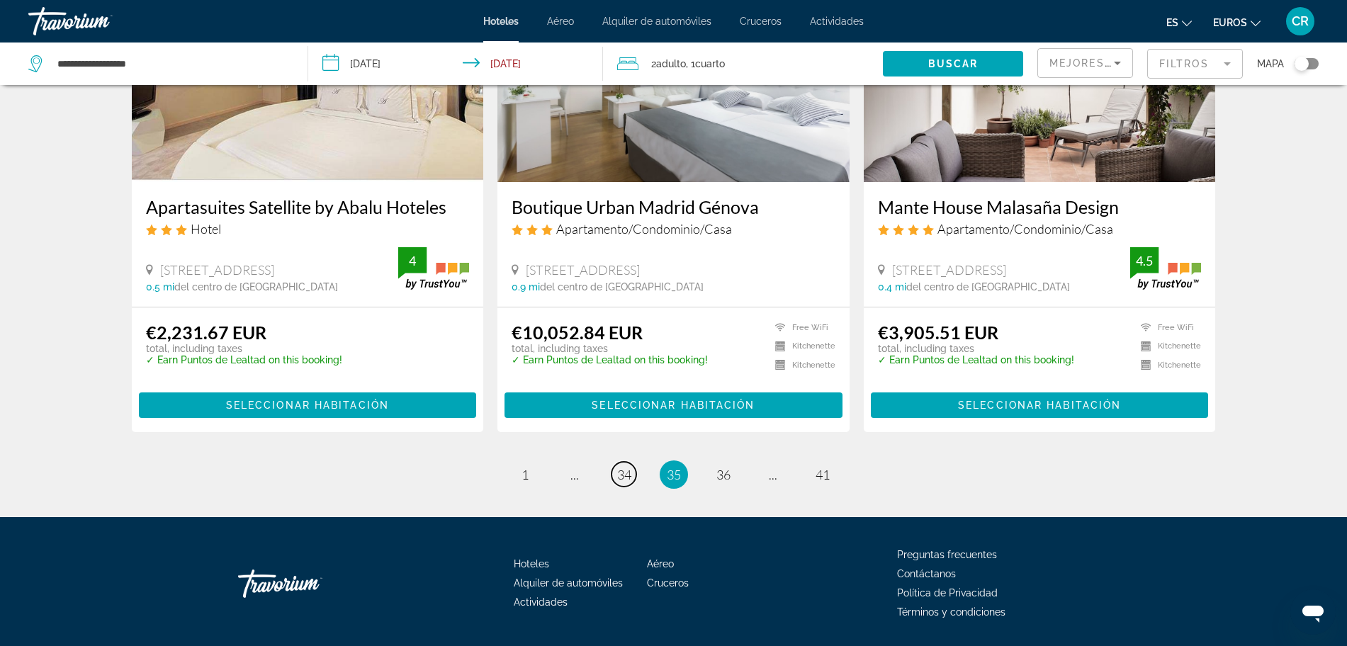
scroll to position [1772, 0]
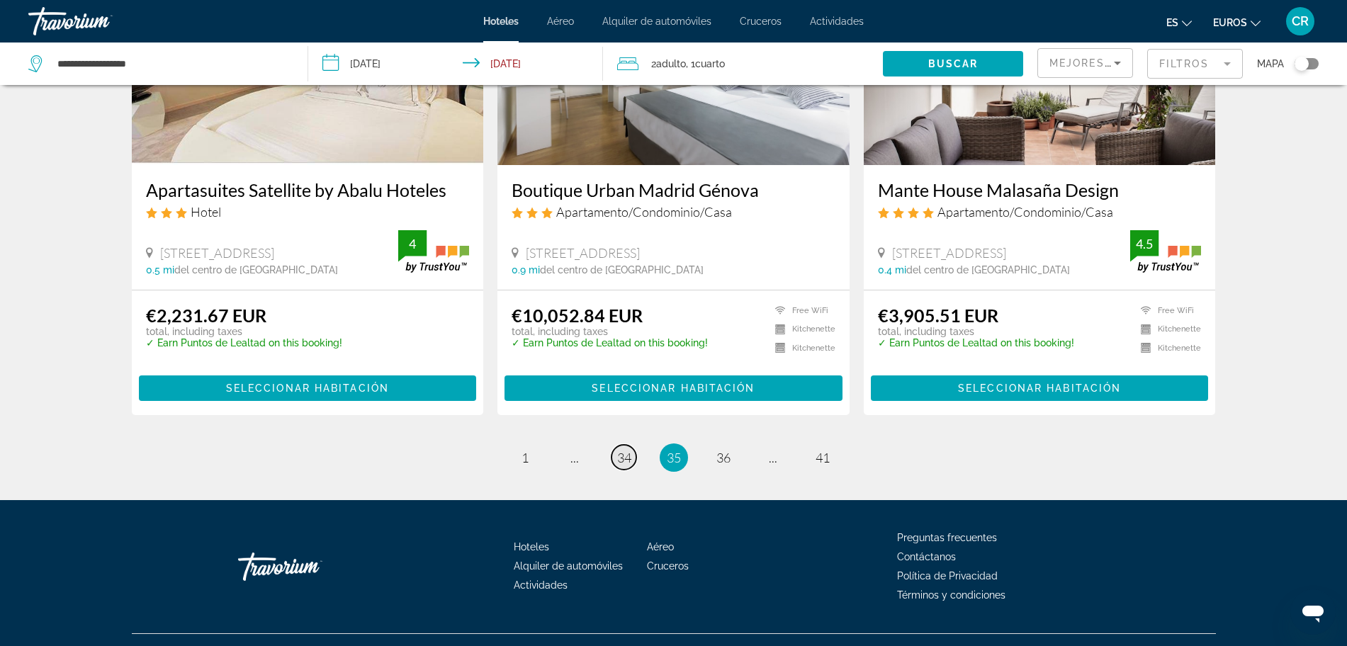
click at [628, 450] on span "34" at bounding box center [624, 458] width 14 height 16
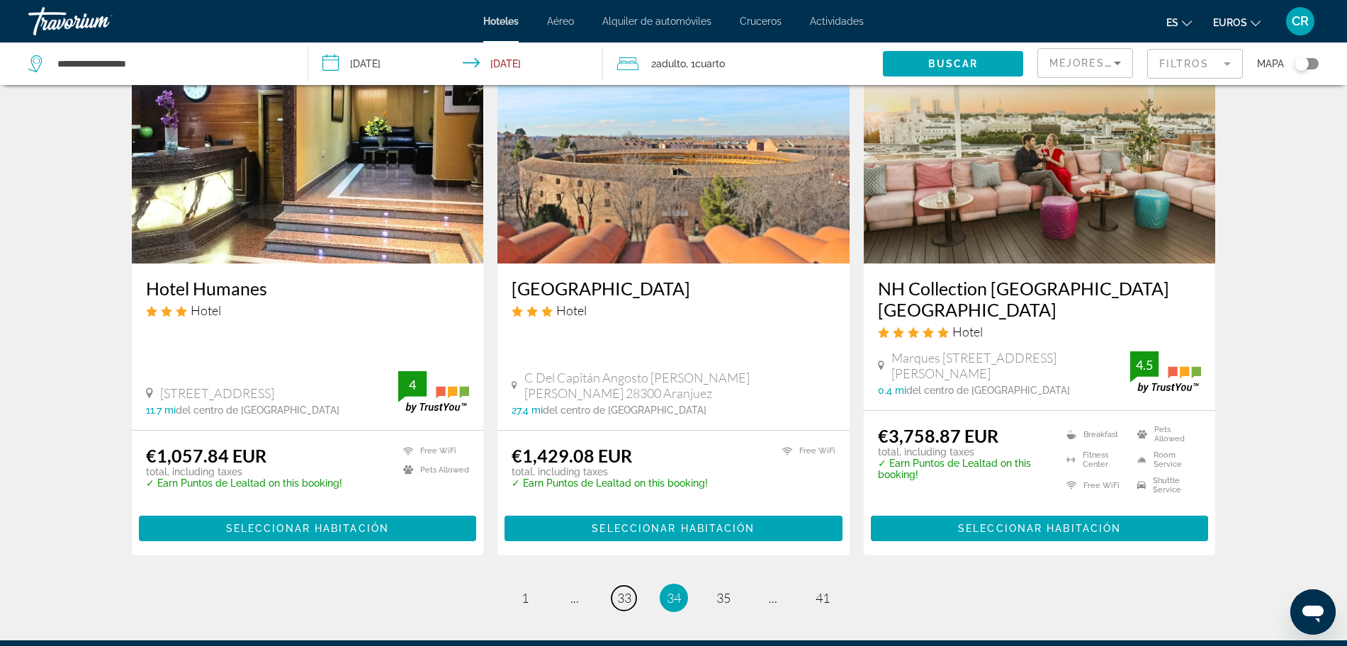
scroll to position [1683, 0]
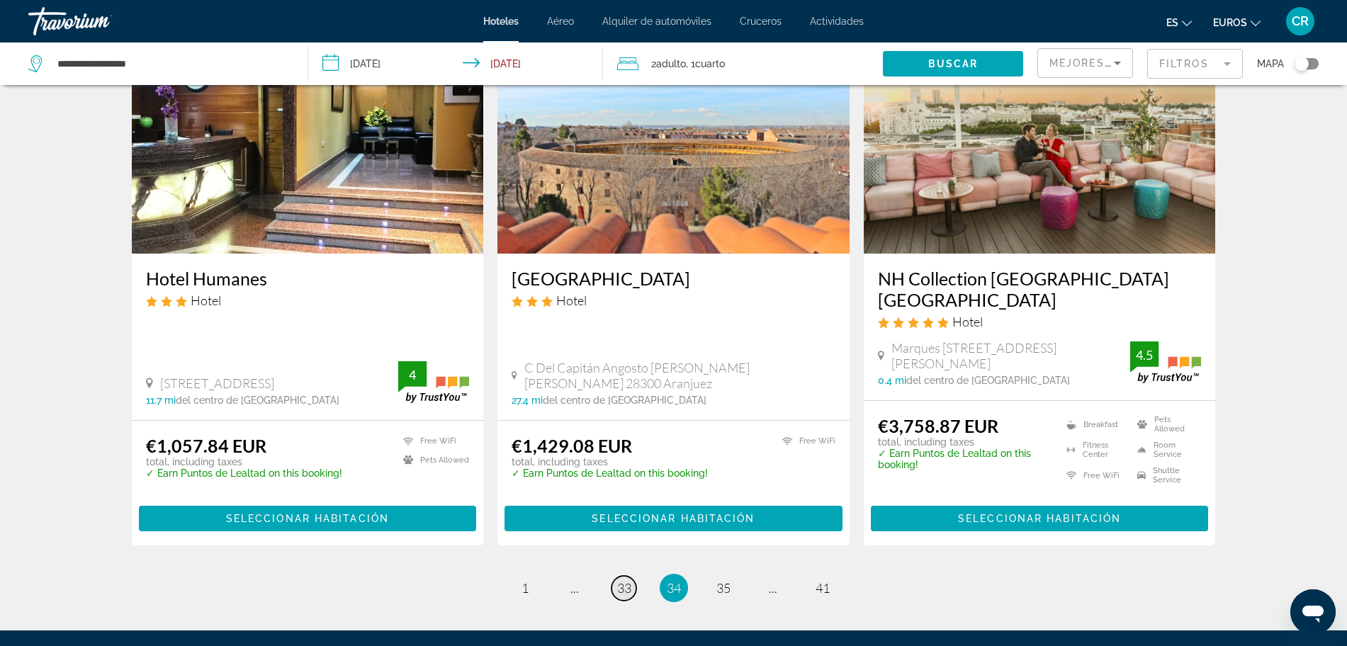
click at [620, 580] on span "33" at bounding box center [624, 588] width 14 height 16
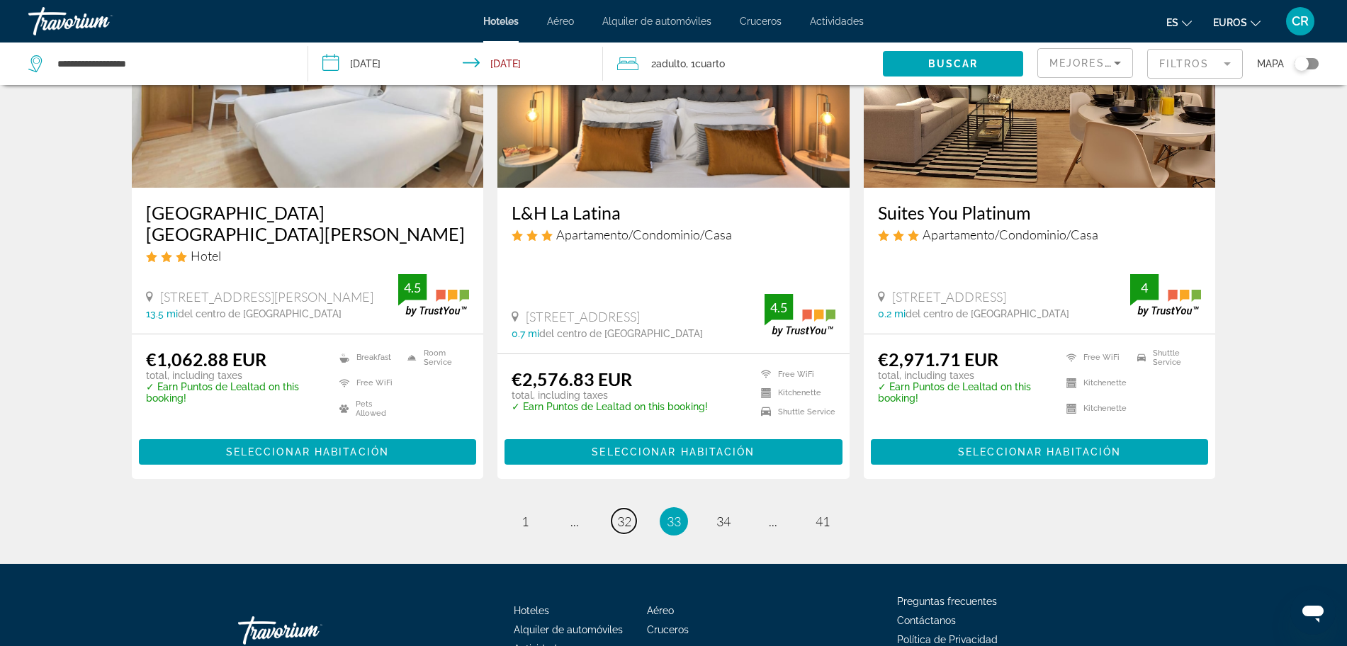
scroll to position [1772, 0]
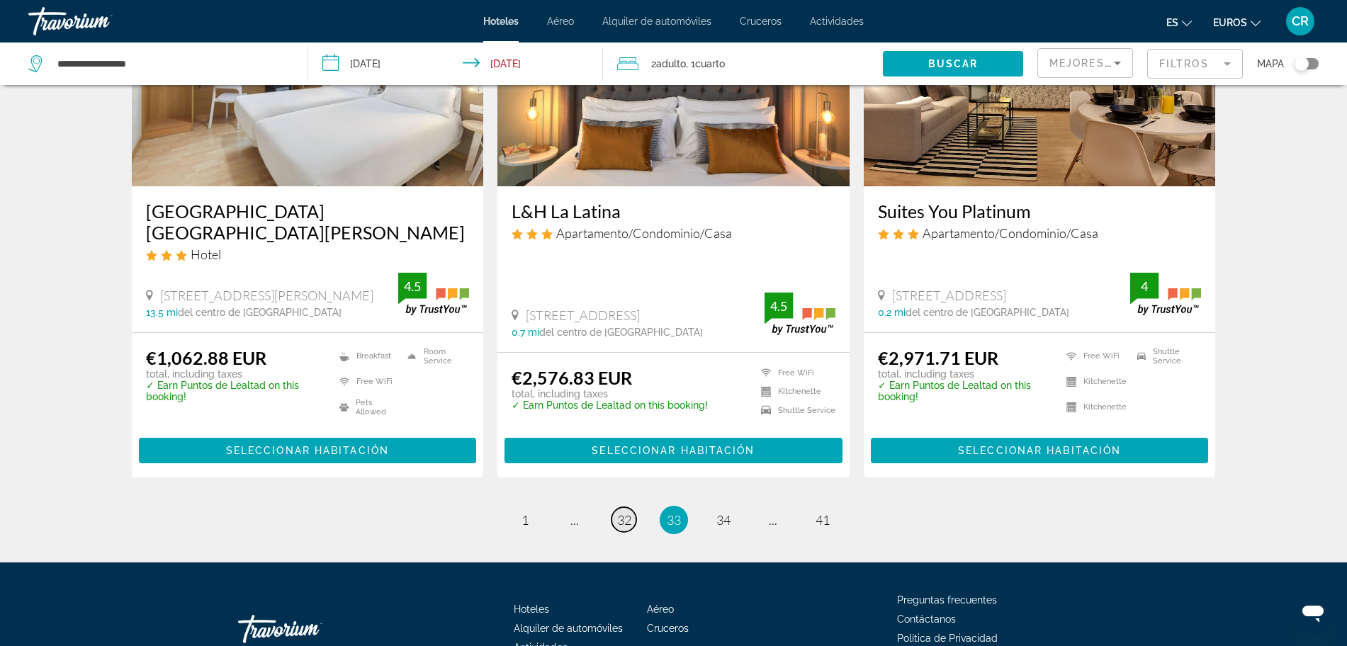
click at [621, 512] on span "32" at bounding box center [624, 520] width 14 height 16
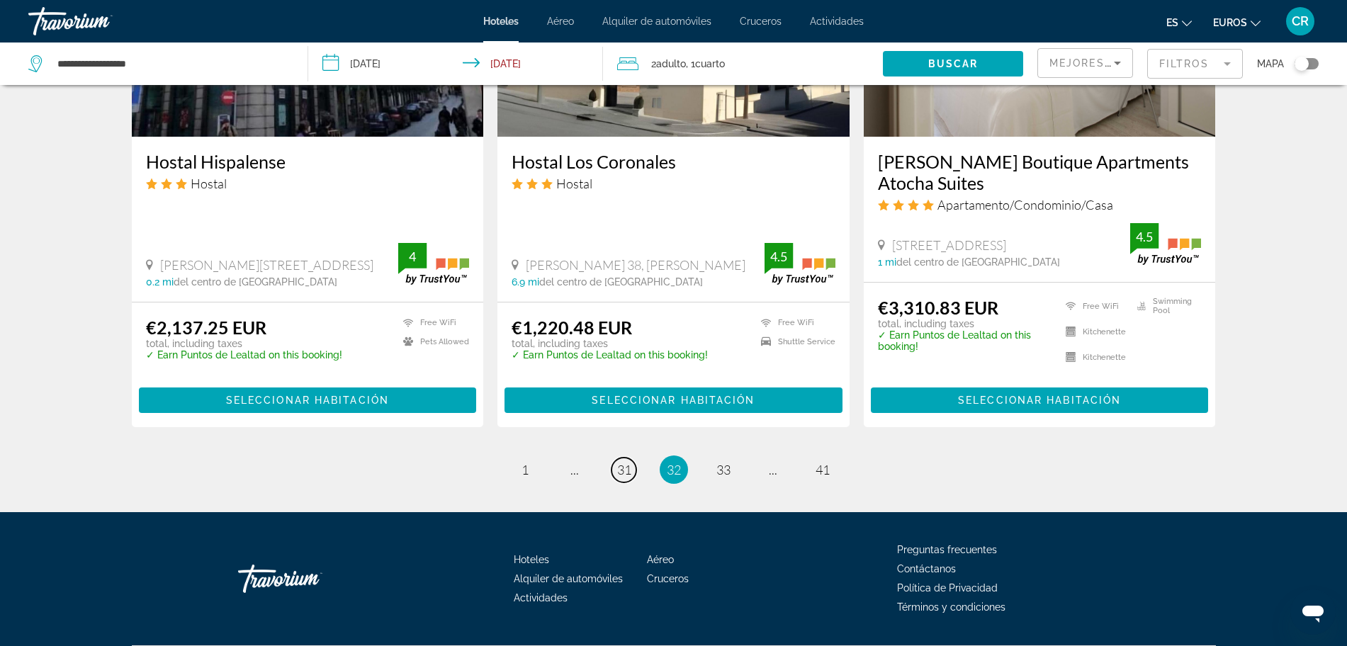
scroll to position [1820, 0]
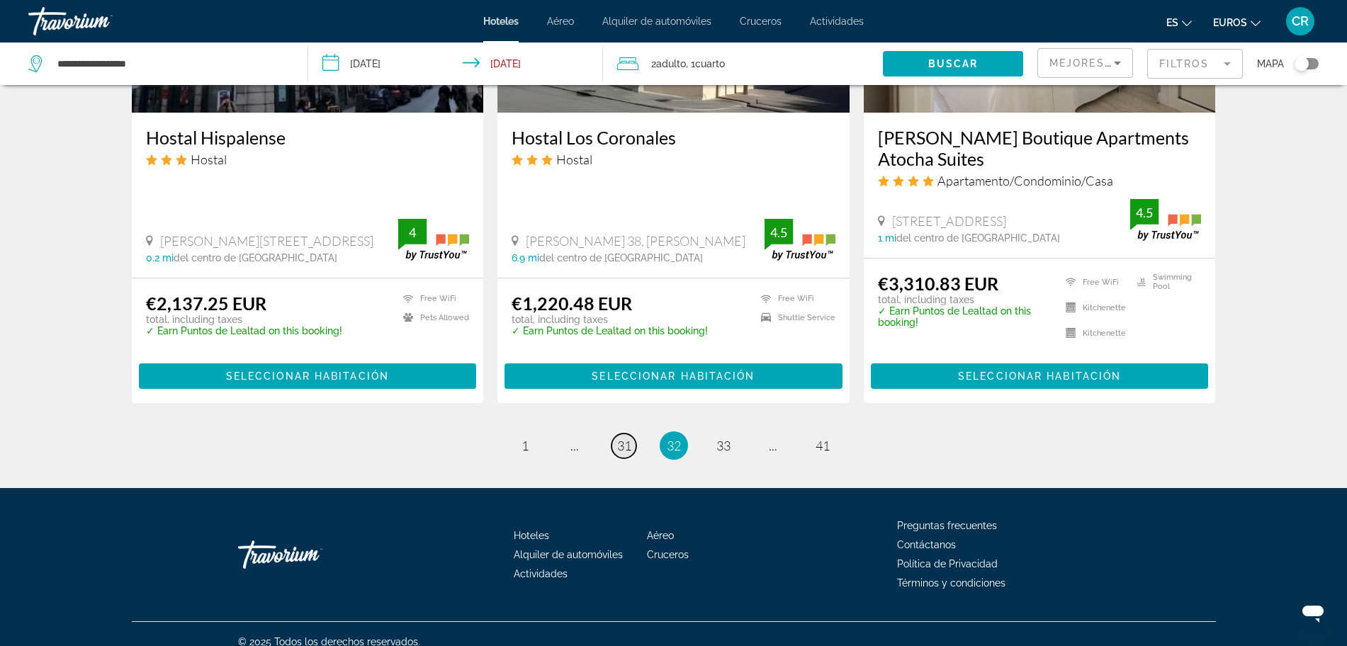
click at [622, 438] on span "31" at bounding box center [624, 446] width 14 height 16
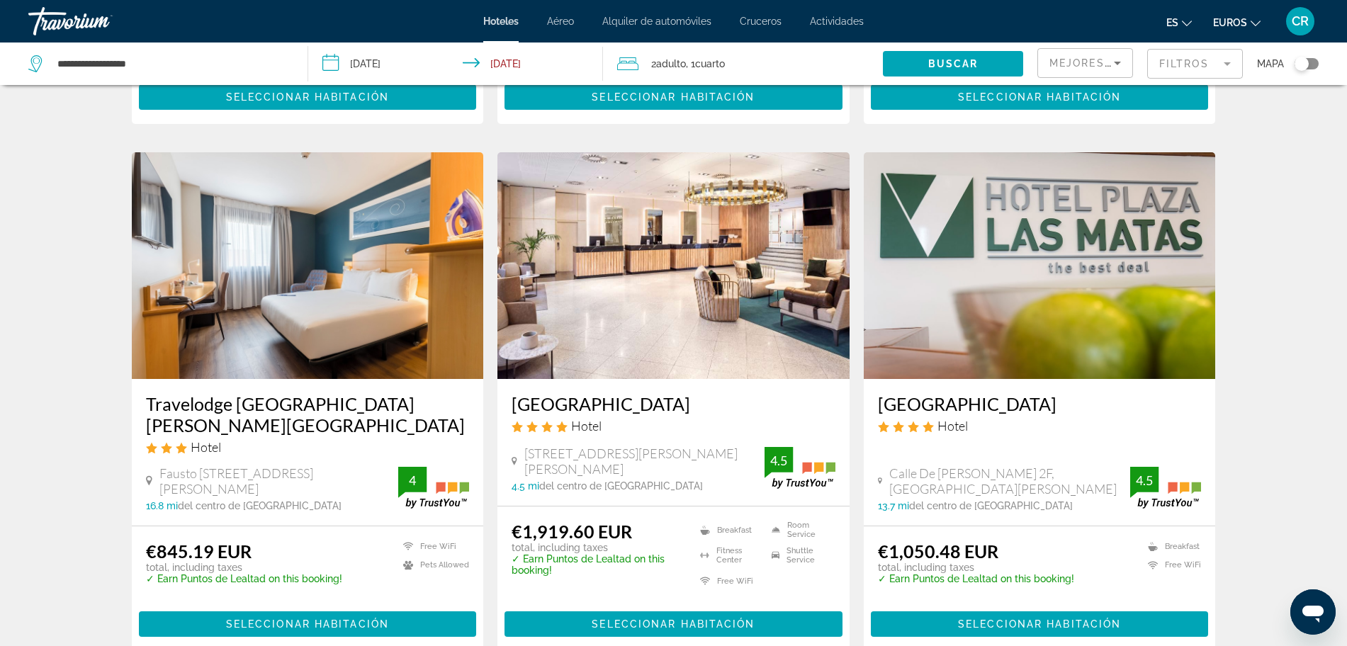
scroll to position [1063, 0]
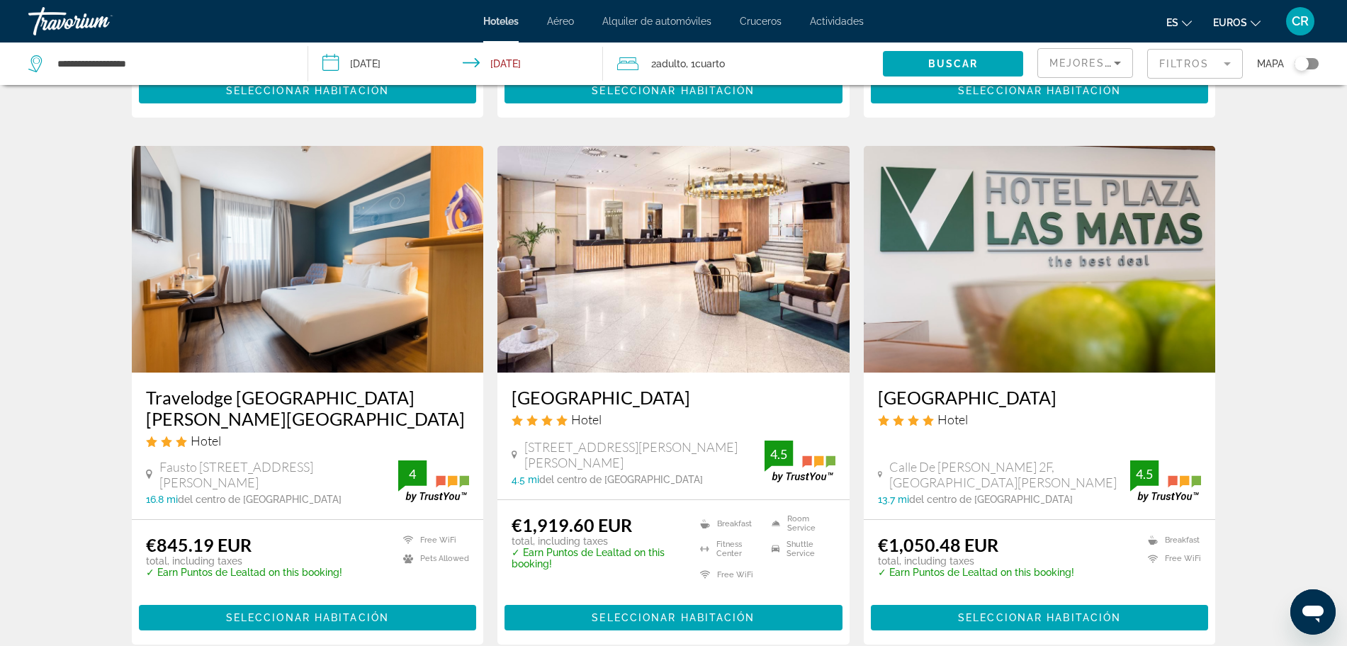
click at [308, 387] on h3 "Travelodge [GEOGRAPHIC_DATA] [PERSON_NAME][GEOGRAPHIC_DATA]" at bounding box center [308, 408] width 324 height 43
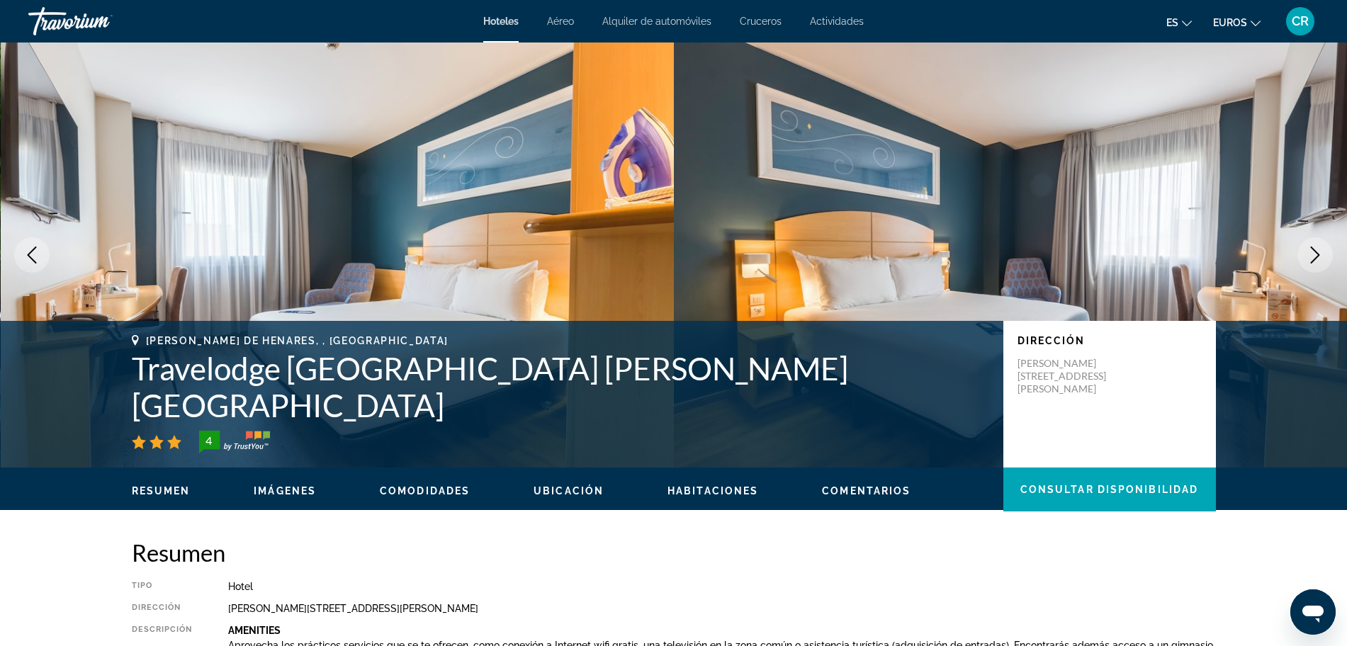
click at [1322, 253] on icon "Next image" at bounding box center [1315, 255] width 17 height 17
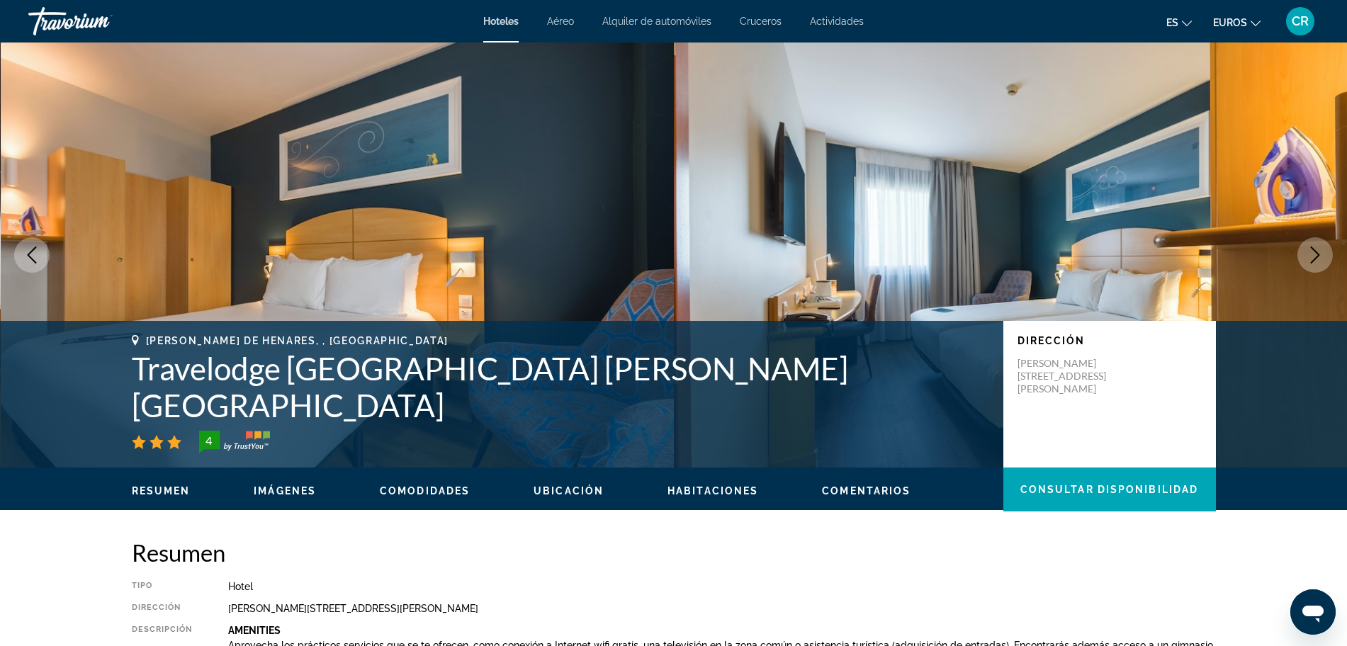
click at [1320, 254] on icon "Next image" at bounding box center [1315, 255] width 17 height 17
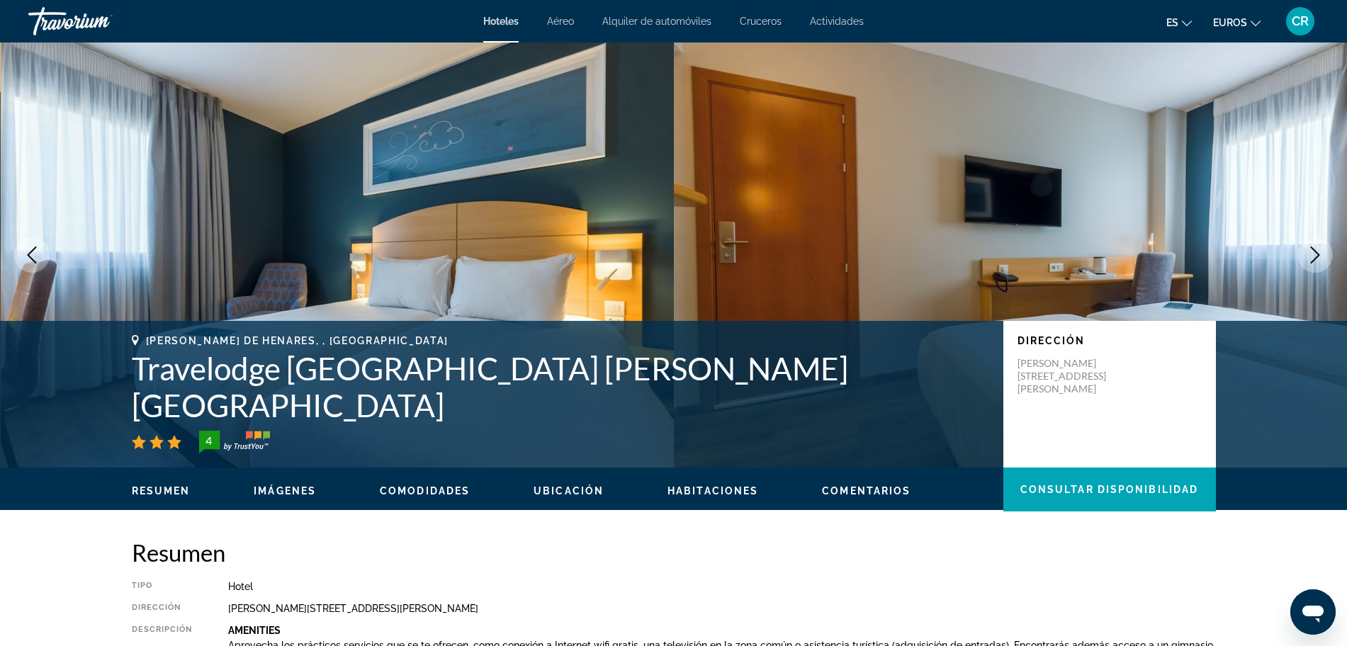
click at [1320, 254] on icon "Next image" at bounding box center [1315, 255] width 17 height 17
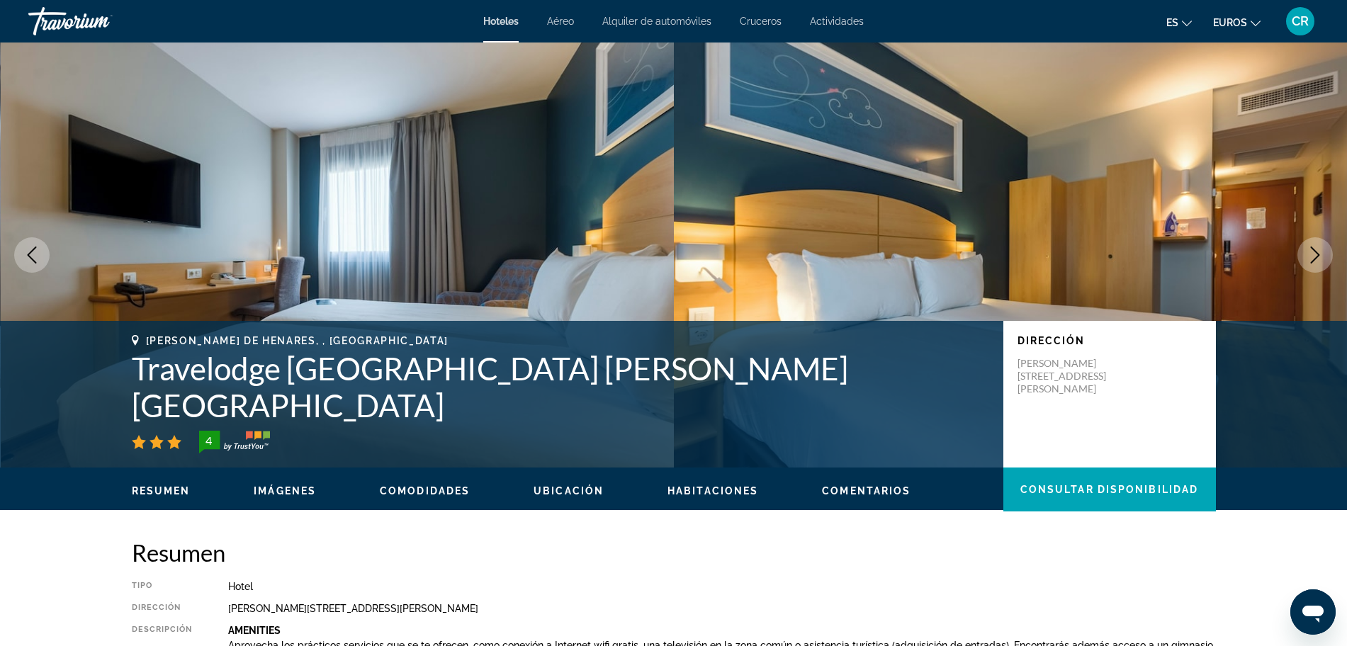
click at [1320, 254] on icon "Next image" at bounding box center [1315, 255] width 17 height 17
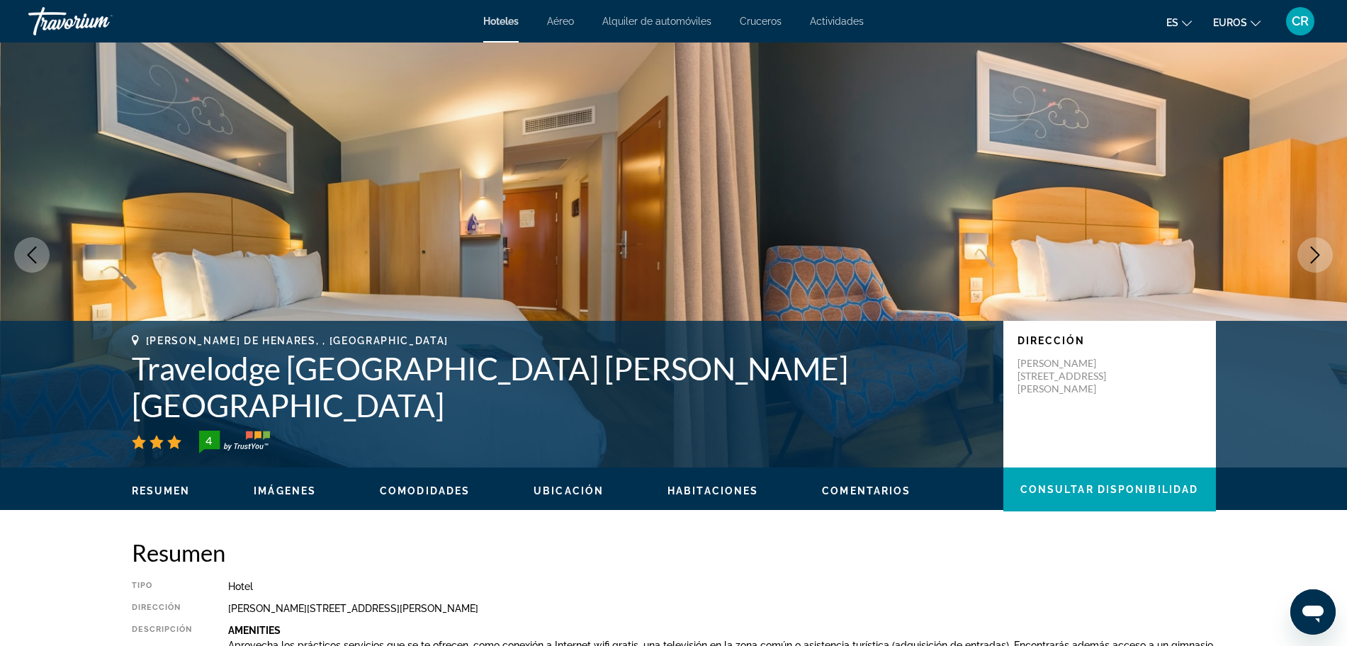
click at [1320, 254] on icon "Next image" at bounding box center [1315, 255] width 17 height 17
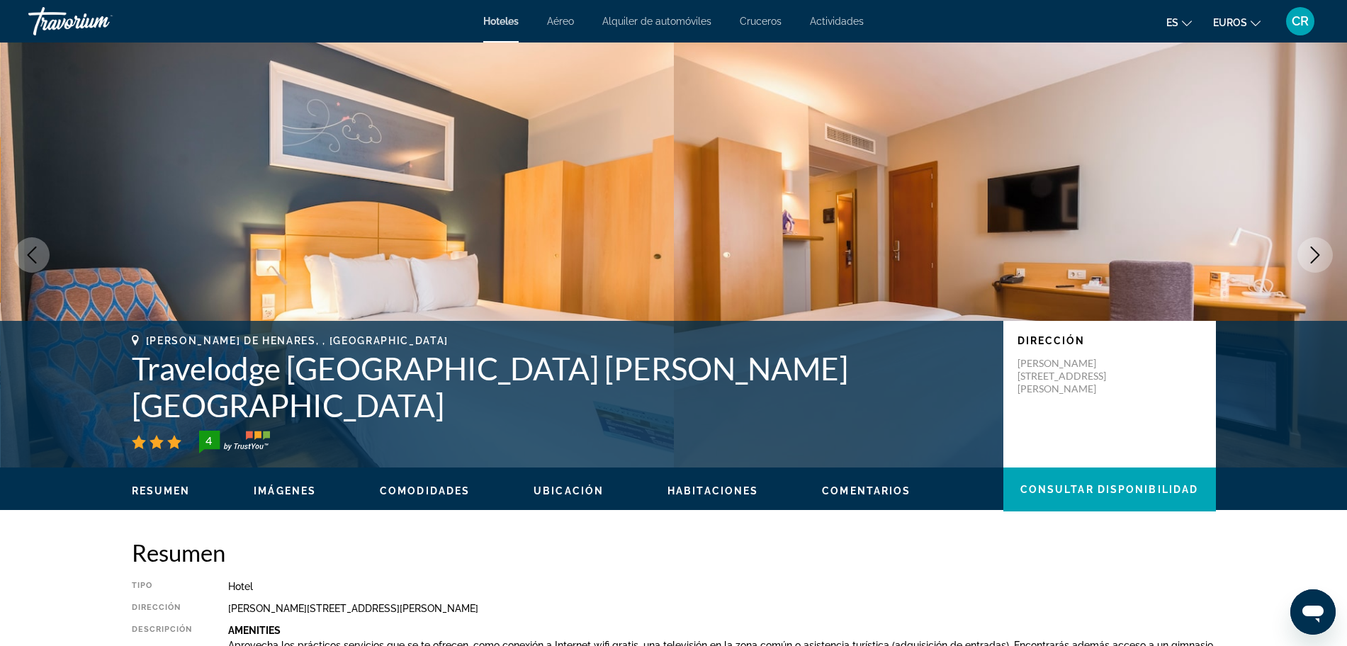
click at [1320, 254] on icon "Next image" at bounding box center [1315, 255] width 17 height 17
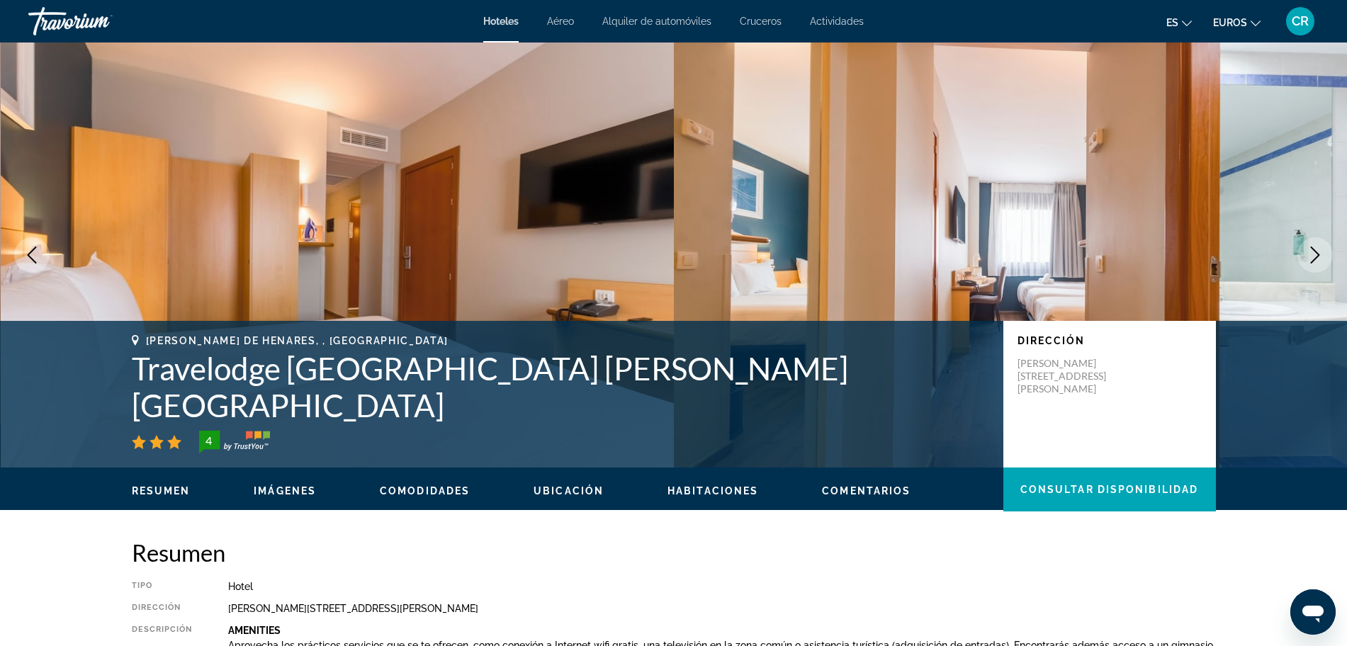
click at [1320, 254] on icon "Next image" at bounding box center [1315, 255] width 17 height 17
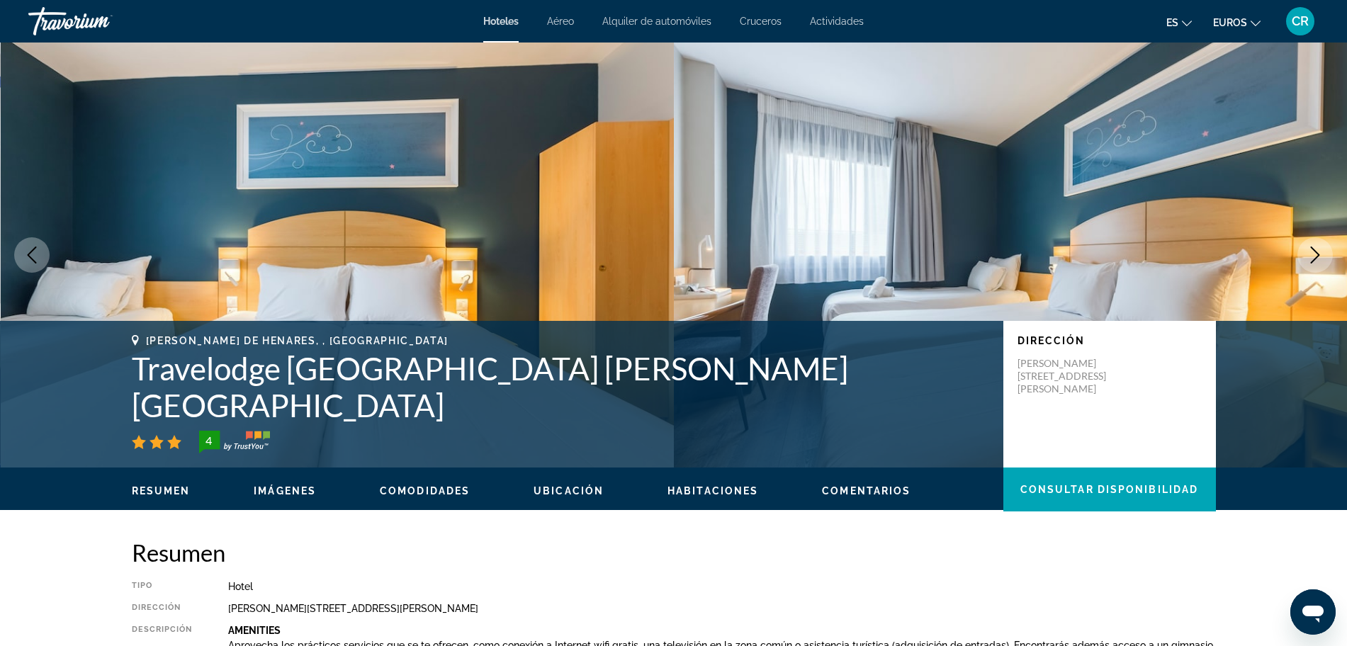
drag, startPoint x: 1020, startPoint y: 389, endPoint x: 1138, endPoint y: 415, distance: 121.1
click at [1138, 395] on div "Dirección [PERSON_NAME][STREET_ADDRESS][PERSON_NAME]" at bounding box center [1110, 365] width 184 height 60
copy p "[PERSON_NAME][STREET_ADDRESS][PERSON_NAME]"
click at [1316, 249] on icon "Next image" at bounding box center [1315, 255] width 17 height 17
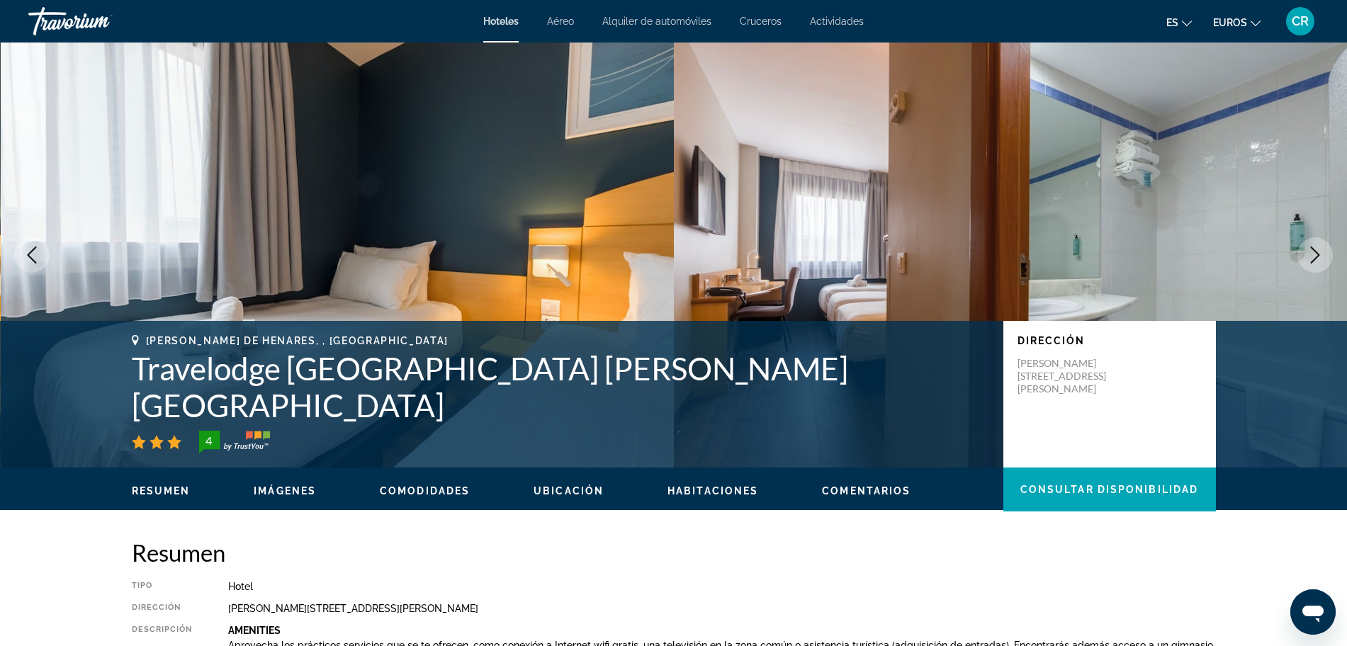
click at [1315, 249] on icon "Next image" at bounding box center [1315, 255] width 17 height 17
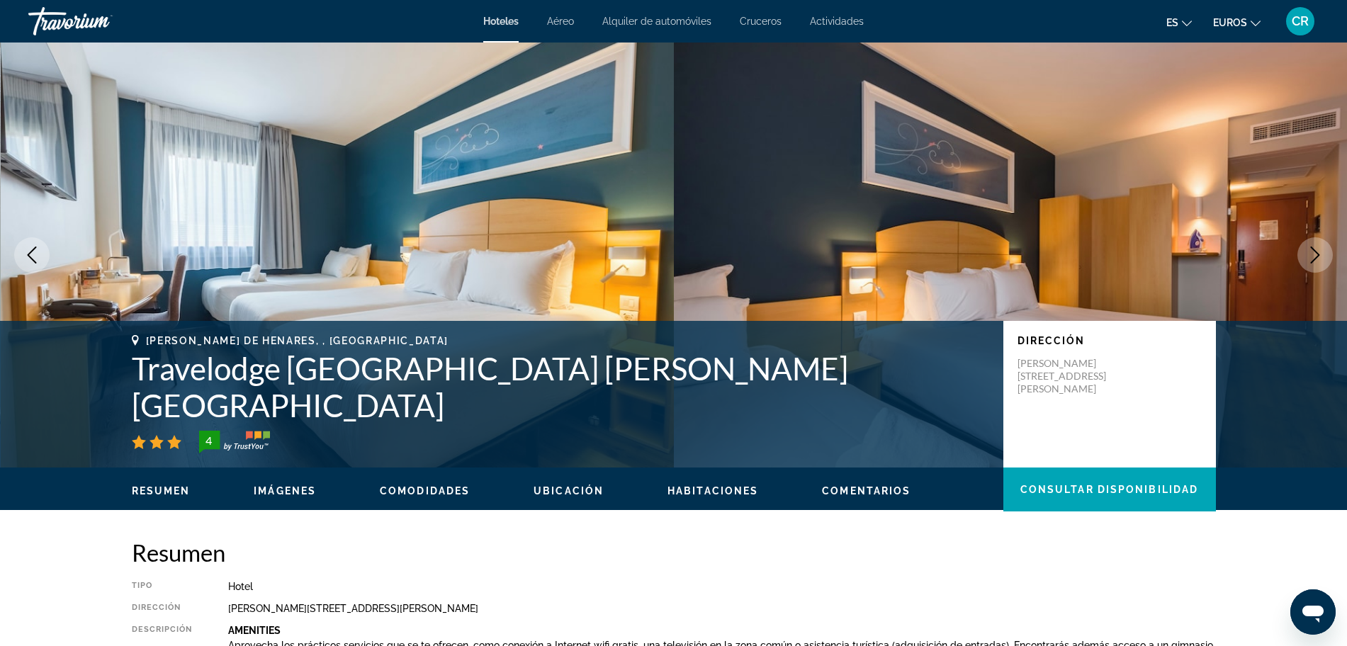
click at [1315, 249] on icon "Next image" at bounding box center [1315, 255] width 17 height 17
